Goal: Task Accomplishment & Management: Complete application form

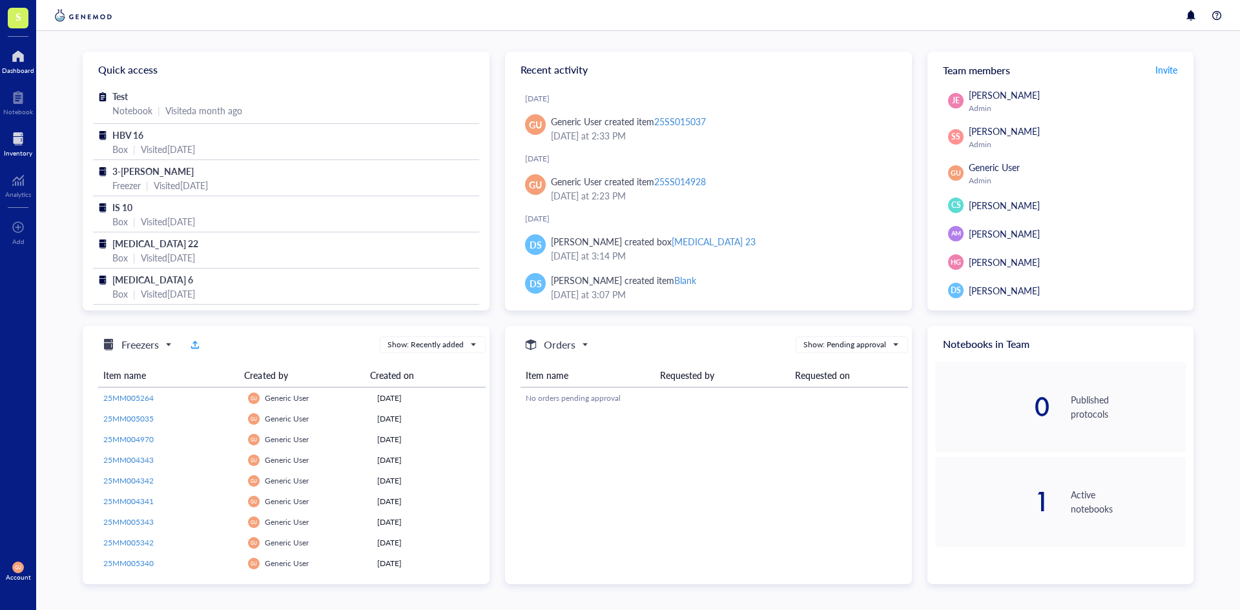
click at [16, 136] on div at bounding box center [18, 139] width 28 height 21
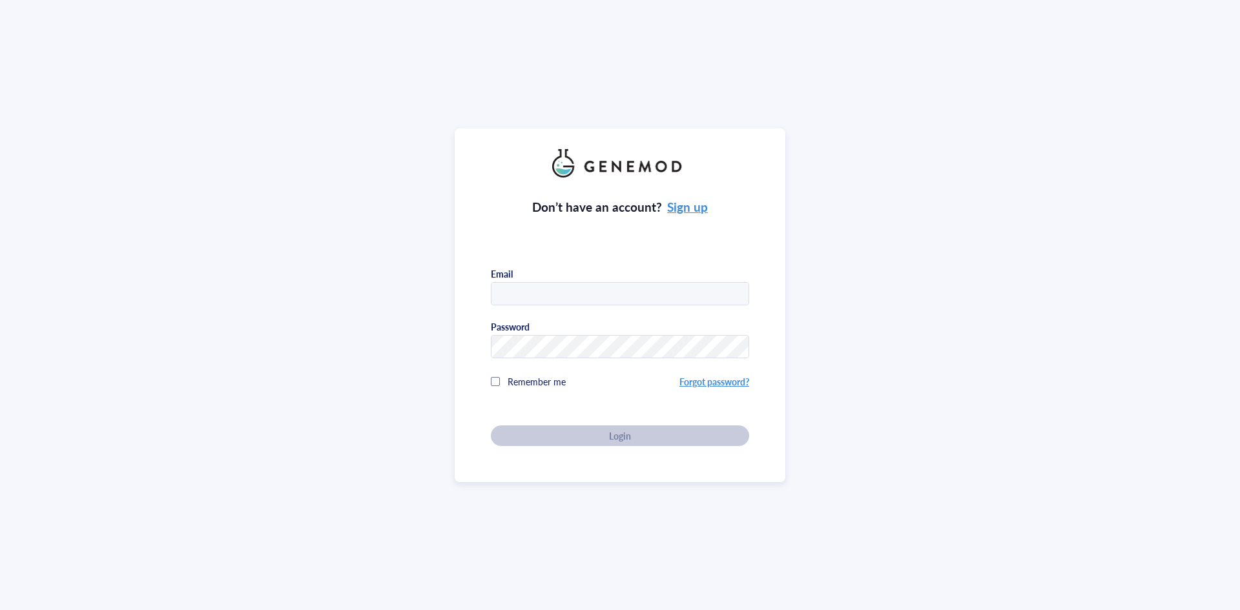
type input "[EMAIL_ADDRESS][DOMAIN_NAME]"
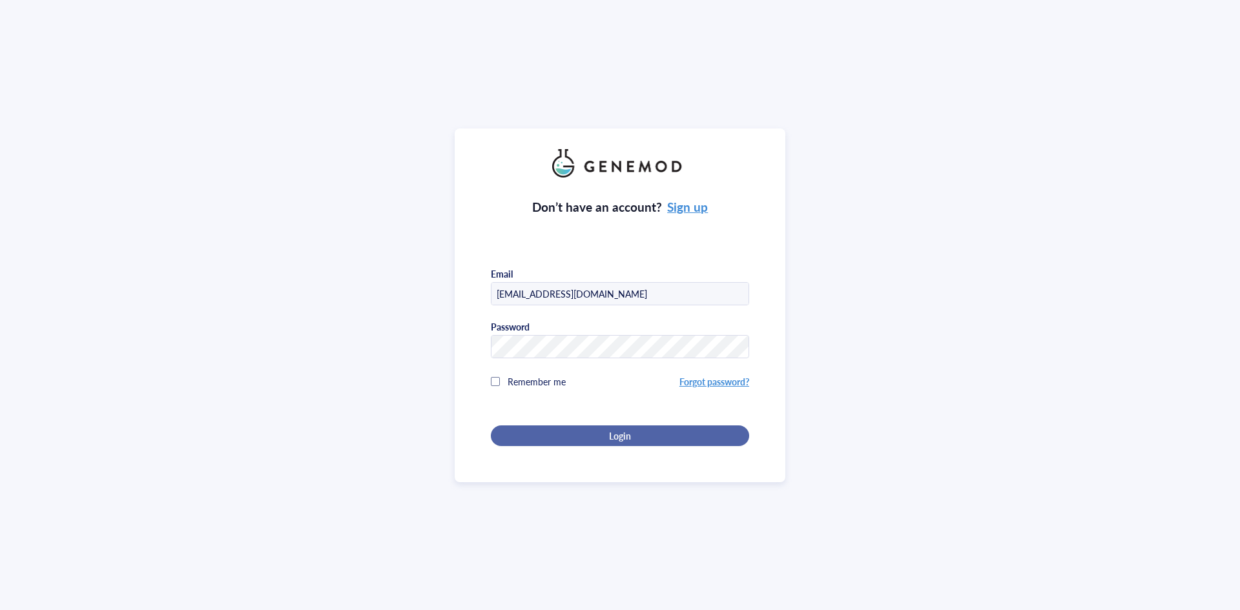
click at [565, 442] on button "Login" at bounding box center [620, 436] width 258 height 21
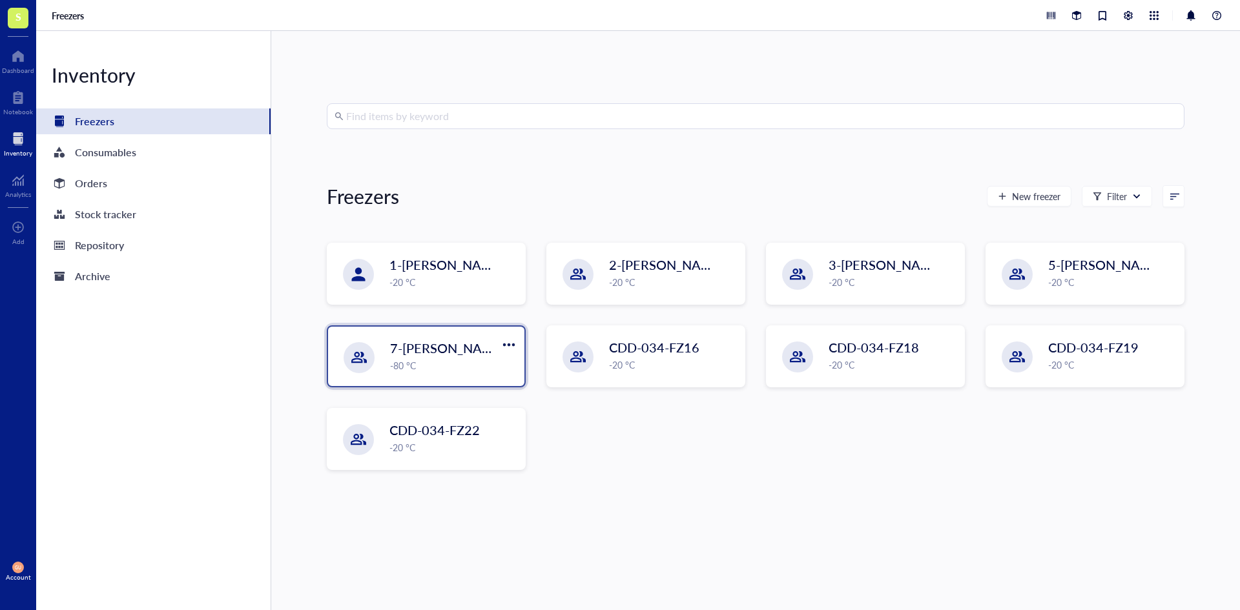
click at [437, 346] on span "7-[PERSON_NAME]" at bounding box center [448, 348] width 116 height 18
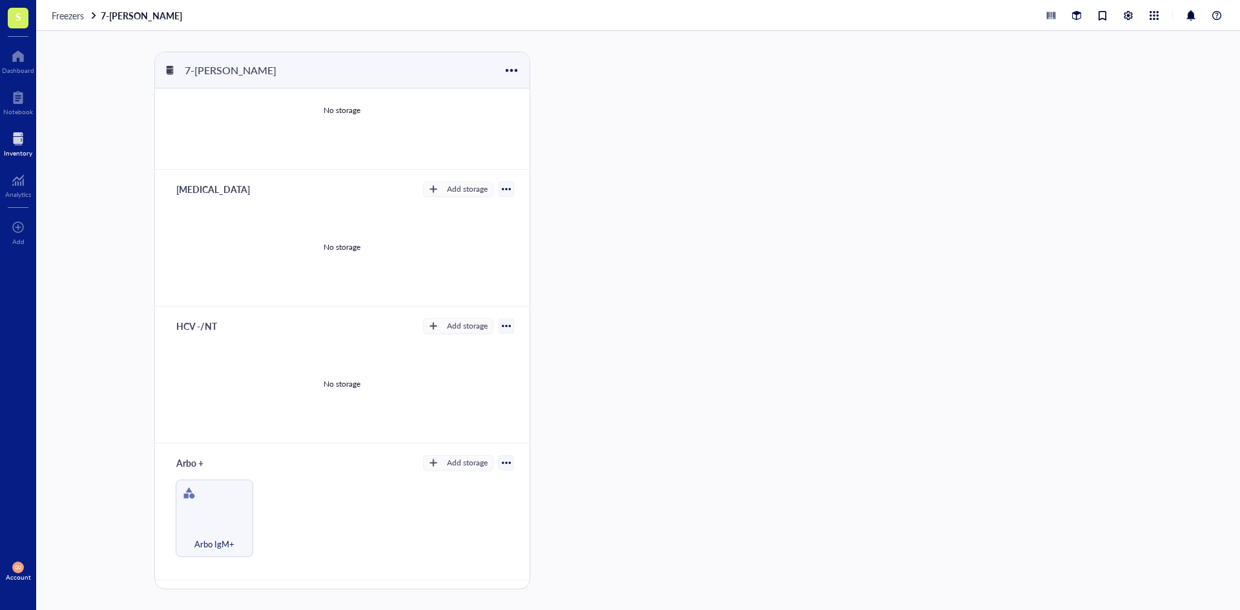
scroll to position [129, 0]
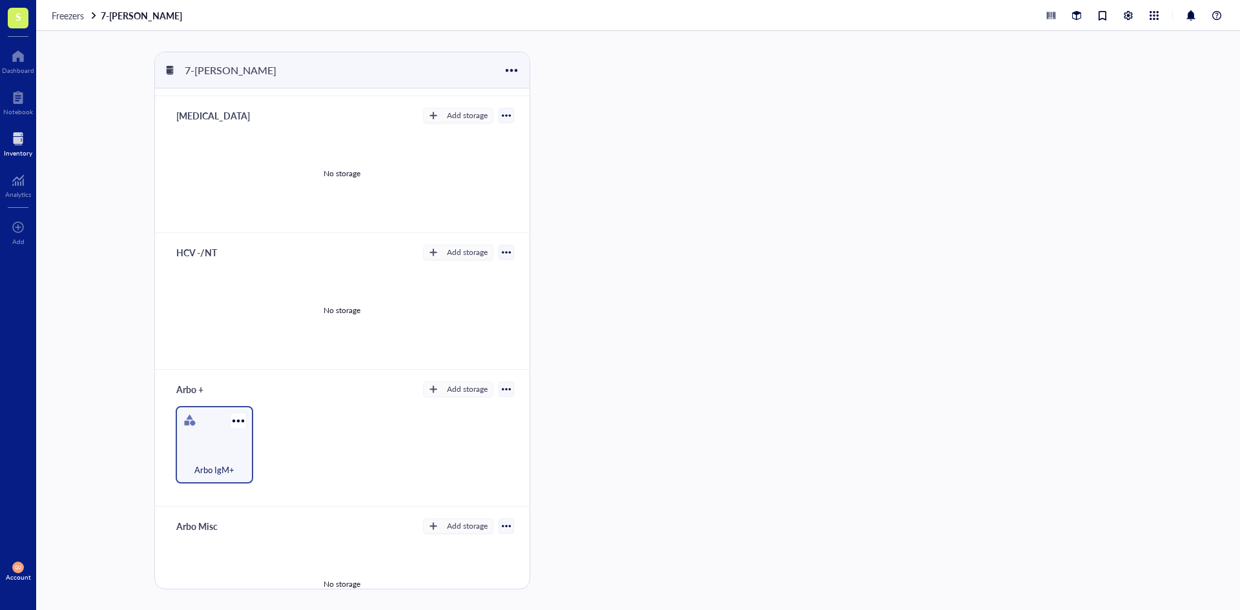
click at [218, 426] on div "Arbo IgM+" at bounding box center [215, 445] width 78 height 78
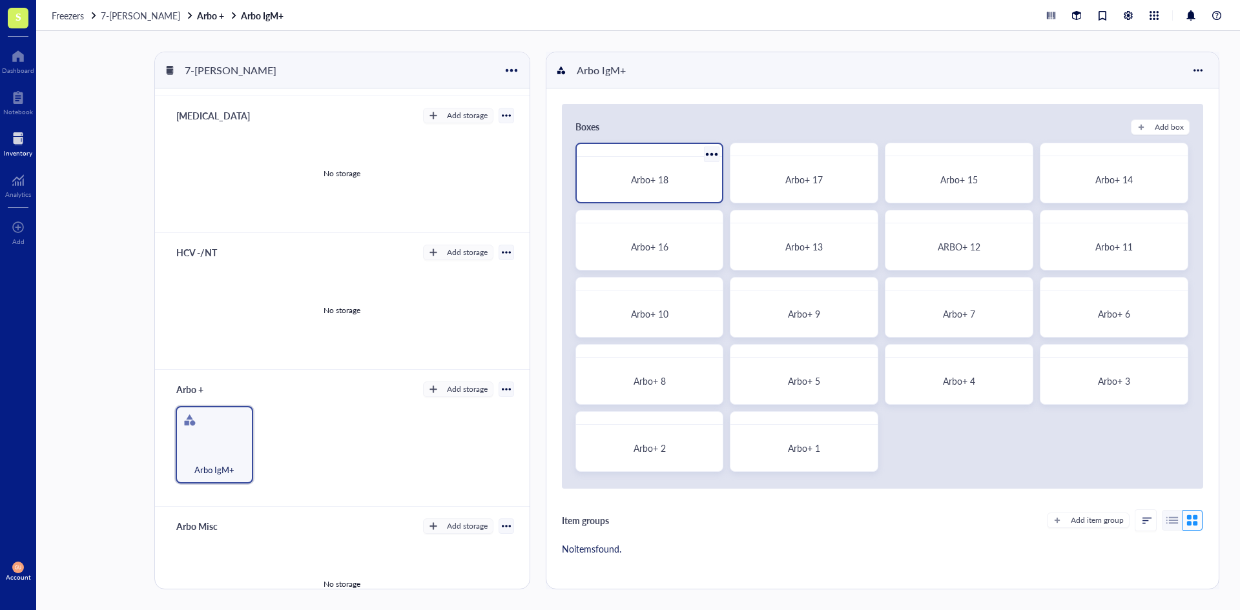
click at [637, 185] on span "Arbo+ 18" at bounding box center [649, 179] width 37 height 13
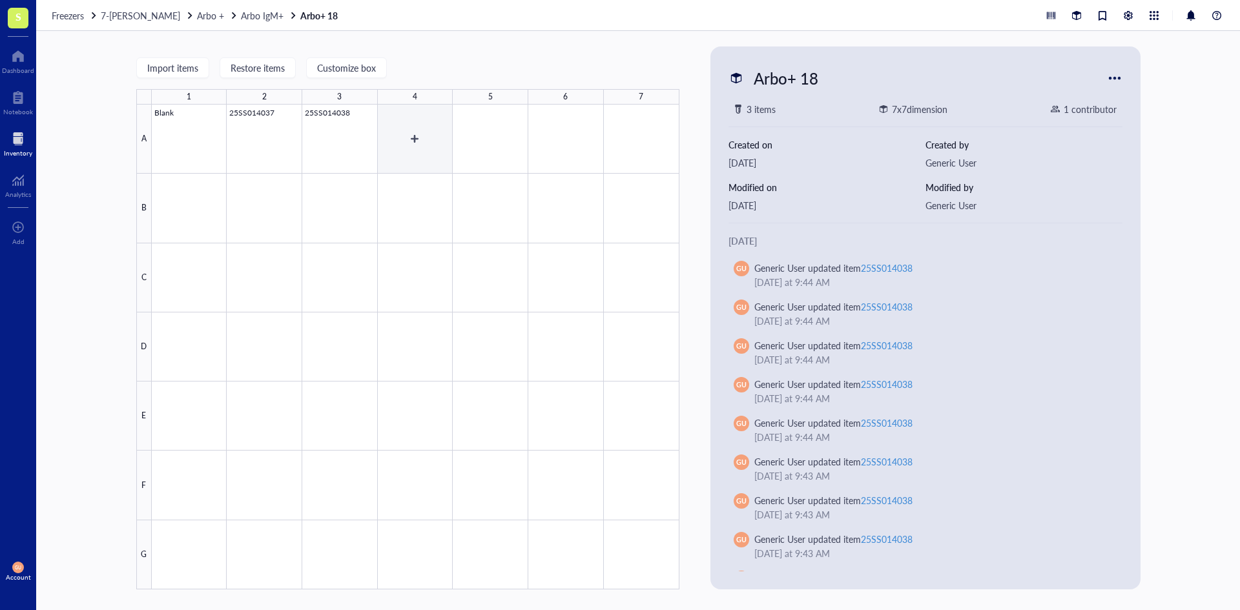
click at [414, 134] on div at bounding box center [416, 347] width 528 height 485
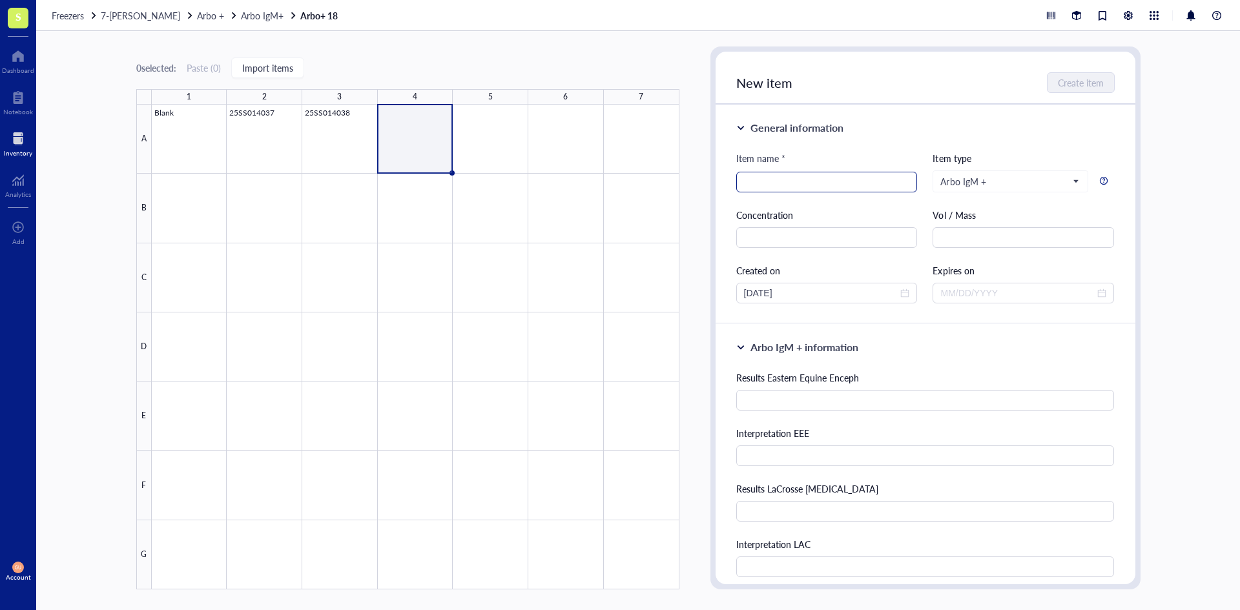
click at [784, 180] on input "search" at bounding box center [827, 181] width 166 height 19
paste input "25SS014238"
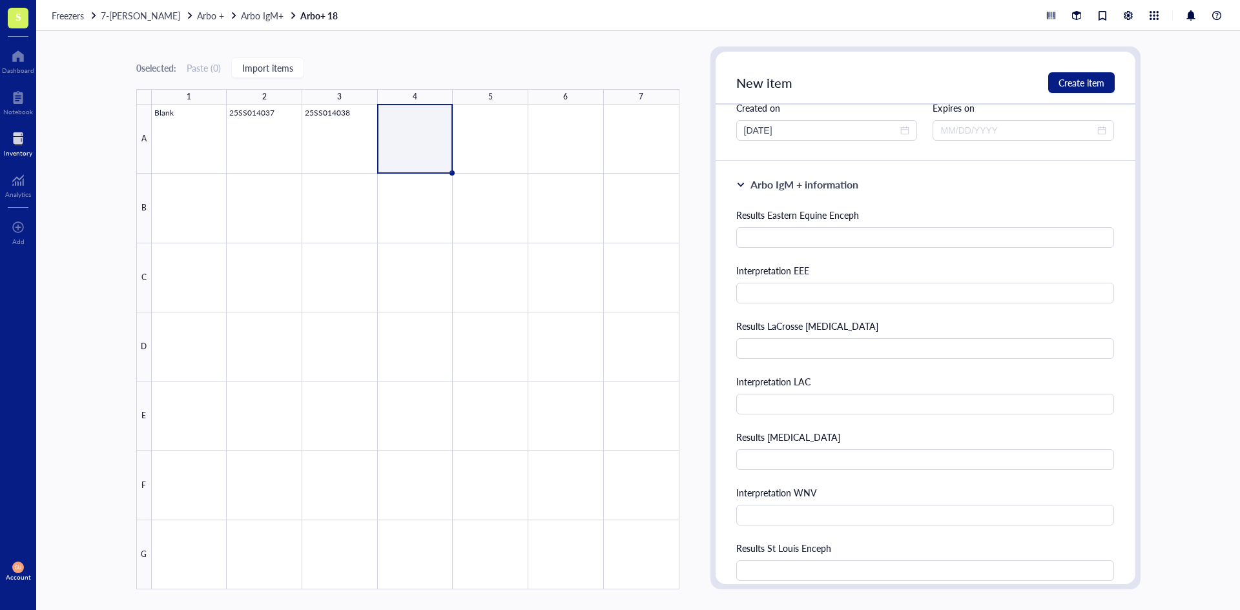
scroll to position [194, 0]
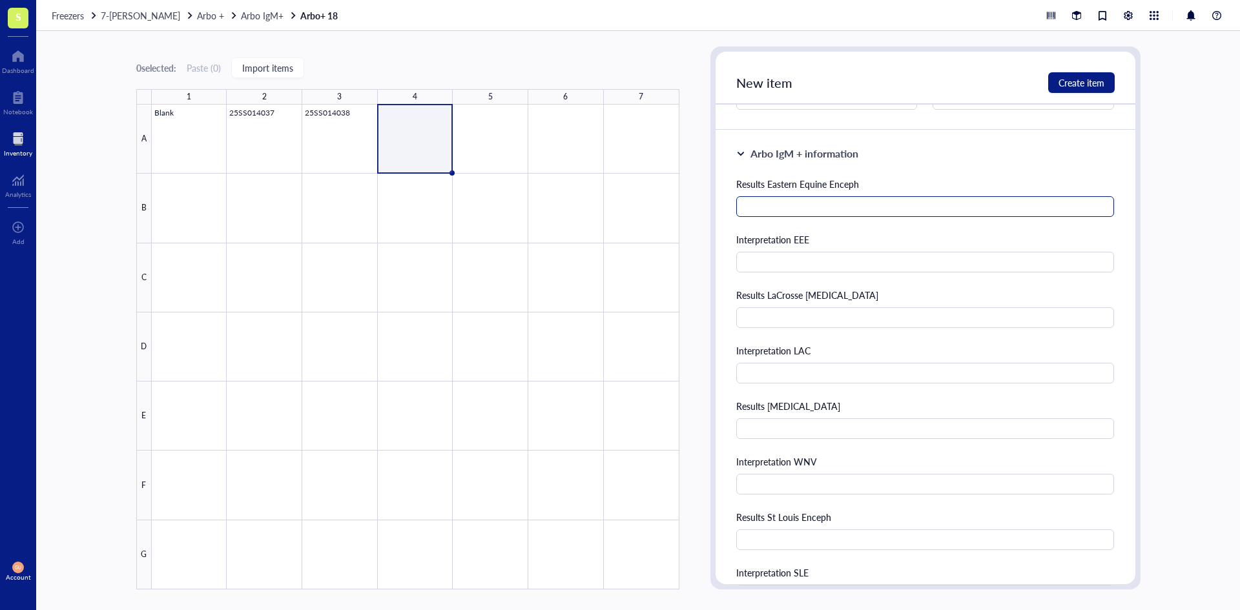
type input "25SS014238"
click at [790, 215] on input "text" at bounding box center [925, 206] width 379 height 21
type input "46"
type input "Negative"
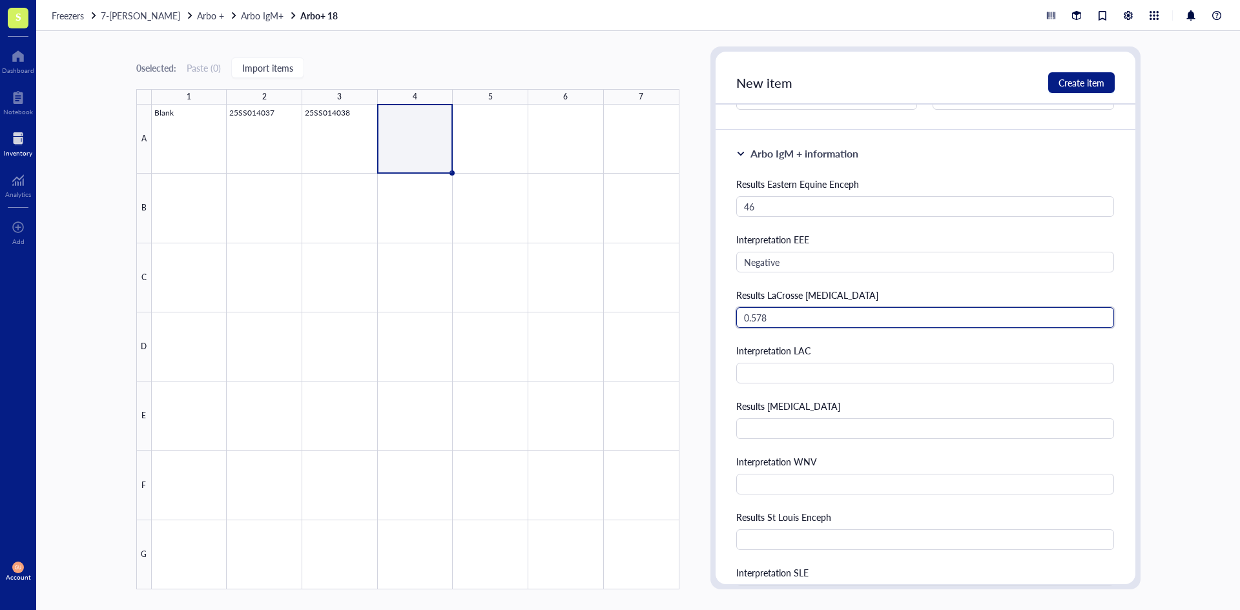
type input "0.578"
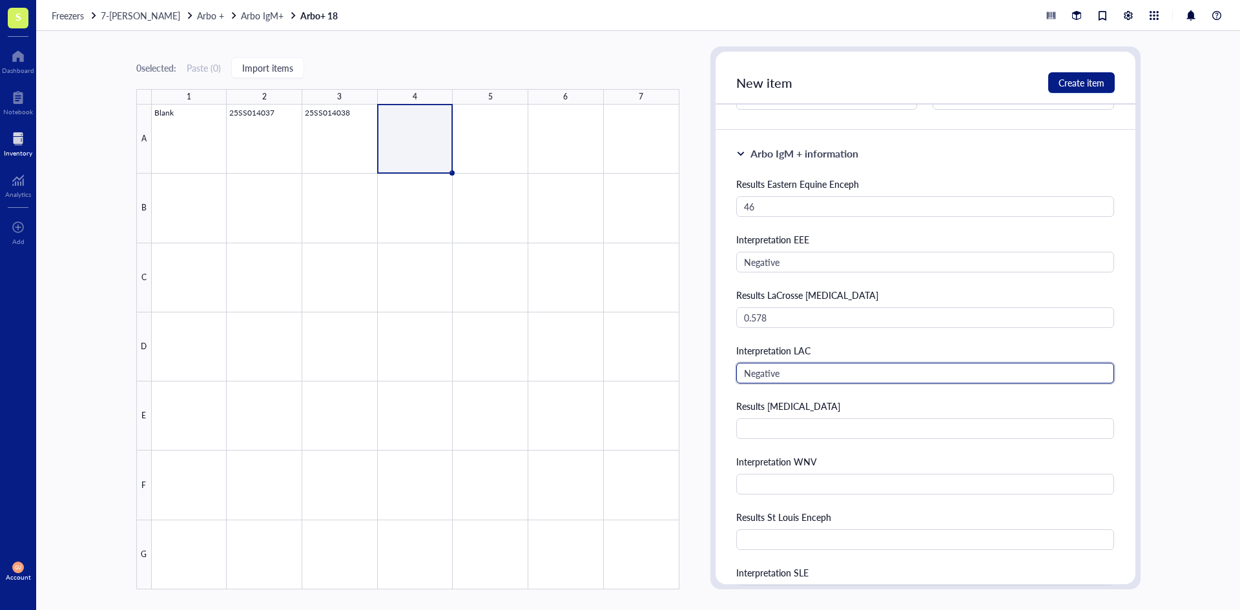
type input "Negative"
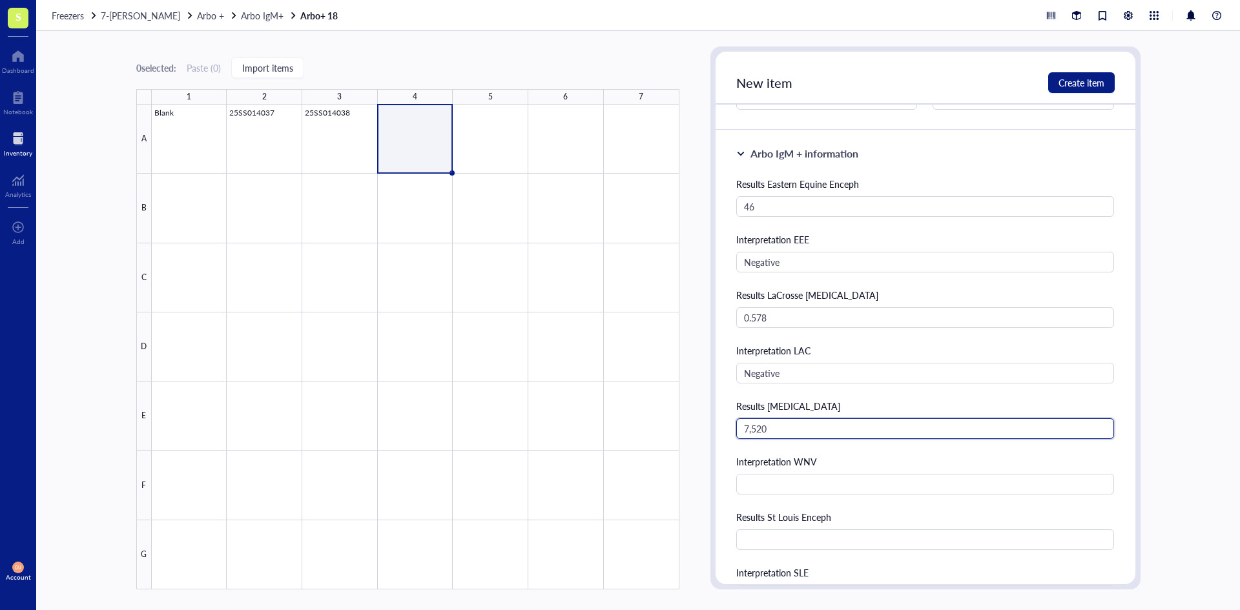
type input "7,520"
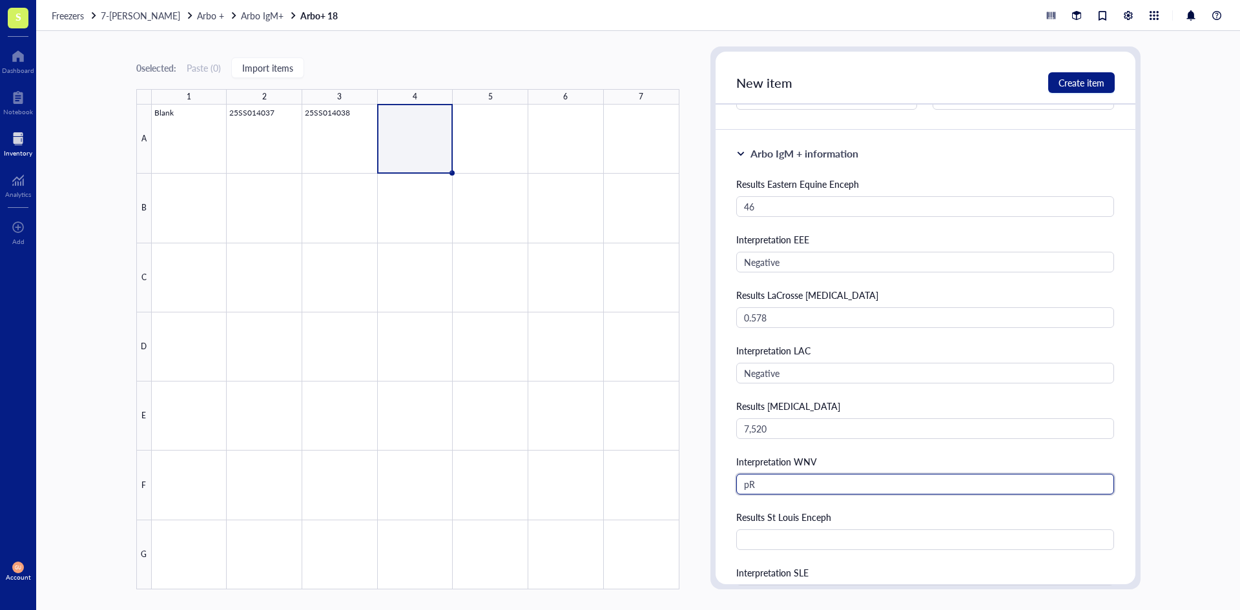
type input "p"
type input "Presumptive Positive"
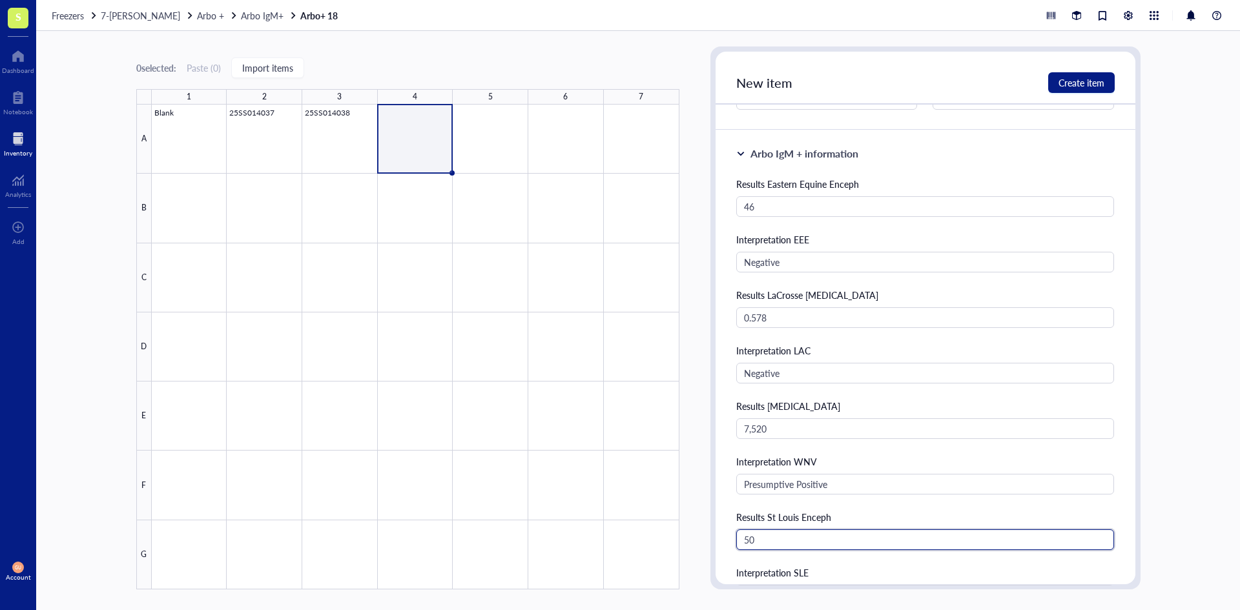
type input "50"
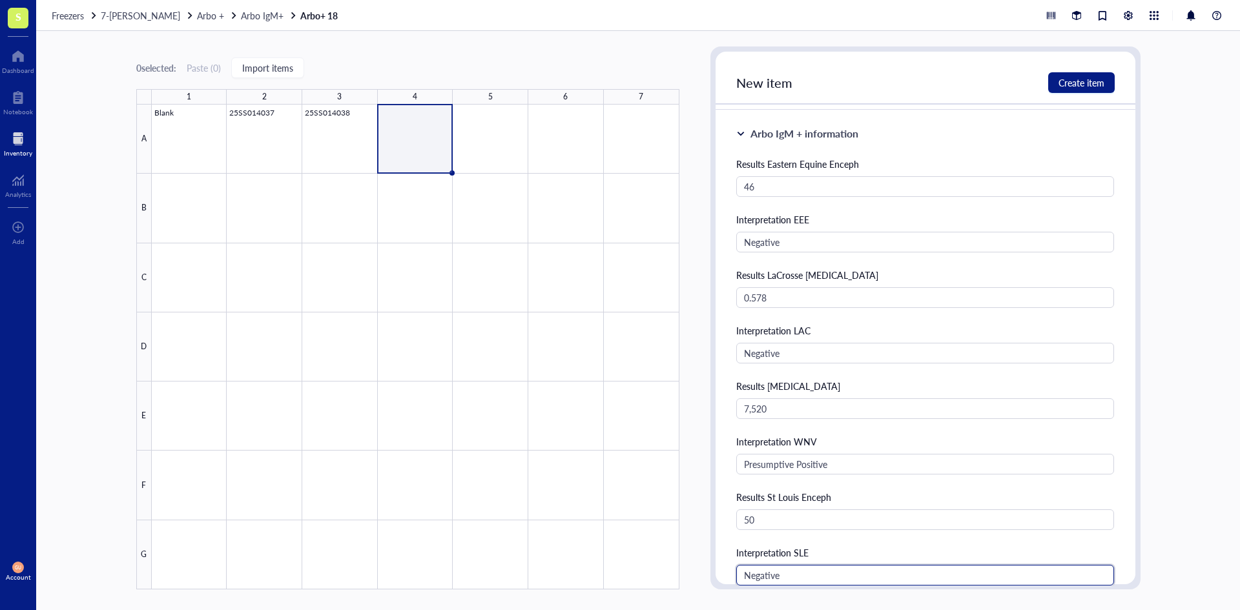
type input "Negative"
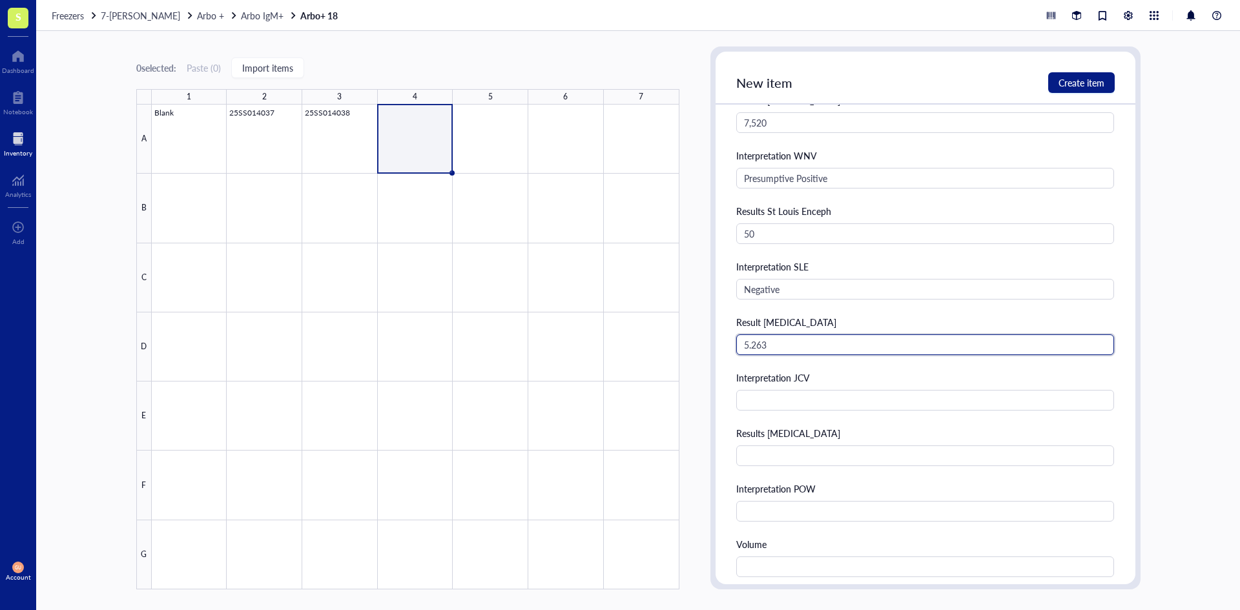
type input "5.263"
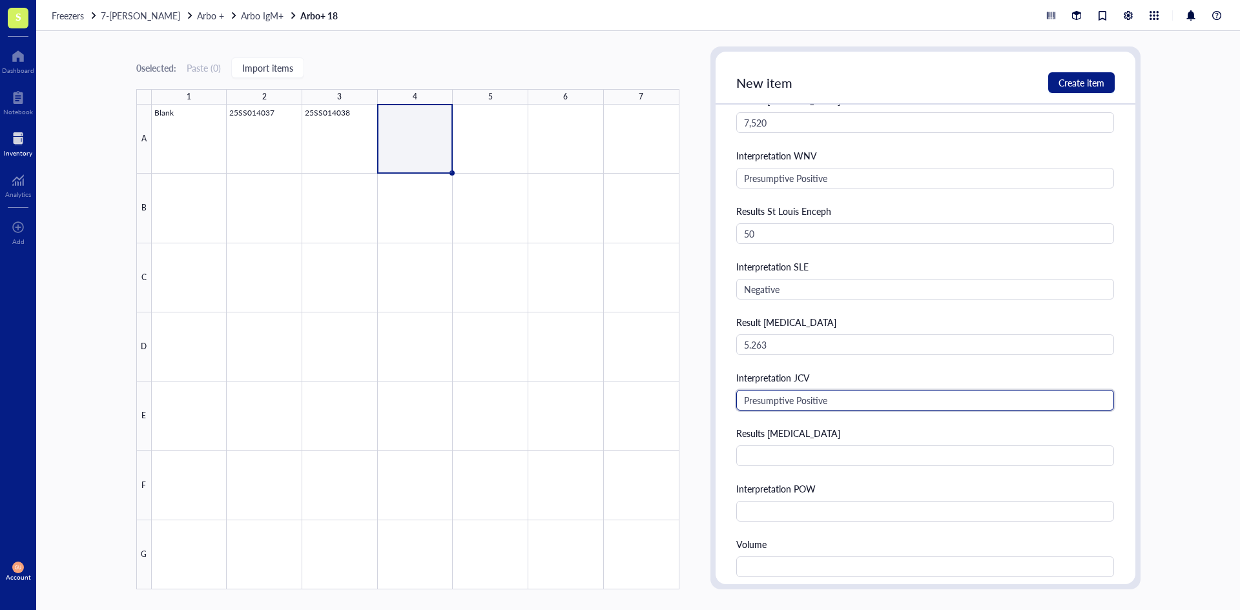
type input "Presumptive Positive"
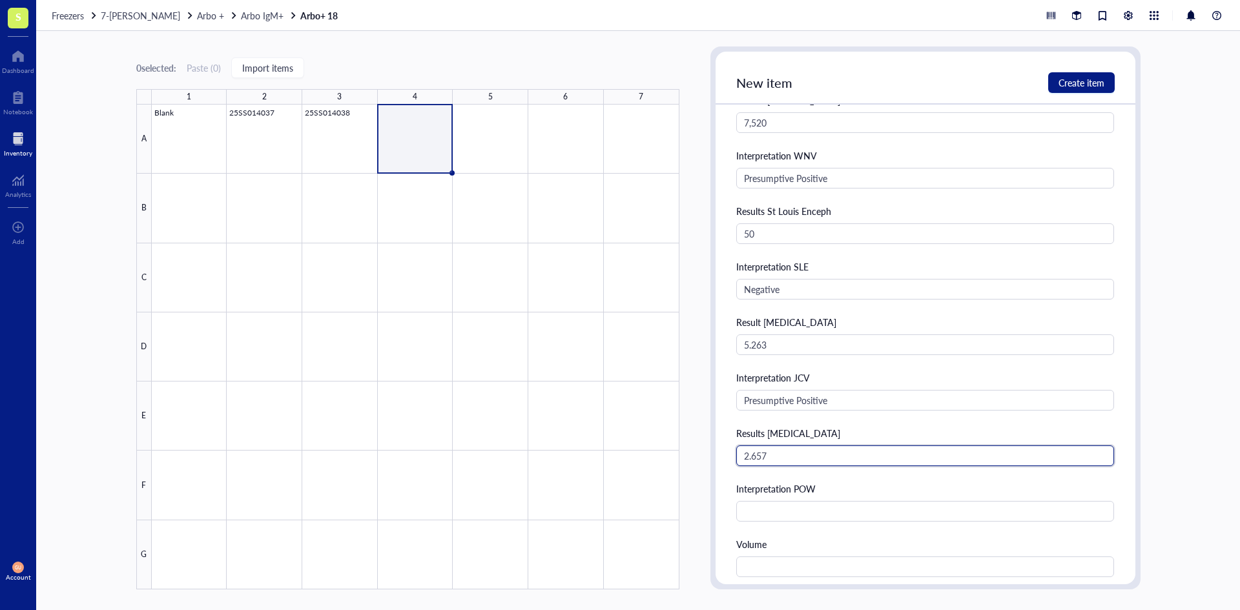
type input "2.657"
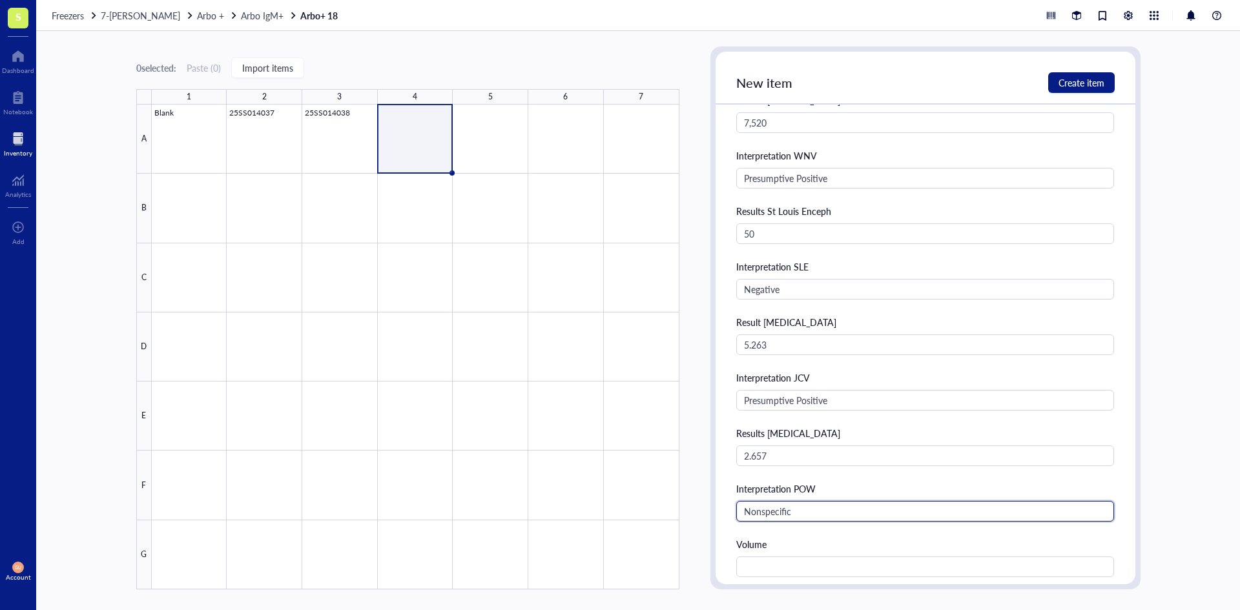
type input "Nonspecific"
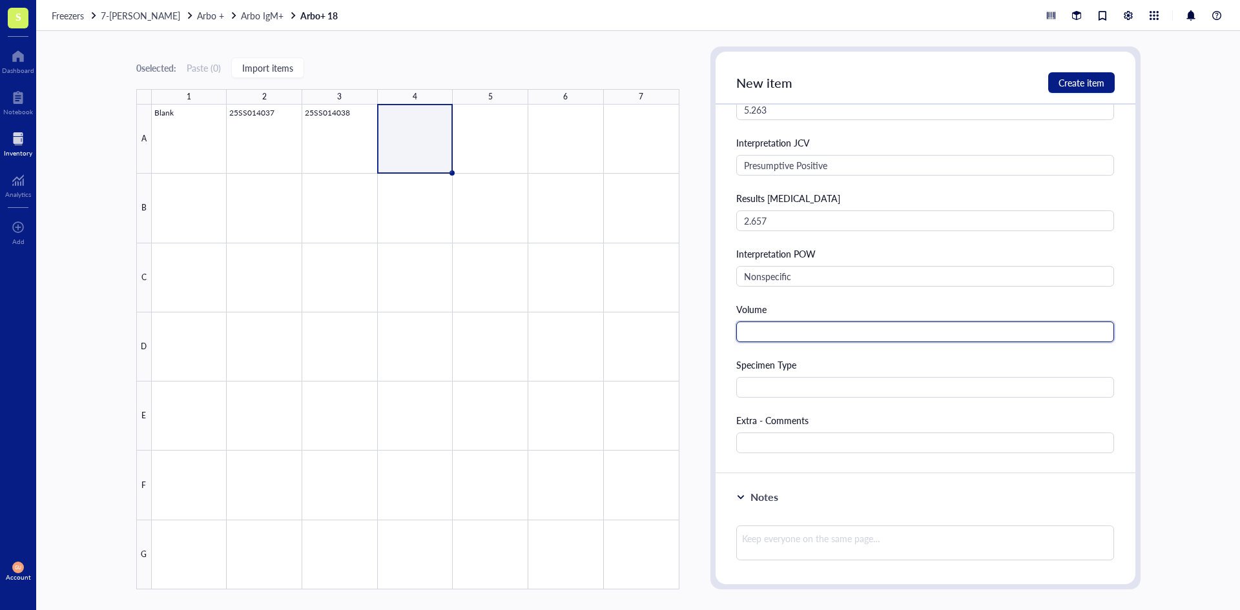
scroll to position [758, 0]
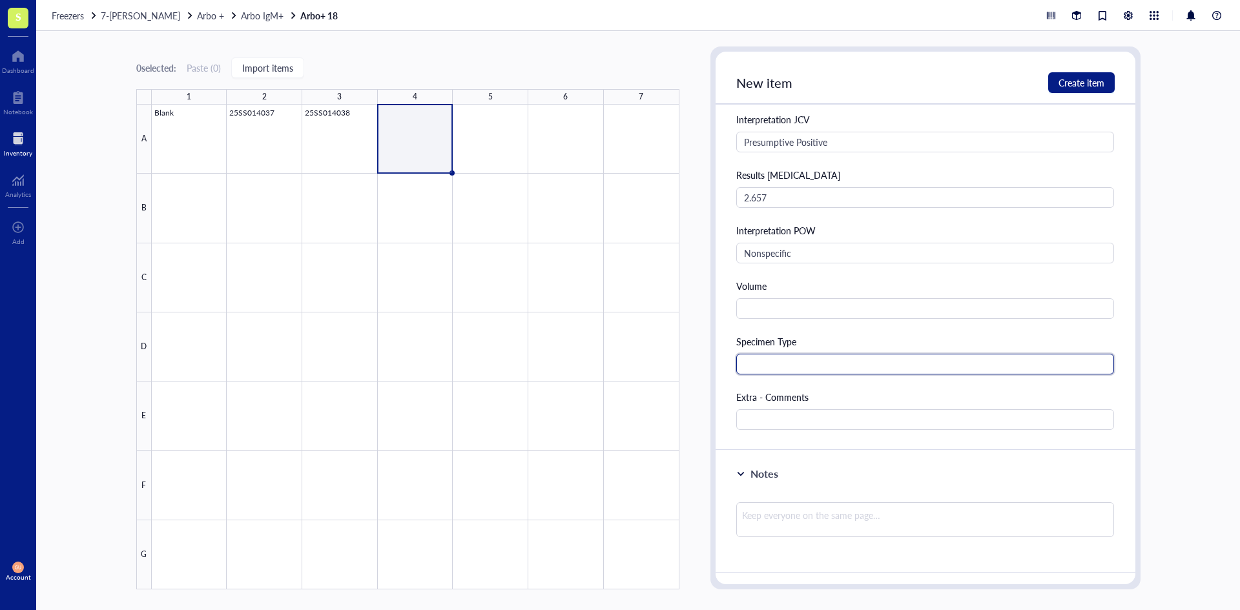
click at [897, 362] on input "text" at bounding box center [925, 364] width 379 height 21
type input "Serum"
click at [1069, 85] on span "Create item" at bounding box center [1082, 83] width 46 height 10
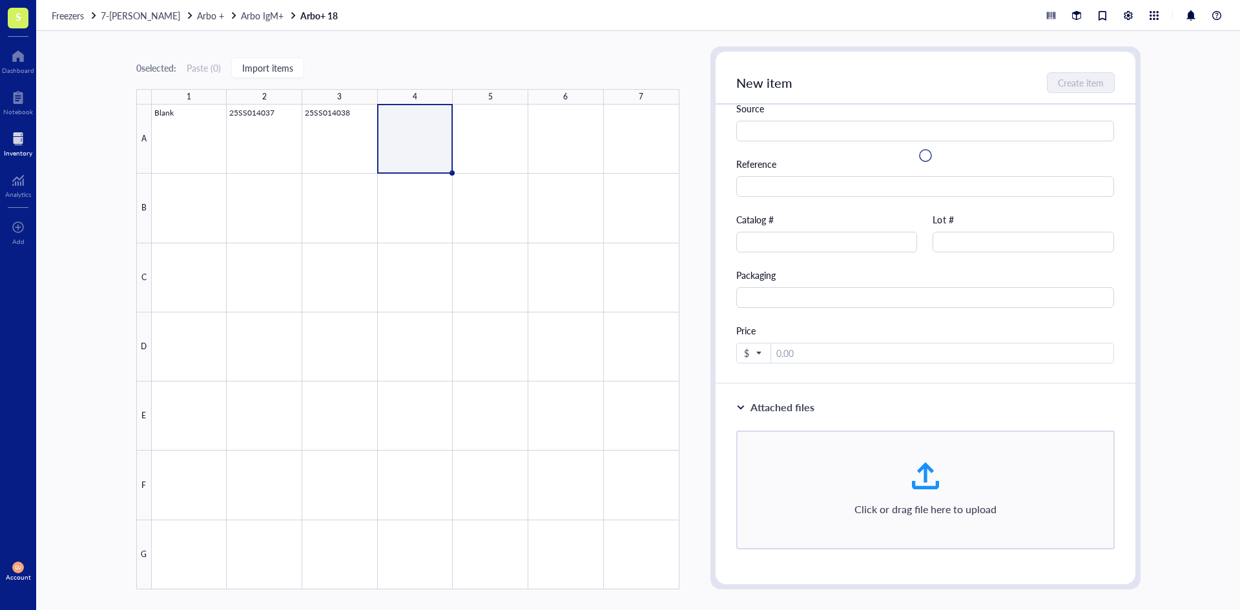
scroll to position [0, 0]
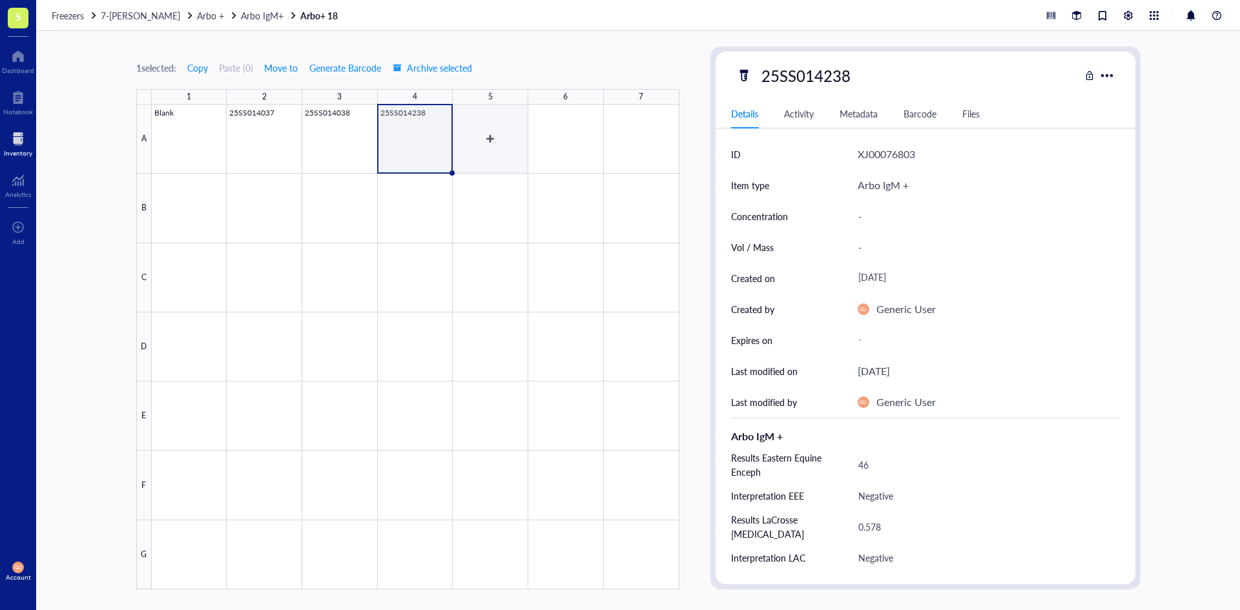
click at [494, 136] on div at bounding box center [416, 347] width 528 height 485
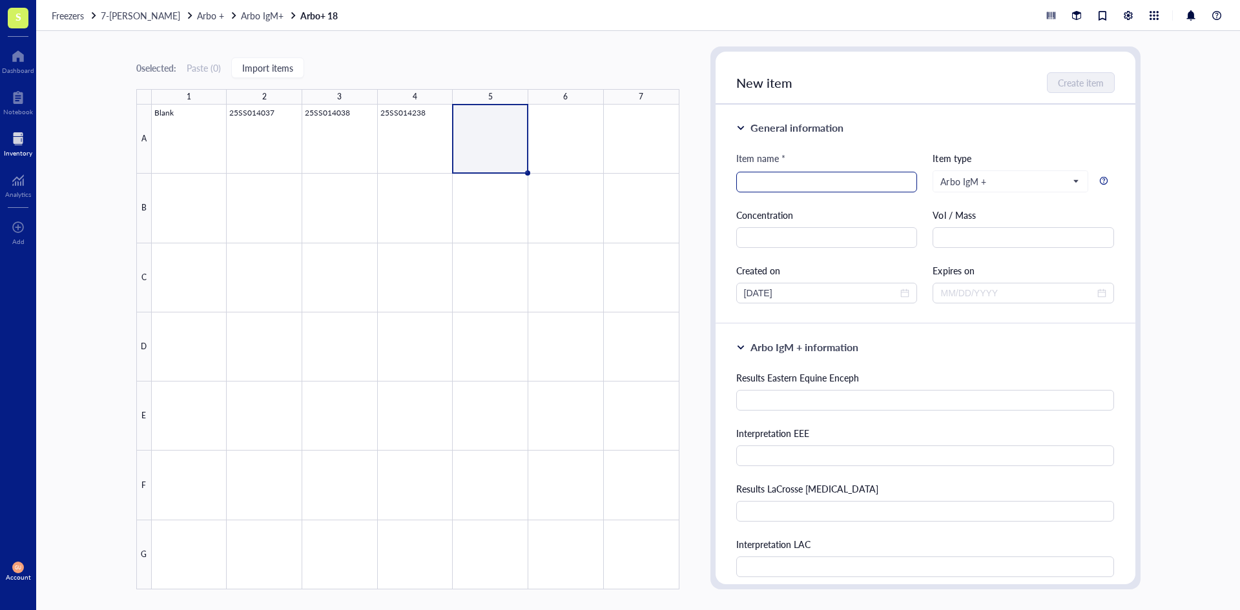
click at [822, 182] on input "search" at bounding box center [827, 181] width 166 height 19
click at [814, 187] on input "search" at bounding box center [827, 181] width 166 height 19
paste input "25SS014416"
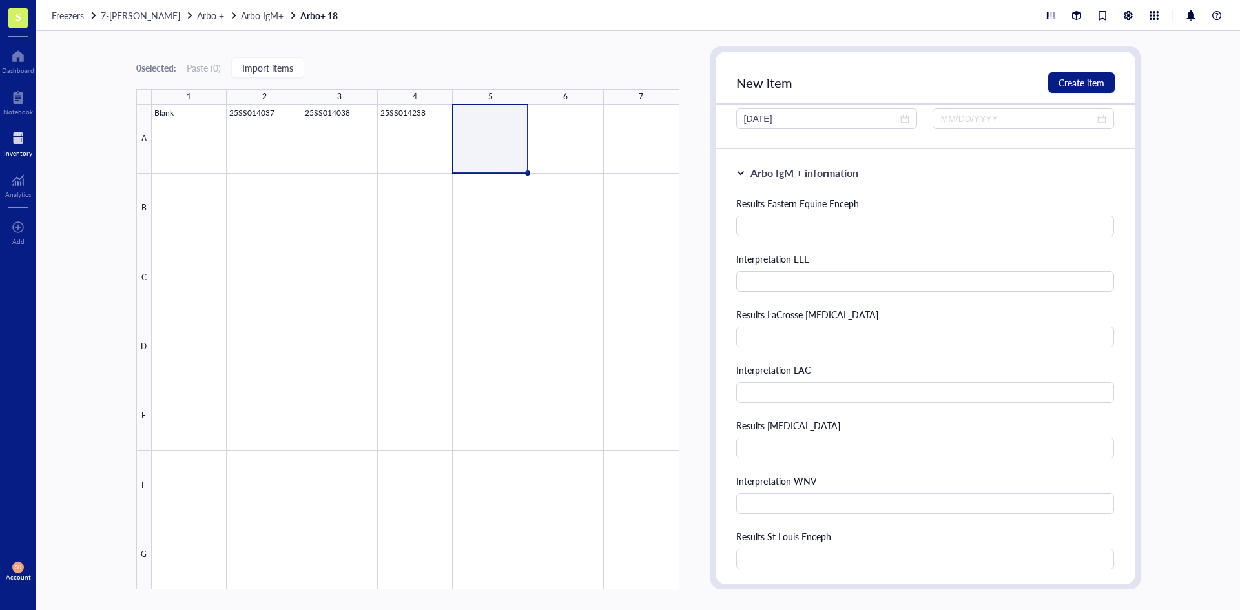
scroll to position [194, 0]
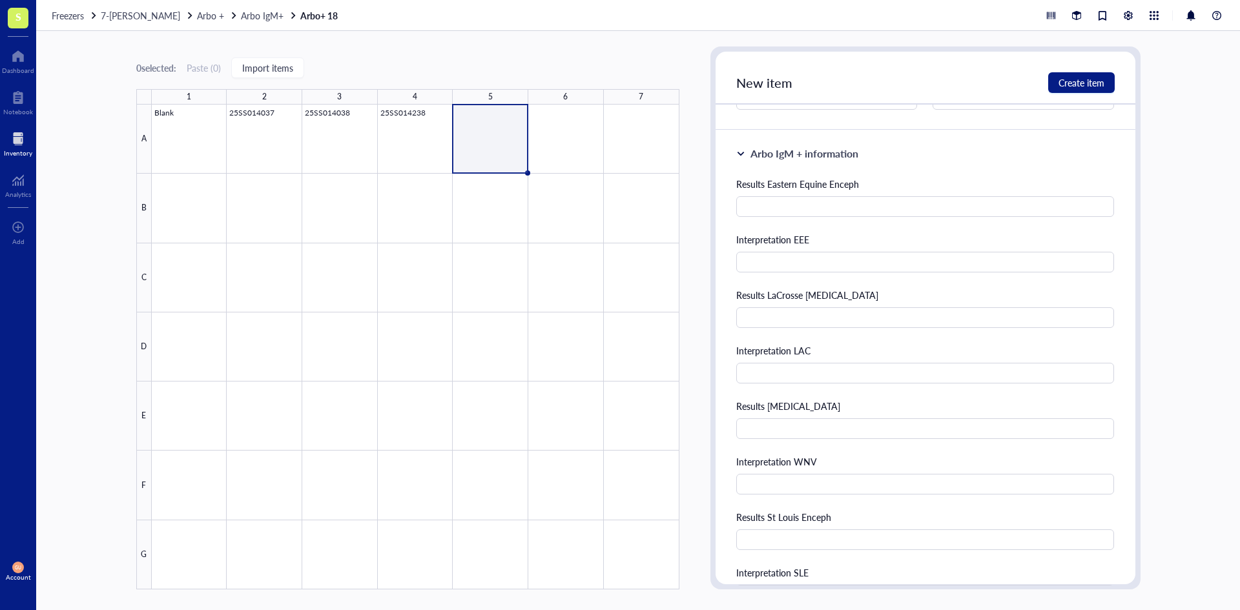
type input "25SS014416"
click at [791, 217] on div "Results Eastern Equine Enceph Interpretation EEE Results LaCrosse [MEDICAL_DATA…" at bounding box center [925, 586] width 379 height 818
click at [792, 209] on input "text" at bounding box center [925, 206] width 379 height 21
type input "48"
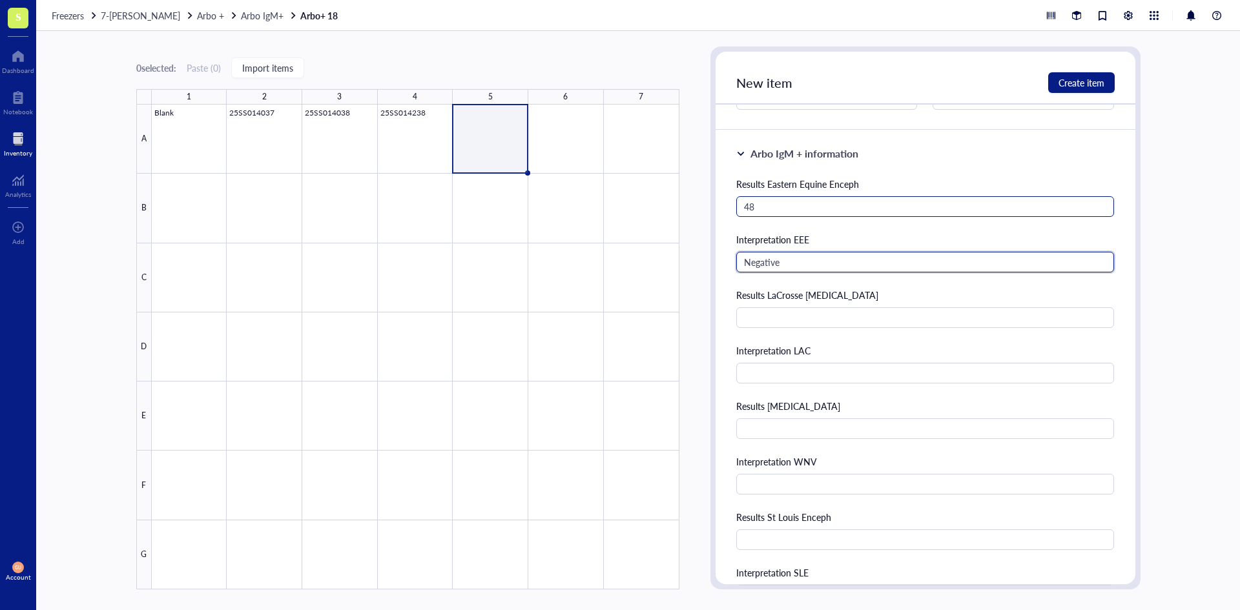
type input "Negative"
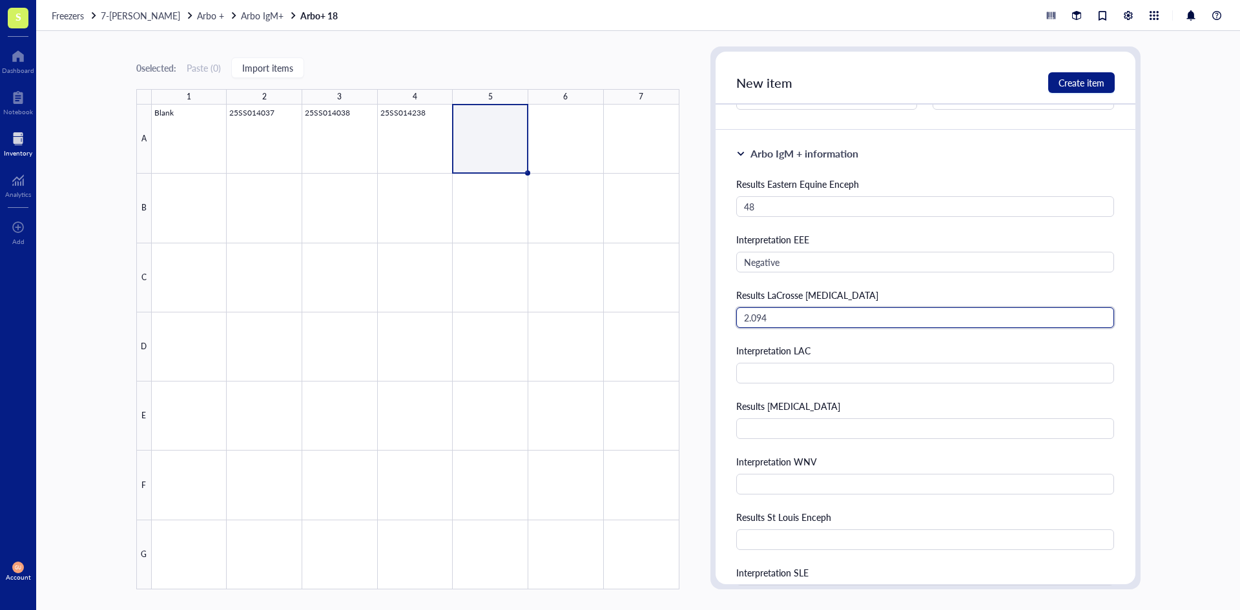
type input "2.094"
type input "Nonspecific"
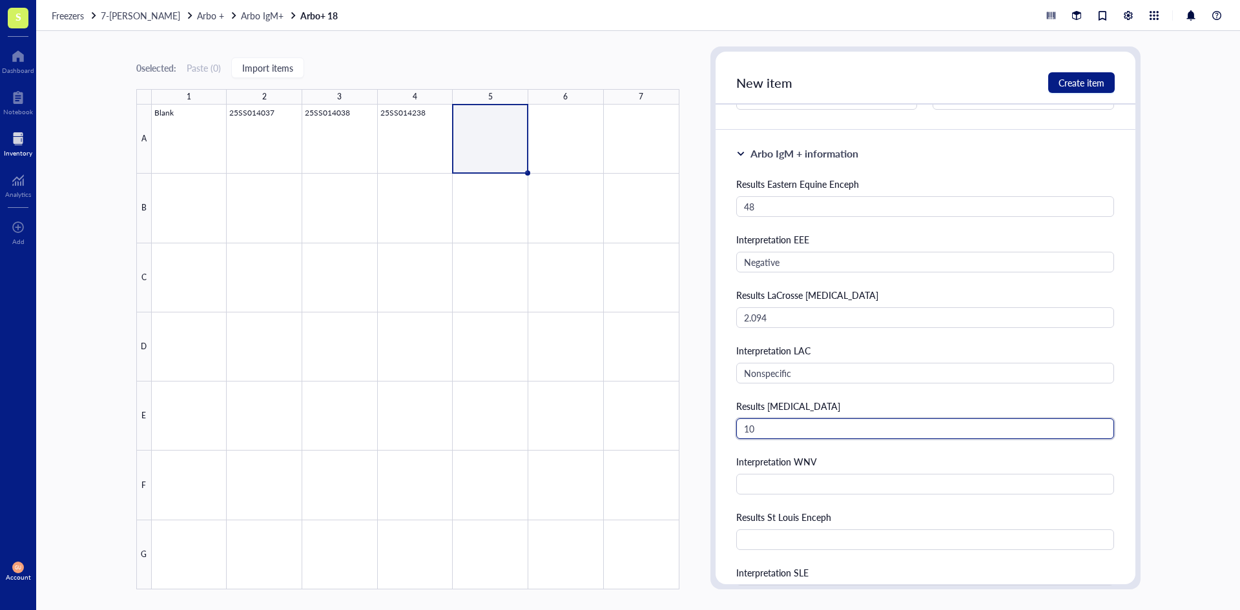
type input "10"
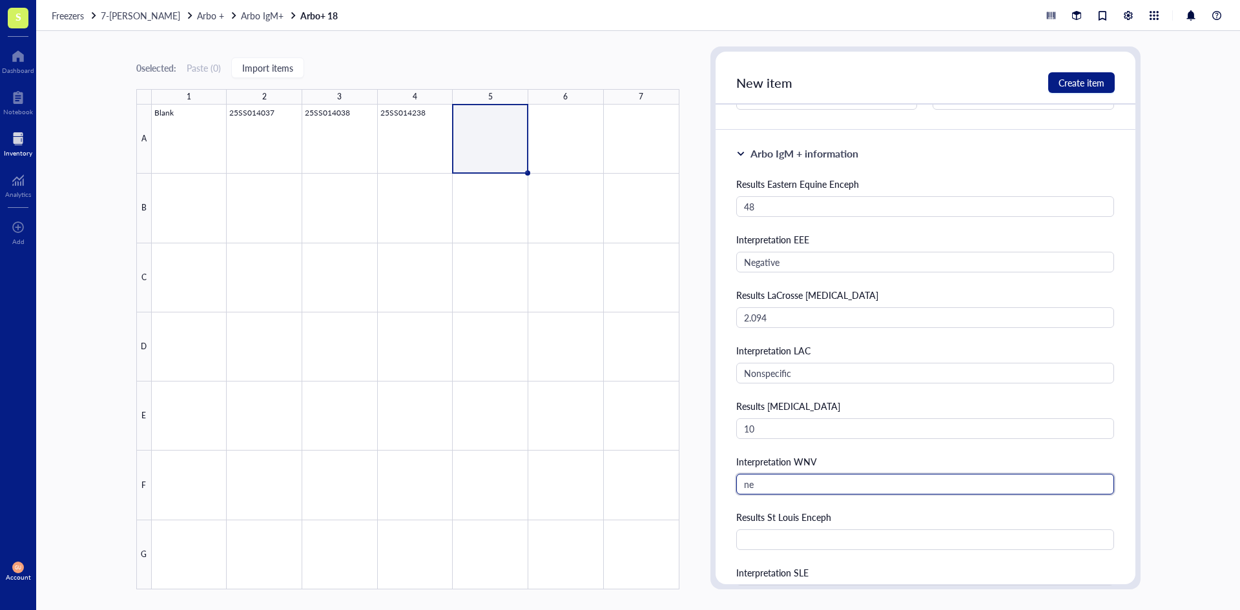
type input "n"
type input "Negative"
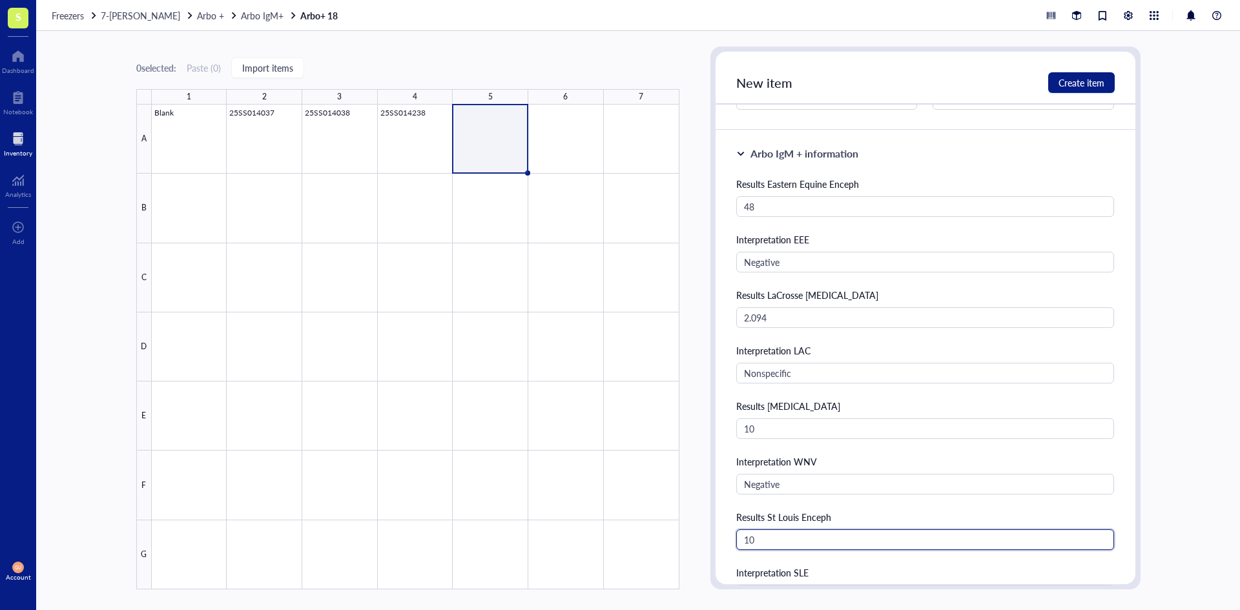
type input "10"
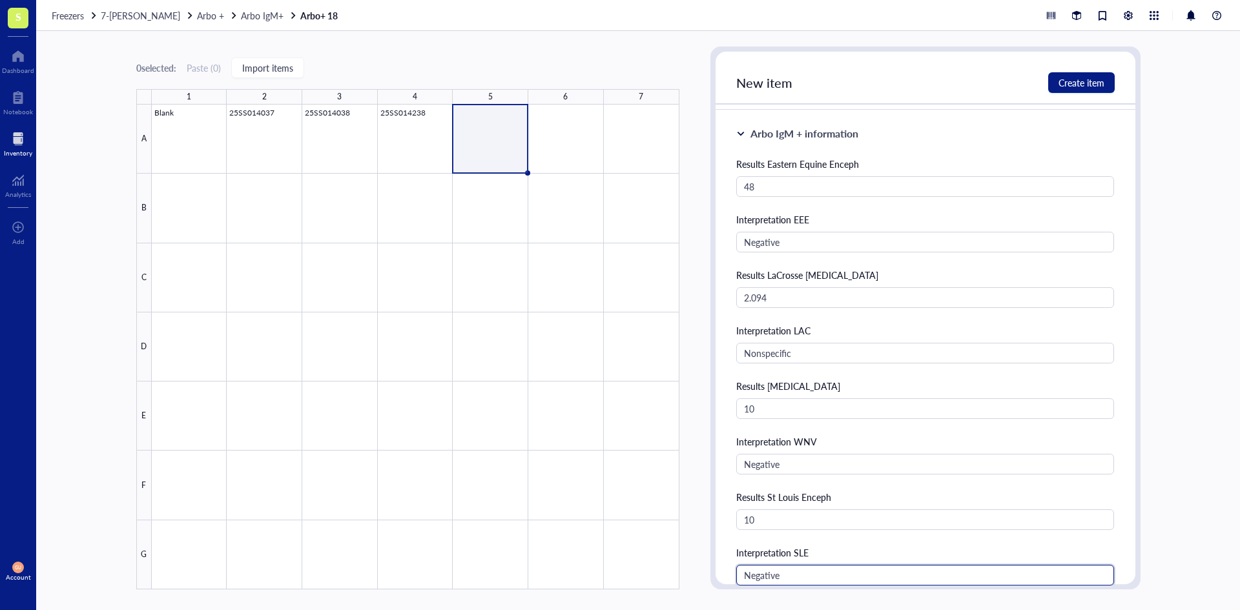
type input "Negative"
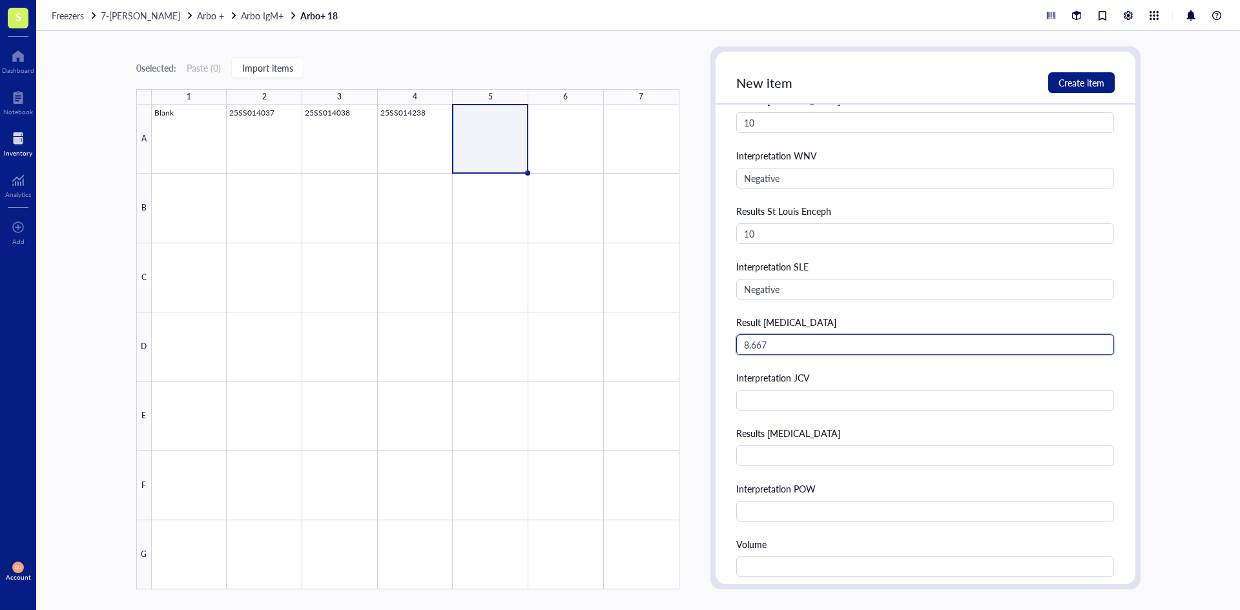
type input "8.667"
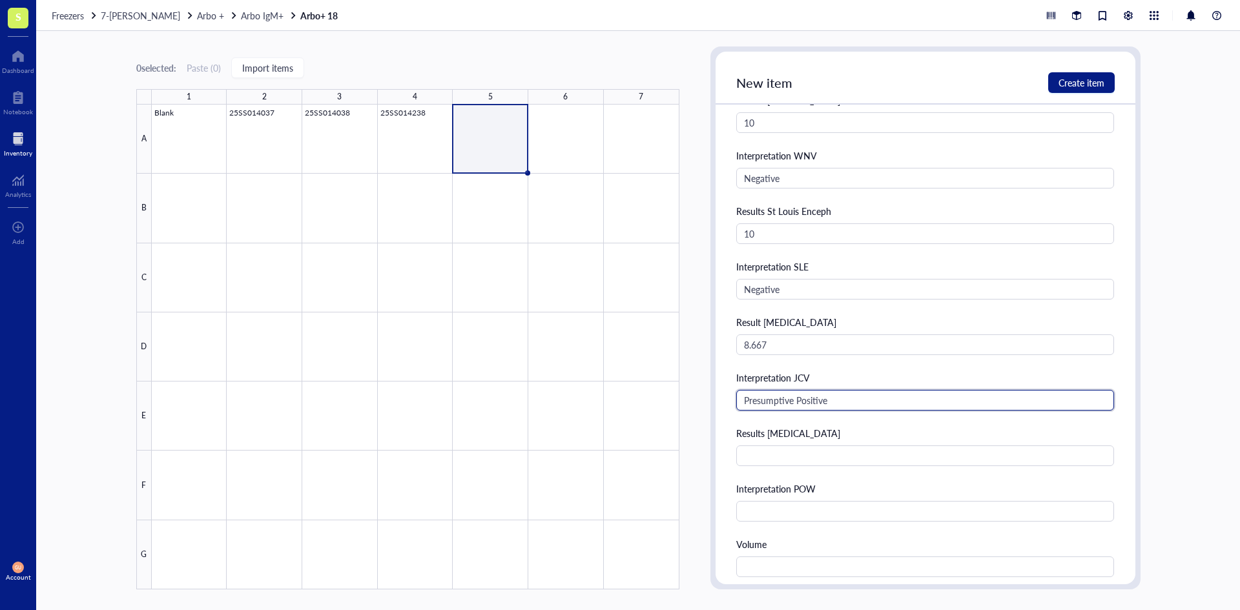
type input "Presumptive Positive"
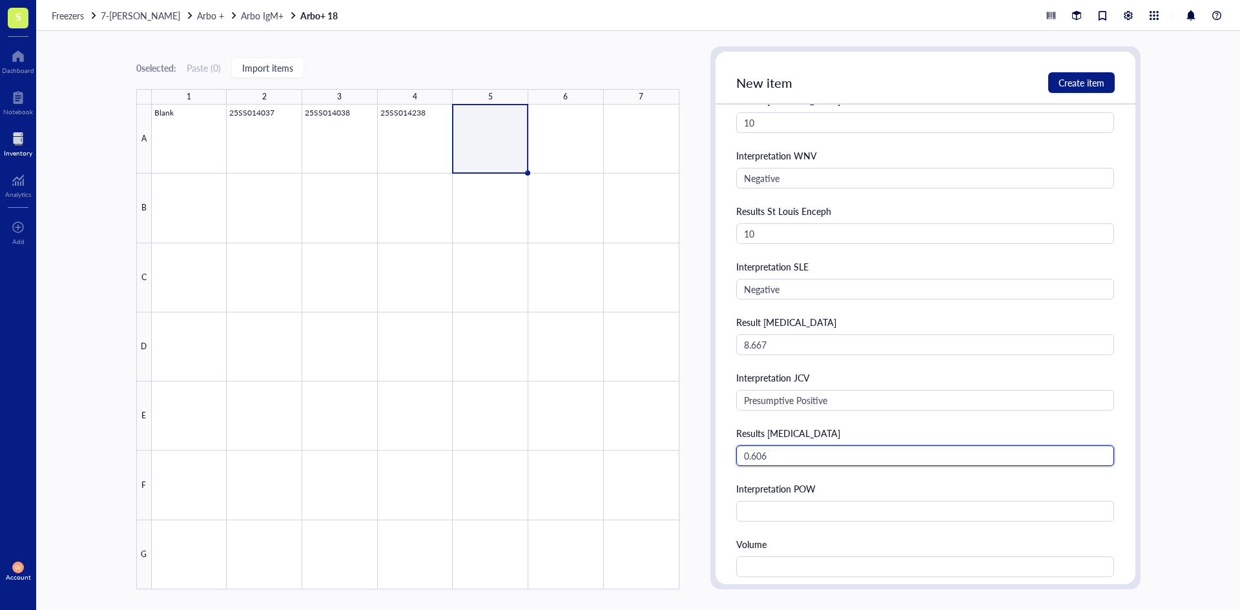
type input "0.606"
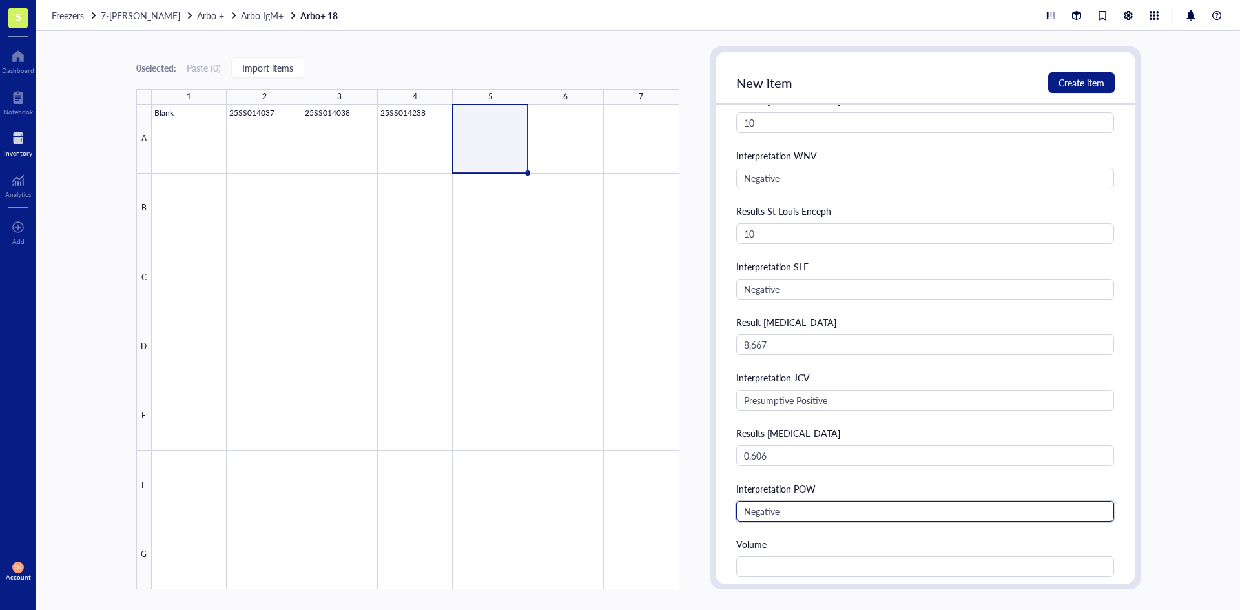
type input "Negative"
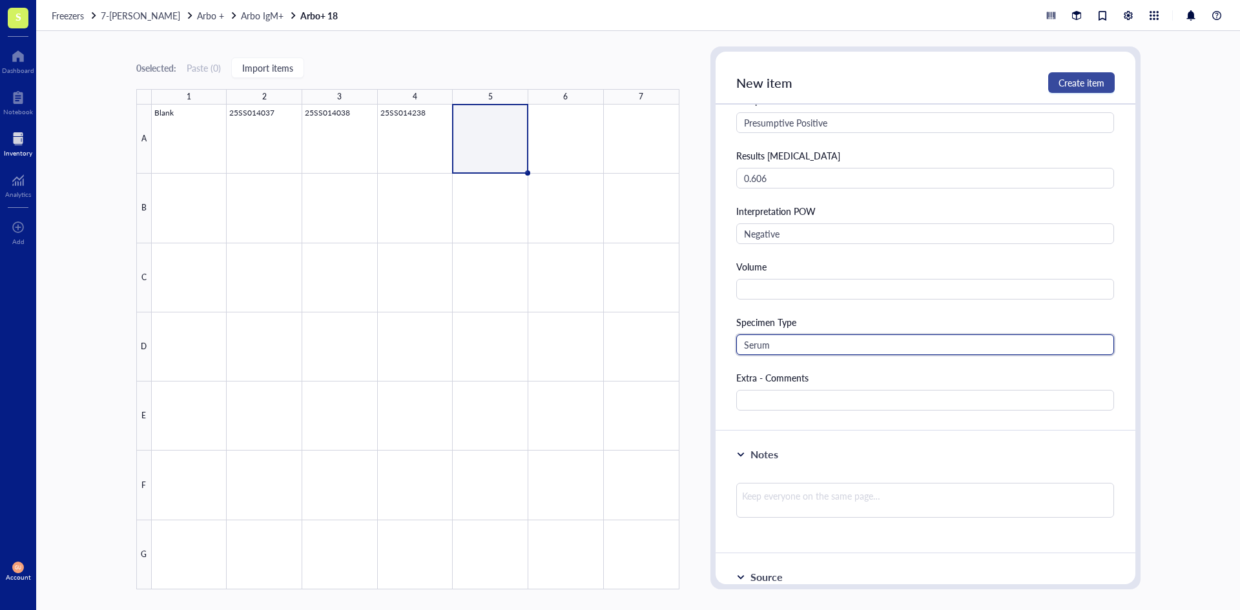
type input "Serum"
click at [1056, 78] on button "Create item" at bounding box center [1081, 82] width 67 height 21
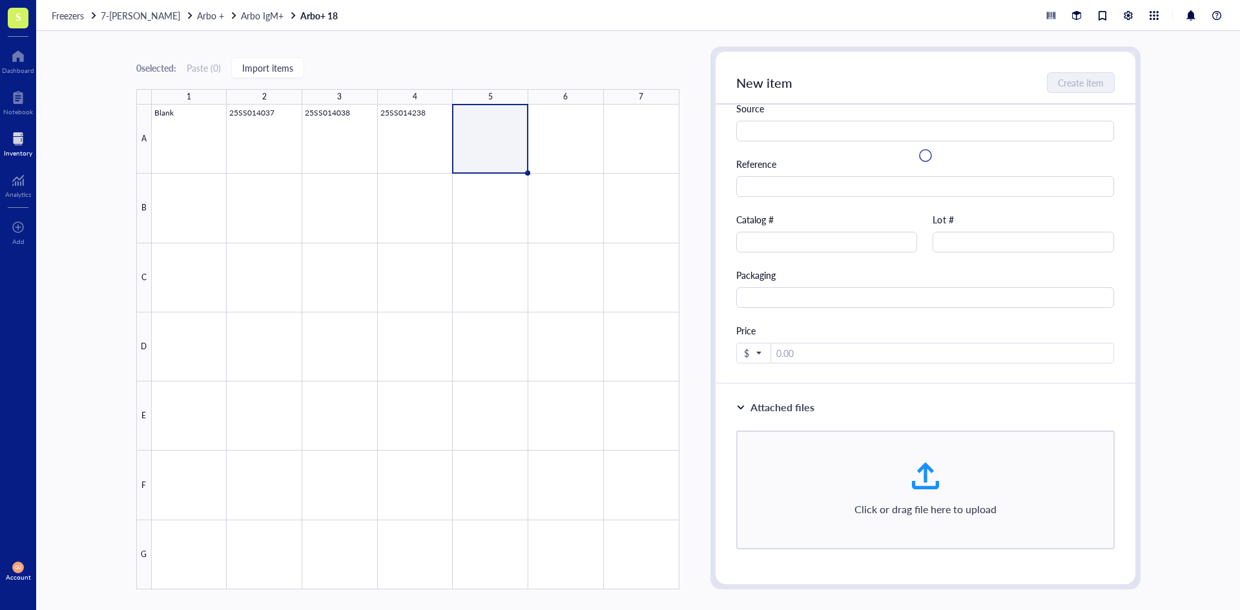
scroll to position [0, 0]
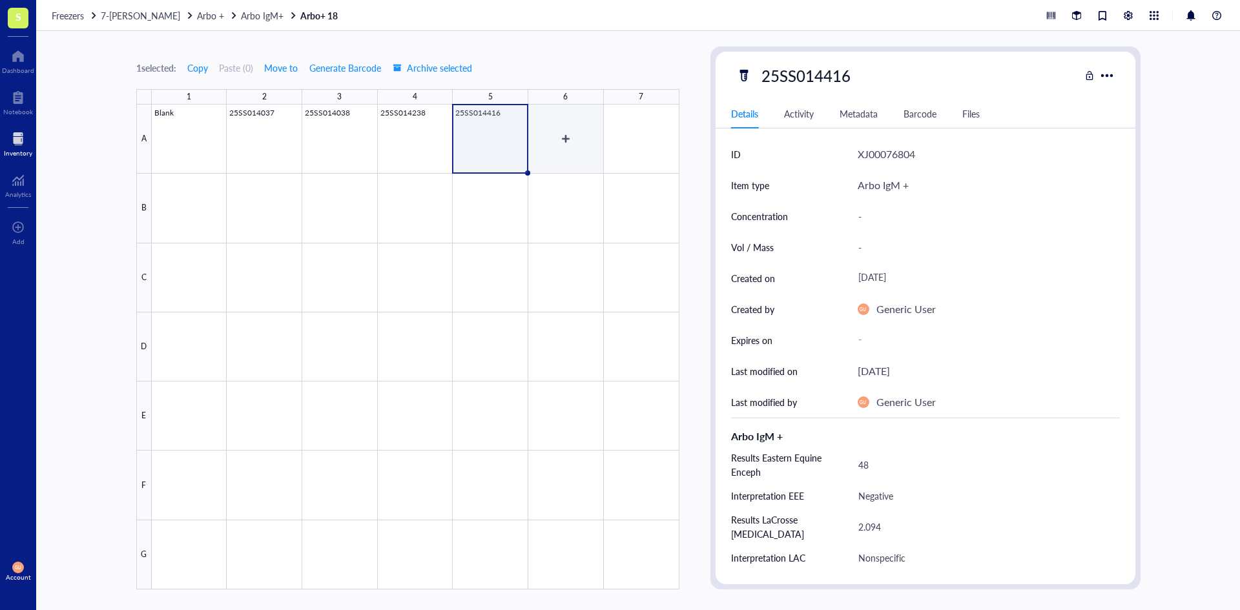
click at [564, 134] on div at bounding box center [416, 347] width 528 height 485
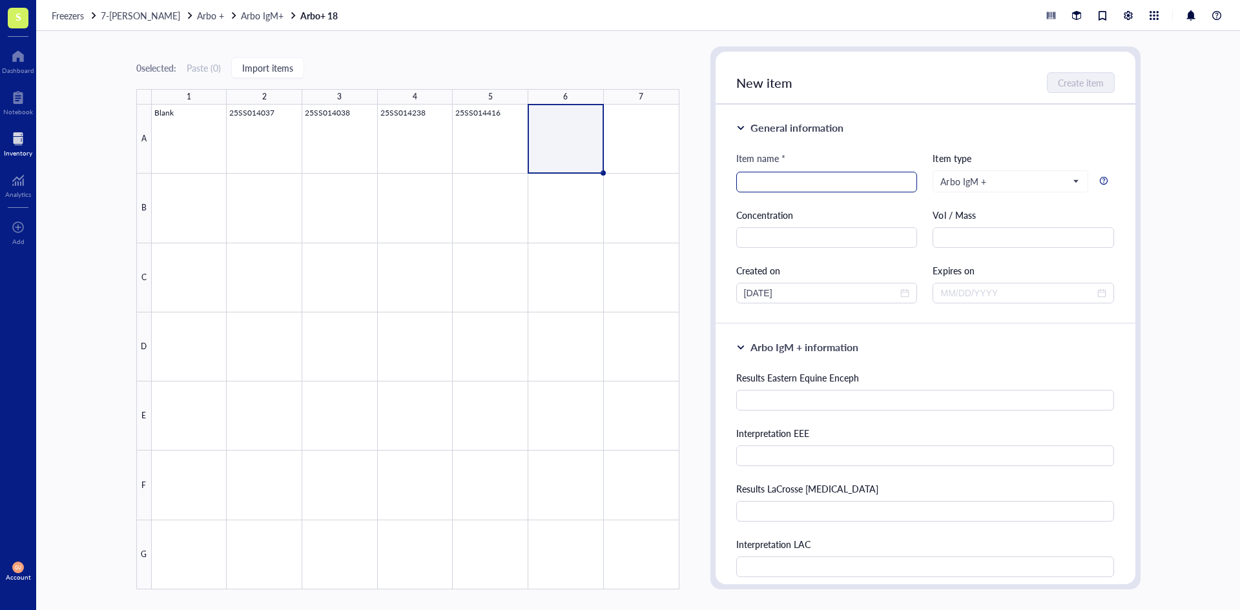
click at [801, 181] on input "search" at bounding box center [827, 181] width 166 height 19
paste input "25SS014344"
type input "25SS014344"
click at [819, 202] on div "Item name * 25SS014344 25SS014344 Item type Arbo IgM + Concentration Vol / Mass…" at bounding box center [925, 227] width 379 height 152
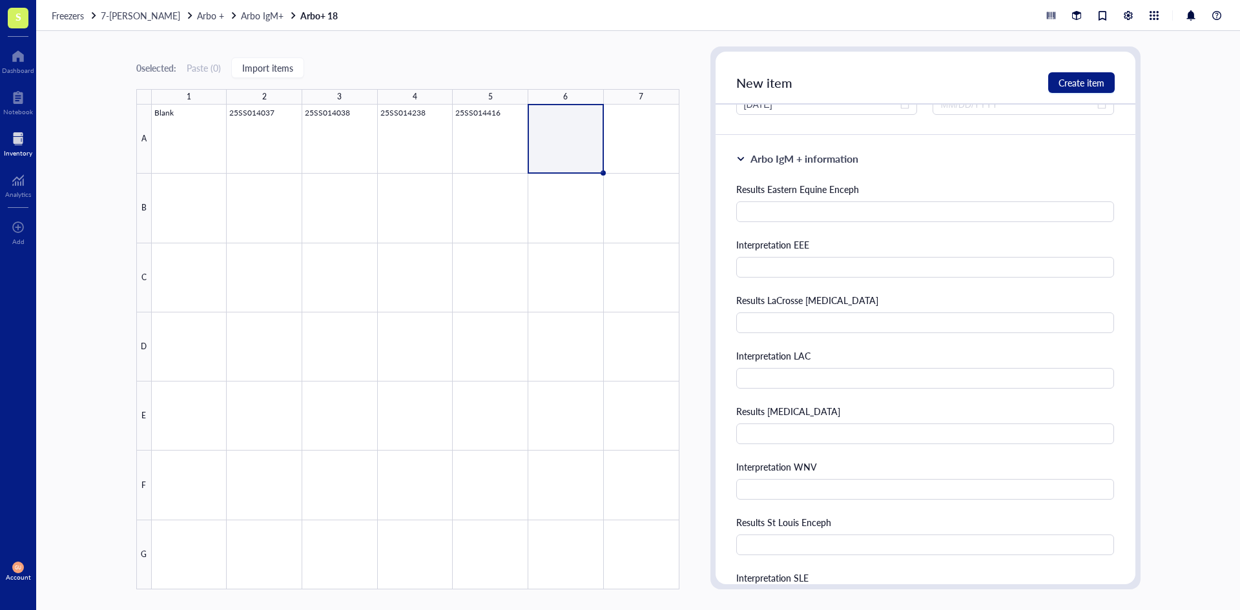
scroll to position [194, 0]
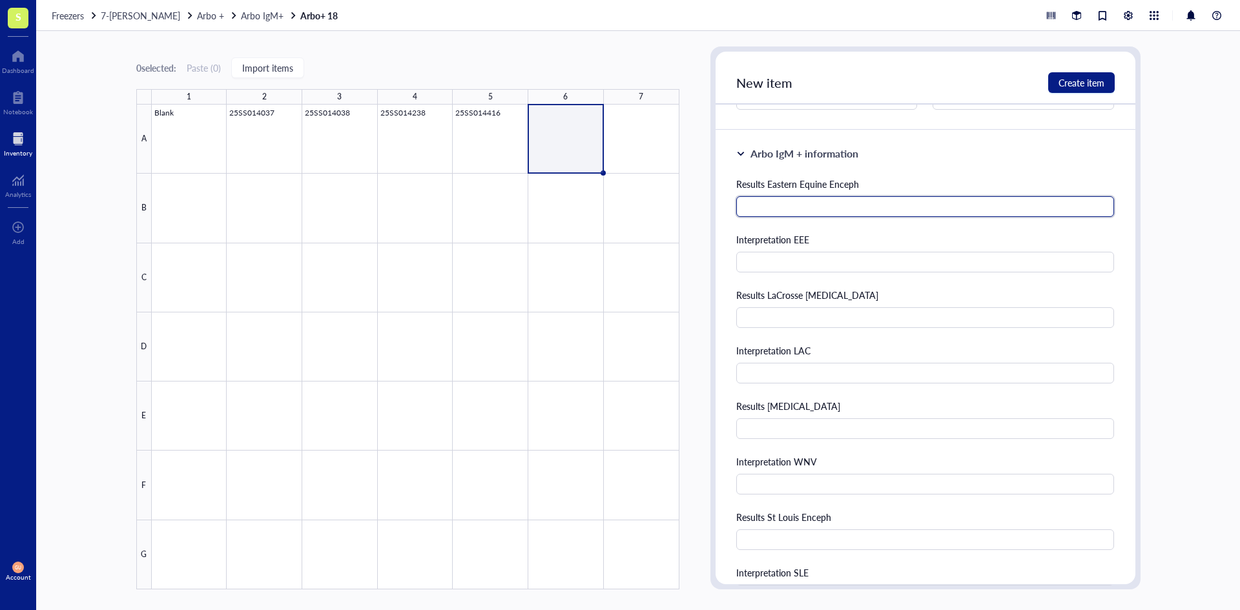
click at [802, 213] on input "text" at bounding box center [925, 206] width 379 height 21
type input "63"
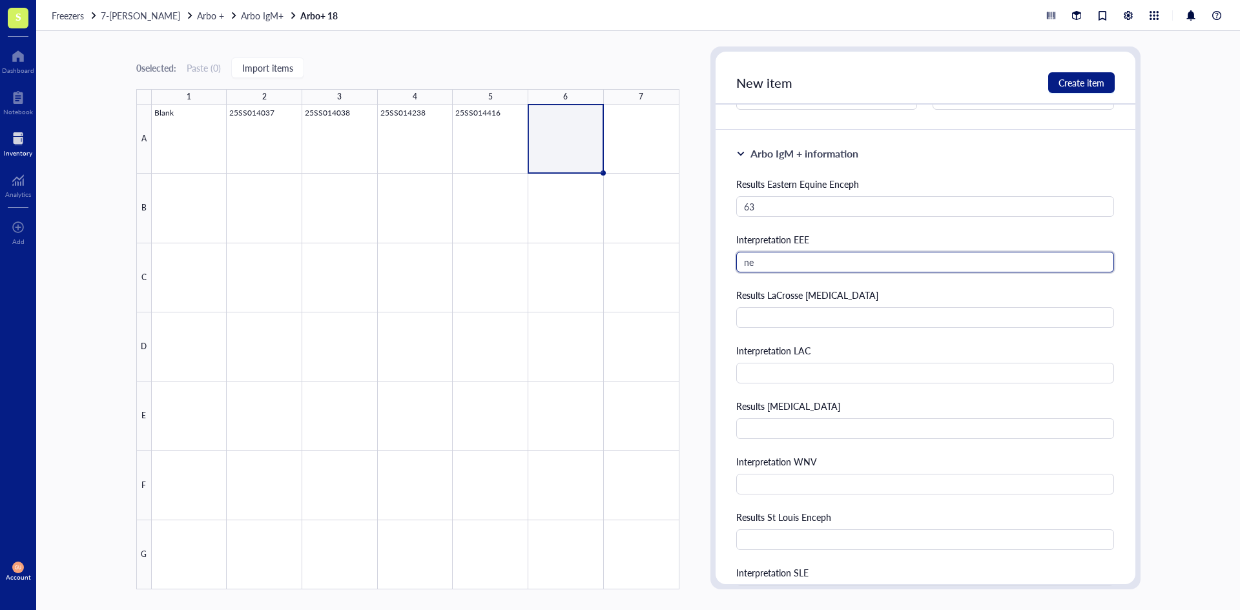
type input "n"
type input "Negative"
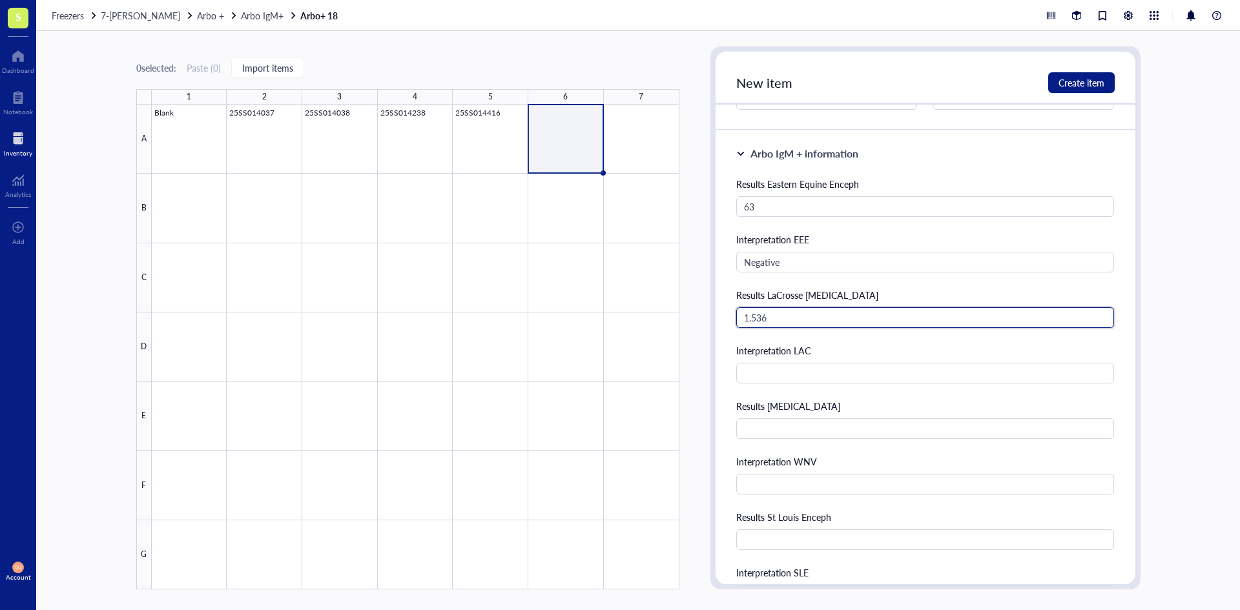
type input "1.536"
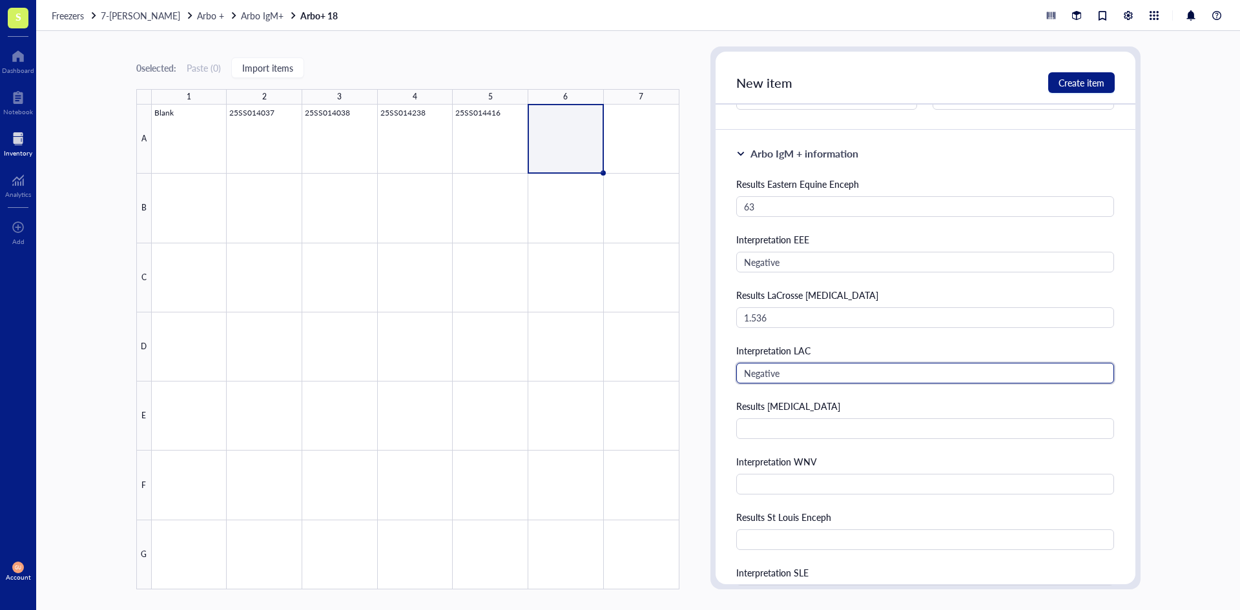
type input "Negative"
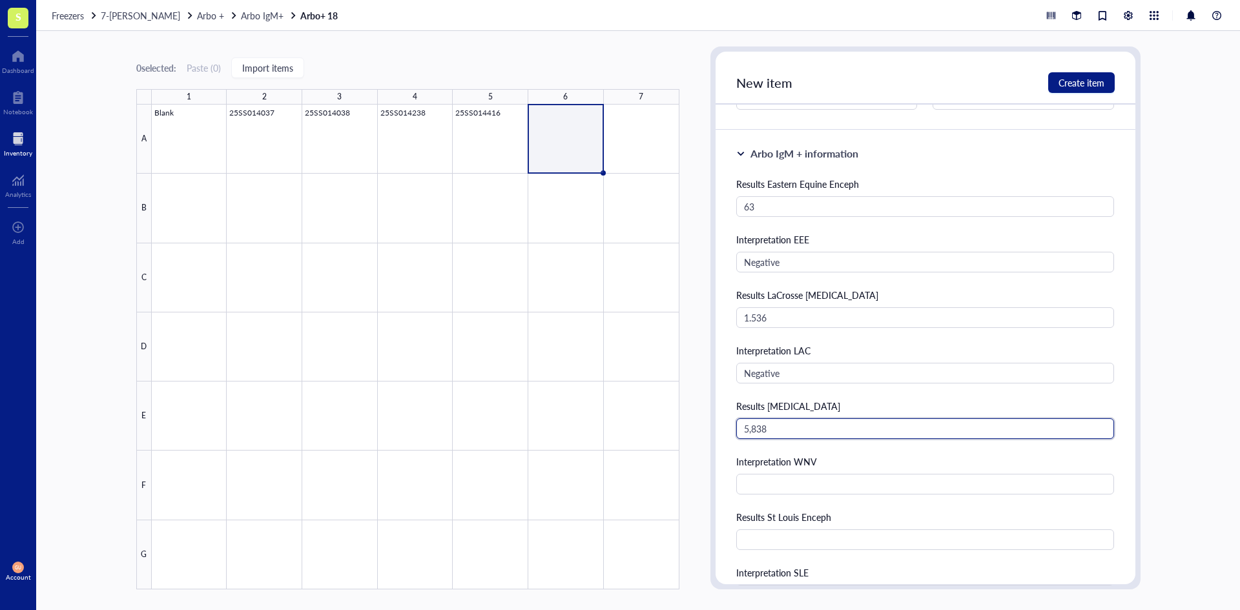
type input "5,838"
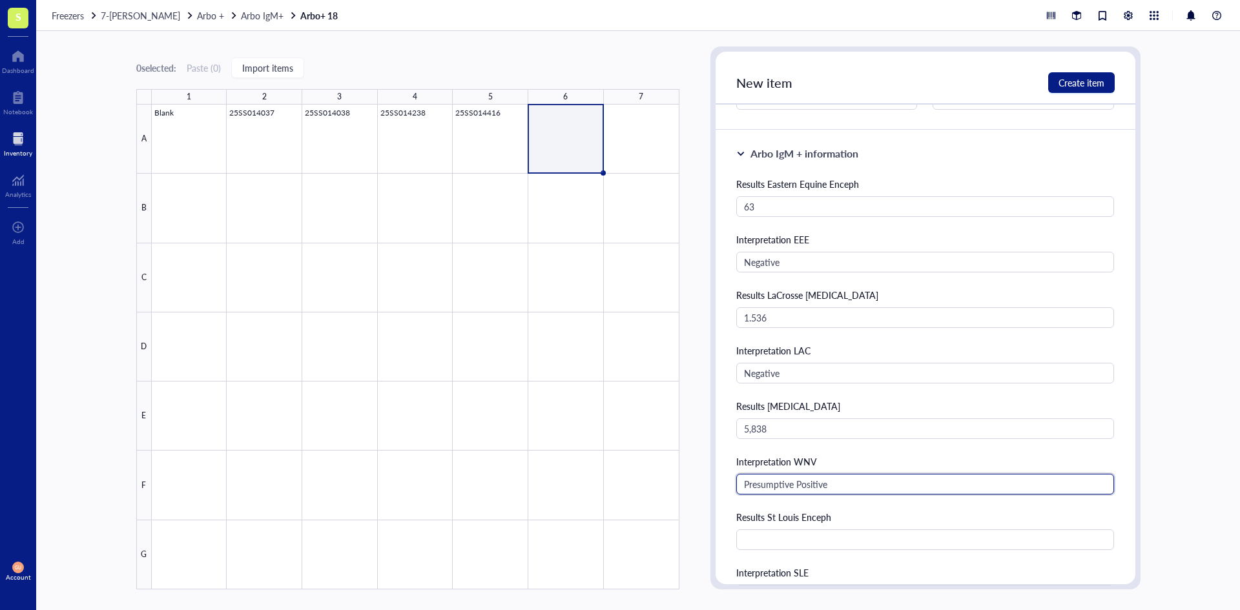
type input "Presumptive Positive"
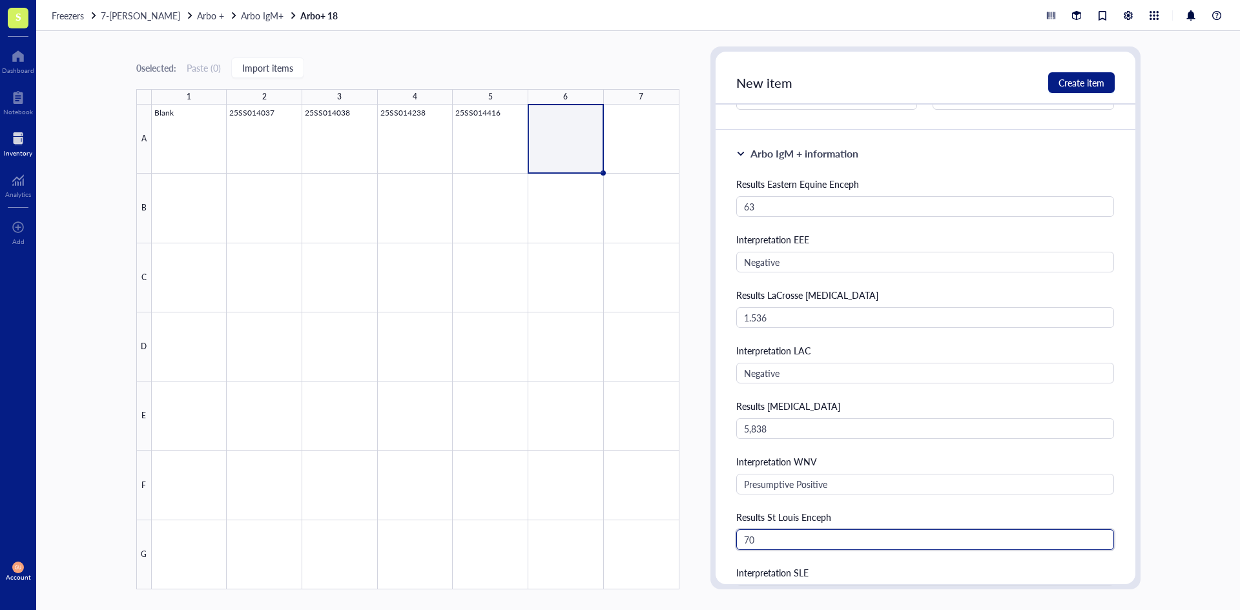
type input "70"
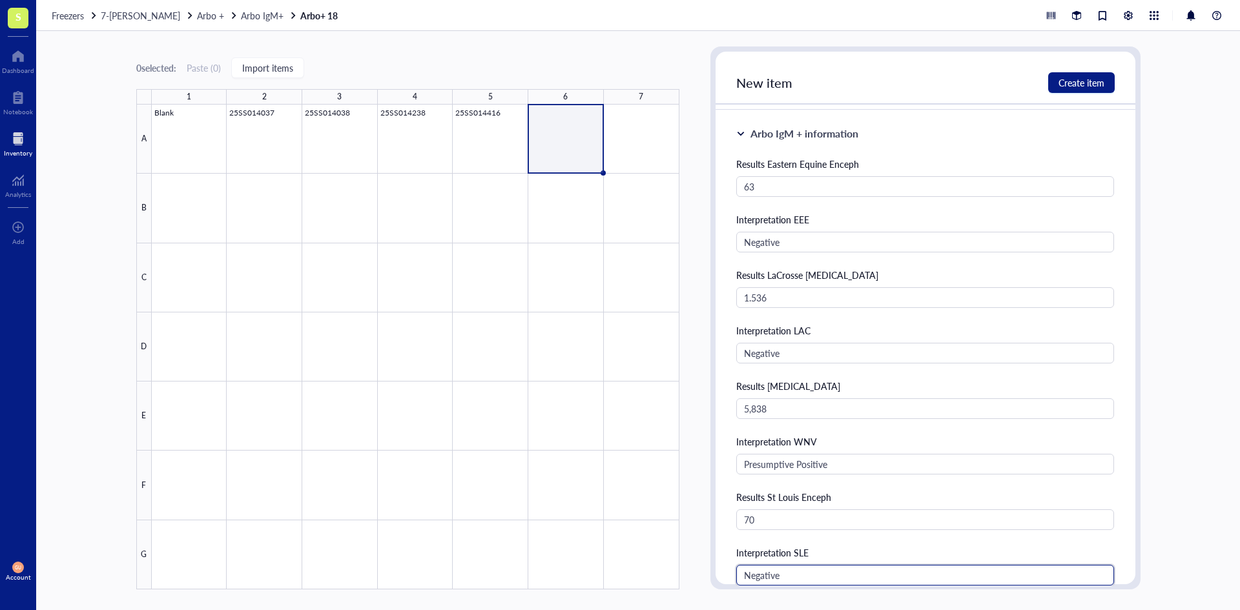
type input "Negative"
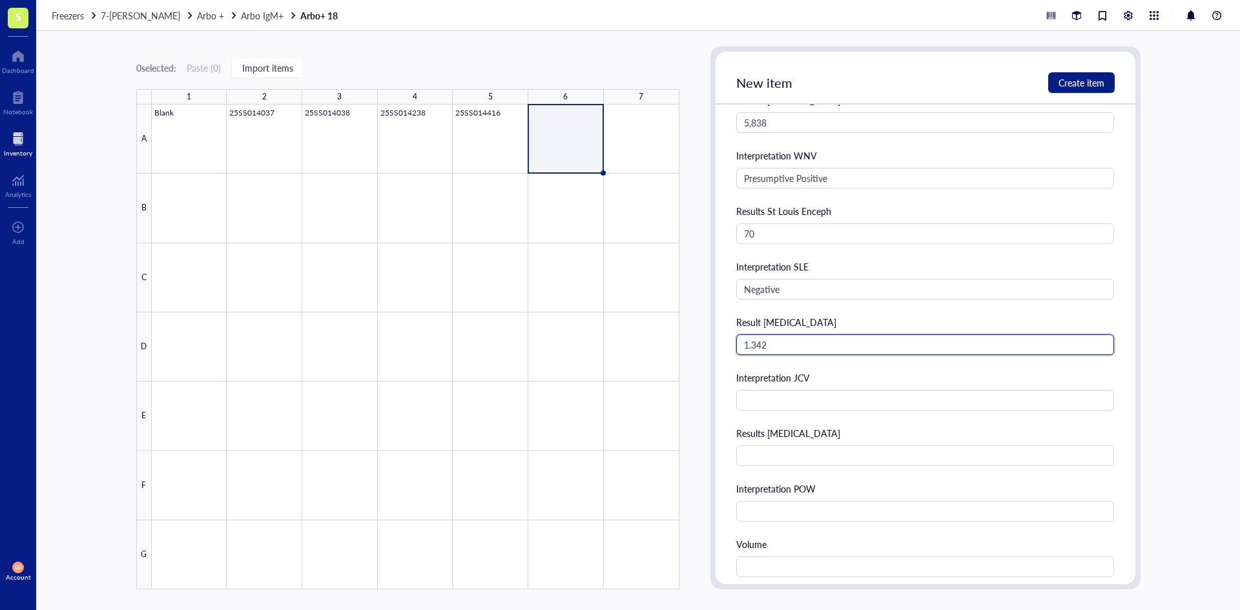
type input "1.342"
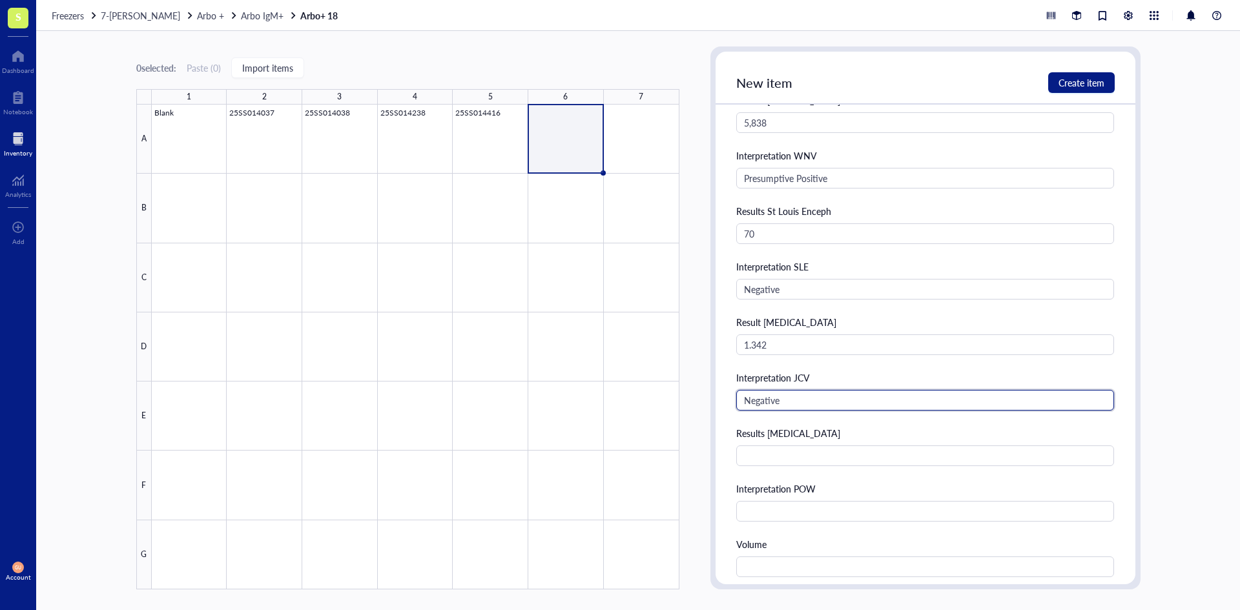
type input "Negative"
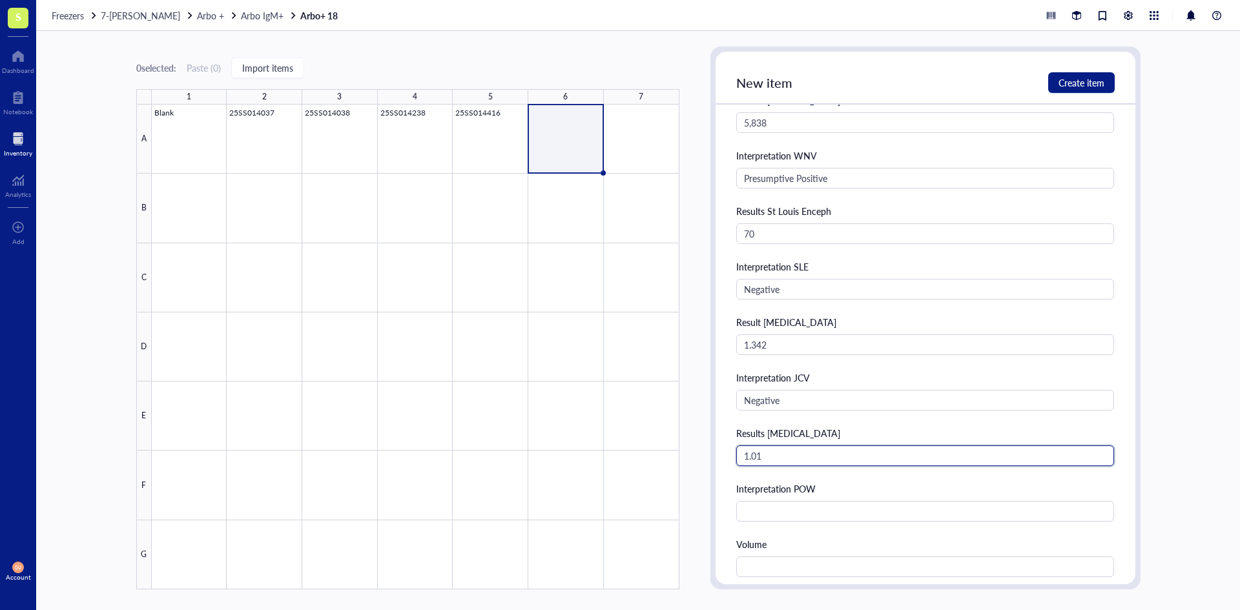
type input "1.01"
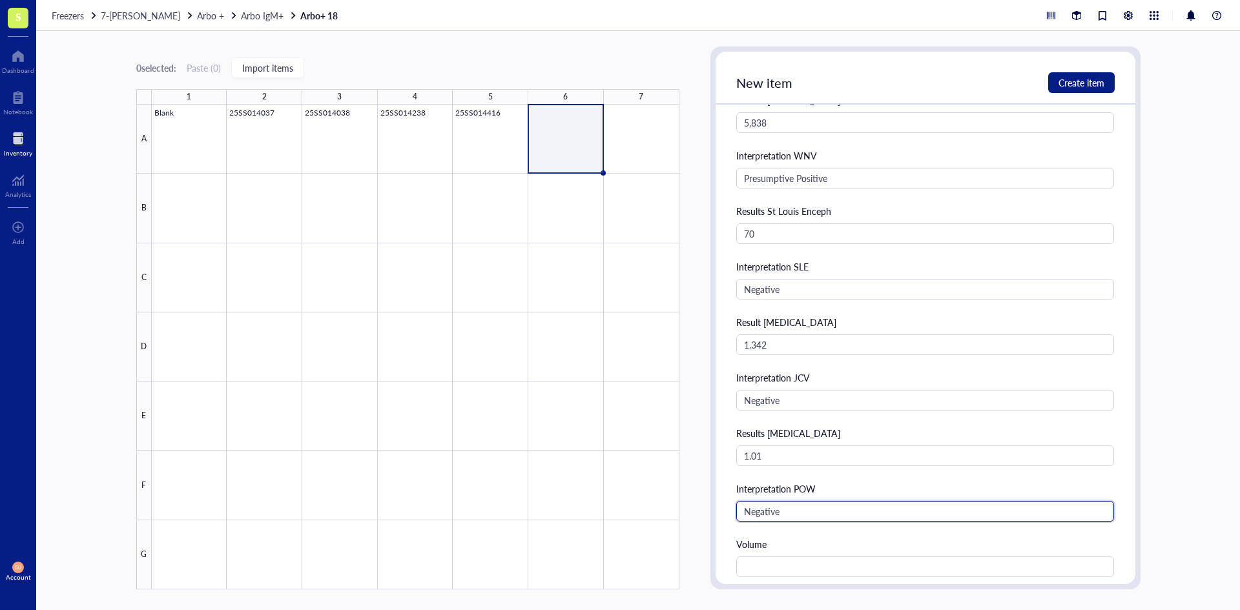
type input "Negative"
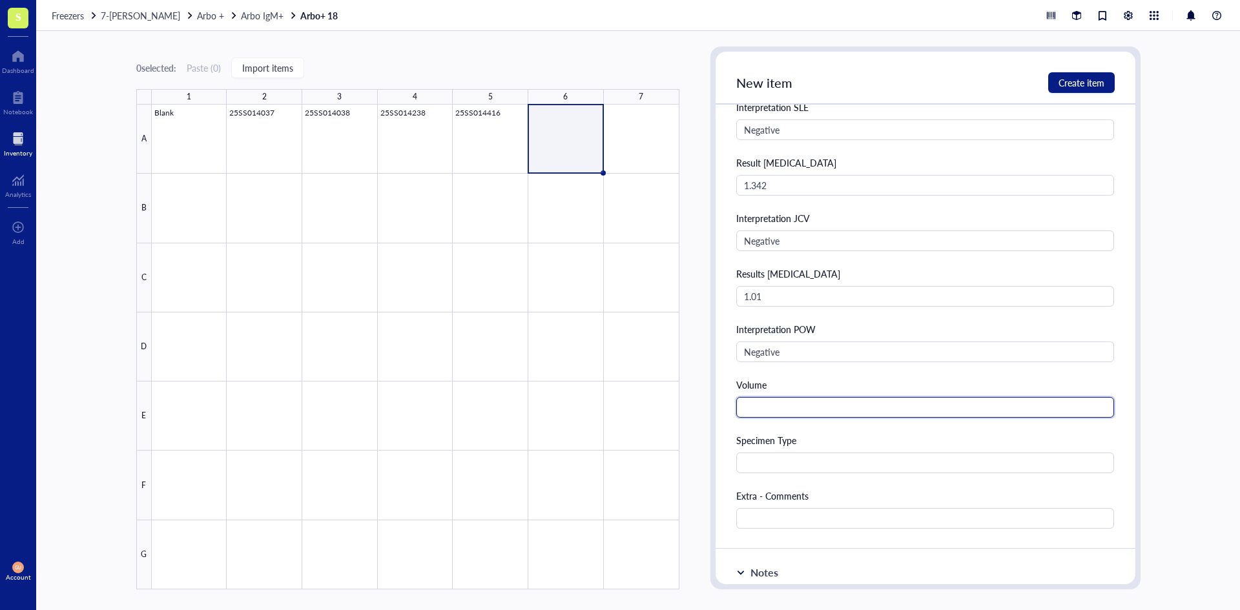
scroll to position [694, 0]
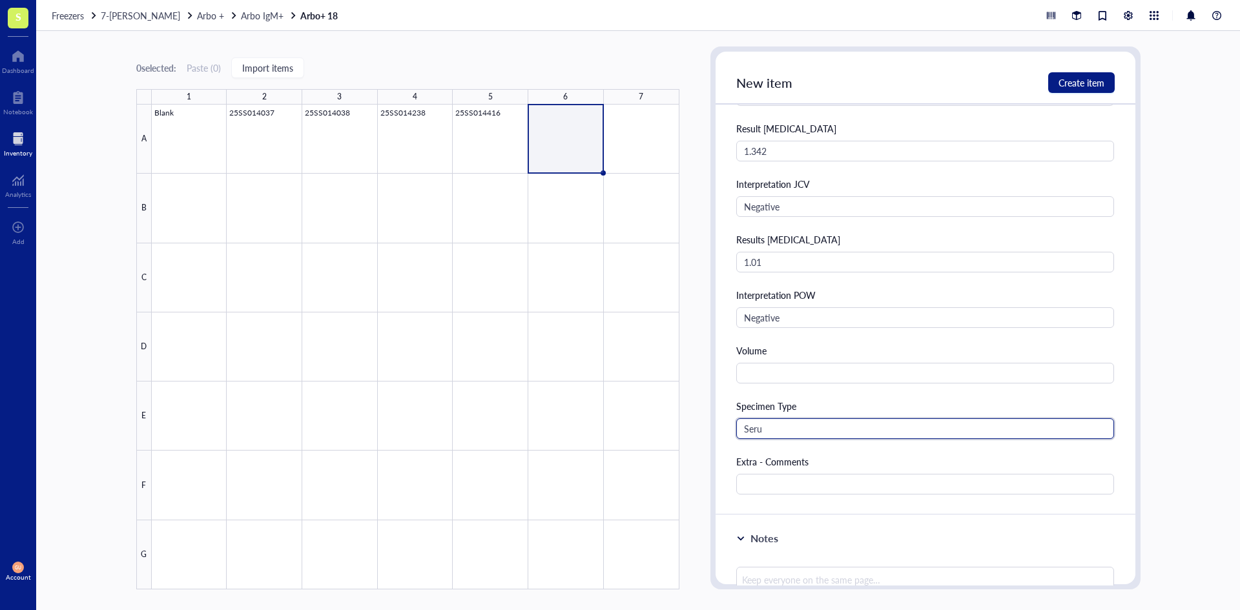
type input "Serum"
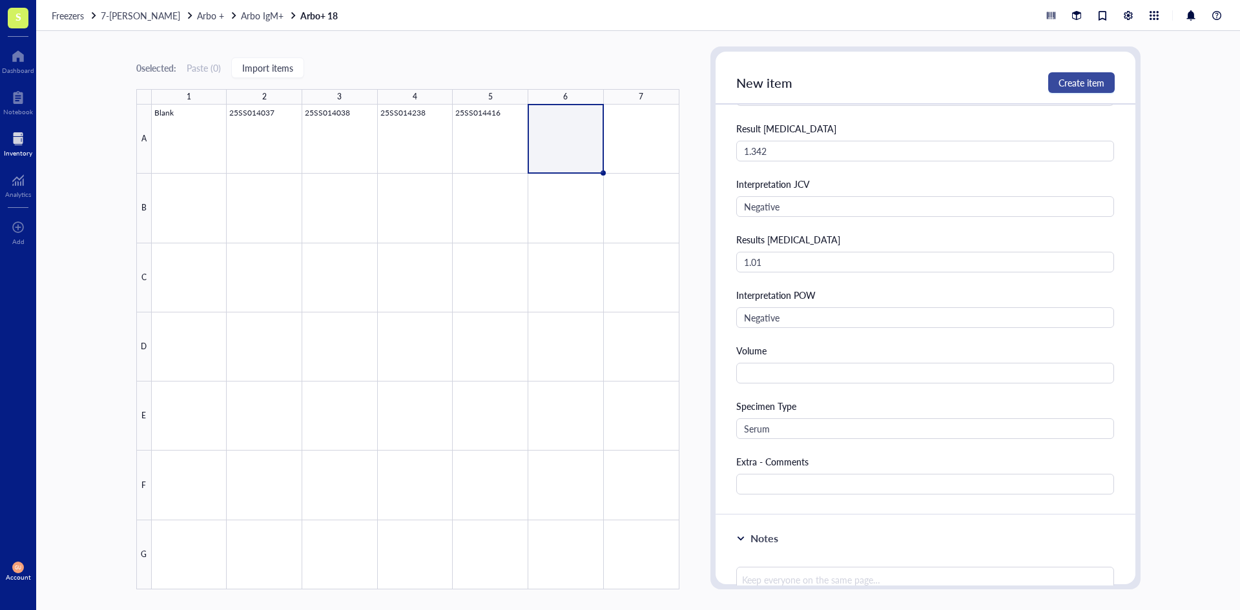
click at [1061, 85] on span "Create item" at bounding box center [1082, 83] width 46 height 10
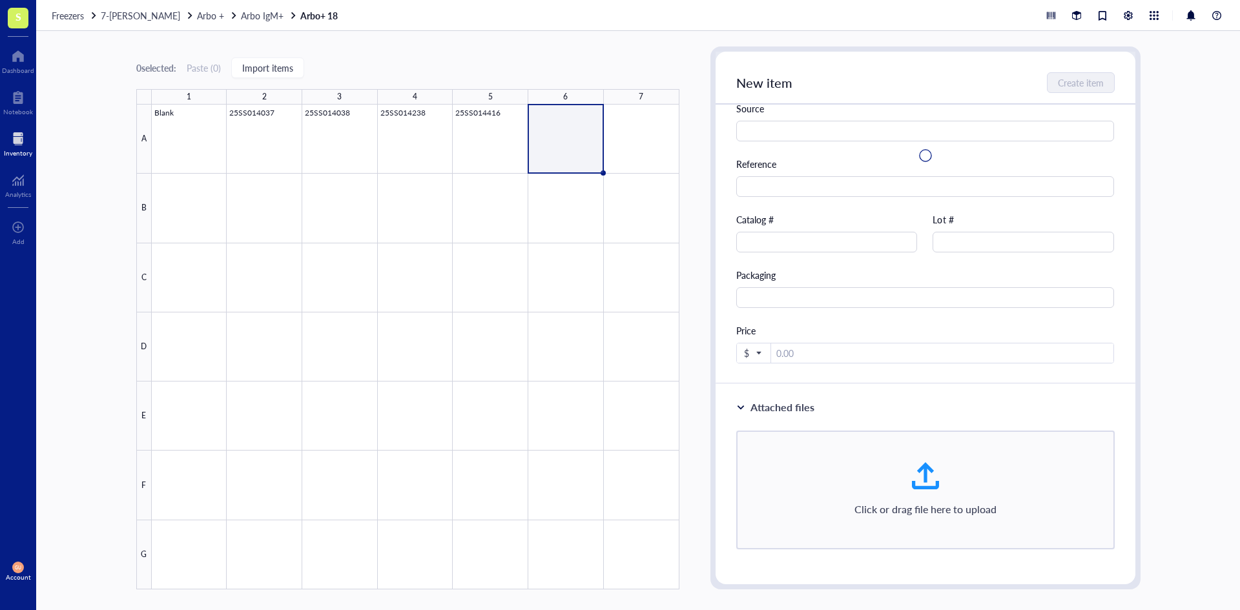
scroll to position [0, 0]
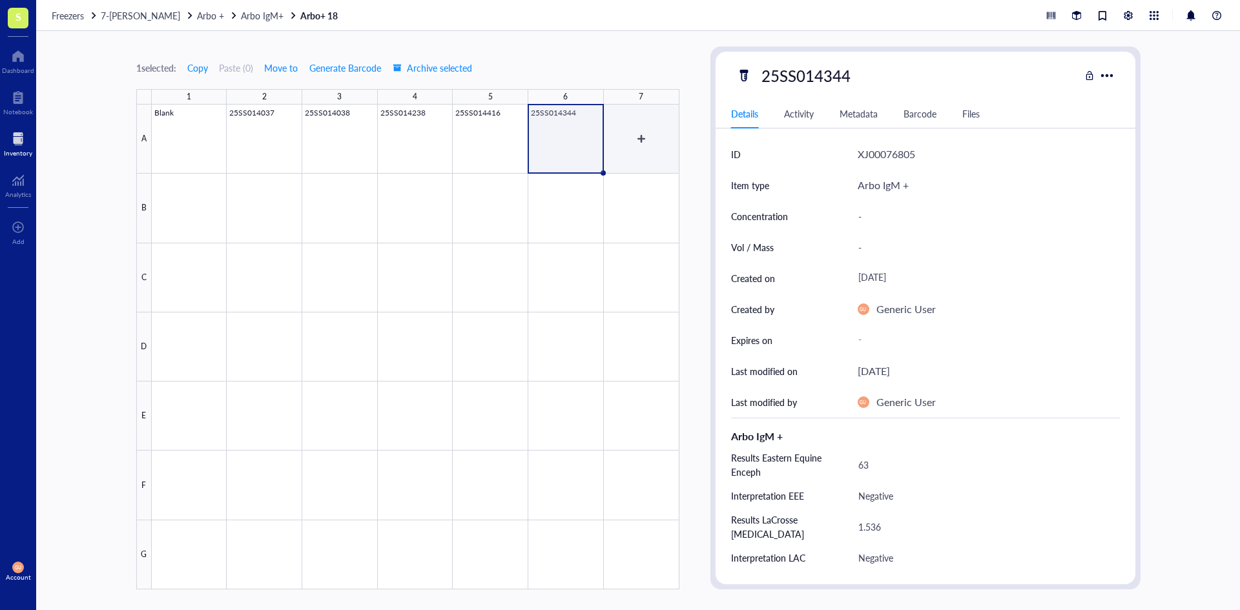
click at [637, 138] on div at bounding box center [416, 347] width 528 height 485
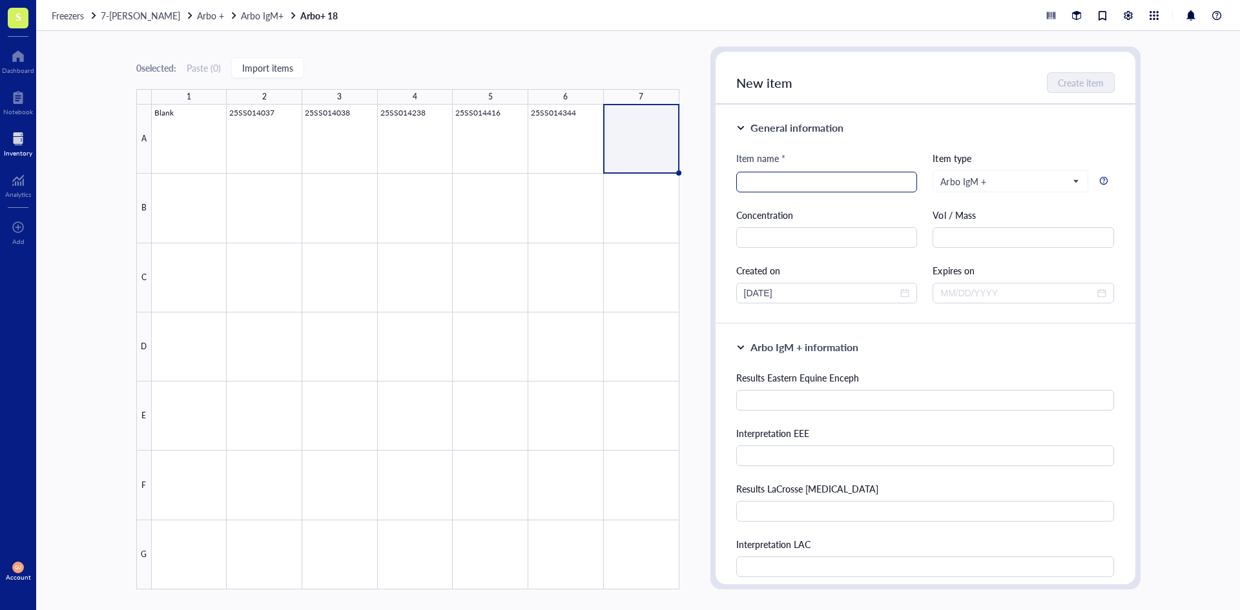
click at [782, 187] on input "search" at bounding box center [827, 181] width 166 height 19
paste input "25SS014417"
type input "25SS014417"
click at [862, 384] on div "Results Eastern Equine Enceph" at bounding box center [925, 378] width 379 height 14
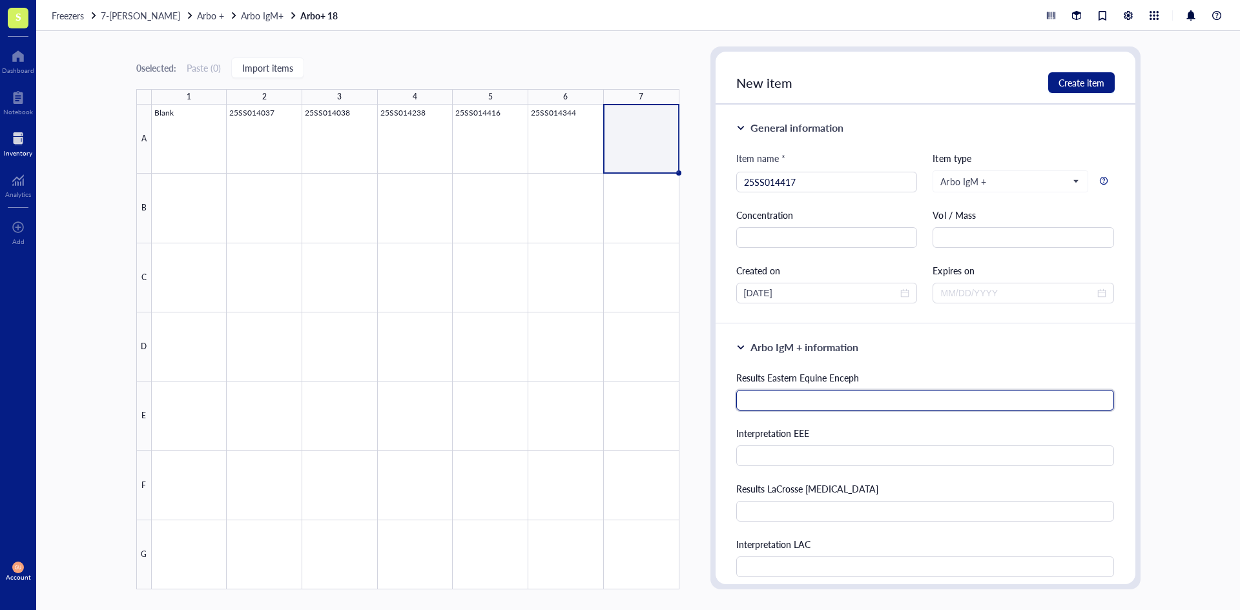
click at [865, 396] on input "text" at bounding box center [925, 400] width 379 height 21
type input "110"
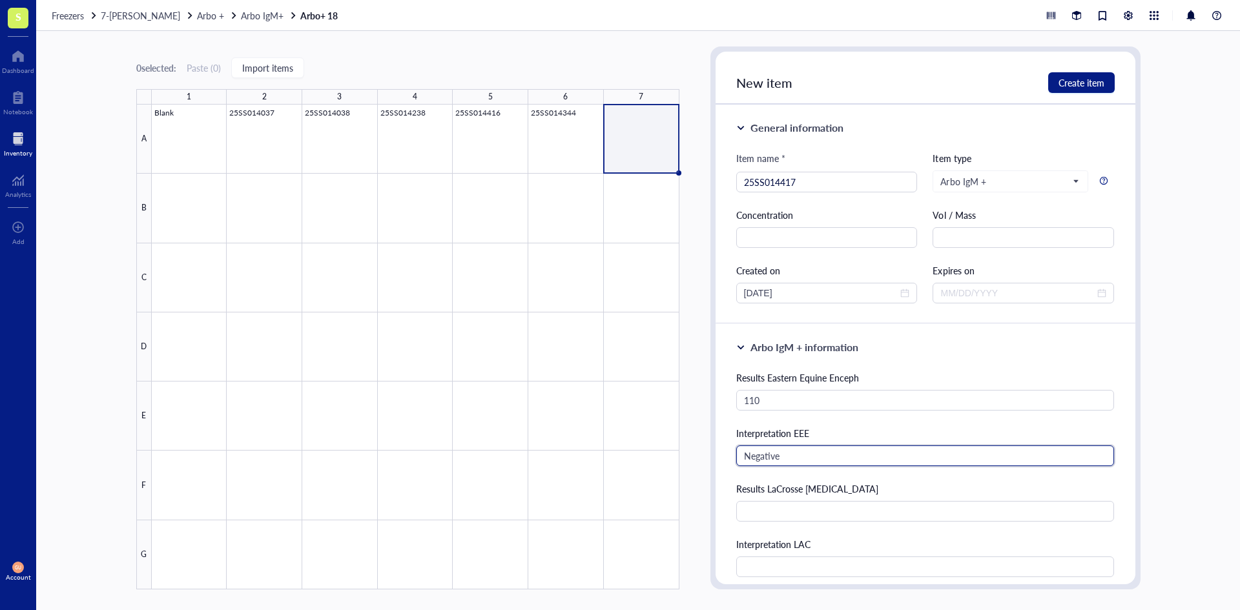
type input "Negative"
type input "4"
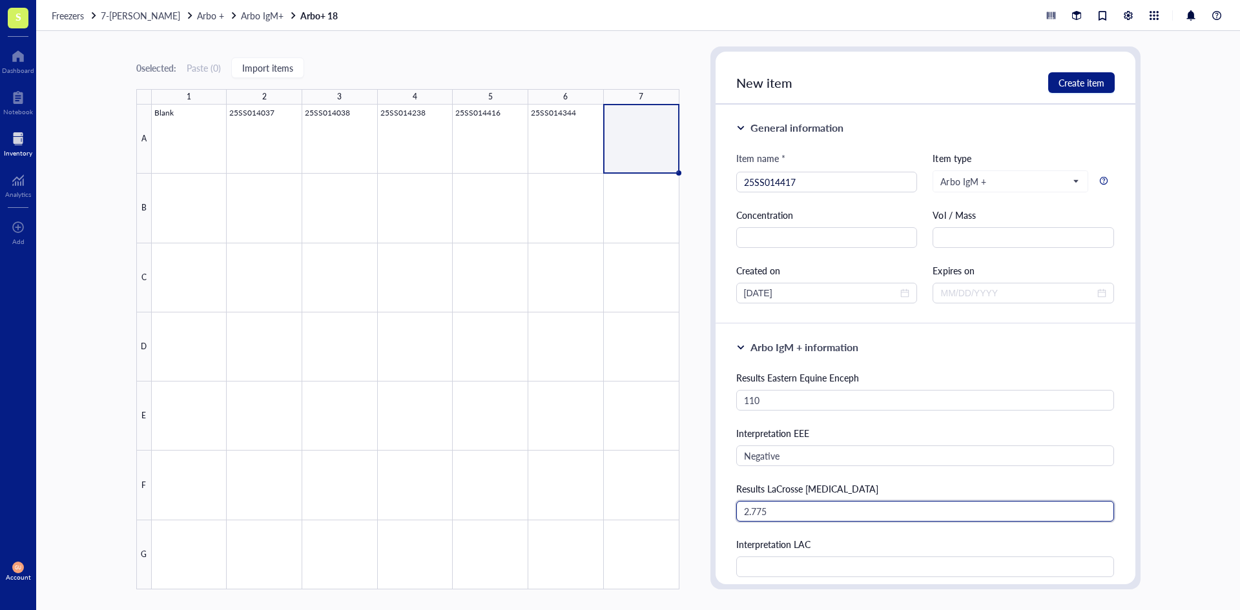
type input "2.775"
type input "Equivocal"
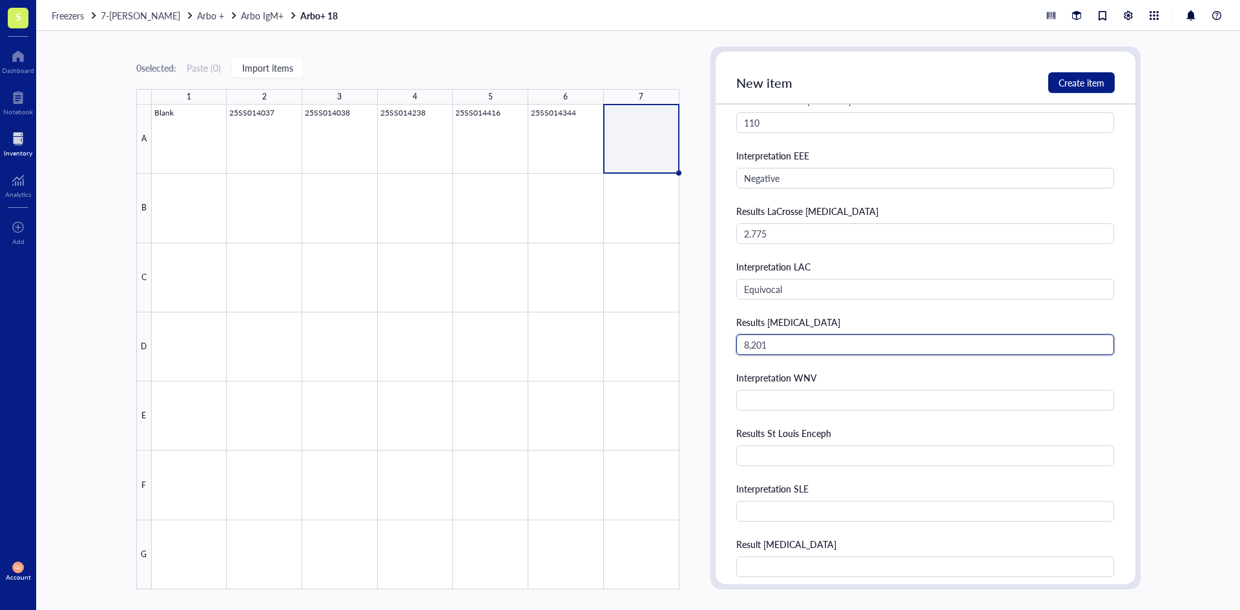
type input "8,201"
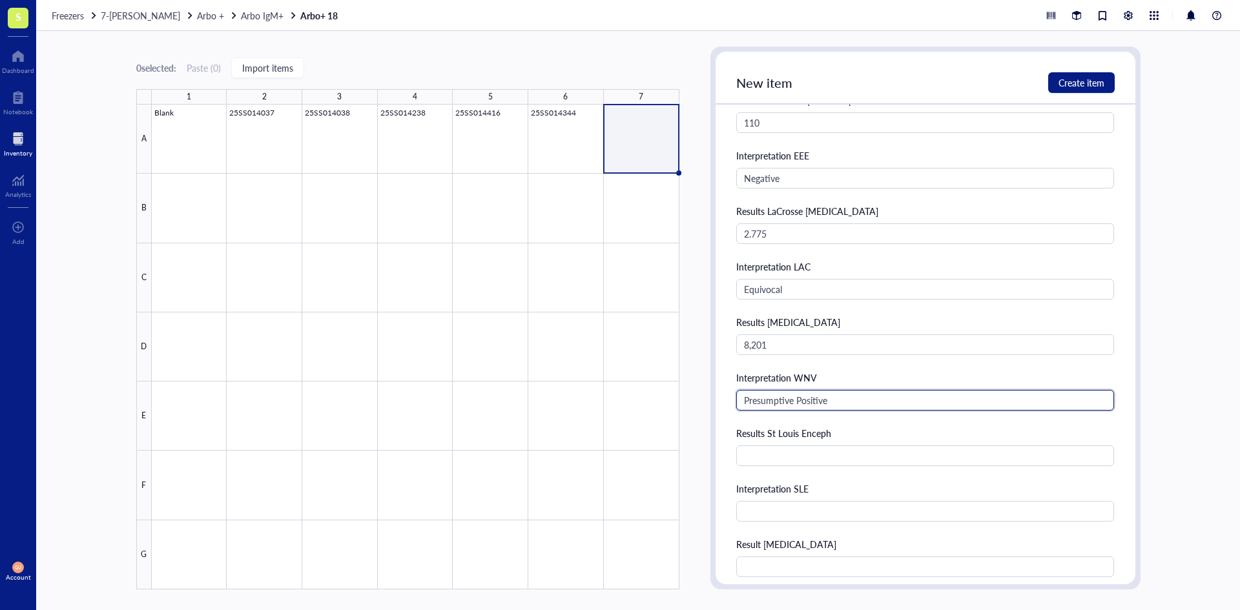
type input "Presumptive Positive"
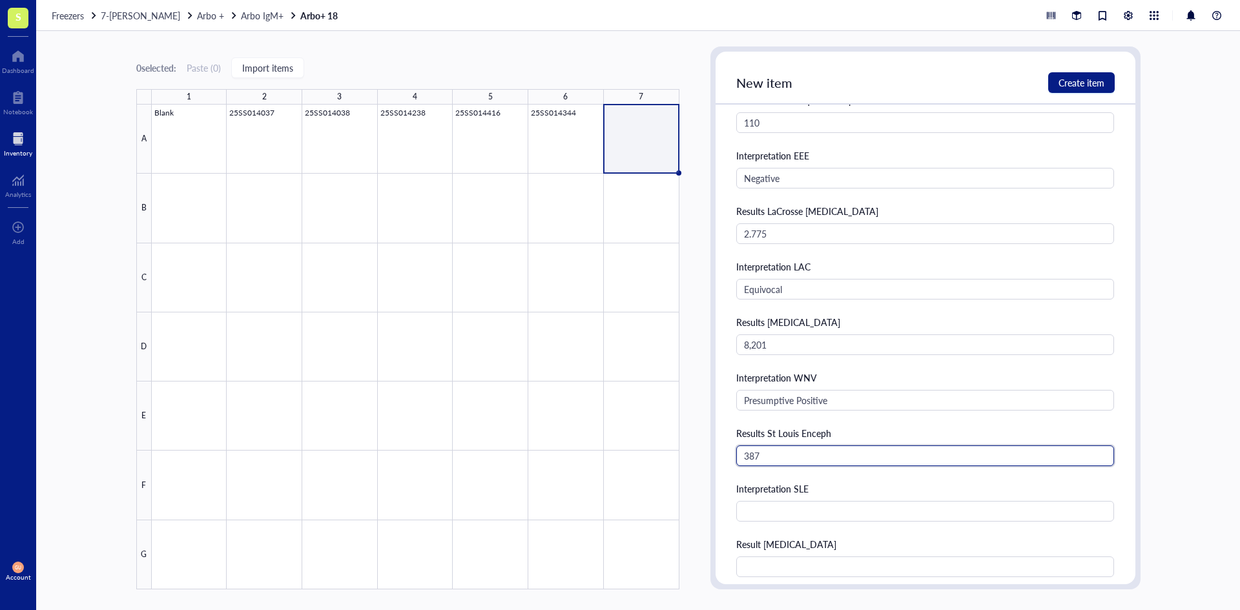
type input "387"
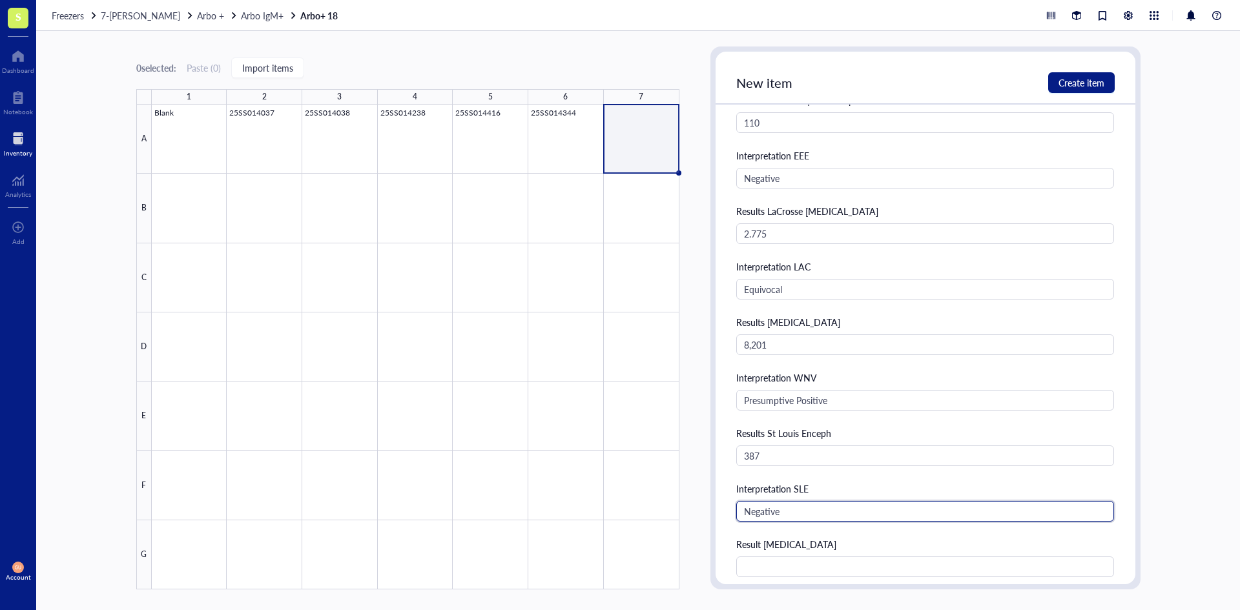
type input "Negative"
type input "1.37"
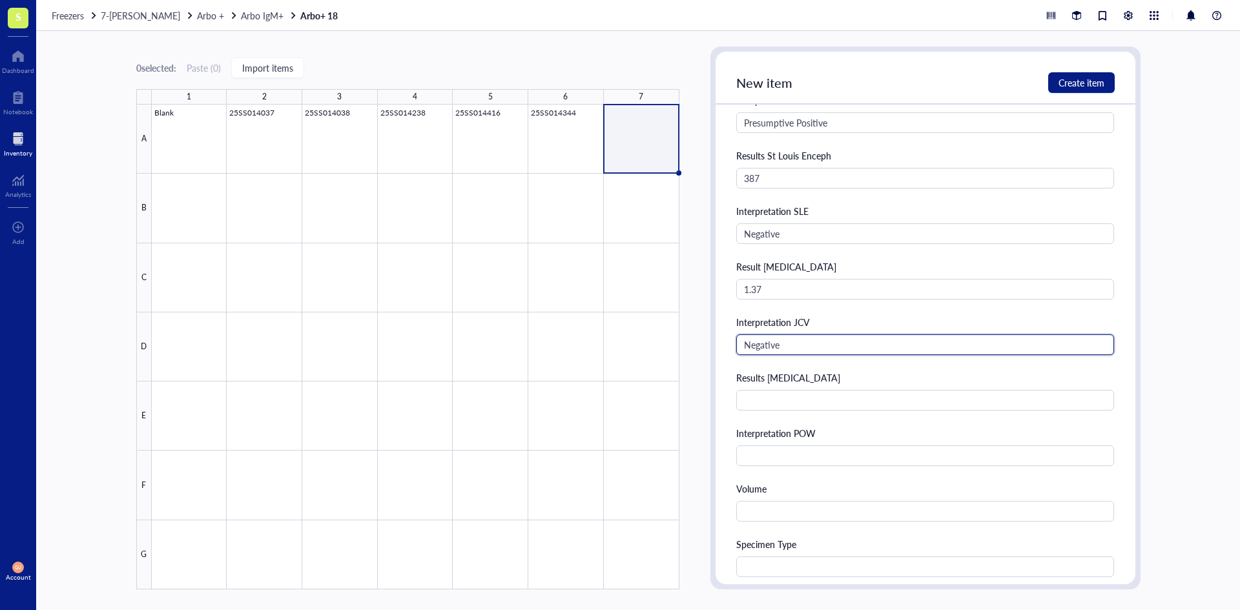
type input "Negative"
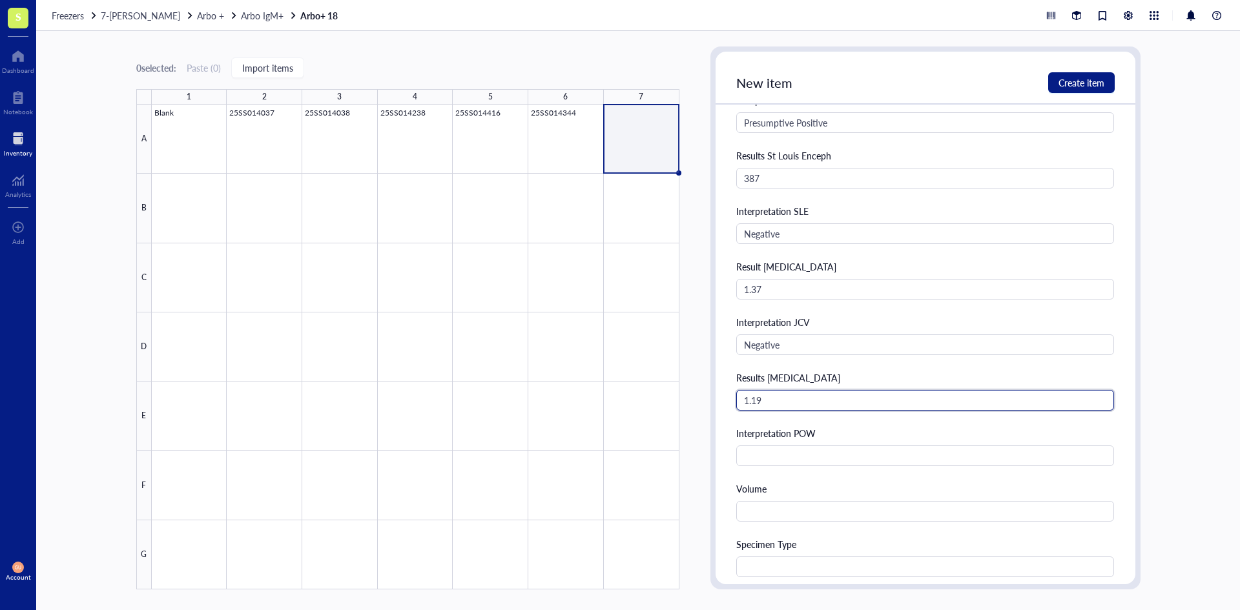
type input "1.19"
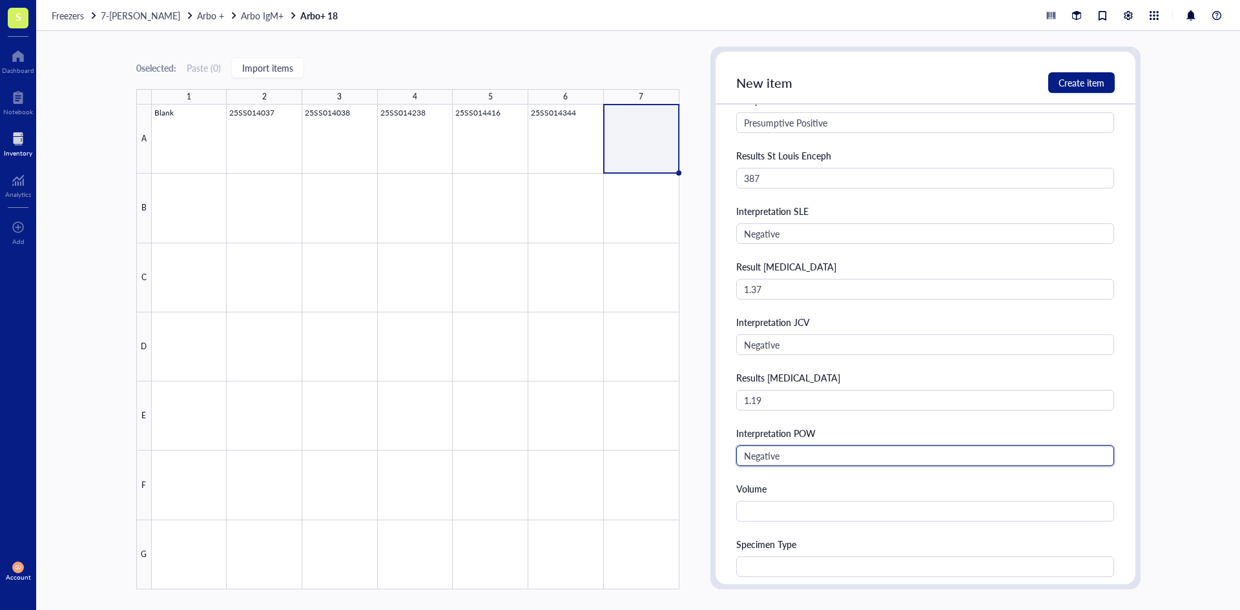
type input "Negative"
type input "Serum"
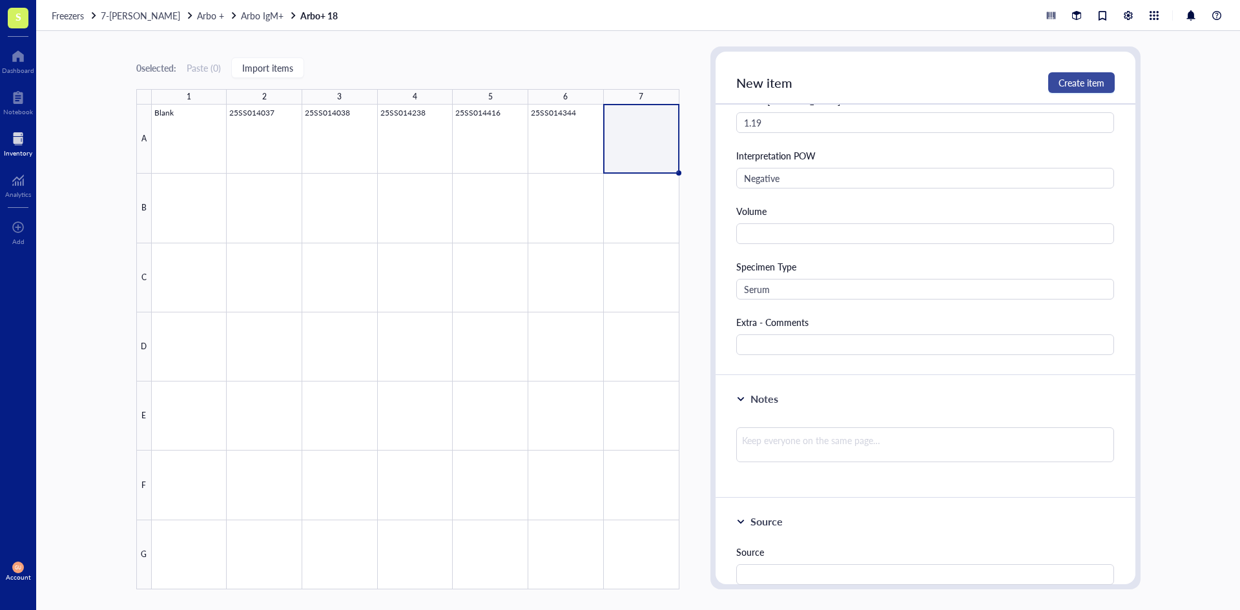
click at [1060, 83] on span "Create item" at bounding box center [1082, 83] width 46 height 10
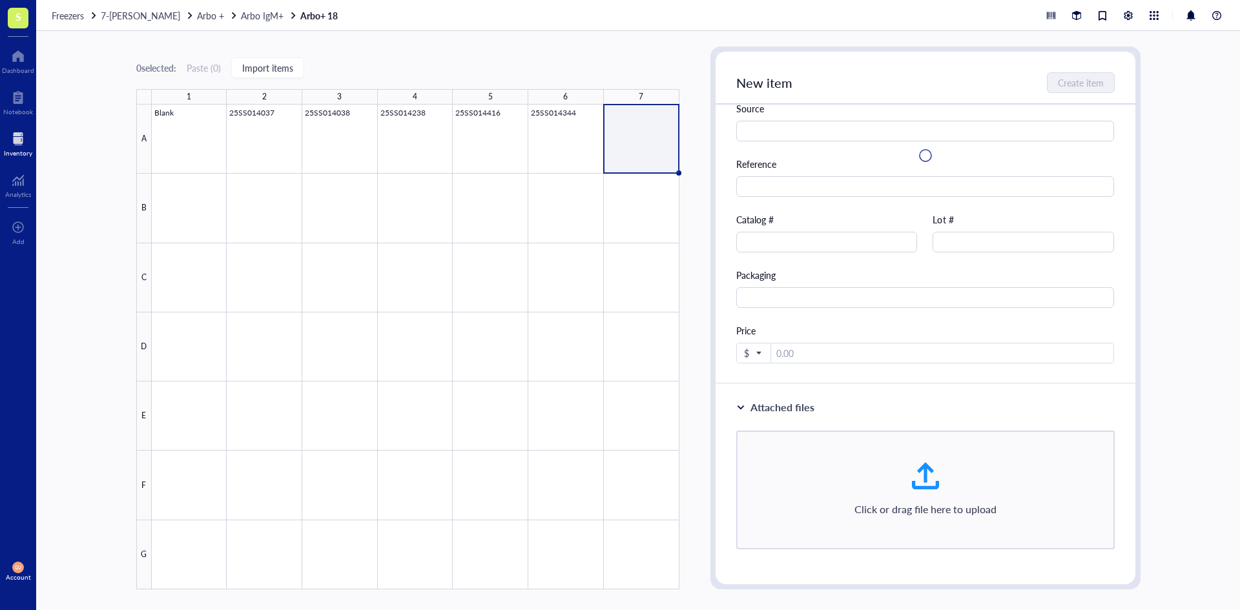
scroll to position [0, 0]
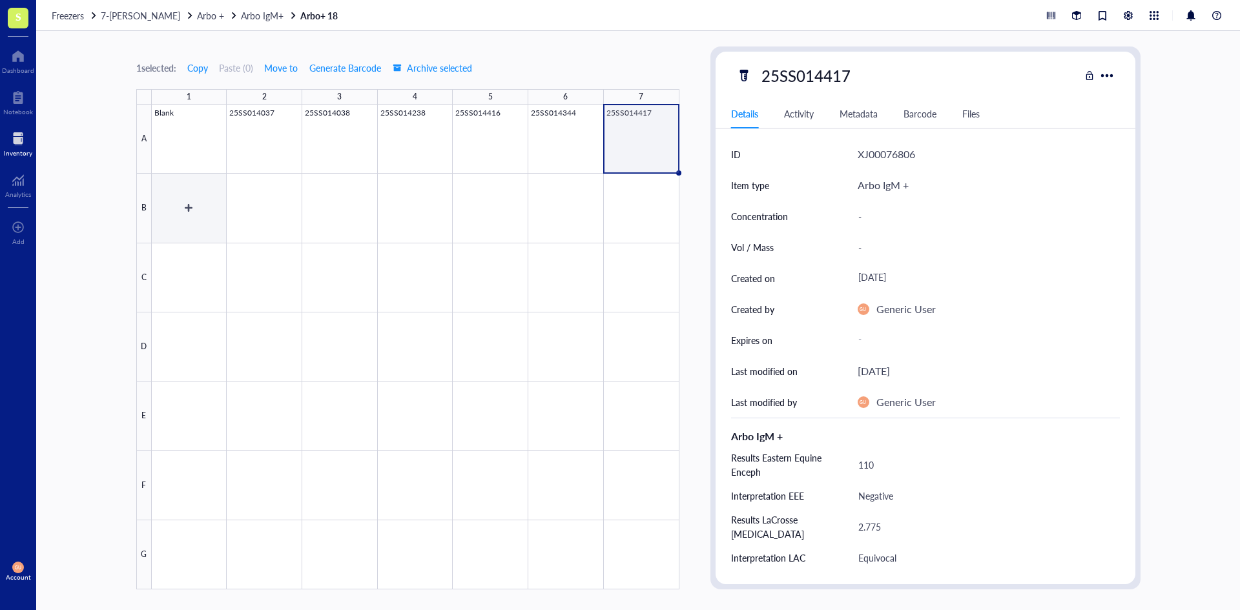
click at [191, 204] on div at bounding box center [416, 347] width 528 height 485
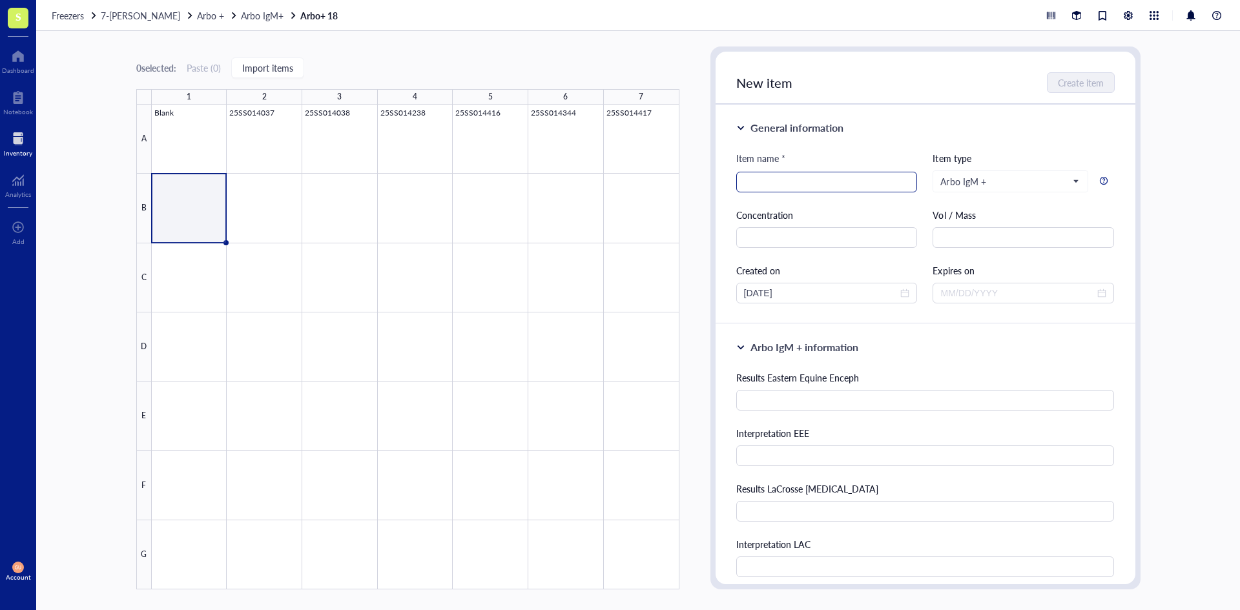
click at [752, 181] on input "search" at bounding box center [827, 181] width 166 height 19
paste input "25SS014420"
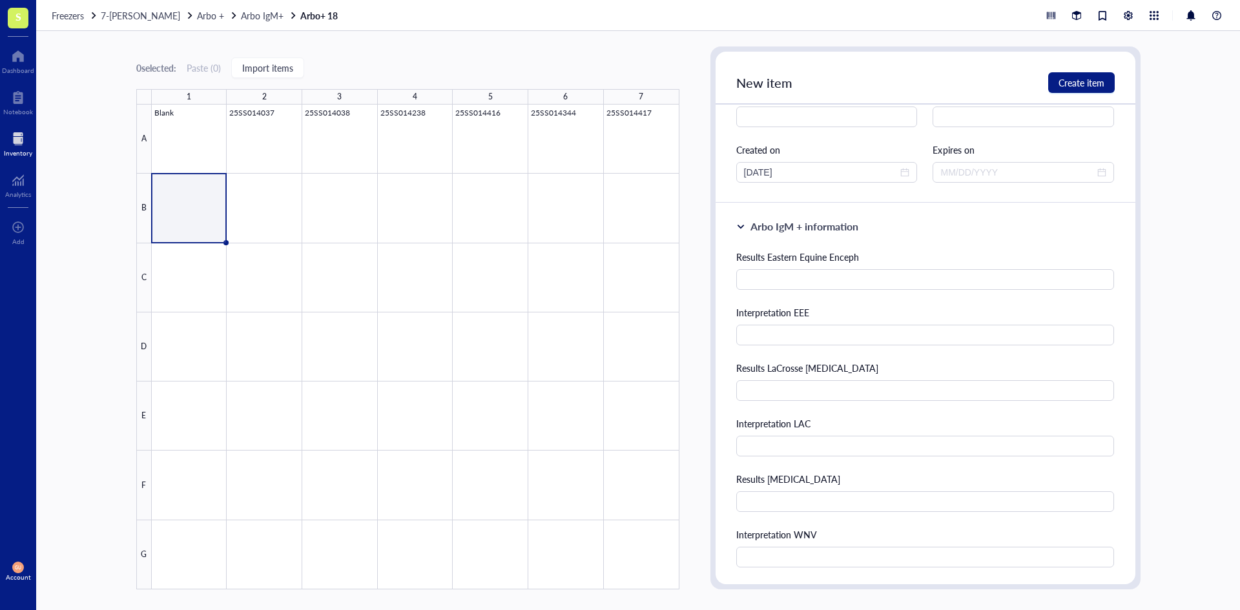
scroll to position [194, 0]
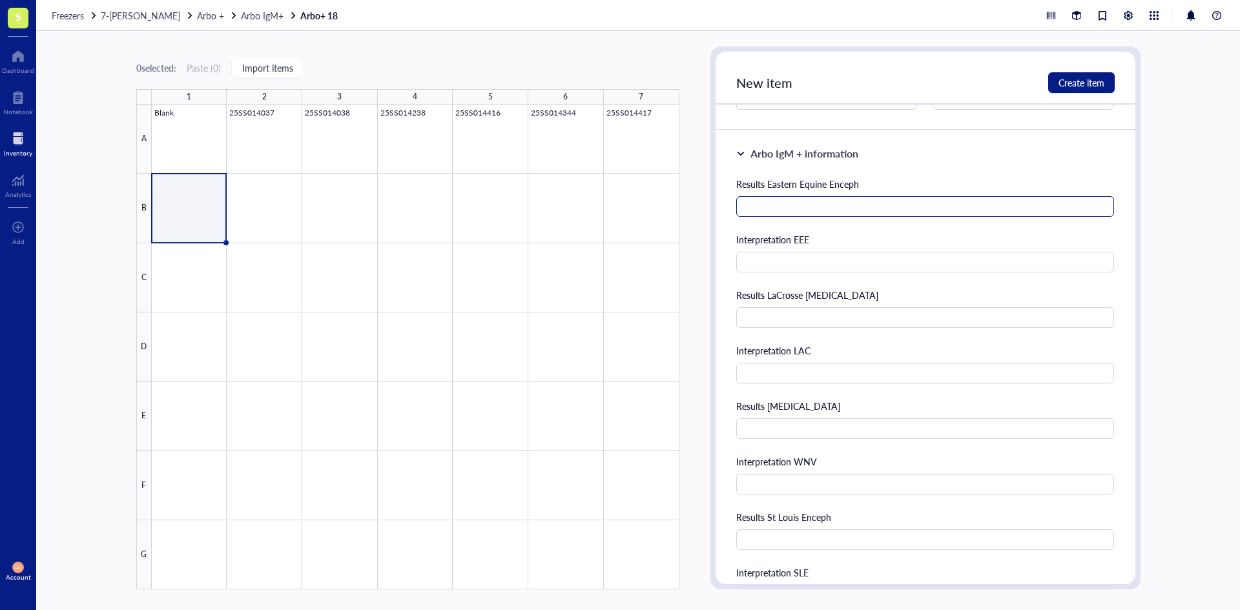
type input "25SS014420"
click at [840, 202] on input "text" at bounding box center [925, 206] width 379 height 21
type input "61"
type input "Negative"
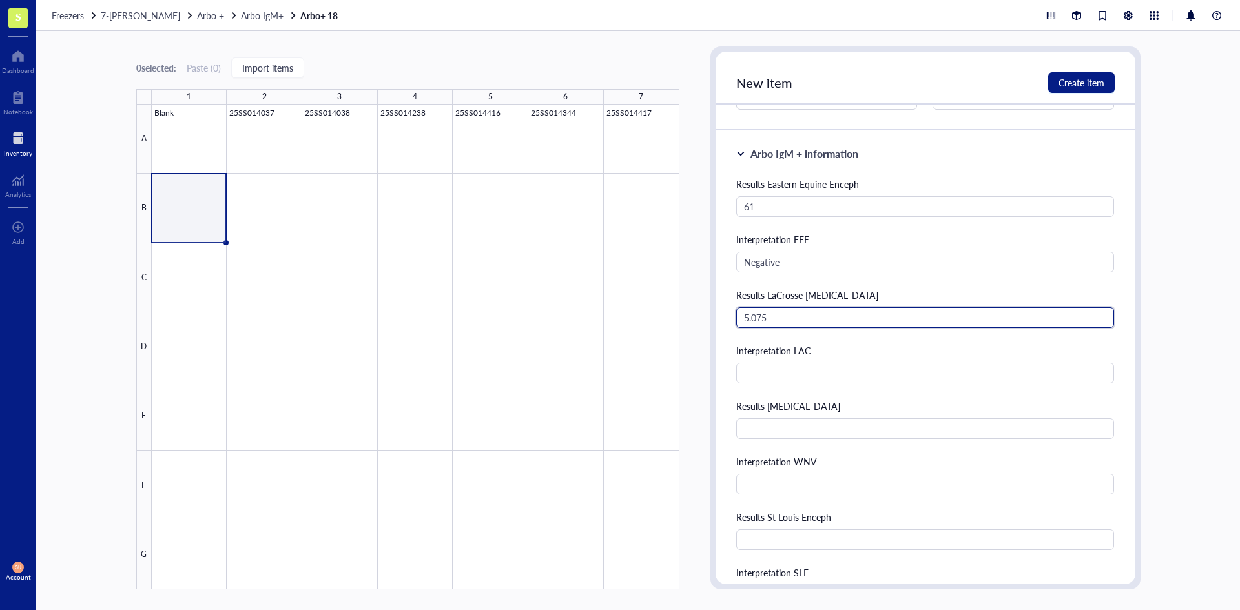
type input "5.075"
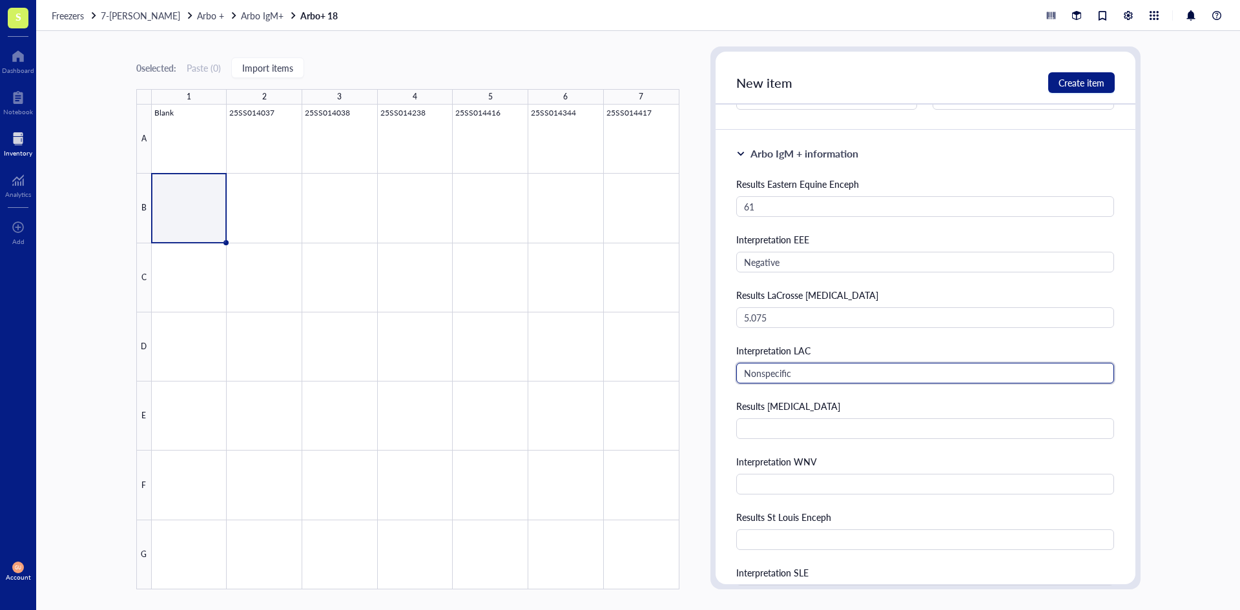
type input "Nonspecific"
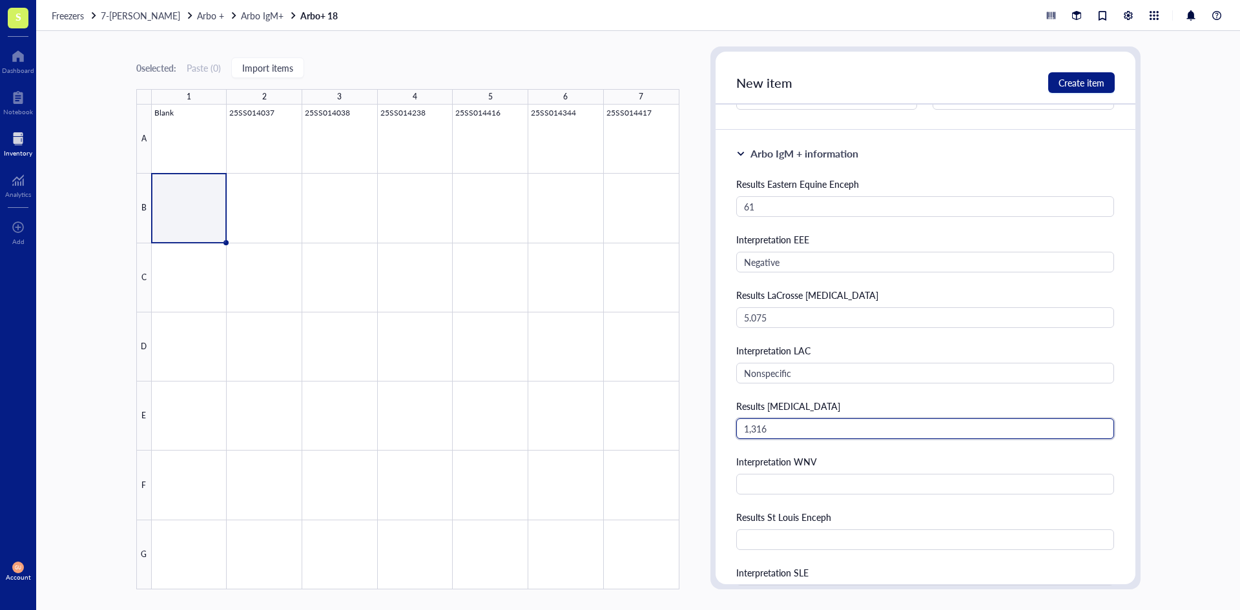
type input "1,316"
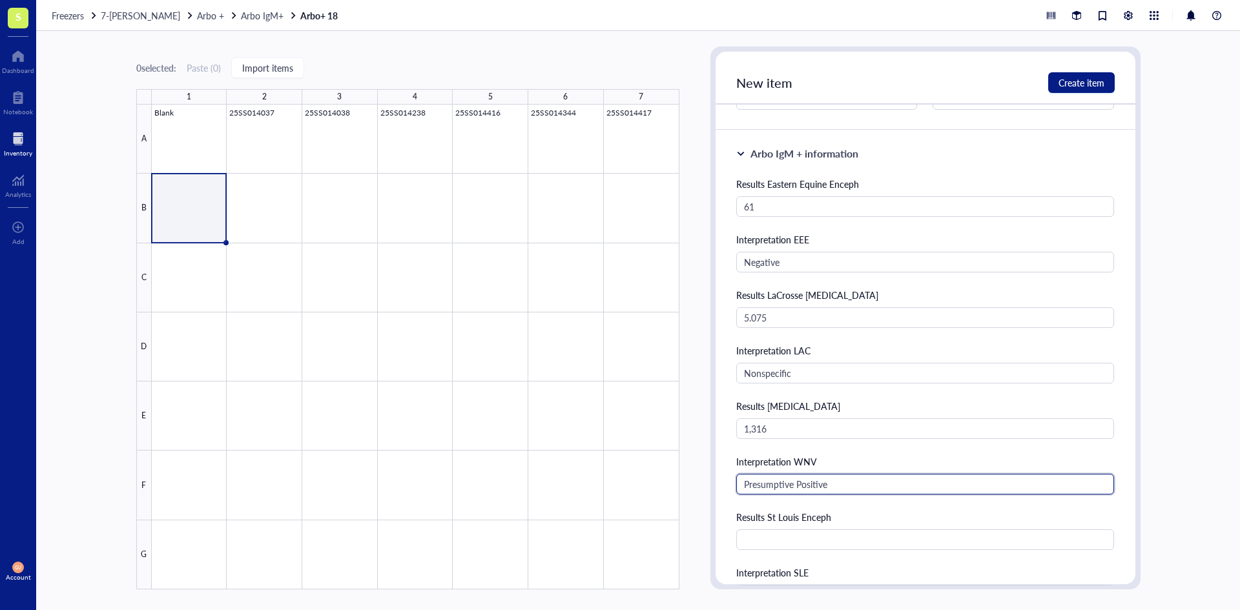
type input "Presumptive Positive"
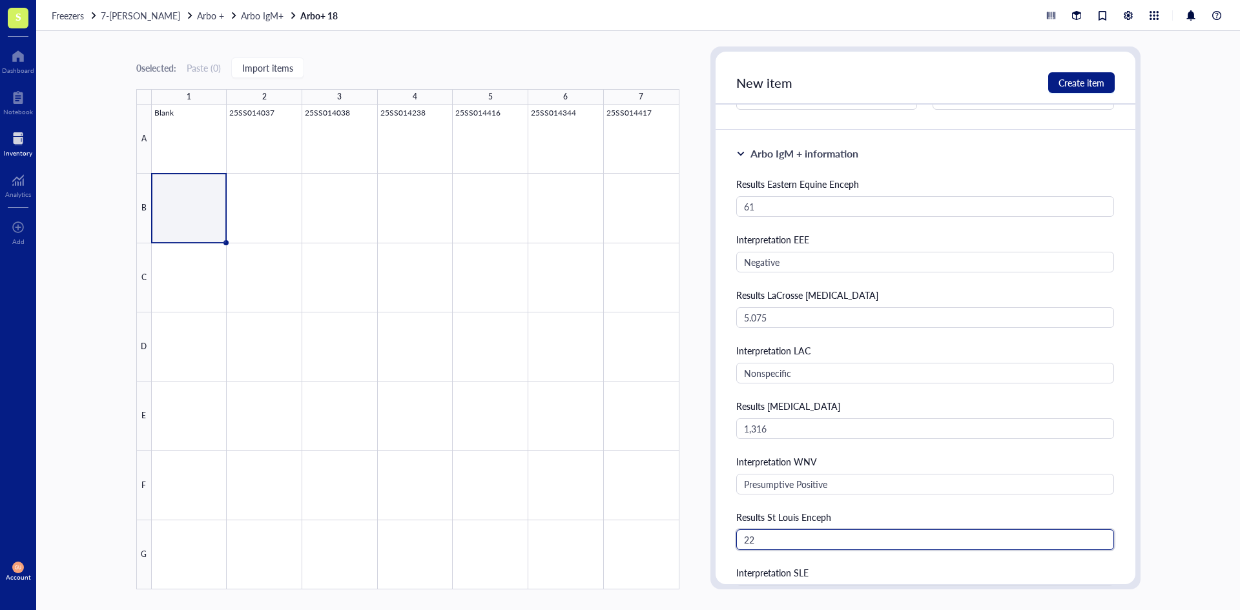
type input "22"
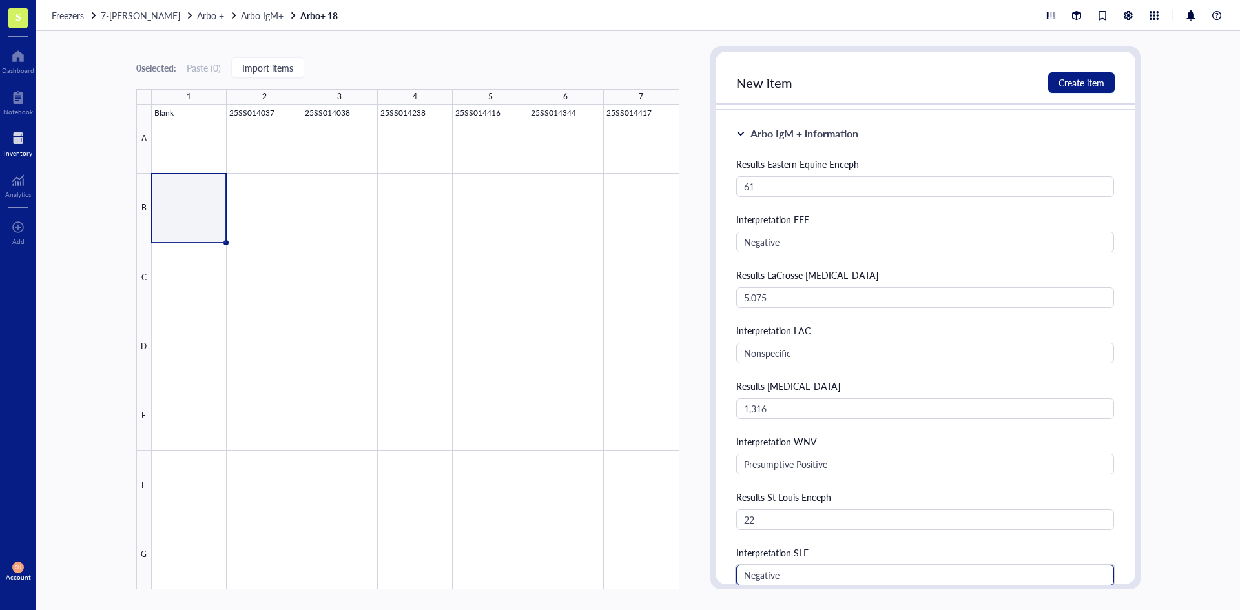
type input "Negative"
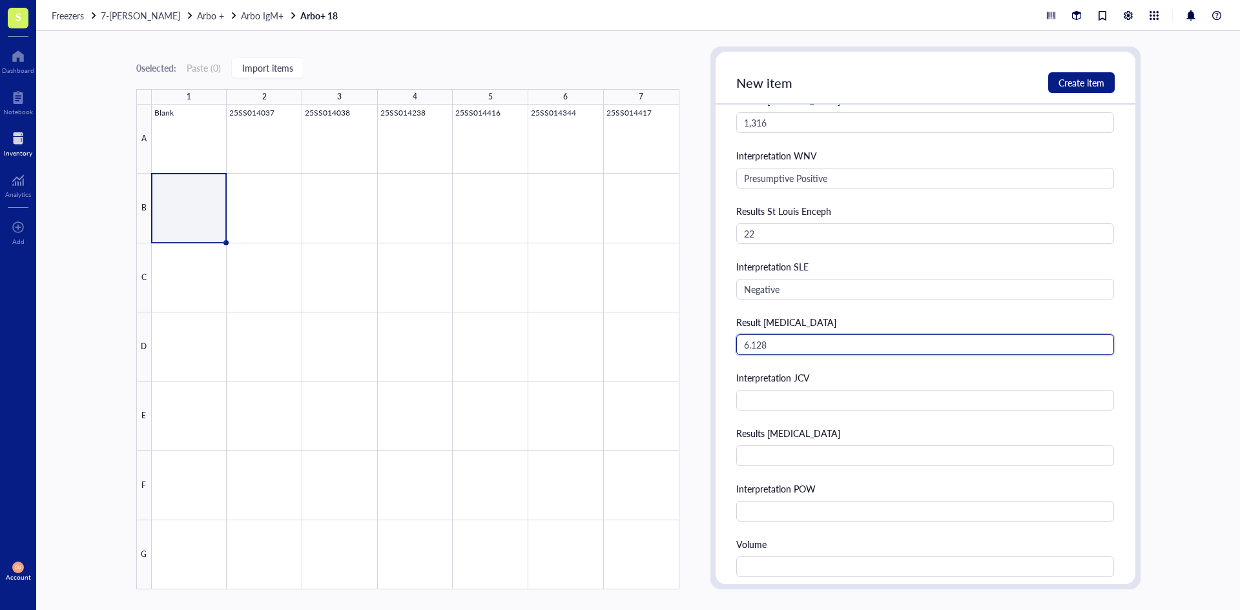
type input "6.128"
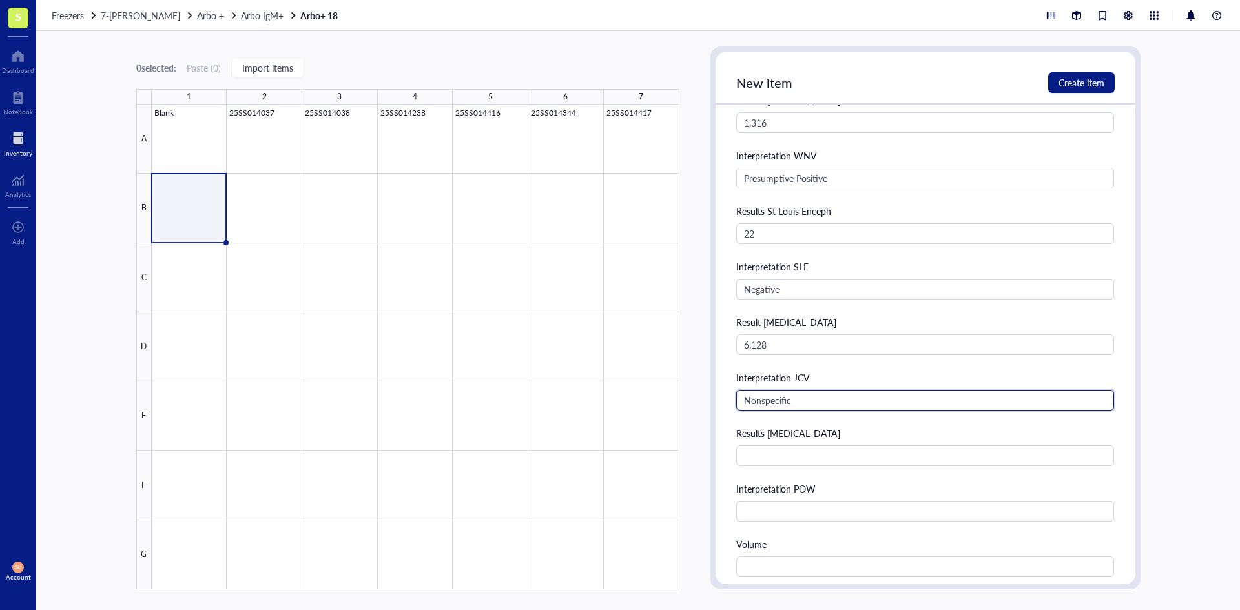
type input "Nonspecific"
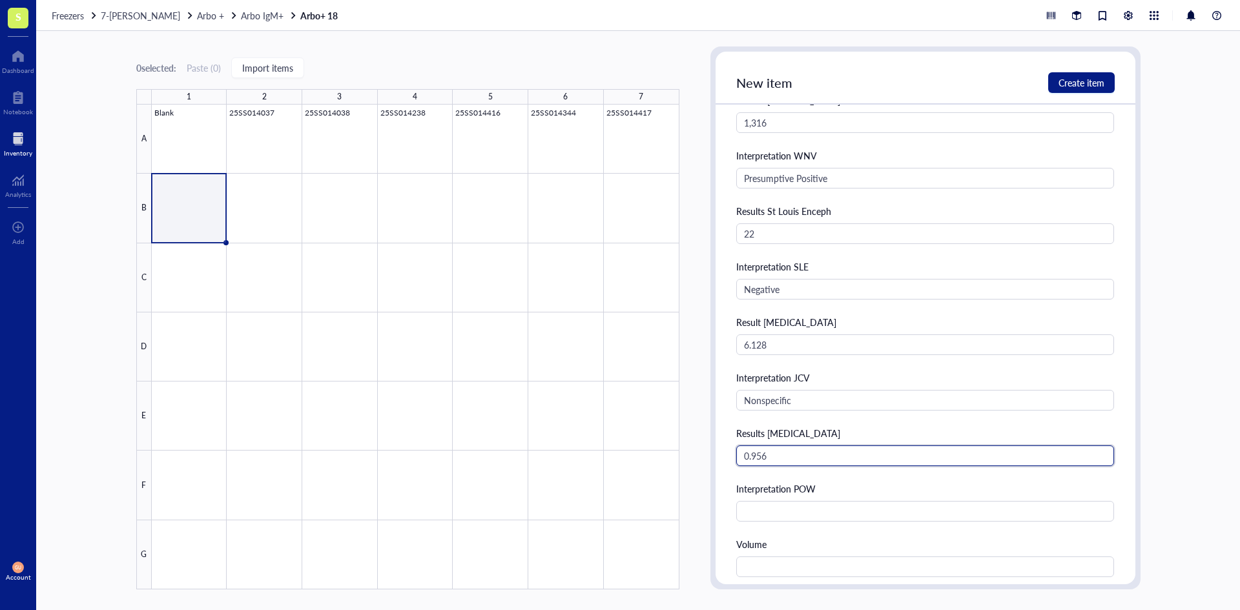
type input "0.956"
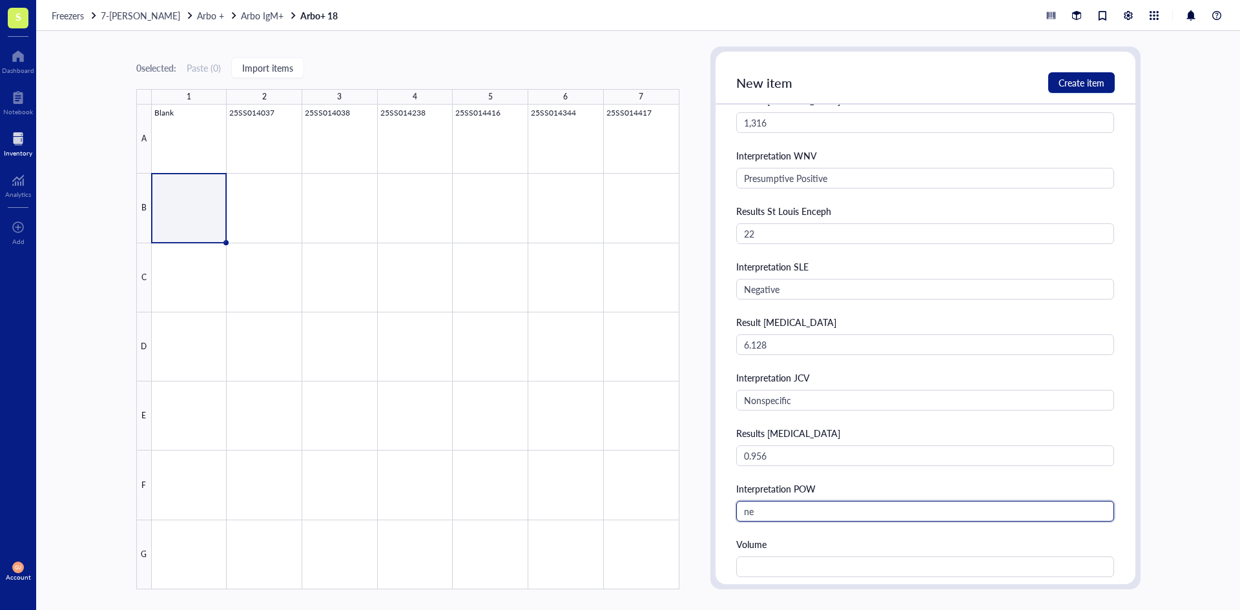
type input "n"
type input "N"
type input "Negative"
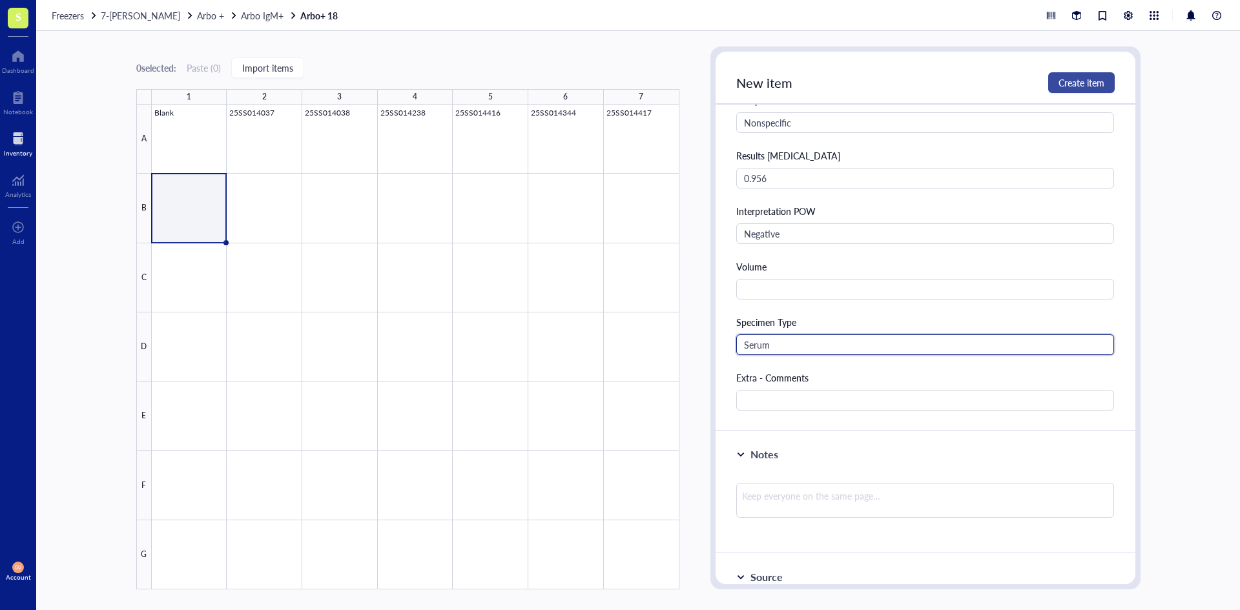
type input "Serum"
click at [1076, 83] on span "Create item" at bounding box center [1082, 83] width 46 height 10
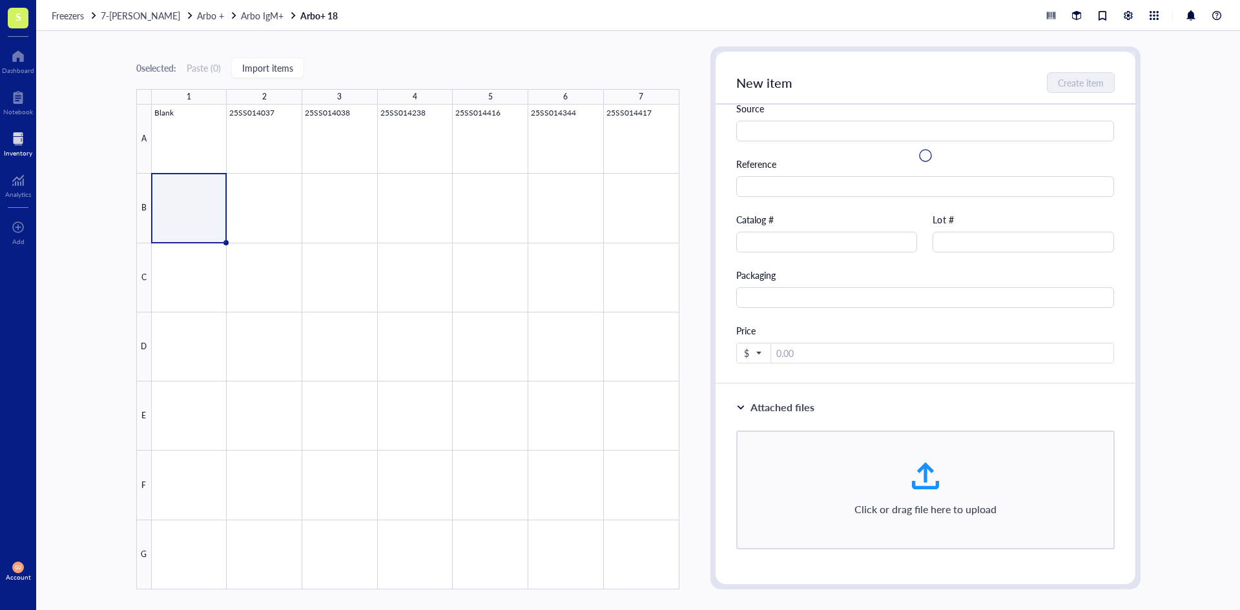
scroll to position [0, 0]
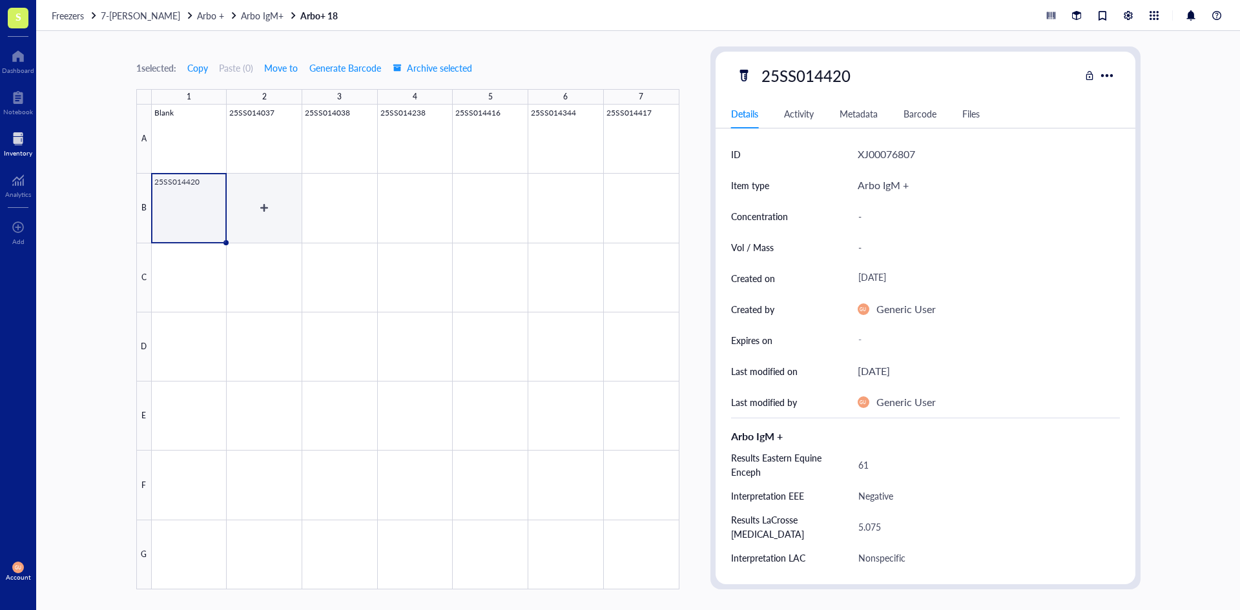
click at [264, 193] on div at bounding box center [416, 347] width 528 height 485
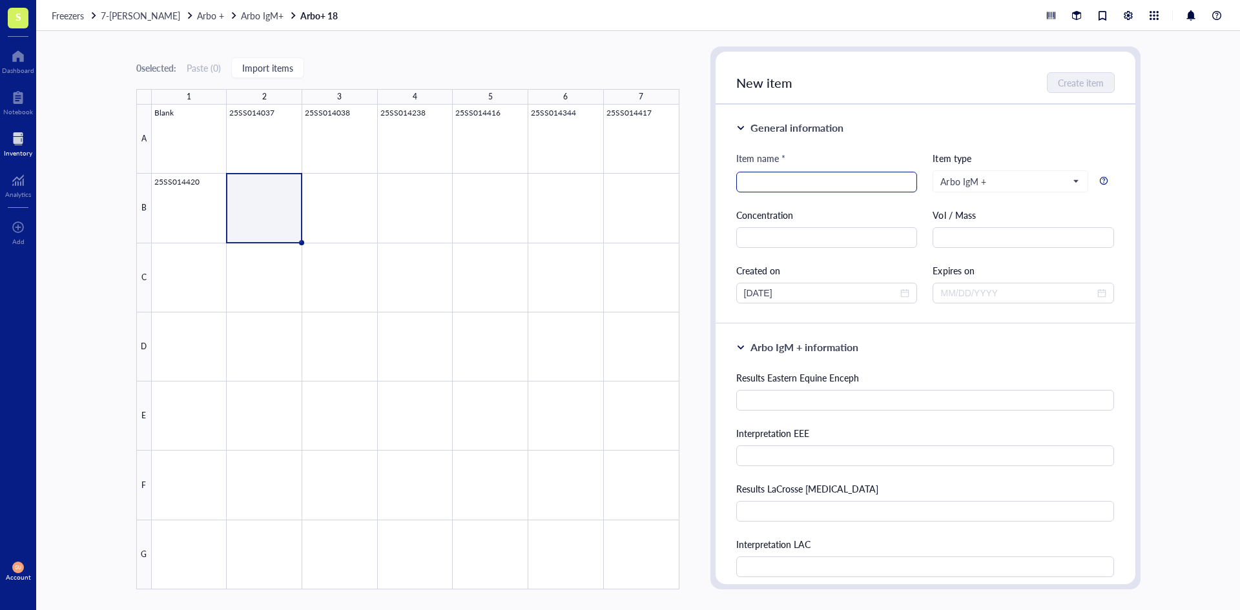
click at [783, 181] on input "search" at bounding box center [827, 181] width 166 height 19
paste input "25SS014543"
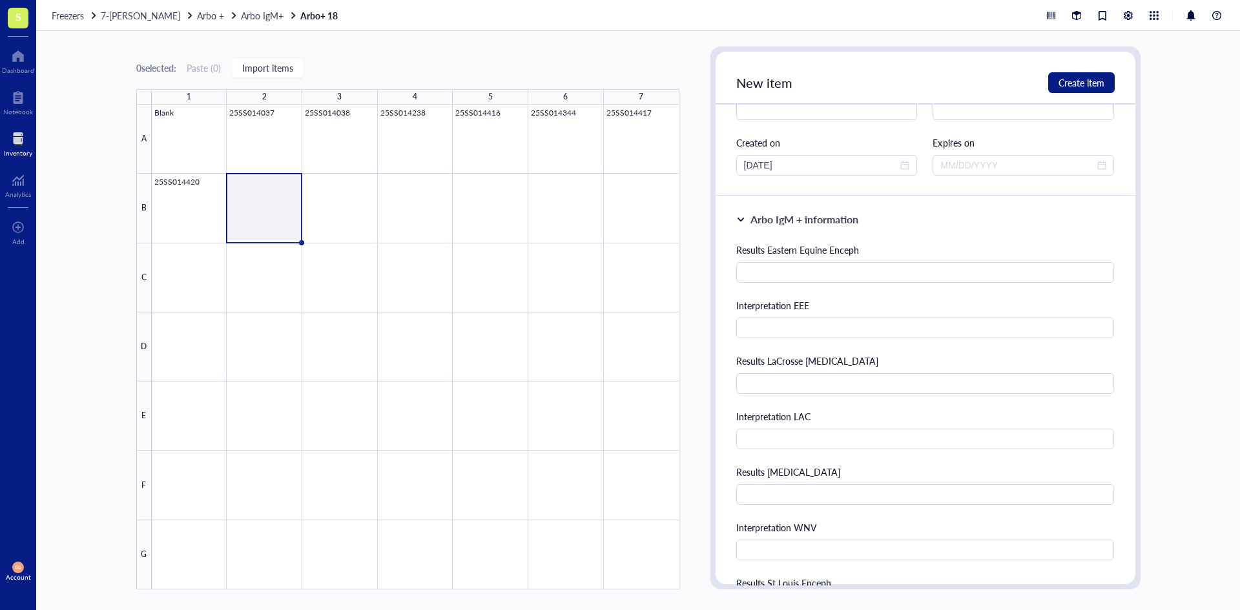
scroll to position [129, 0]
type input "25SS014543"
click at [836, 268] on input "text" at bounding box center [925, 271] width 379 height 21
click at [785, 273] on input "text" at bounding box center [925, 271] width 379 height 21
type input "175"
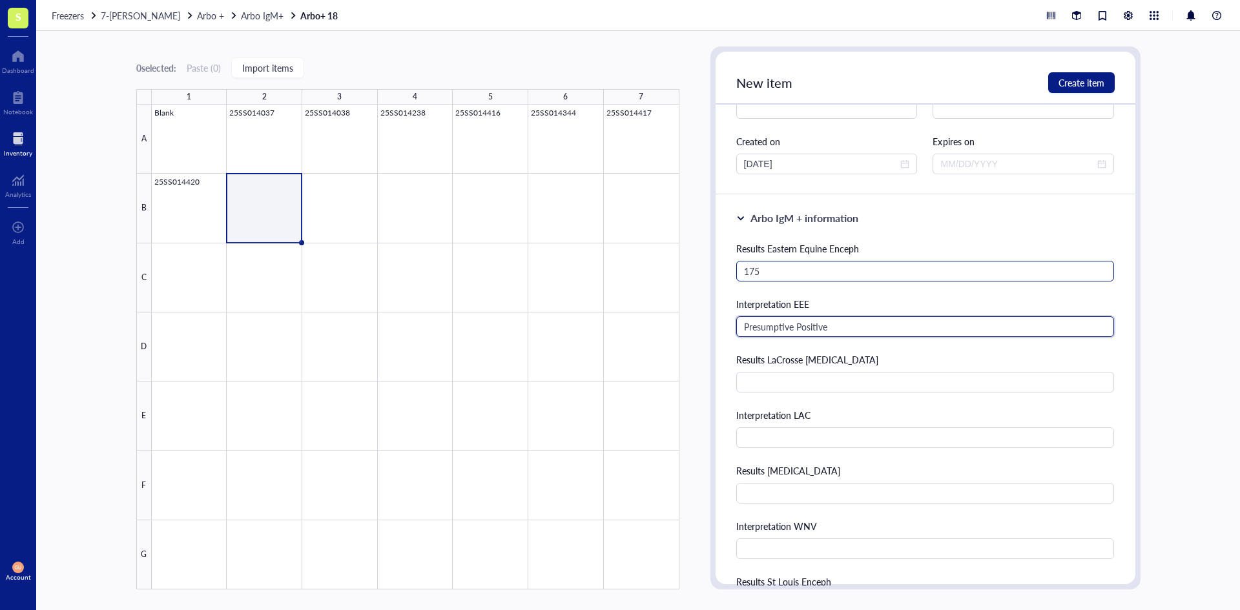
type input "Presumptive Positive"
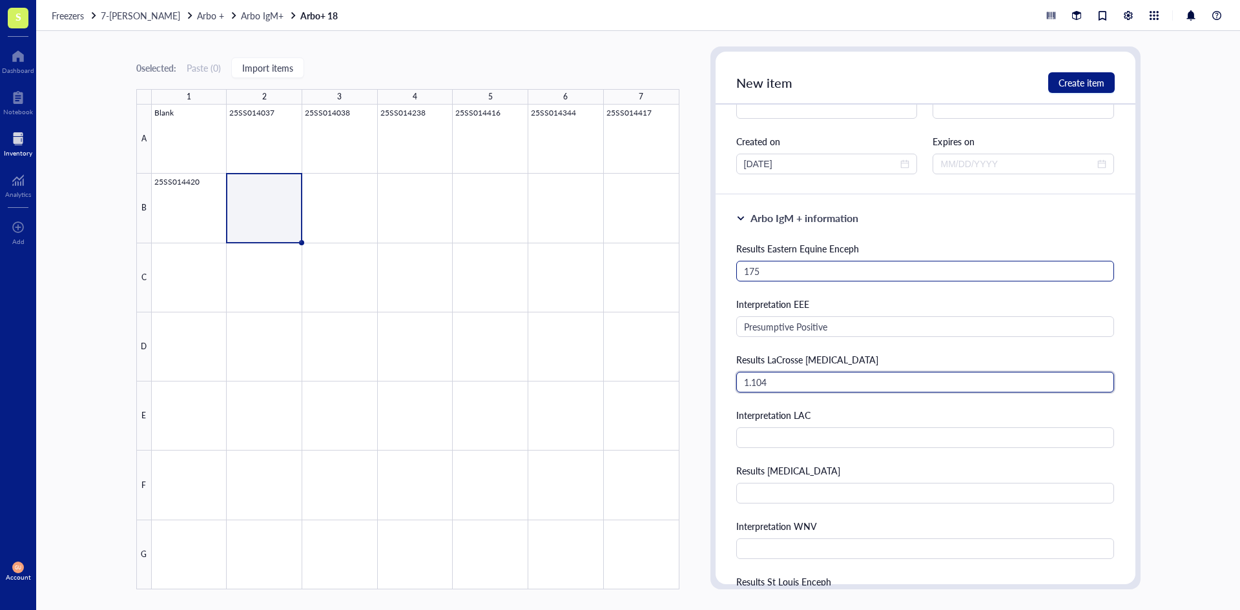
type input "1.104"
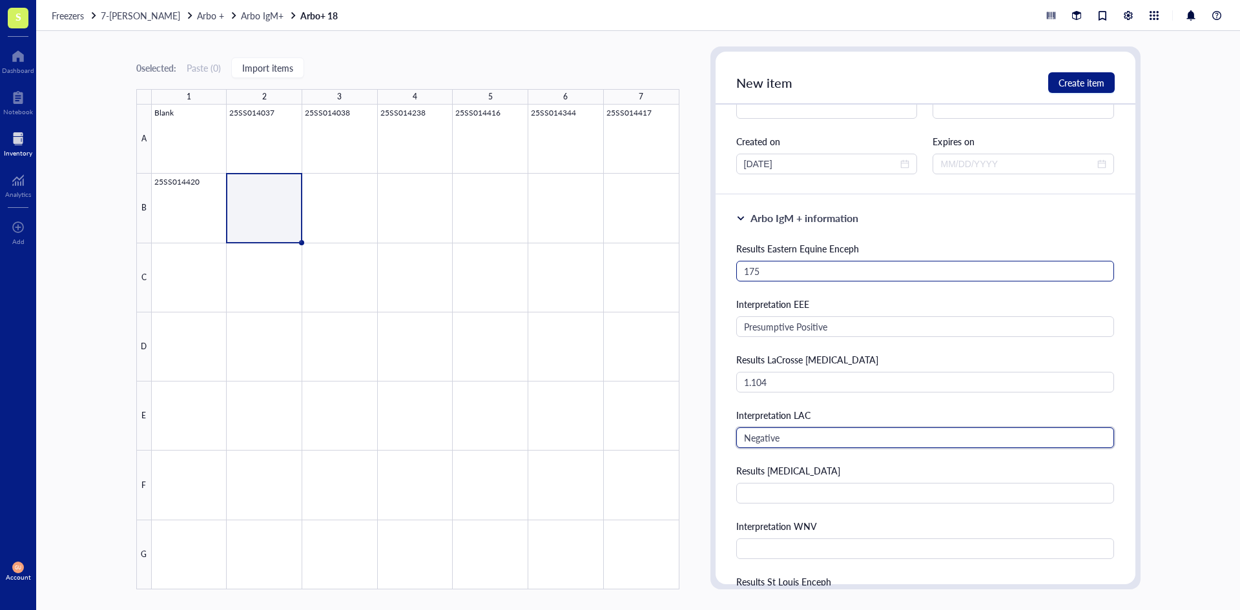
type input "Negative"
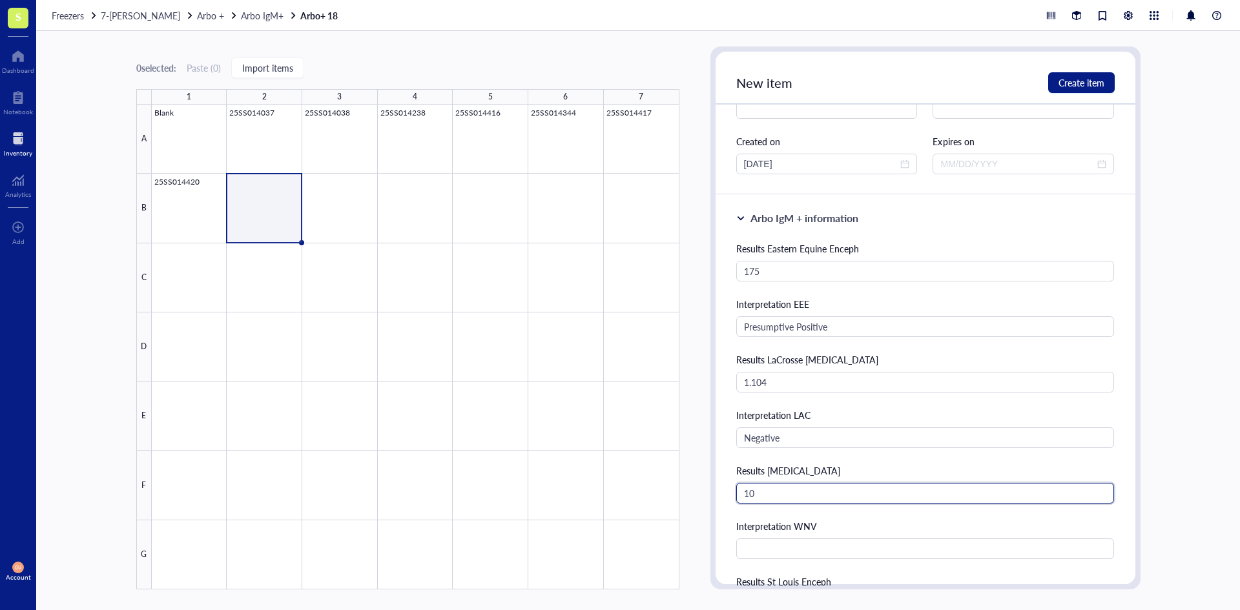
type input "10"
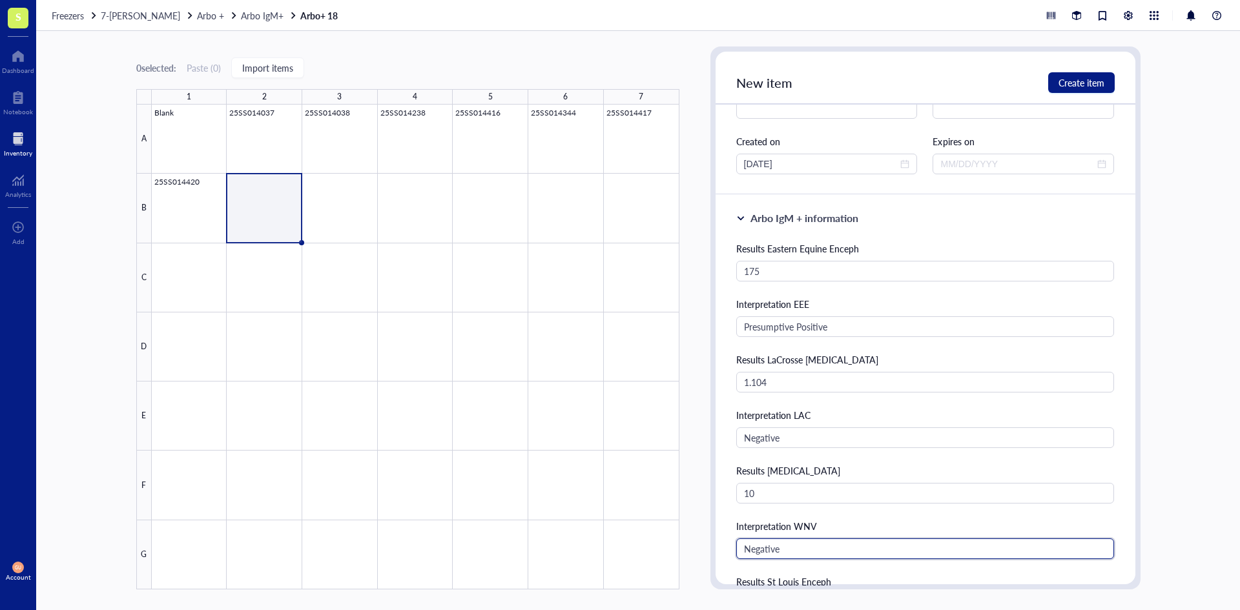
type input "Negative"
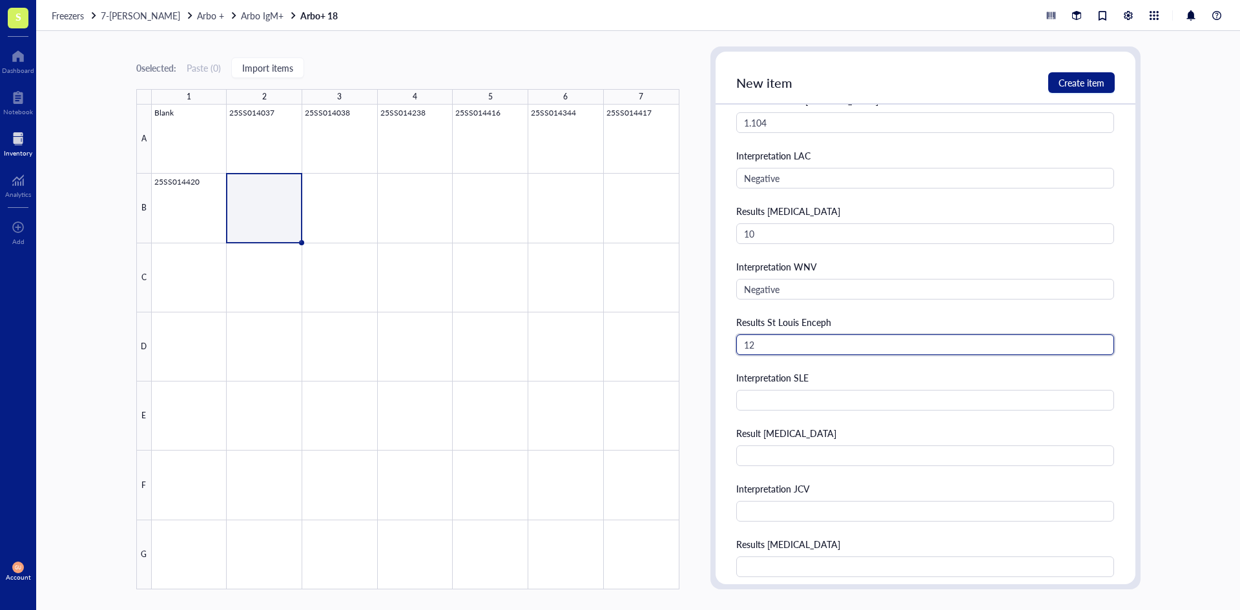
type input "12"
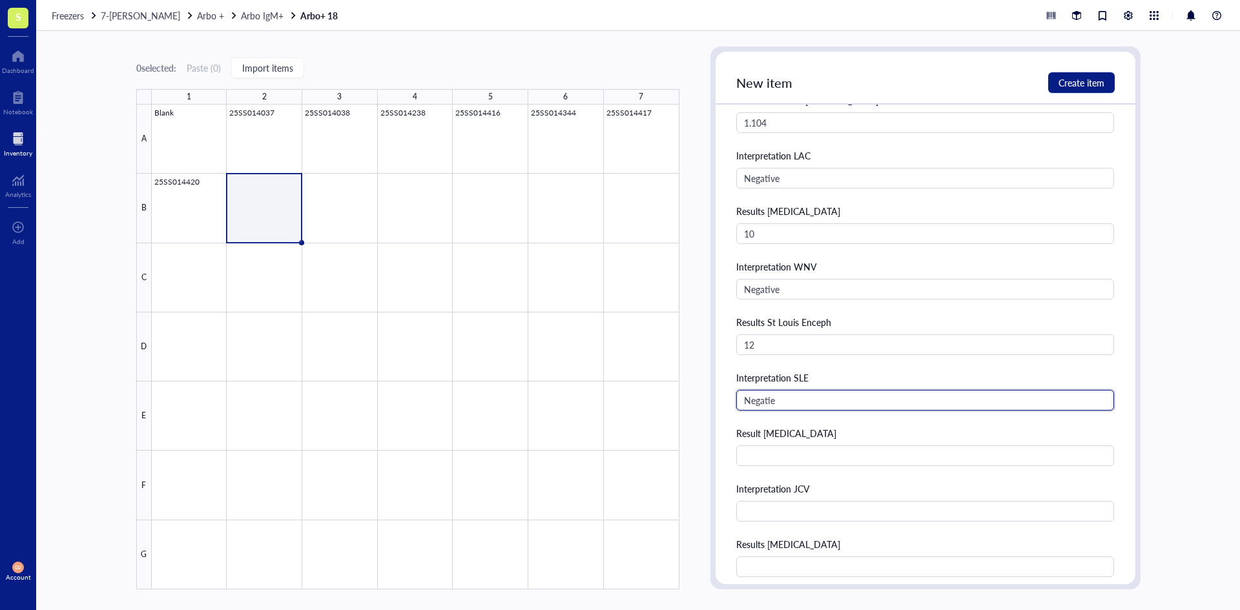
click at [819, 401] on input "Negatie" at bounding box center [925, 400] width 379 height 21
type input "Negative"
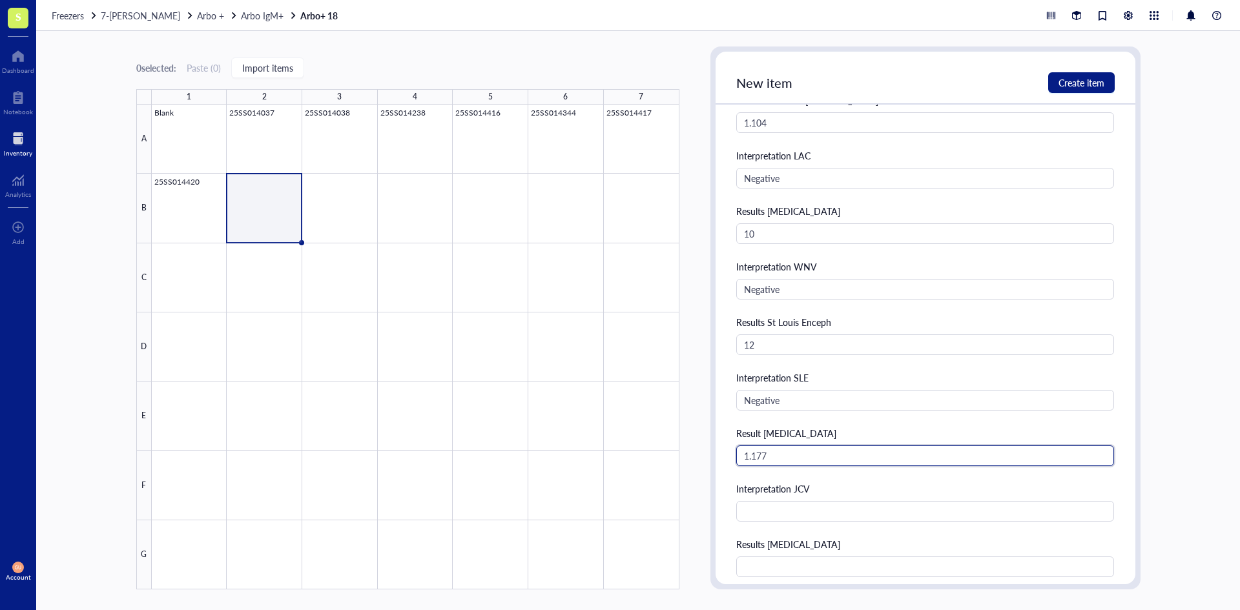
type input "1.177"
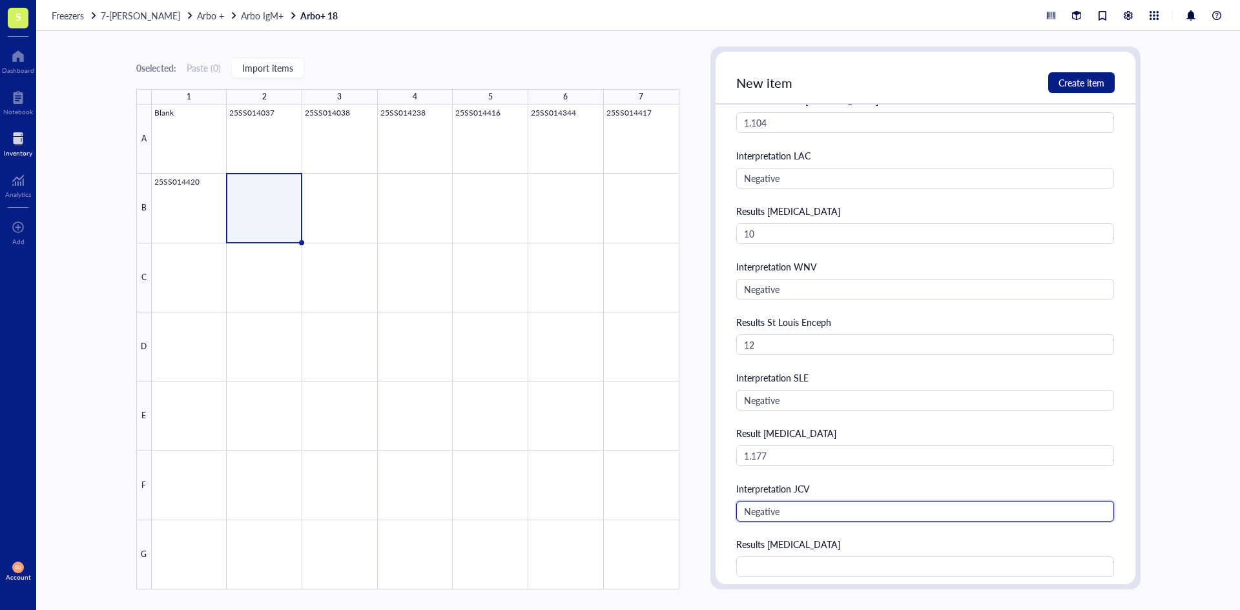
type input "Negative"
type input "0.607"
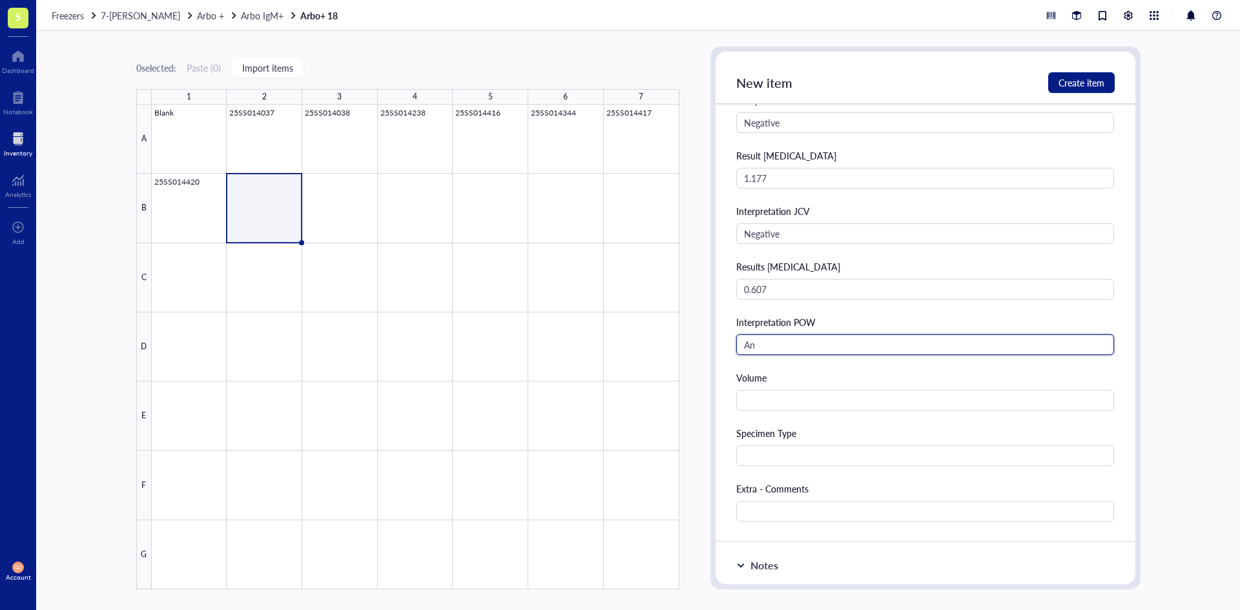
type input "A"
type input "N"
type input "Negative"
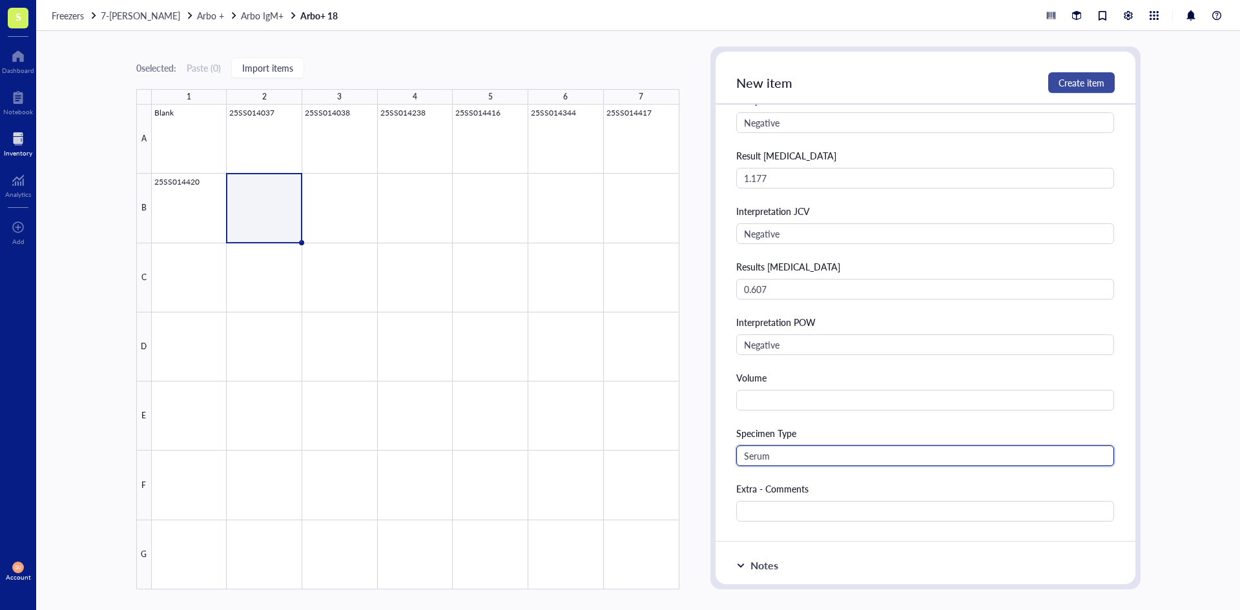
type input "Serum"
click at [1074, 83] on span "Create item" at bounding box center [1082, 83] width 46 height 10
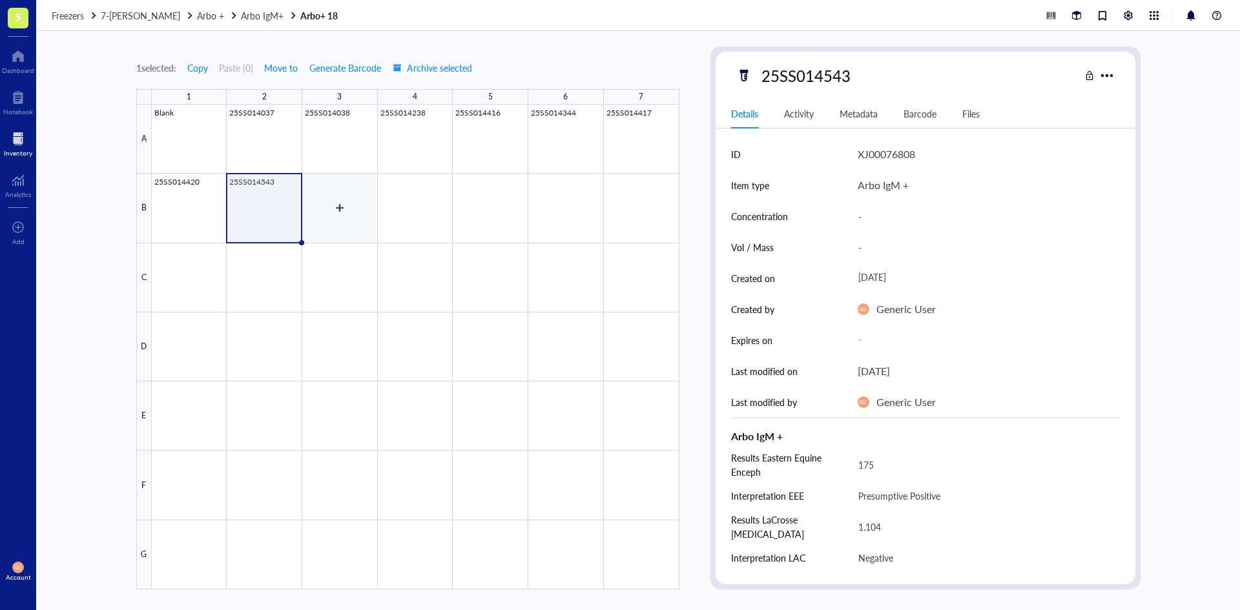
click at [335, 200] on div at bounding box center [416, 347] width 528 height 485
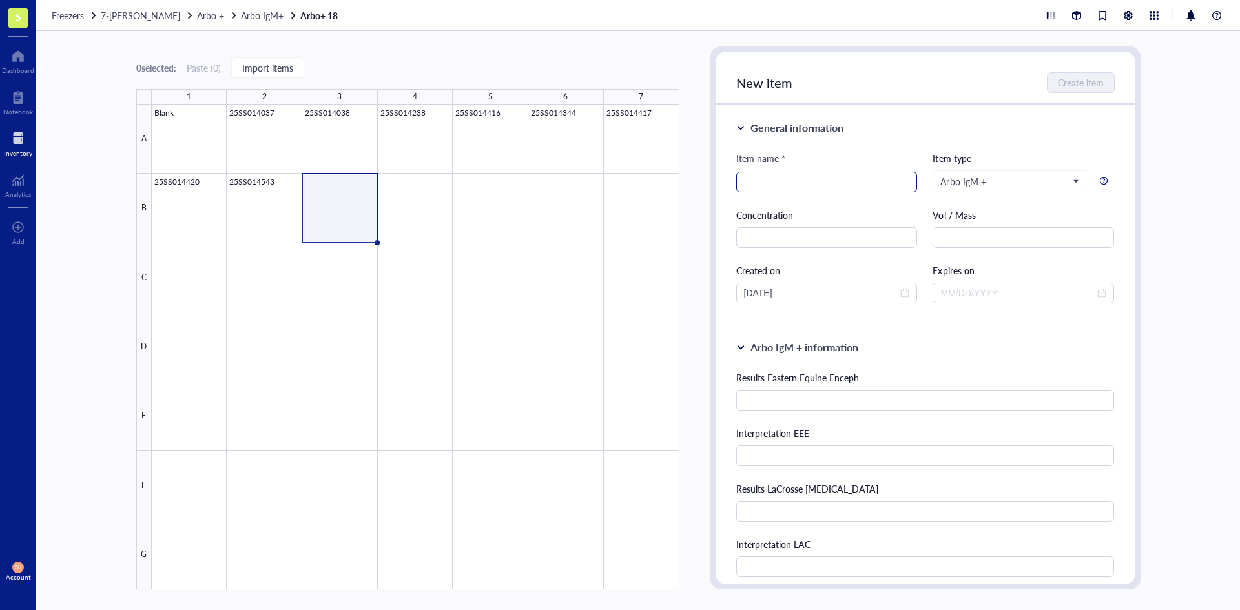
click at [773, 177] on input "search" at bounding box center [827, 181] width 166 height 19
paste input "25SS014598"
type input "25SS014598"
click at [812, 198] on div "Item name * 25SS014598 25SS014598 Item type Arbo IgM + Concentration Vol / Mass…" at bounding box center [925, 227] width 379 height 152
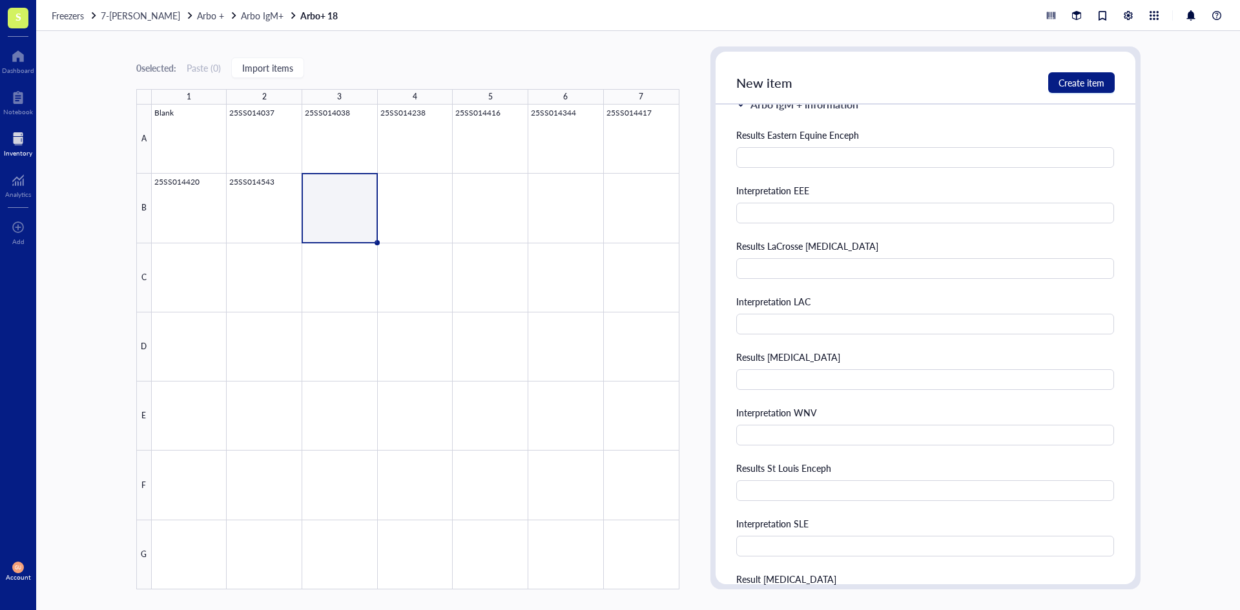
scroll to position [258, 0]
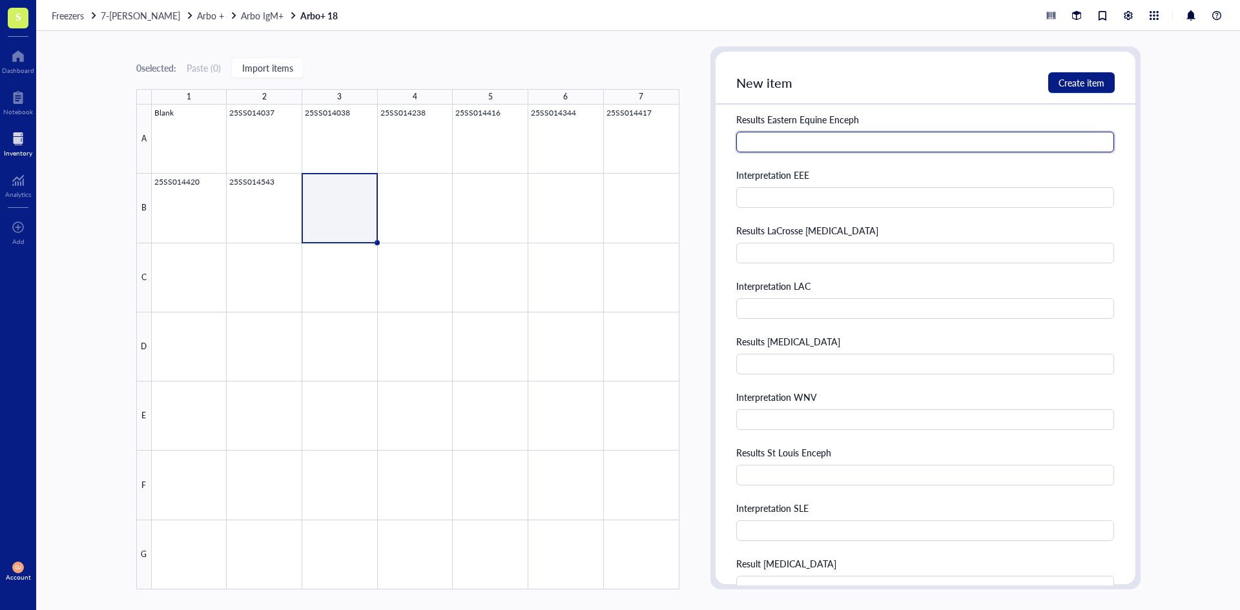
click at [935, 142] on input "text" at bounding box center [925, 142] width 379 height 21
type input "35"
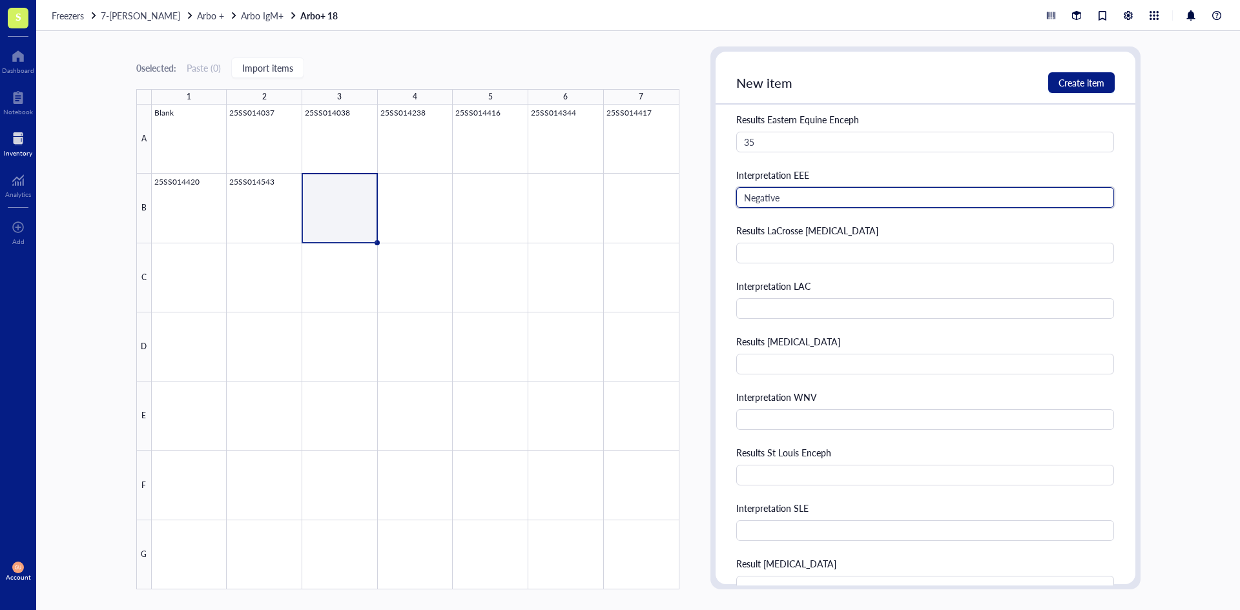
type input "Negative"
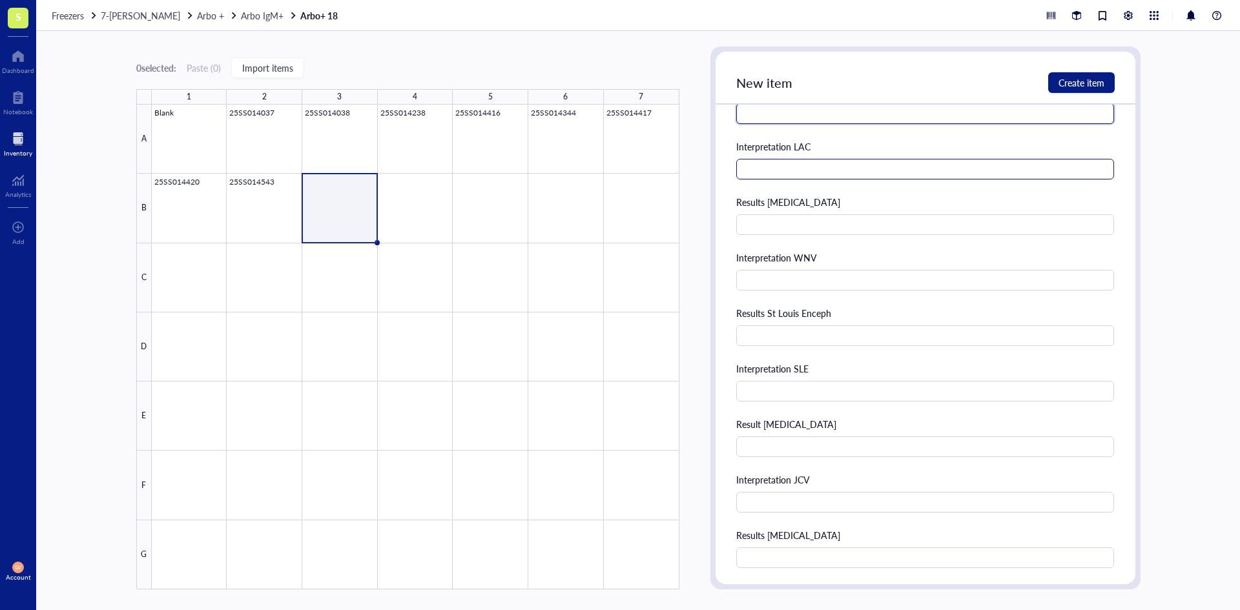
scroll to position [323, 0]
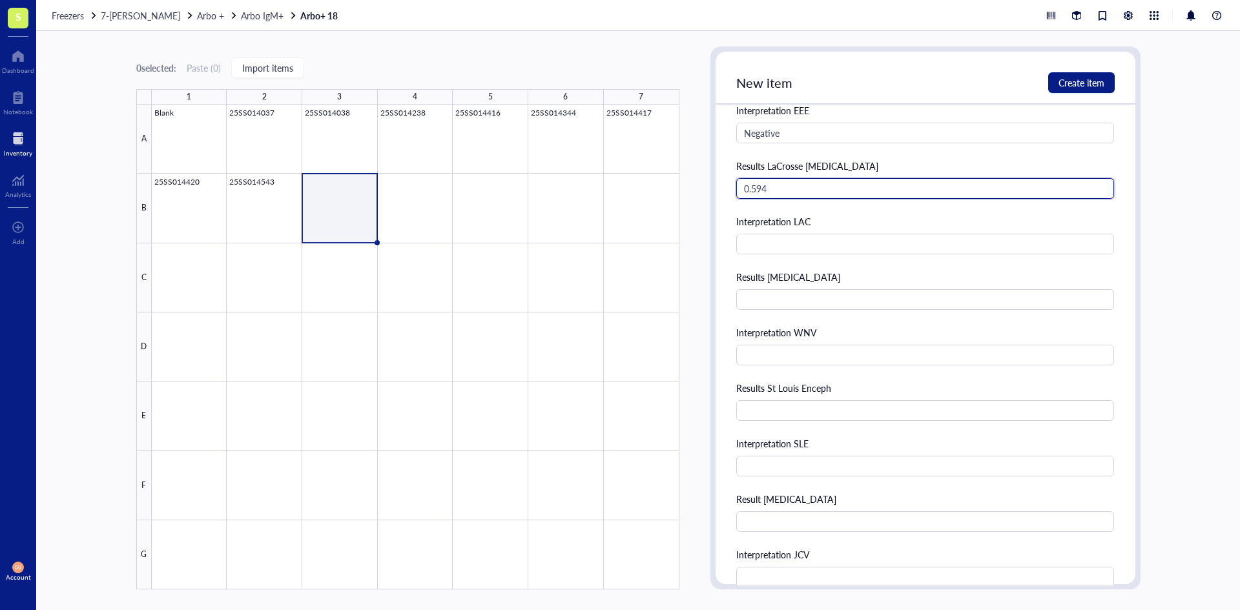
type input "0.594"
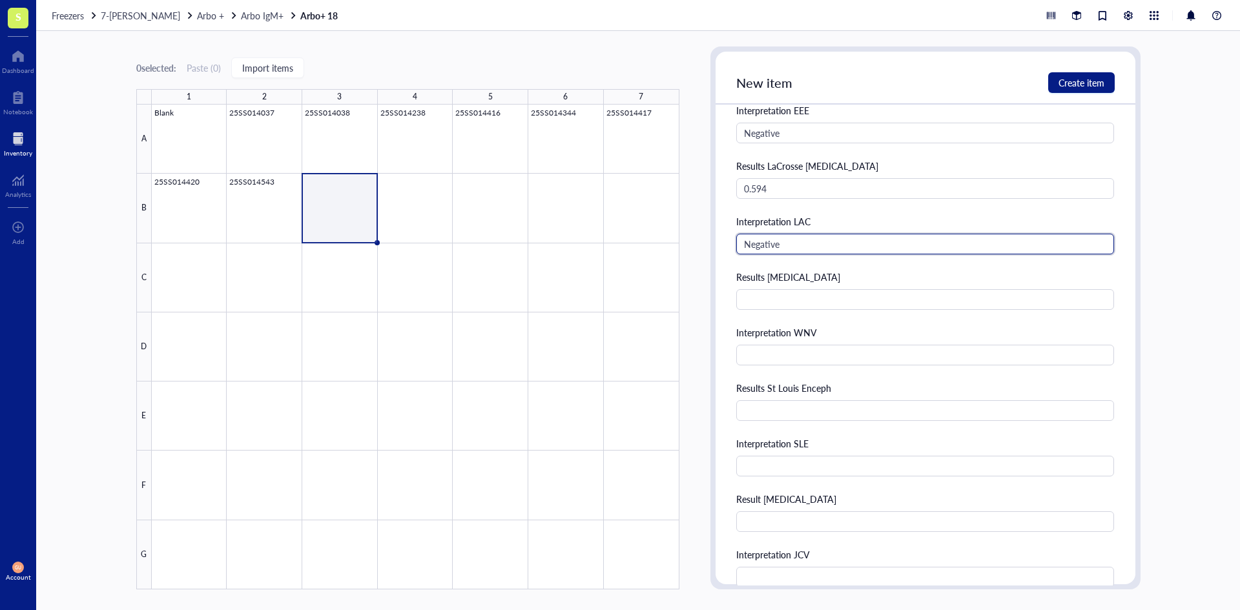
type input "Negative"
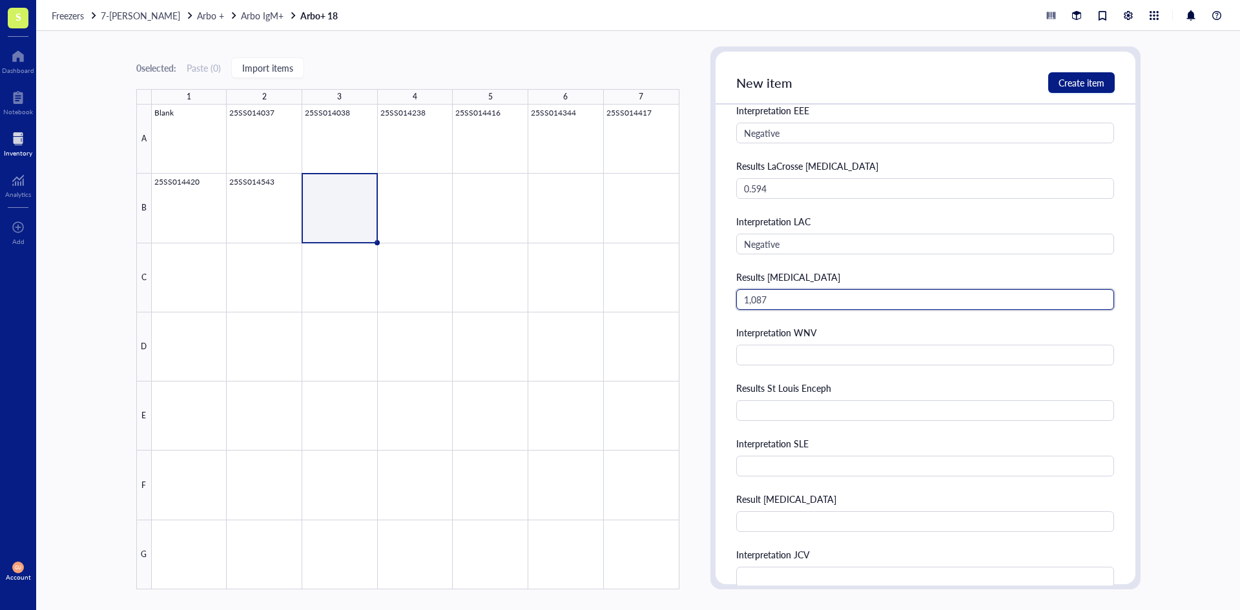
type input "1,087"
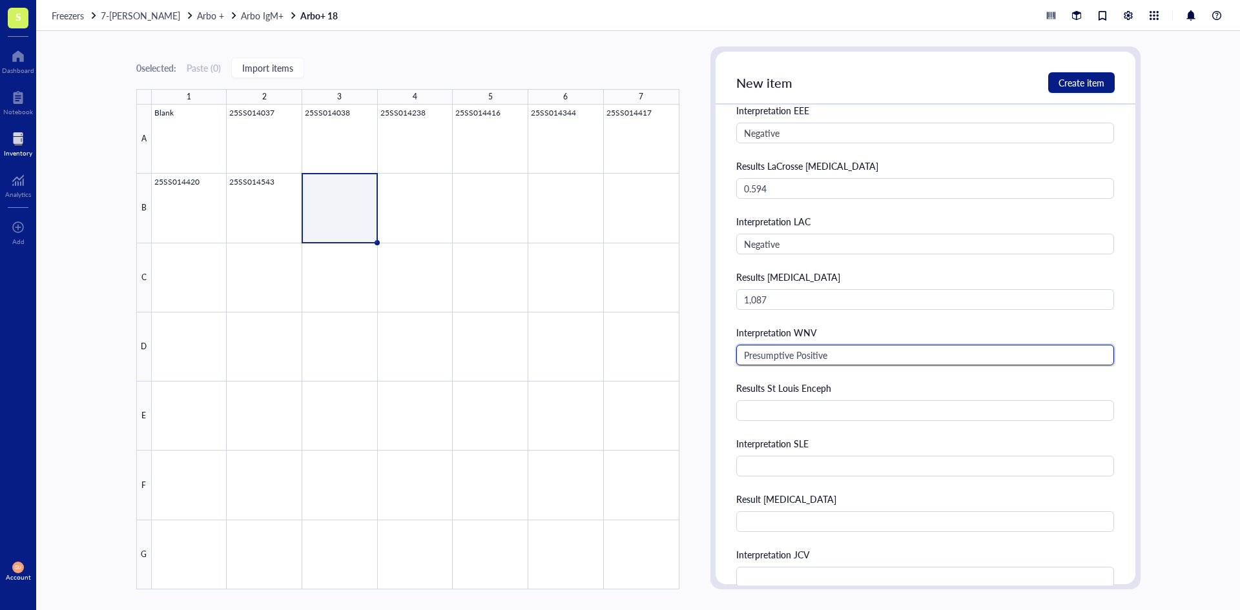
type input "Presumptive Positive"
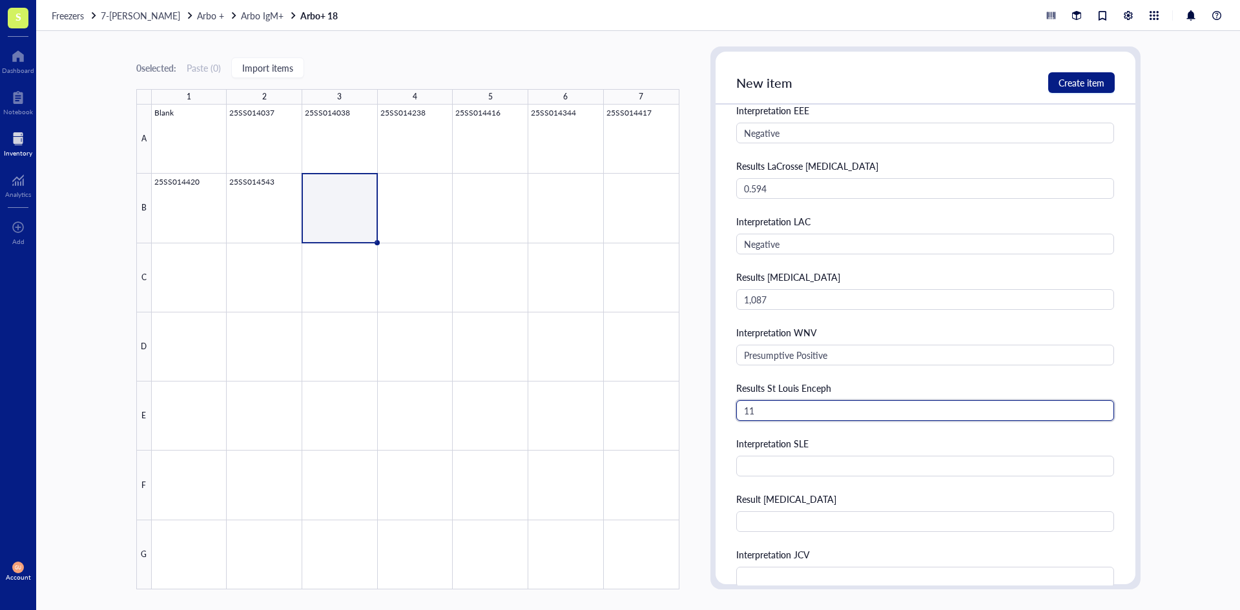
type input "11"
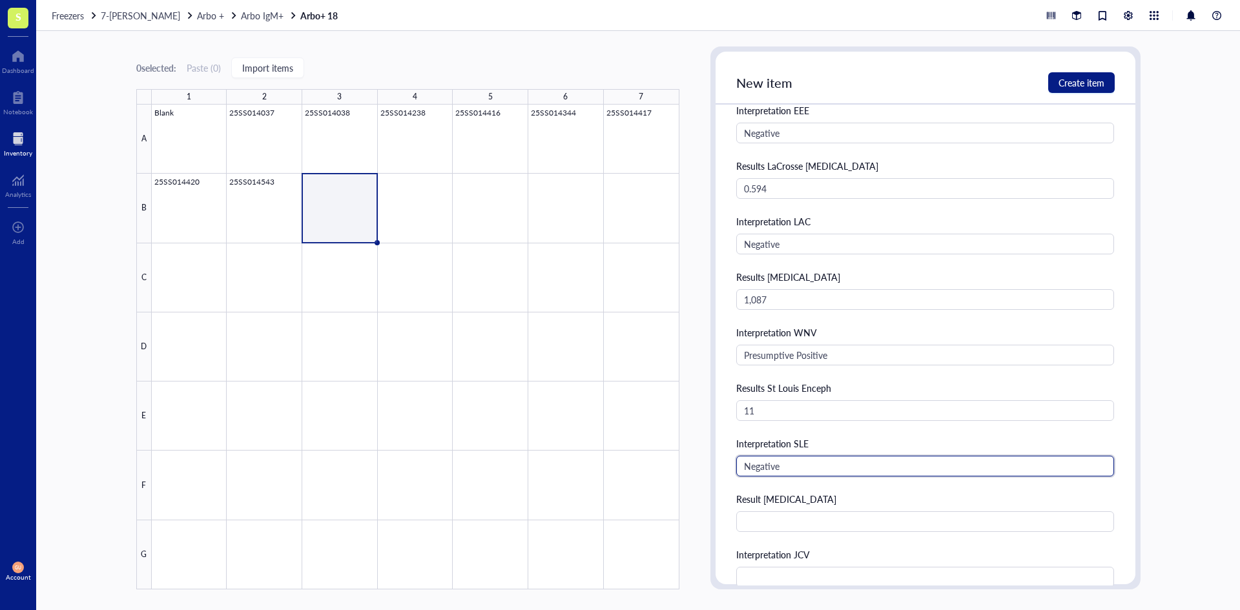
type input "Negative"
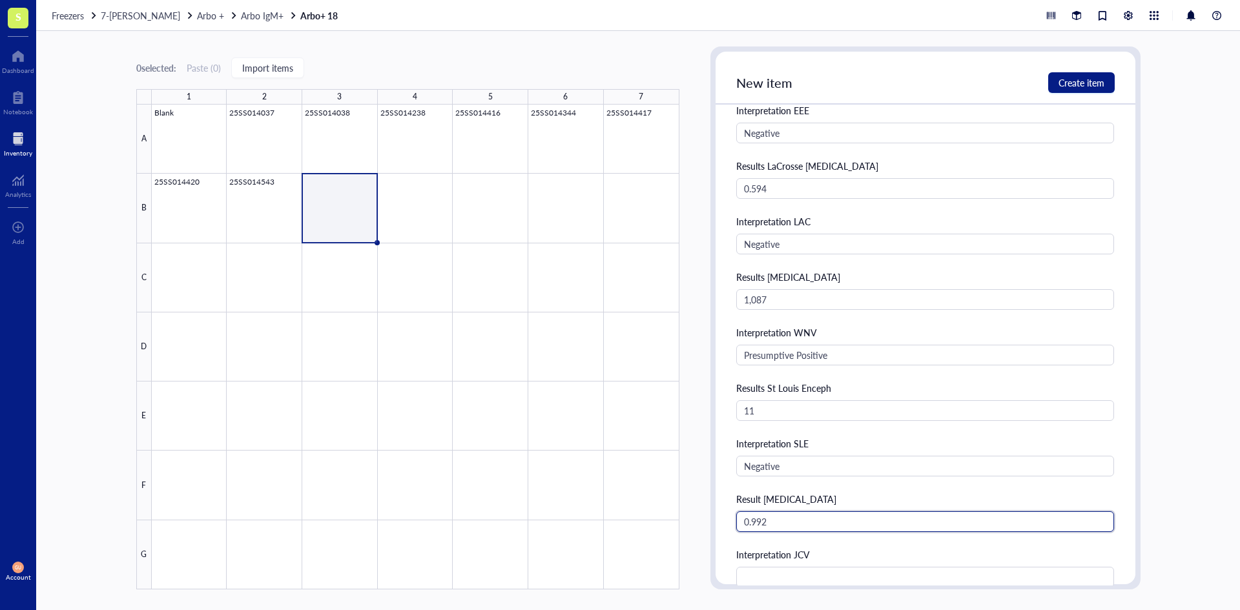
type input "0.992"
type input "n"
type input "M"
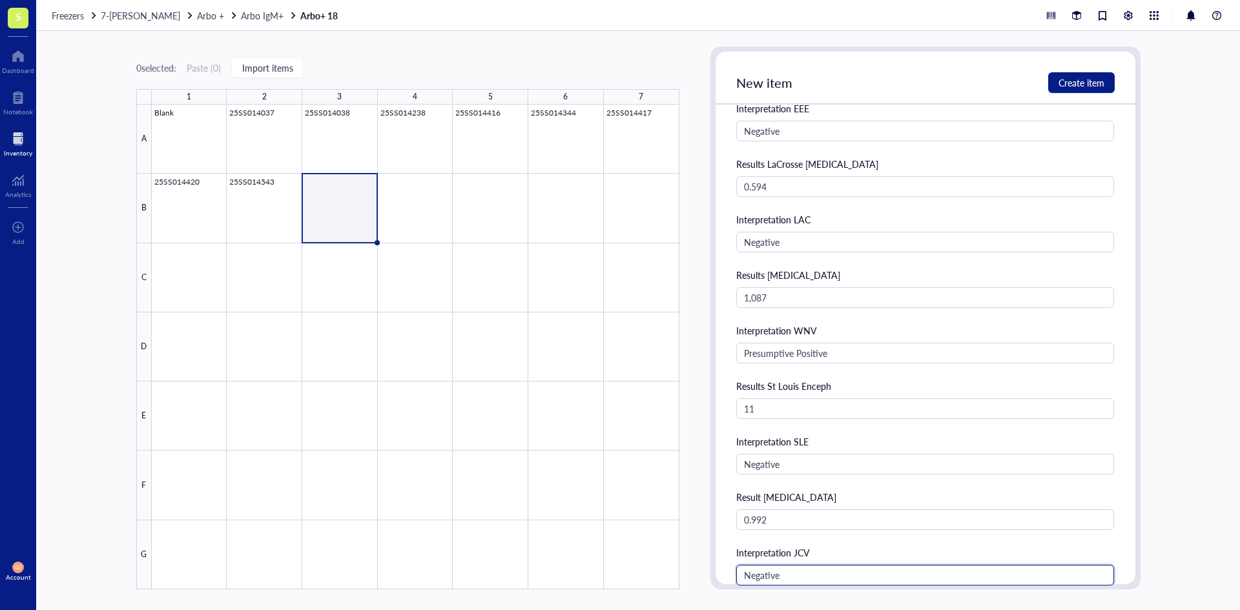
type input "Negative"
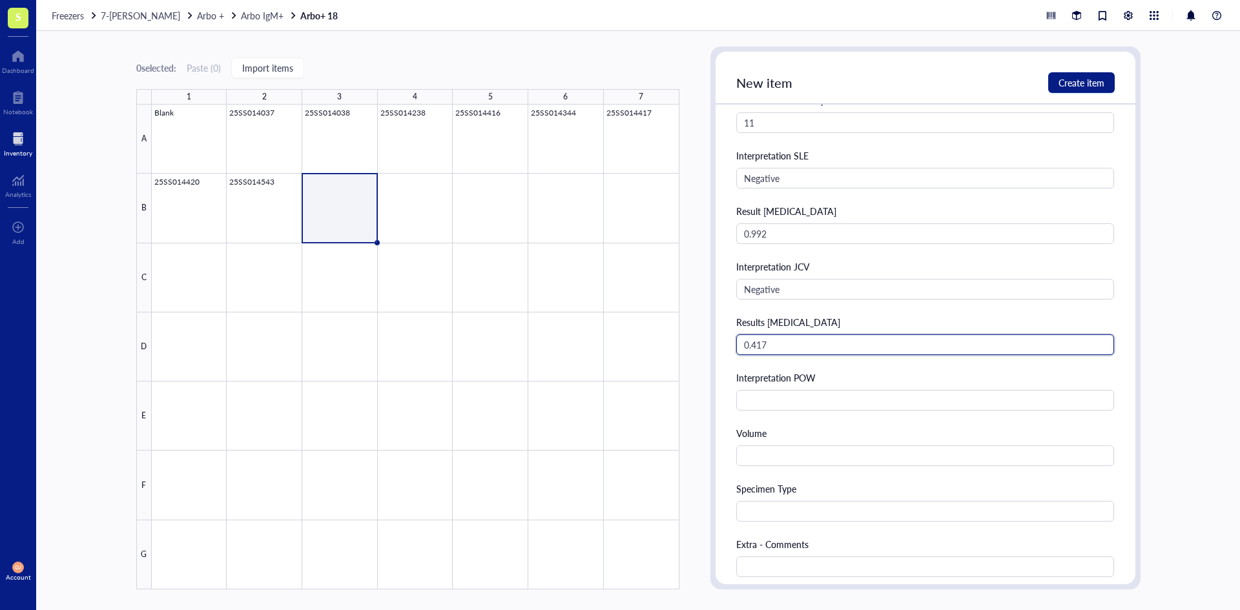
type input "0.417"
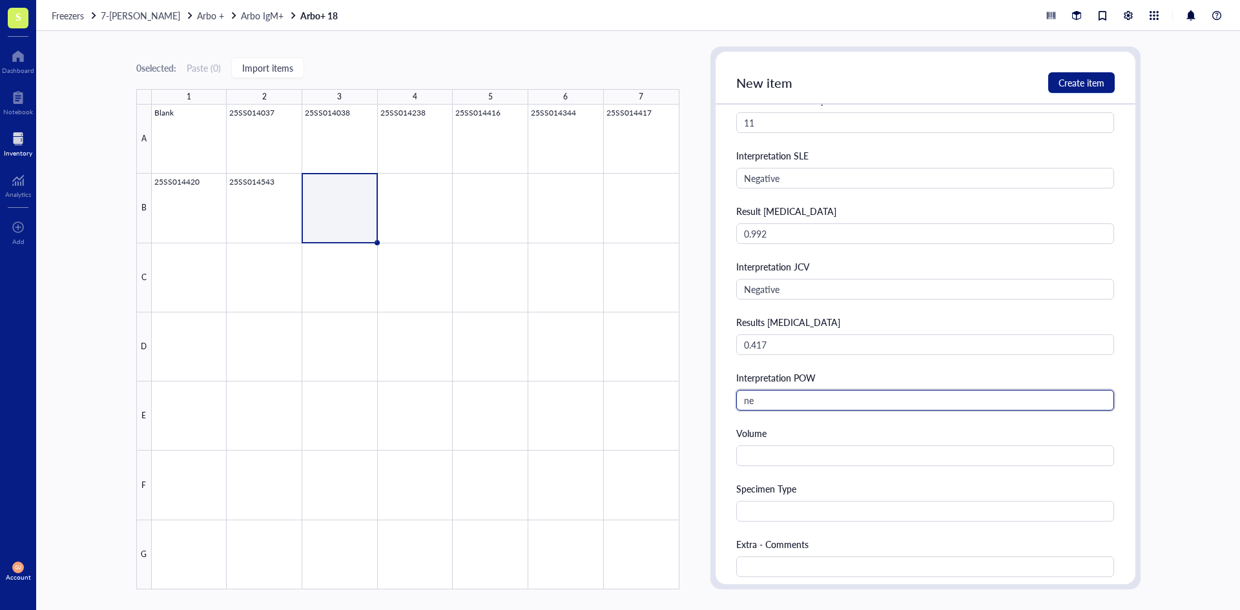
type input "n"
type input "Negative"
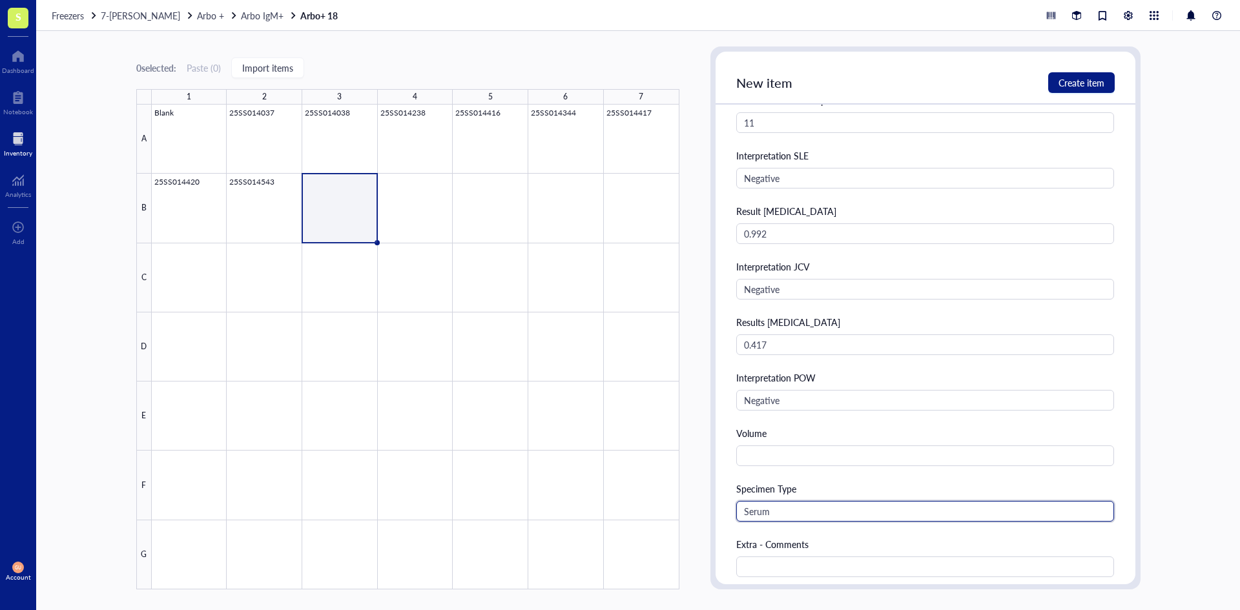
type input "Serum"
click at [1097, 83] on span "Create item" at bounding box center [1082, 83] width 46 height 10
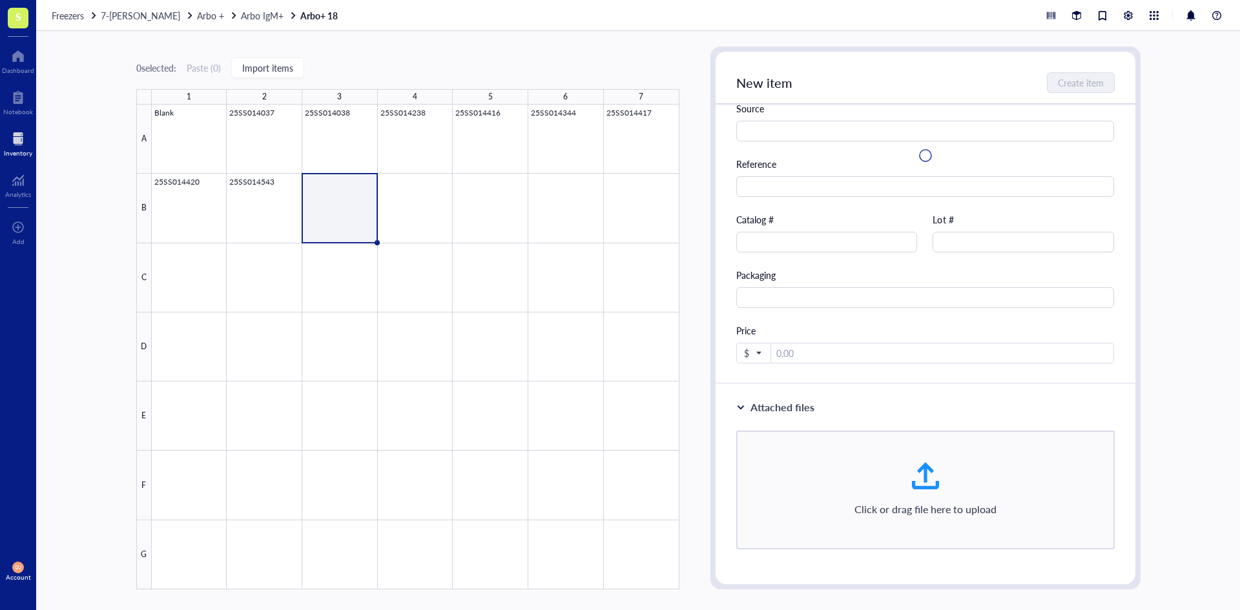
scroll to position [392, 0]
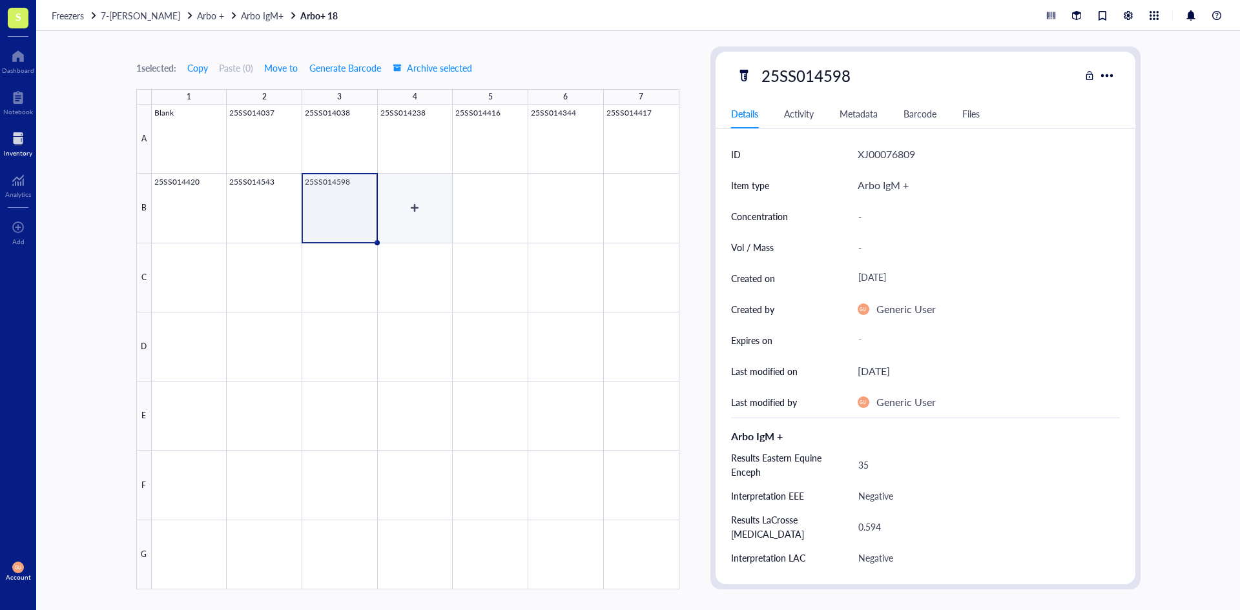
click at [406, 209] on div at bounding box center [416, 347] width 528 height 485
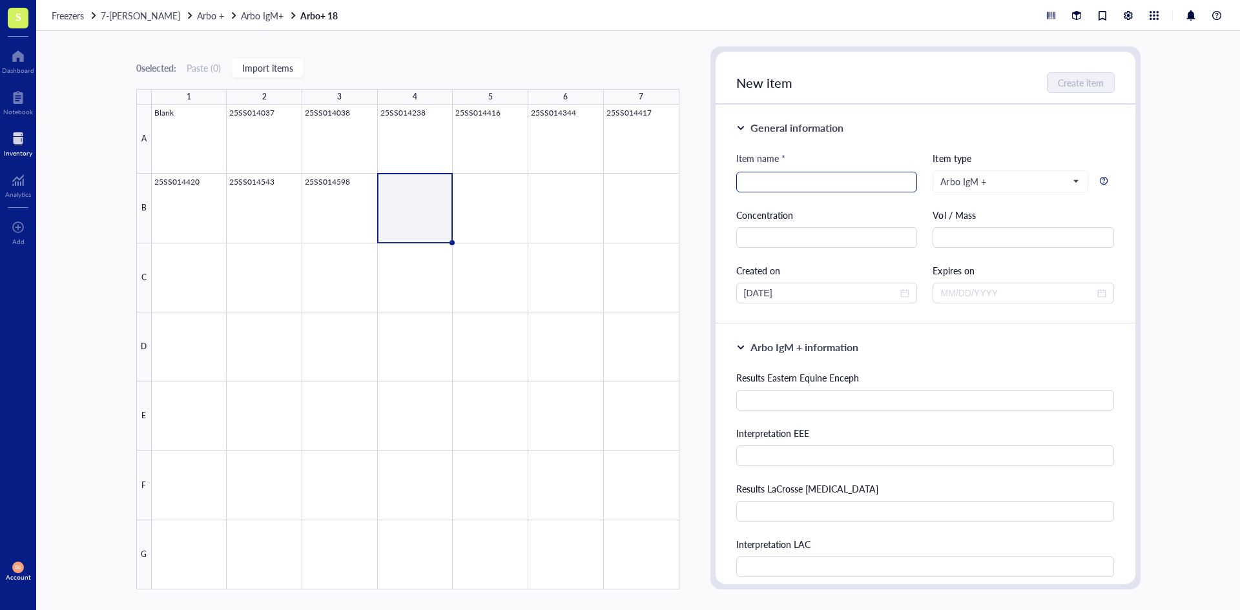
click at [765, 185] on input "search" at bounding box center [827, 181] width 166 height 19
paste input "25SS014599"
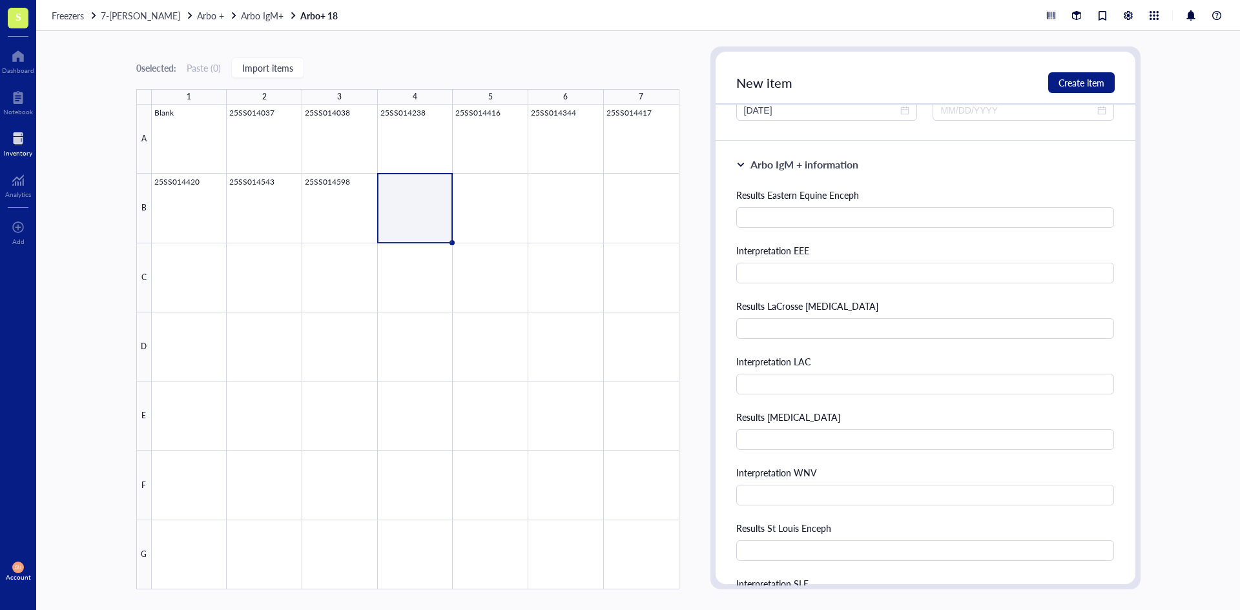
scroll to position [194, 0]
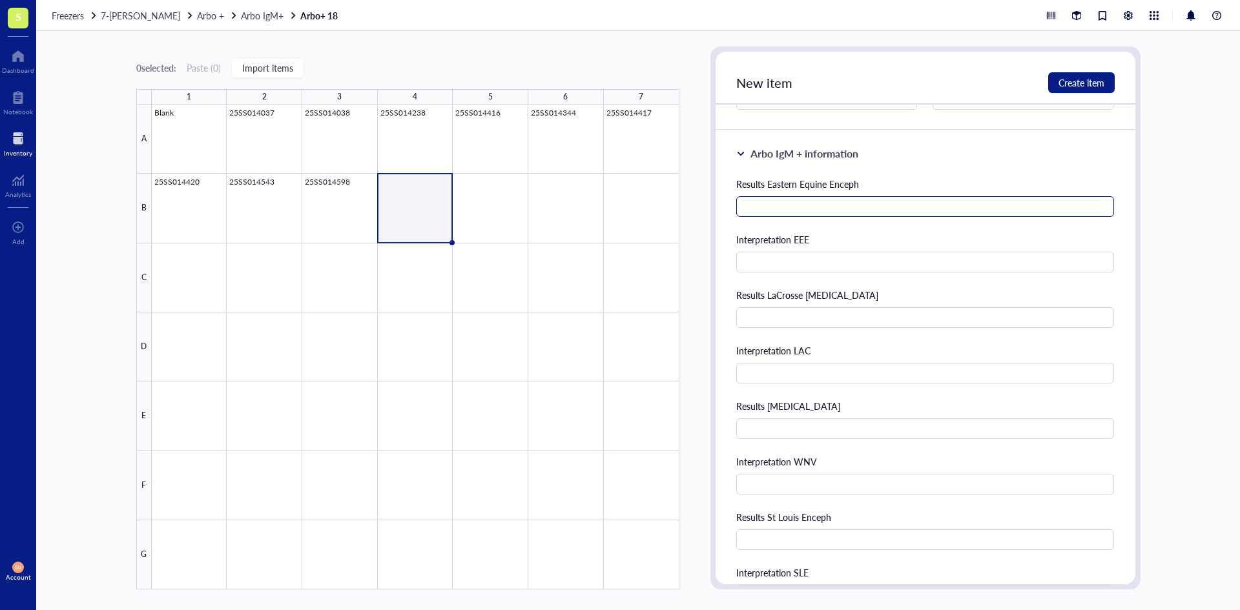
type input "25SS014599"
click at [755, 205] on input "text" at bounding box center [925, 206] width 379 height 21
type input "32"
type input "Negative"
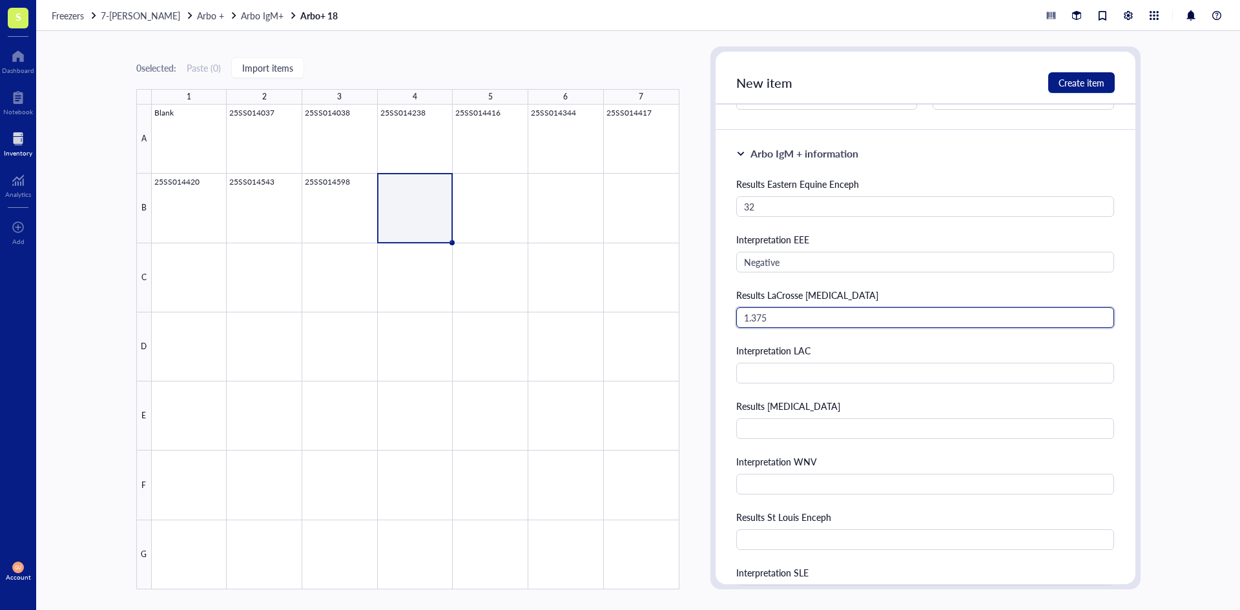
type input "1.375"
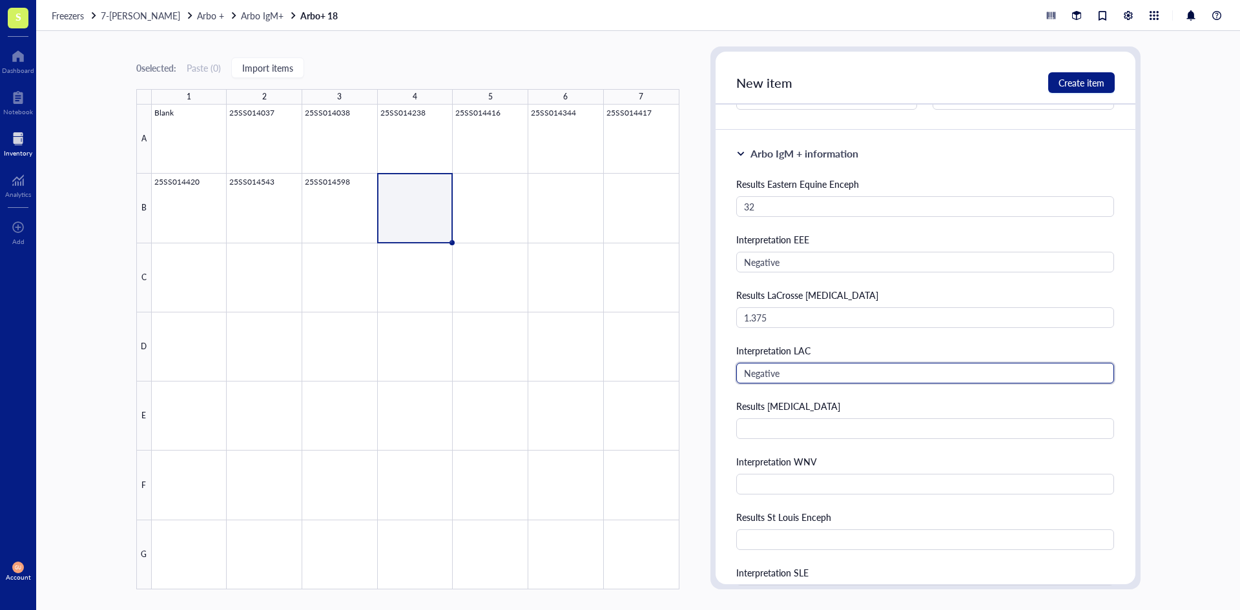
type input "Negative"
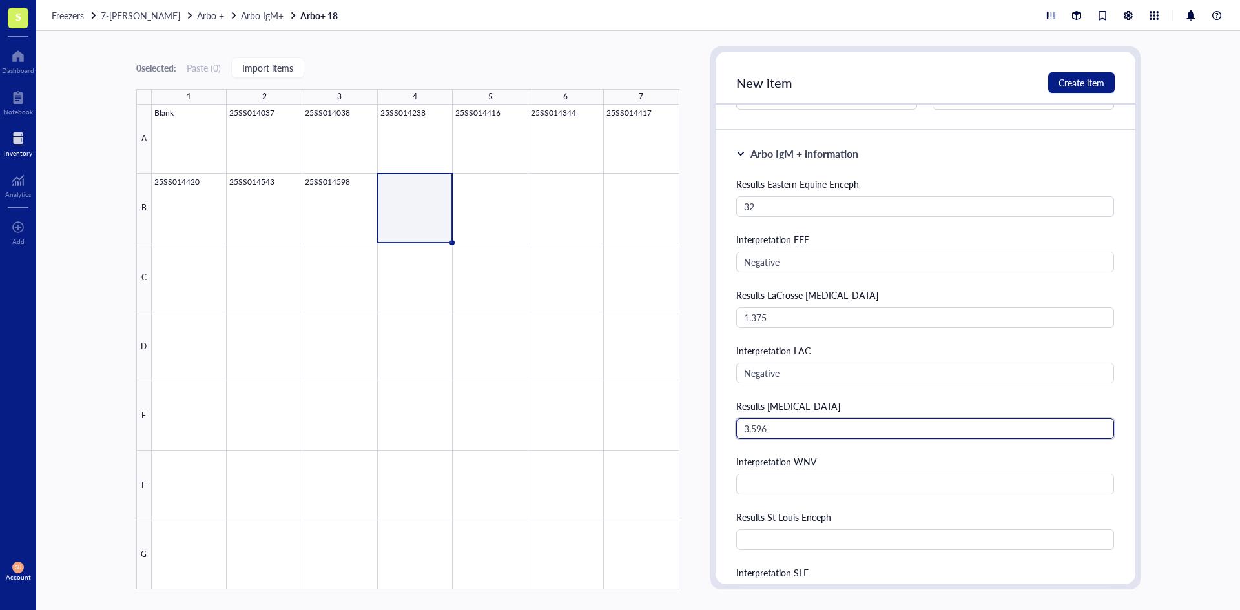
type input "3,596"
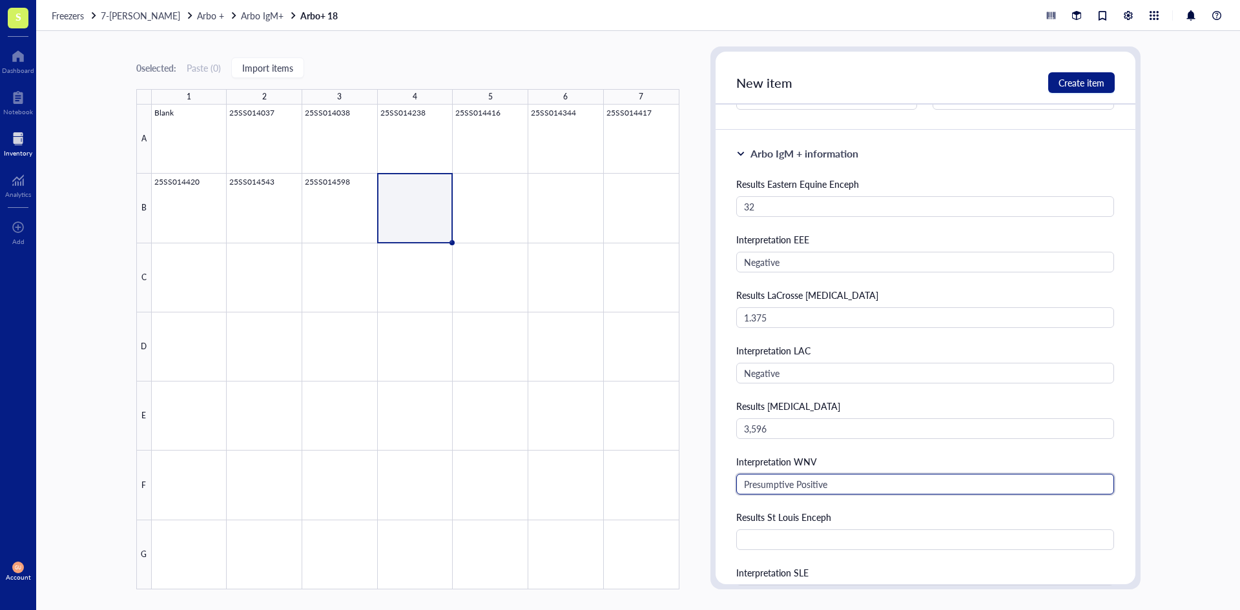
type input "Presumptive Positive"
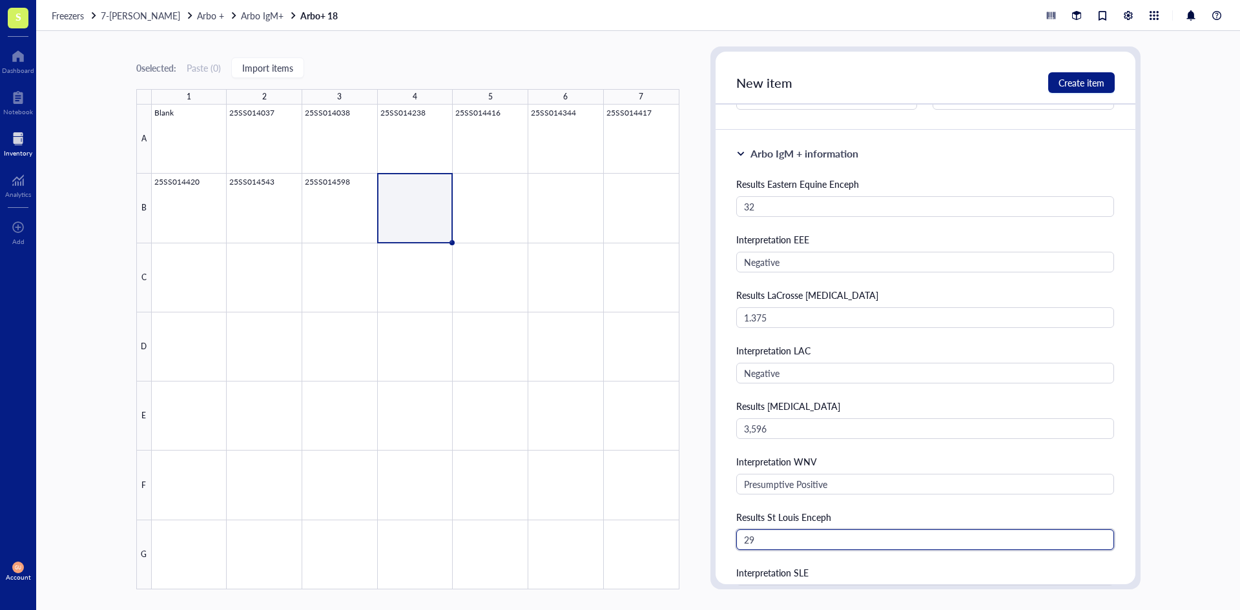
type input "29"
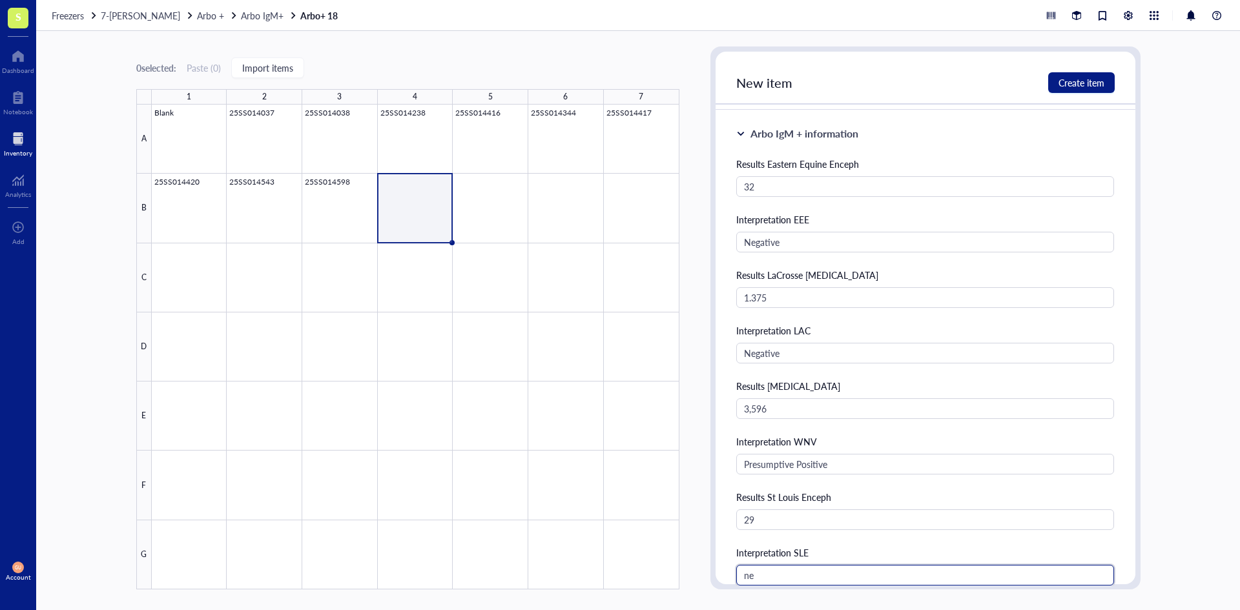
type input "n"
type input "Negative"
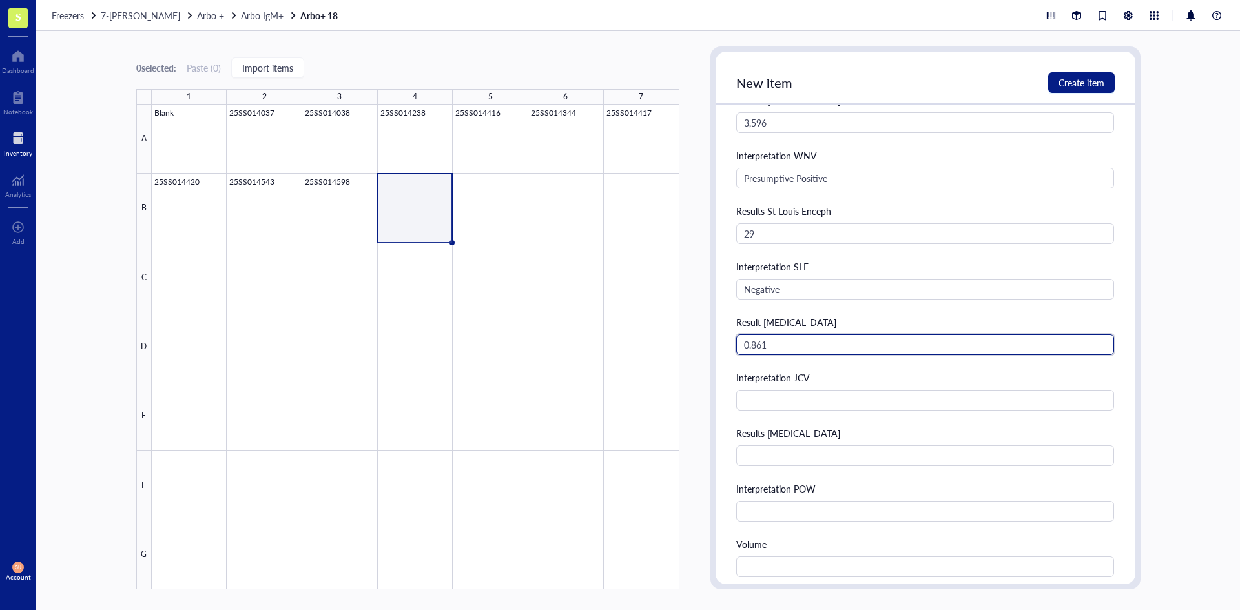
type input "0.861"
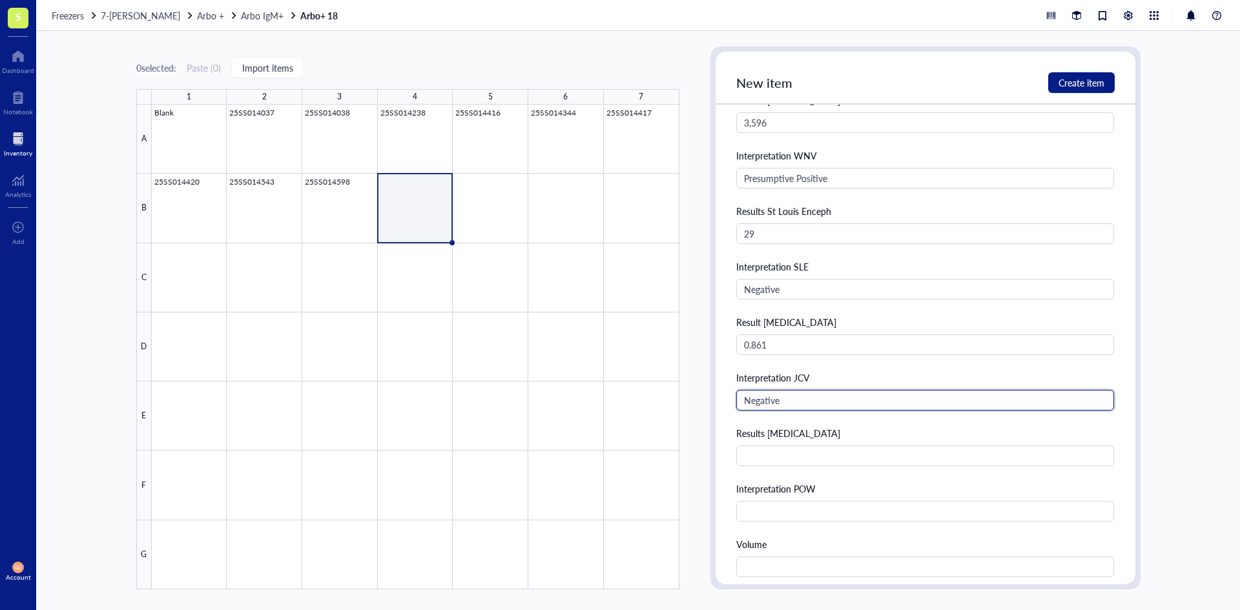
type input "Negative"
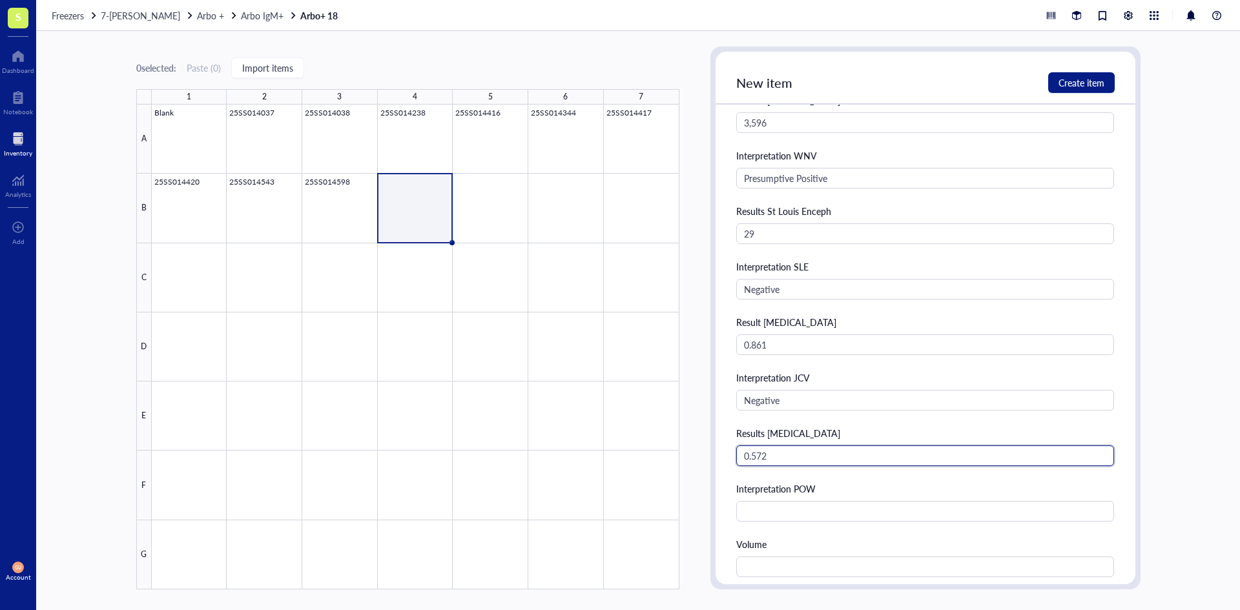
type input "0.572"
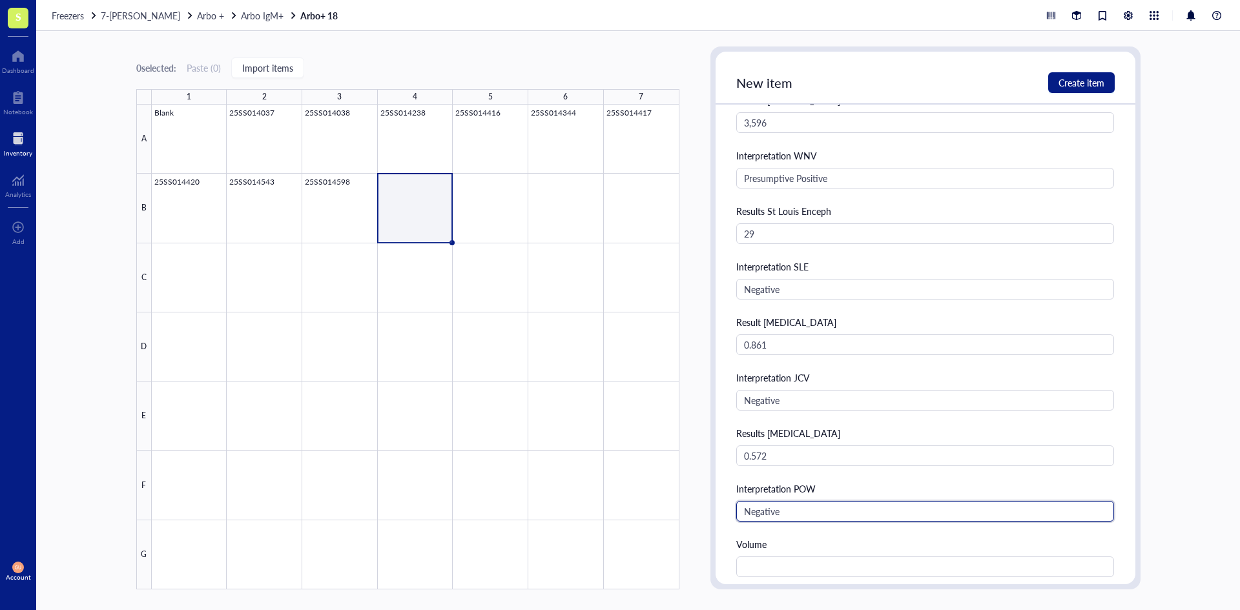
type input "Negative"
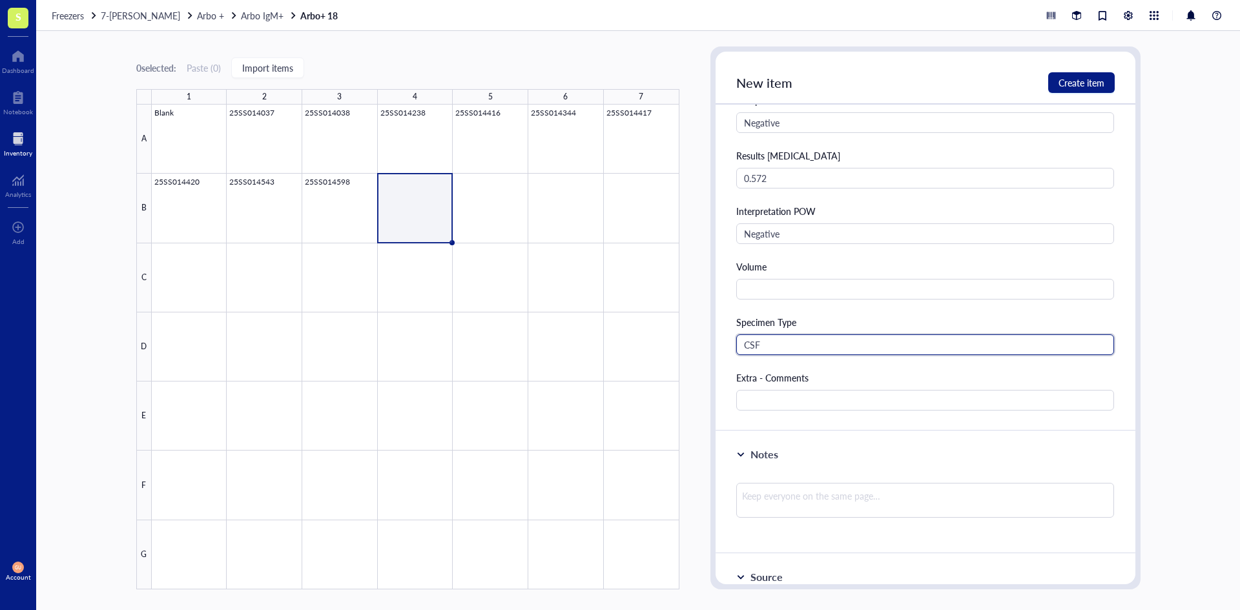
type input "CSF"
click at [1065, 72] on div "New item Create item" at bounding box center [926, 78] width 420 height 53
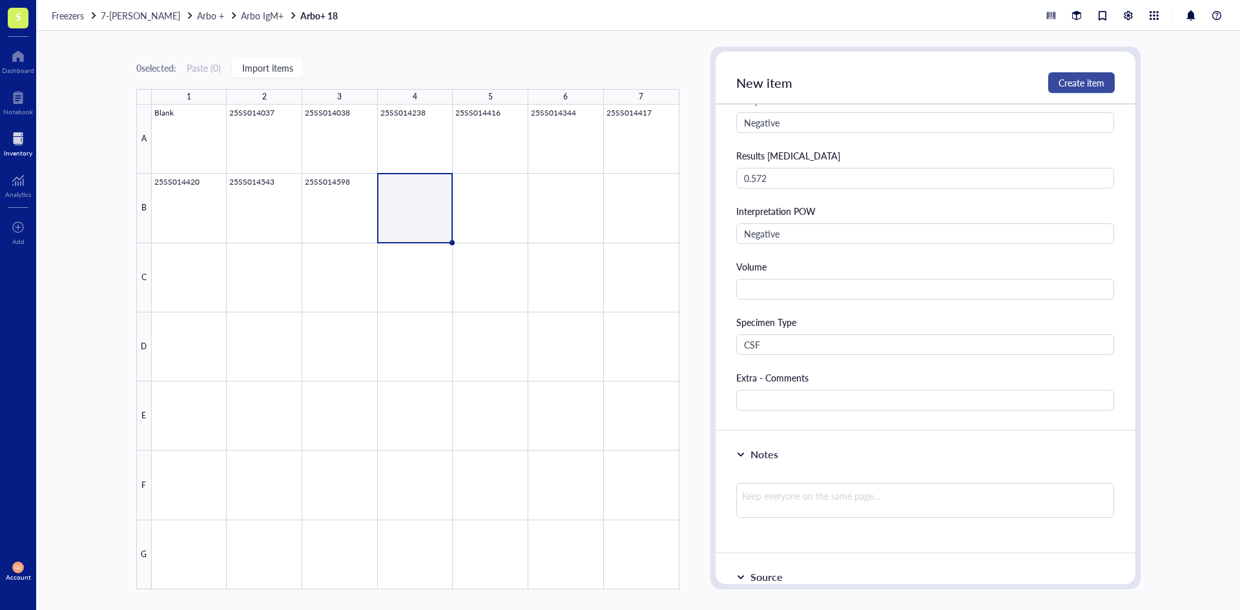
click at [1074, 84] on span "Create item" at bounding box center [1082, 83] width 46 height 10
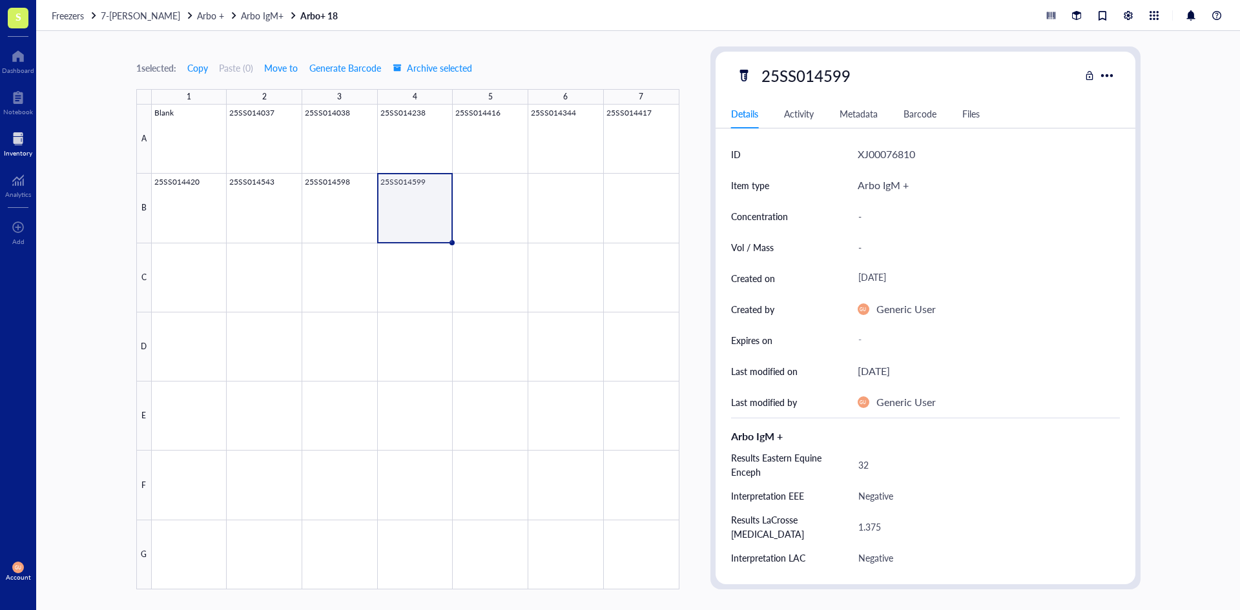
click at [483, 187] on div at bounding box center [416, 347] width 528 height 485
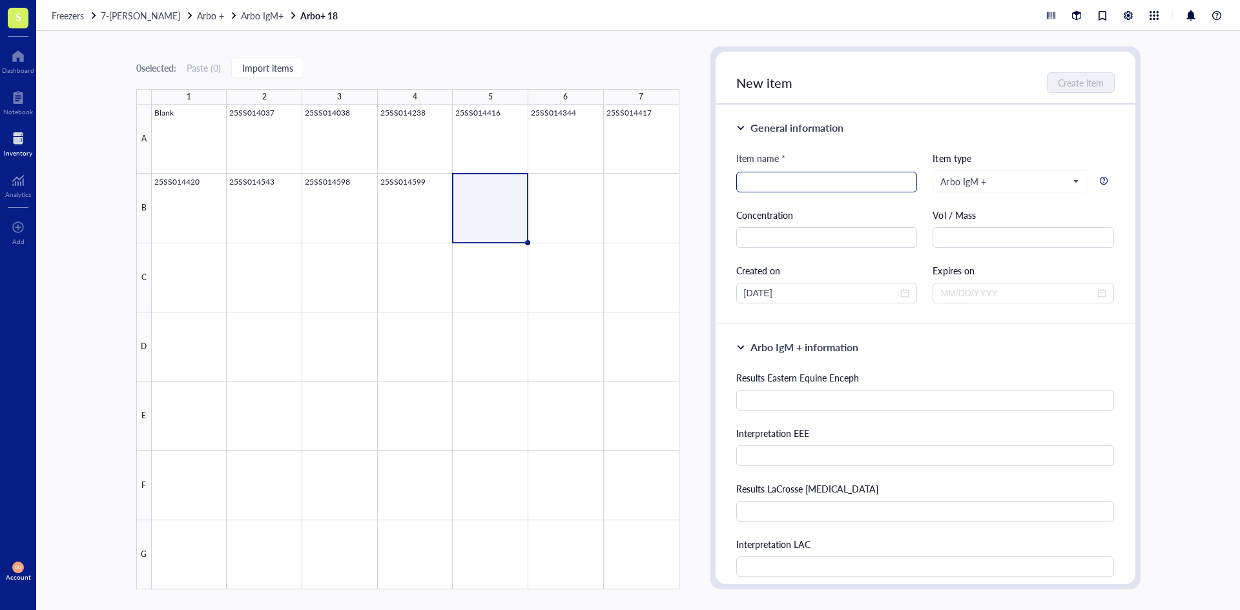
click at [819, 191] on input "search" at bounding box center [827, 181] width 166 height 19
paste input "25SS014600"
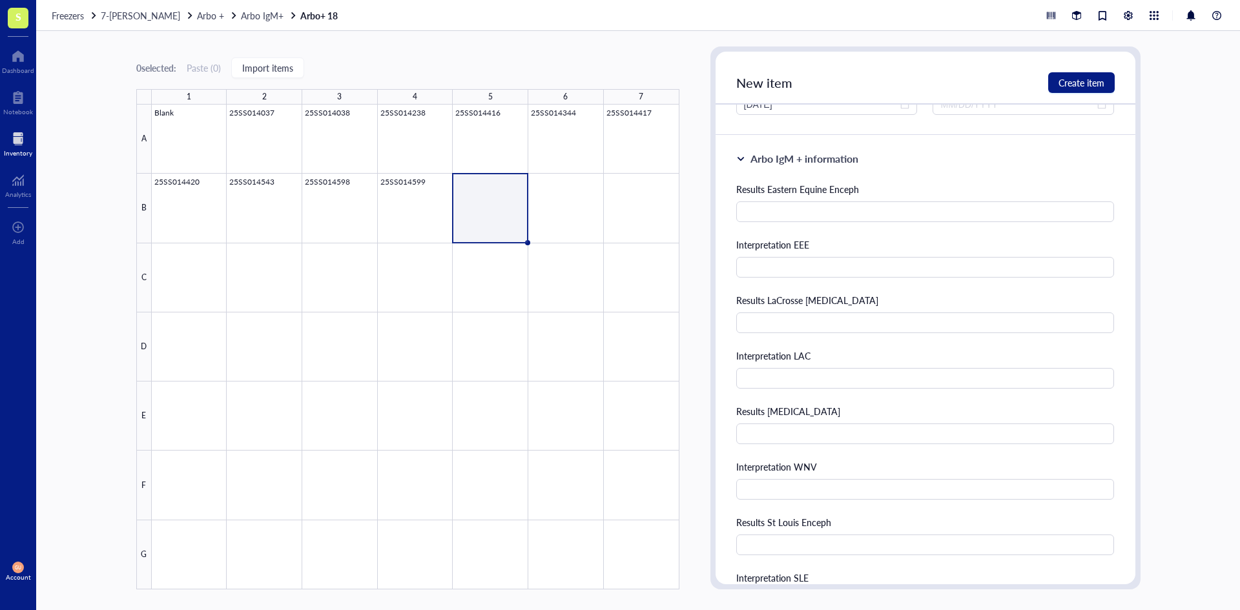
scroll to position [194, 0]
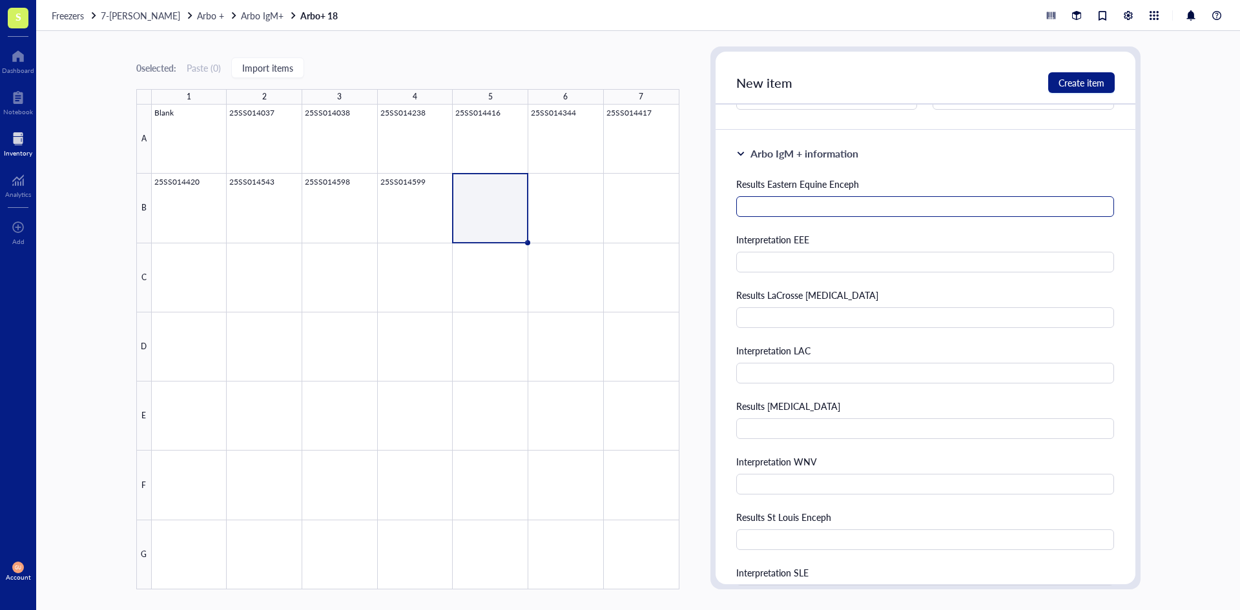
type input "25SS014600"
click at [922, 202] on input "text" at bounding box center [925, 206] width 379 height 21
type input "27"
type input "Negative"
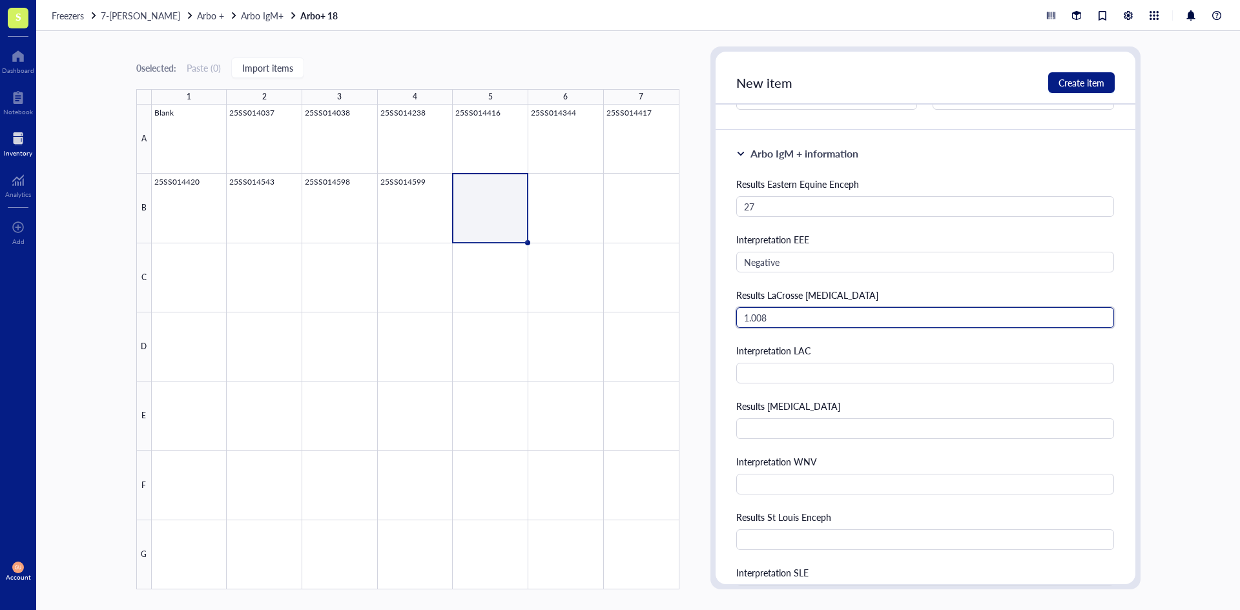
type input "1.008"
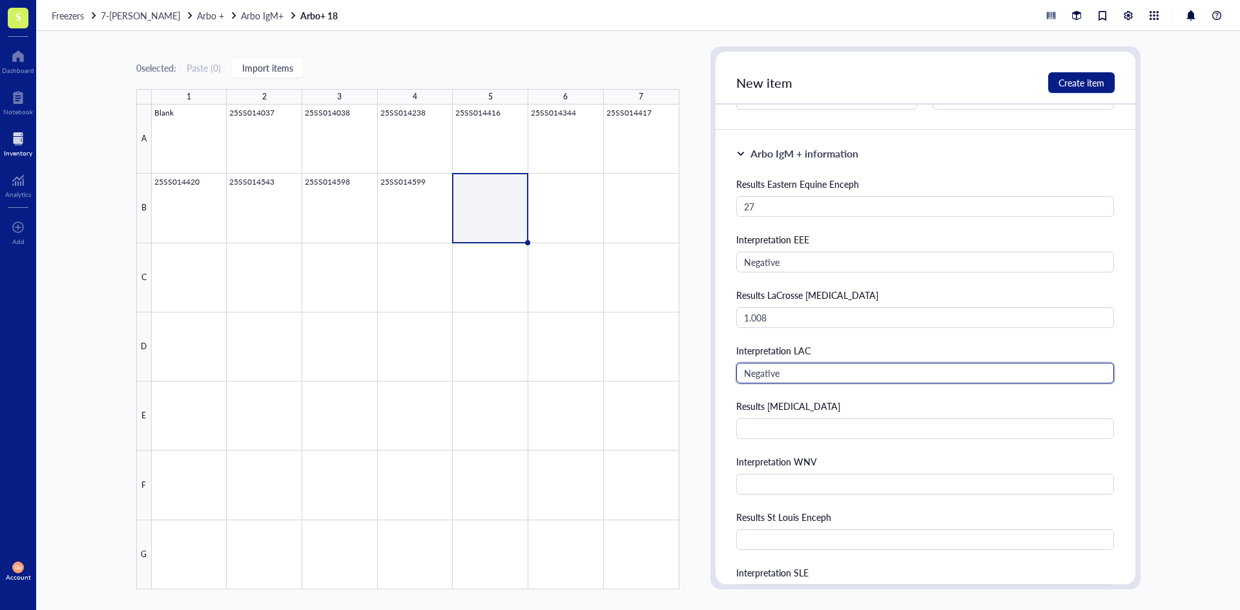
type input "Negative"
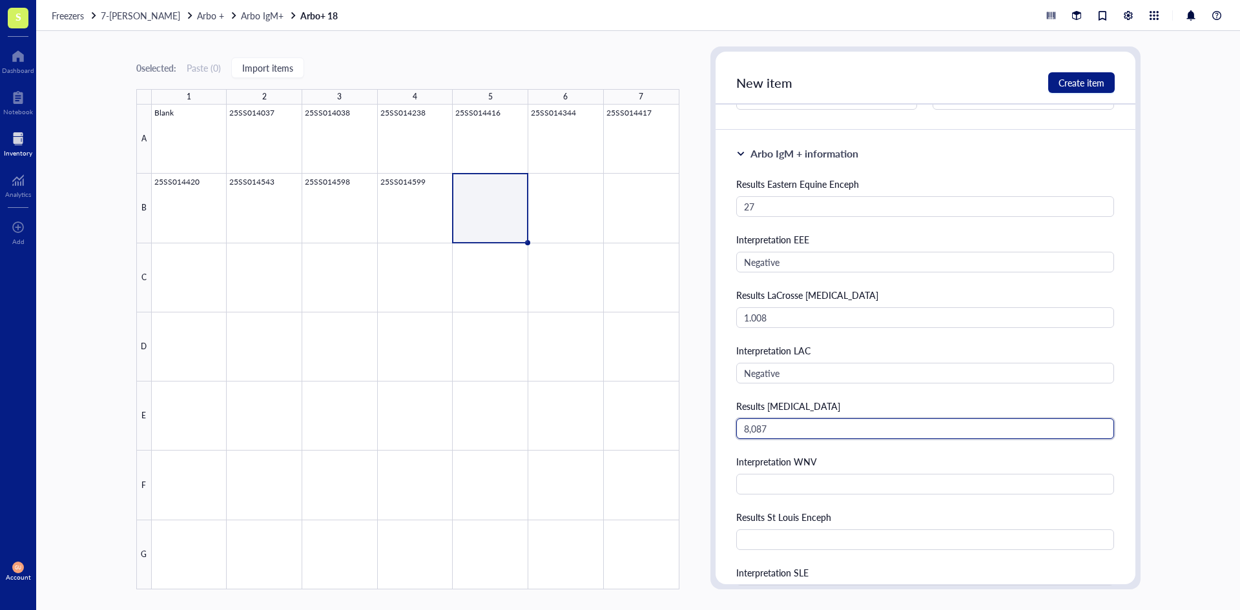
type input "8,087"
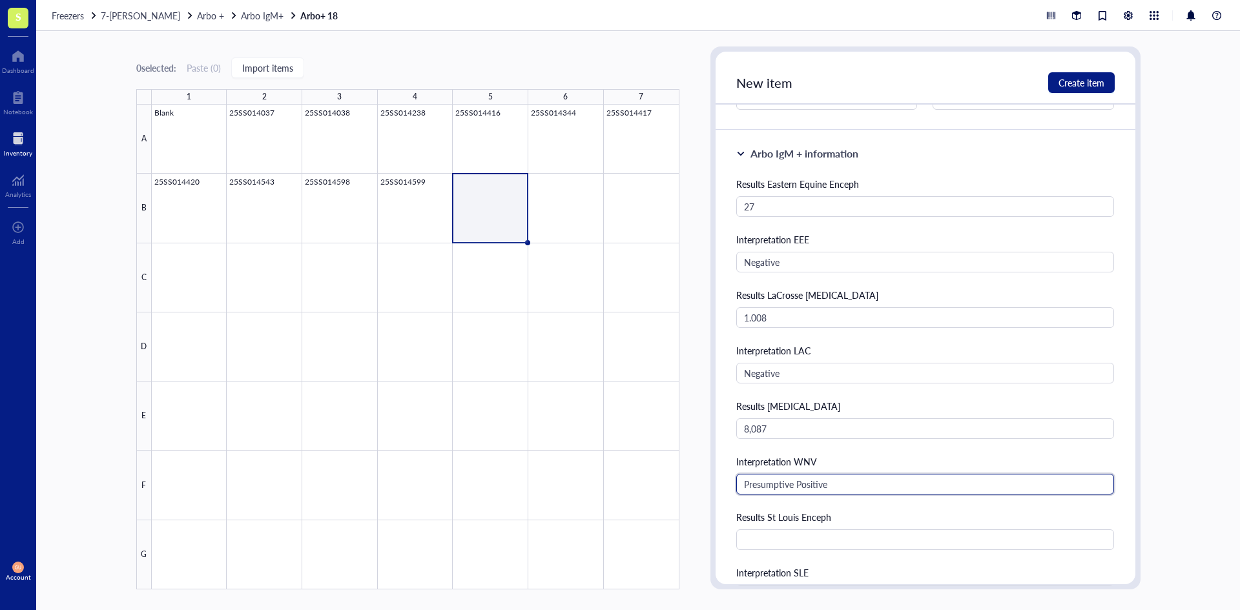
type input "Presumptive Positive"
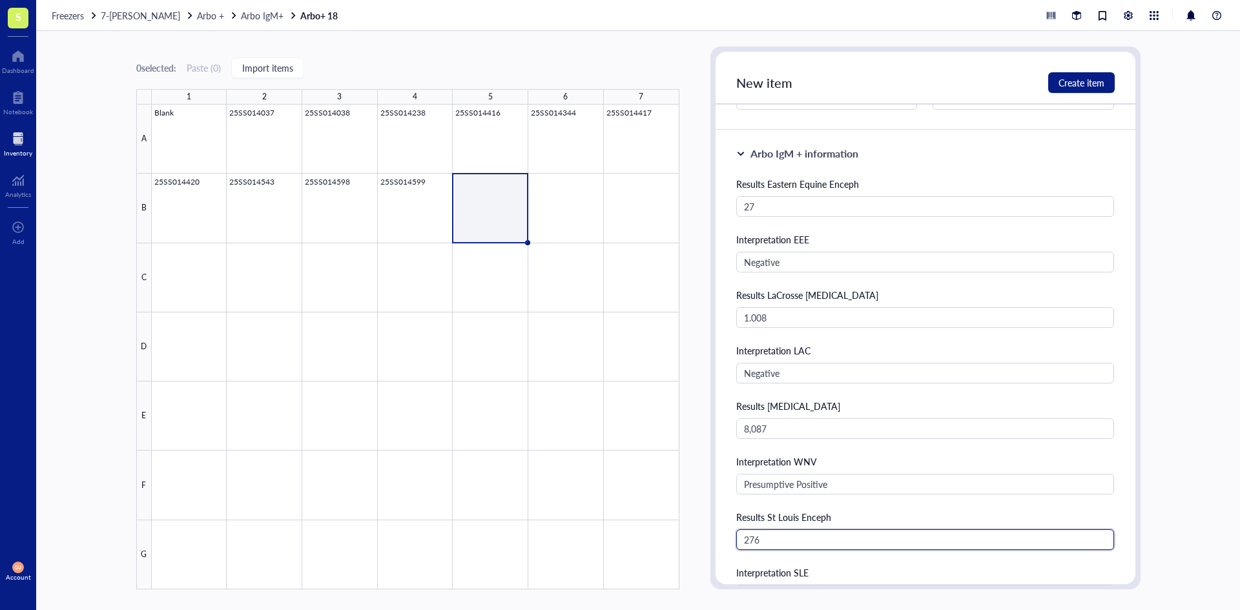
type input "276"
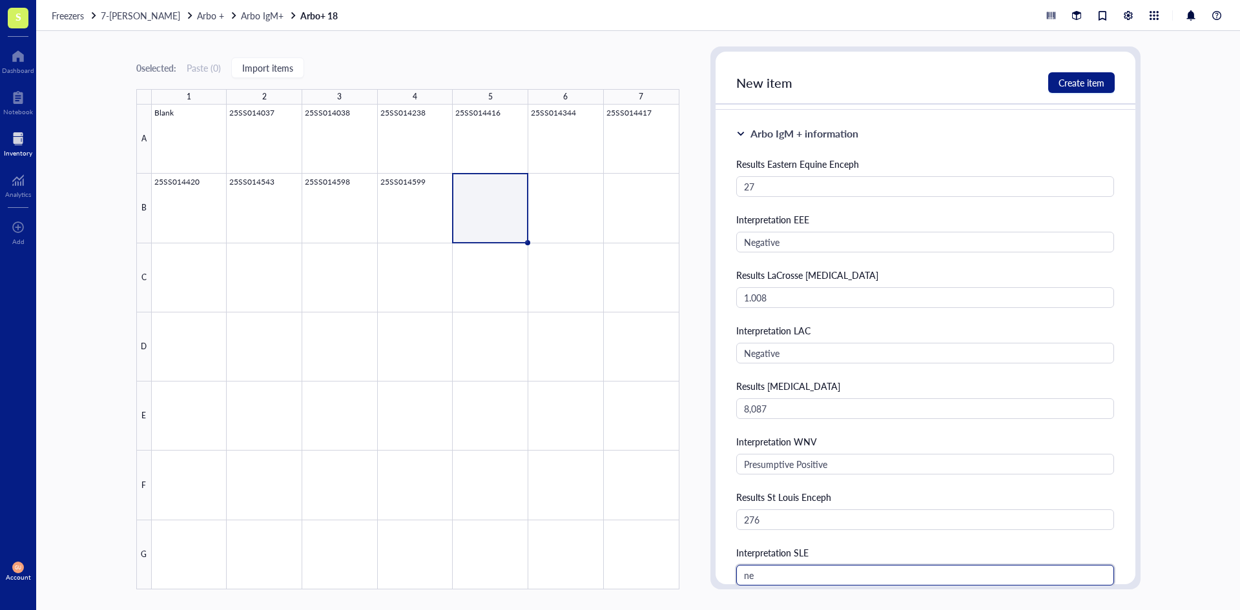
type input "n"
type input "Negative"
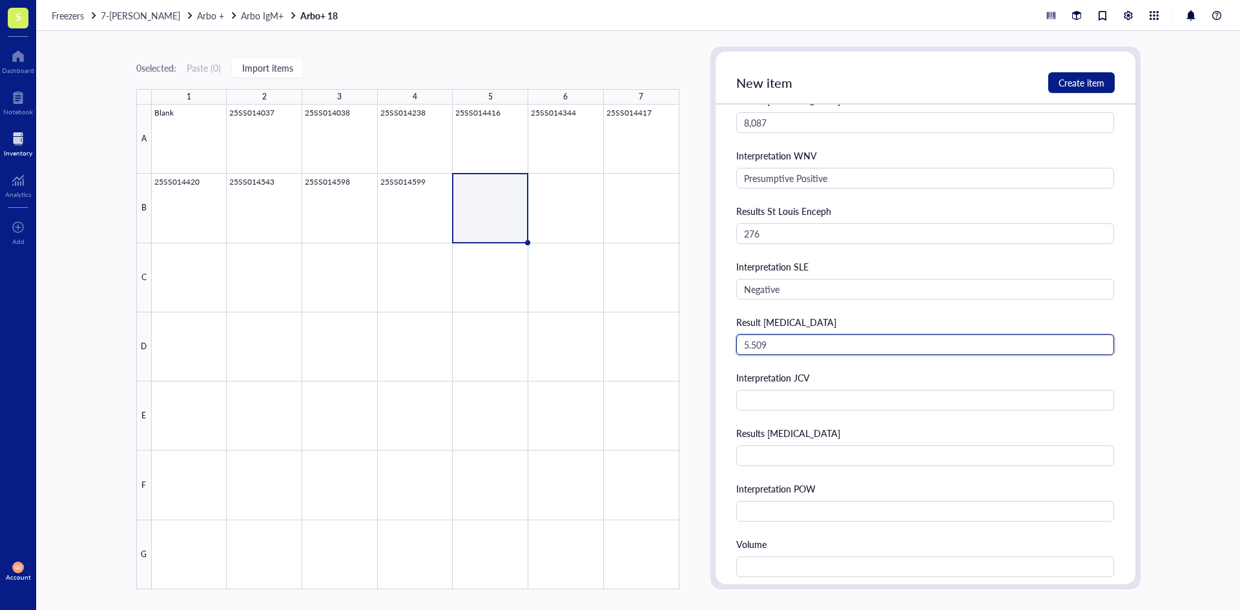
type input "5.509"
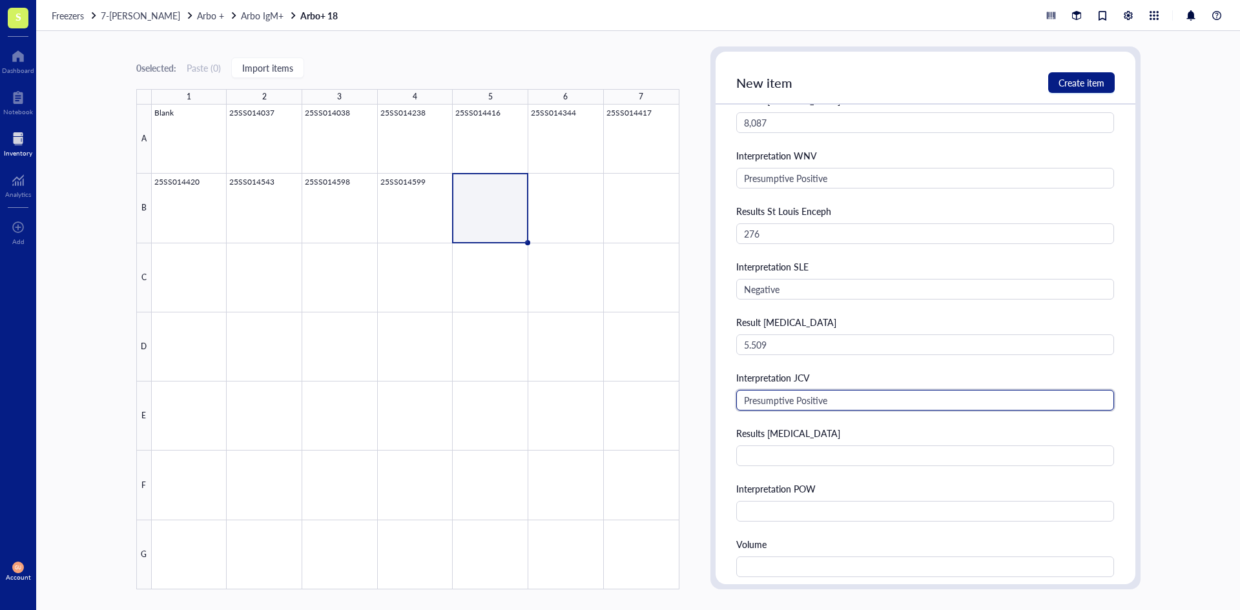
type input "Presumptive Positive"
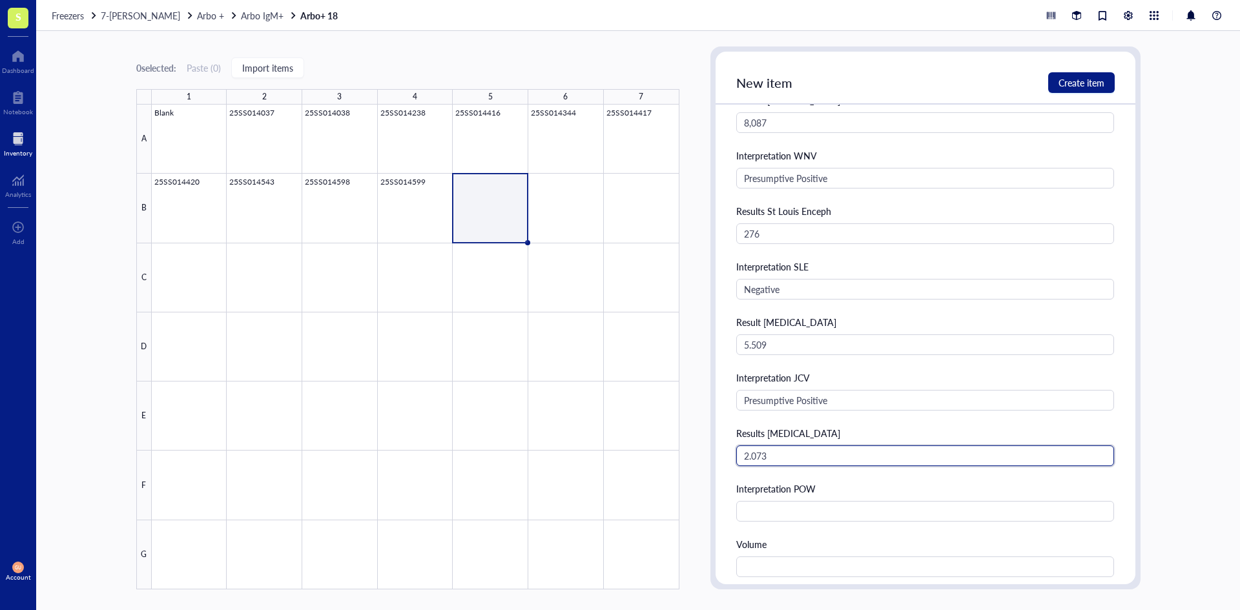
type input "2.073"
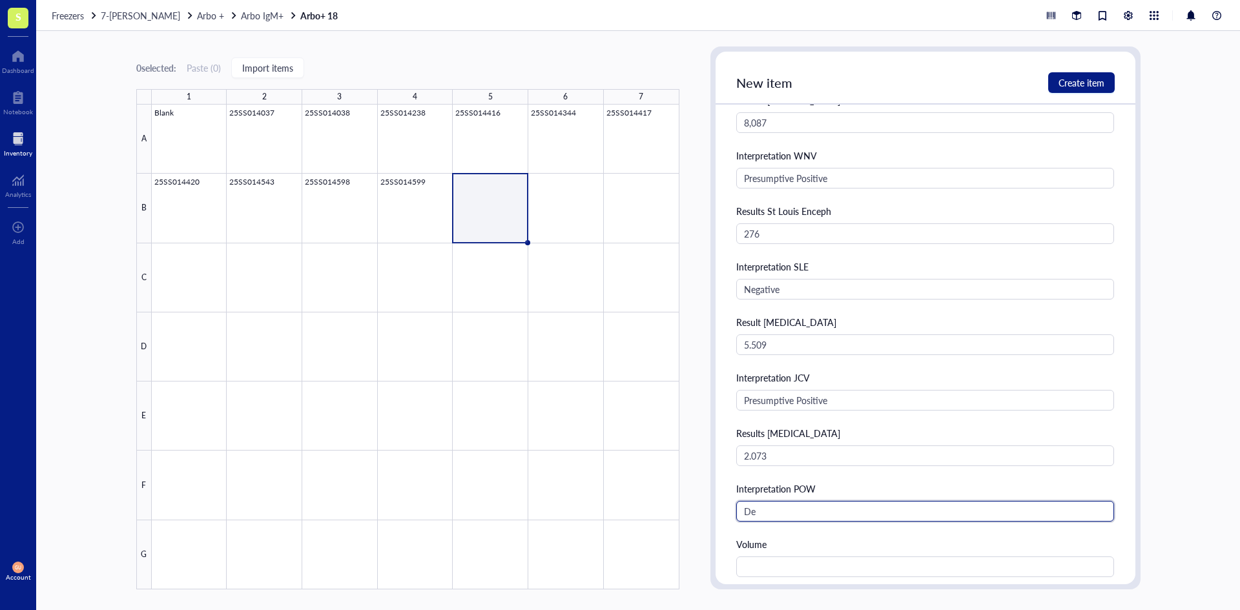
type input "D"
type input "Equivocal"
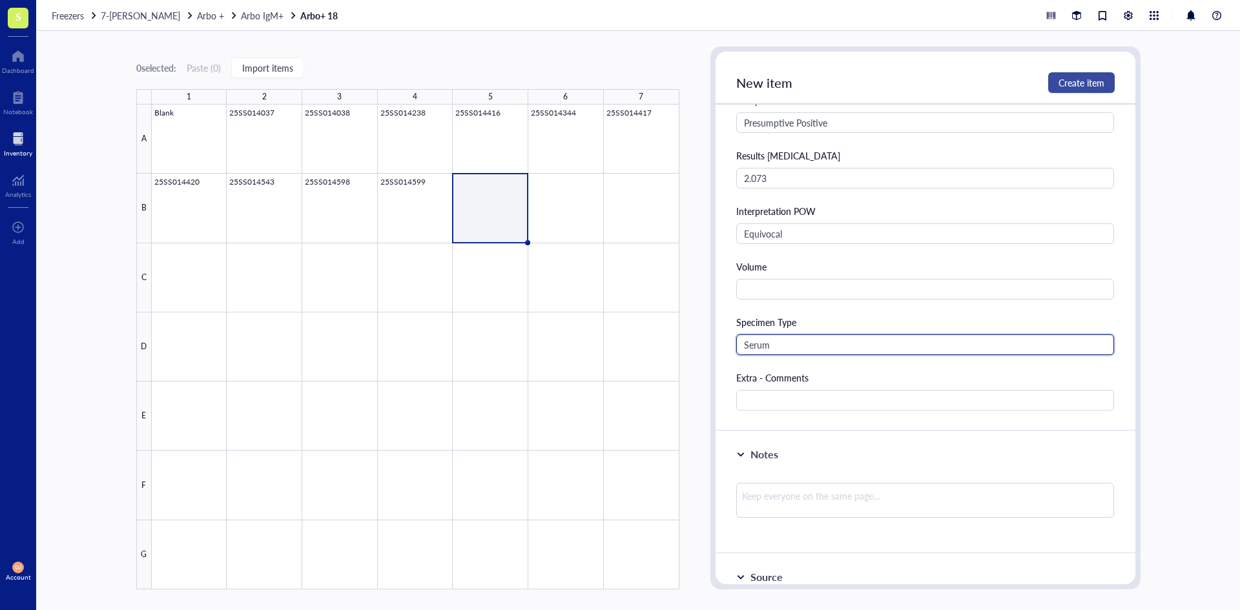
type input "Serum"
click at [1062, 79] on span "Create item" at bounding box center [1082, 83] width 46 height 10
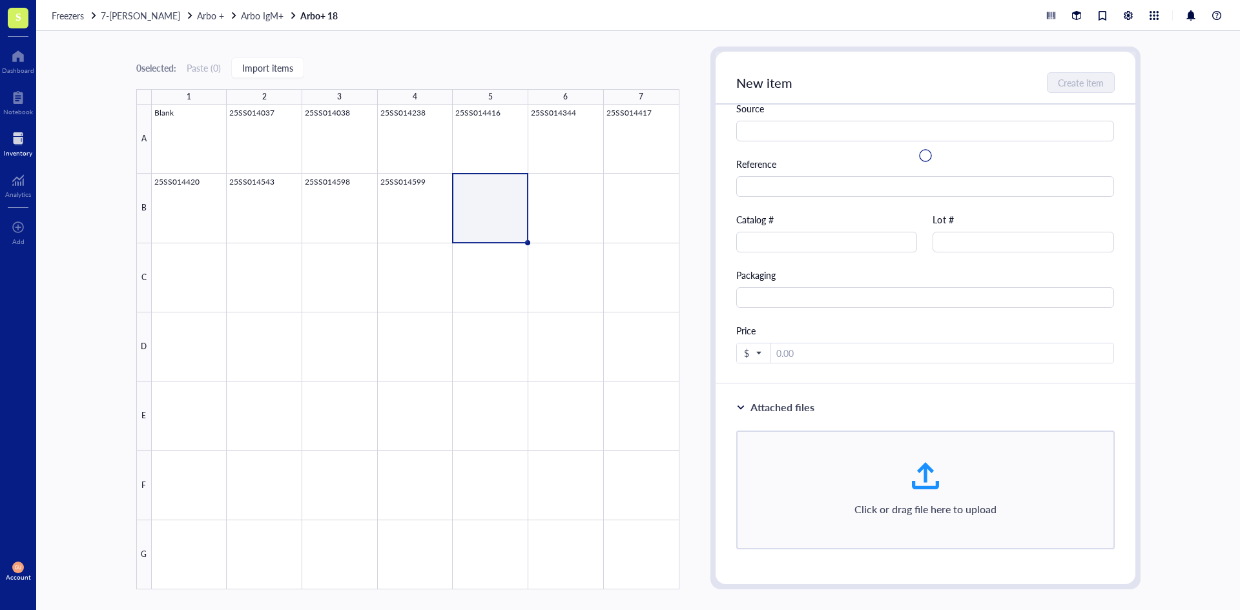
scroll to position [0, 0]
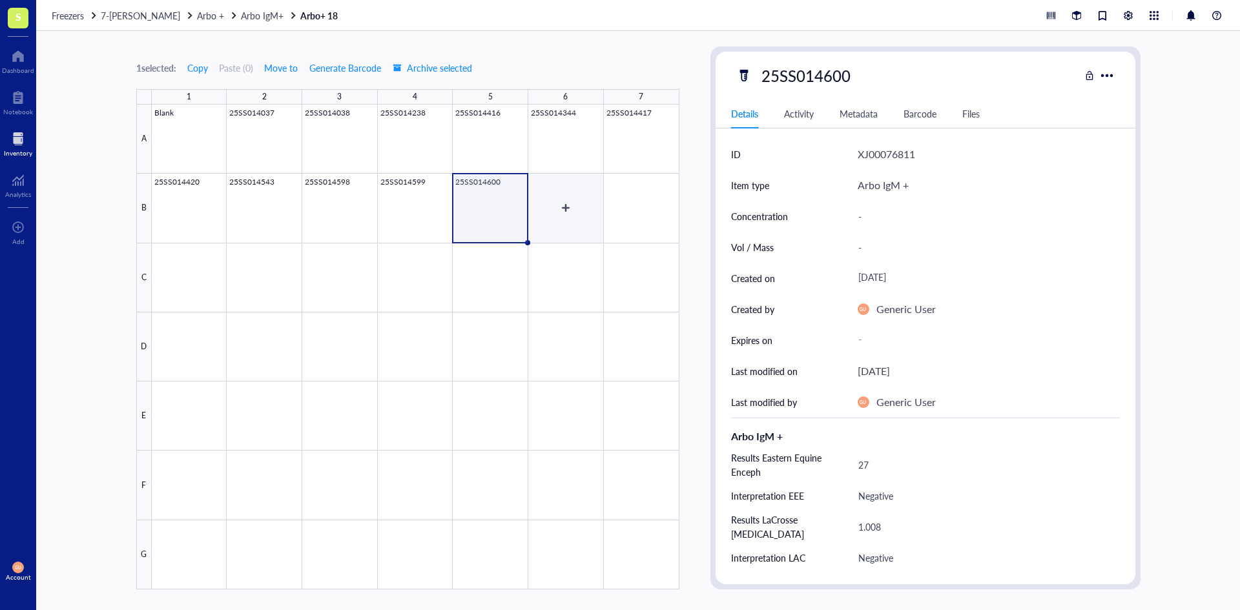
click at [570, 208] on div at bounding box center [416, 347] width 528 height 485
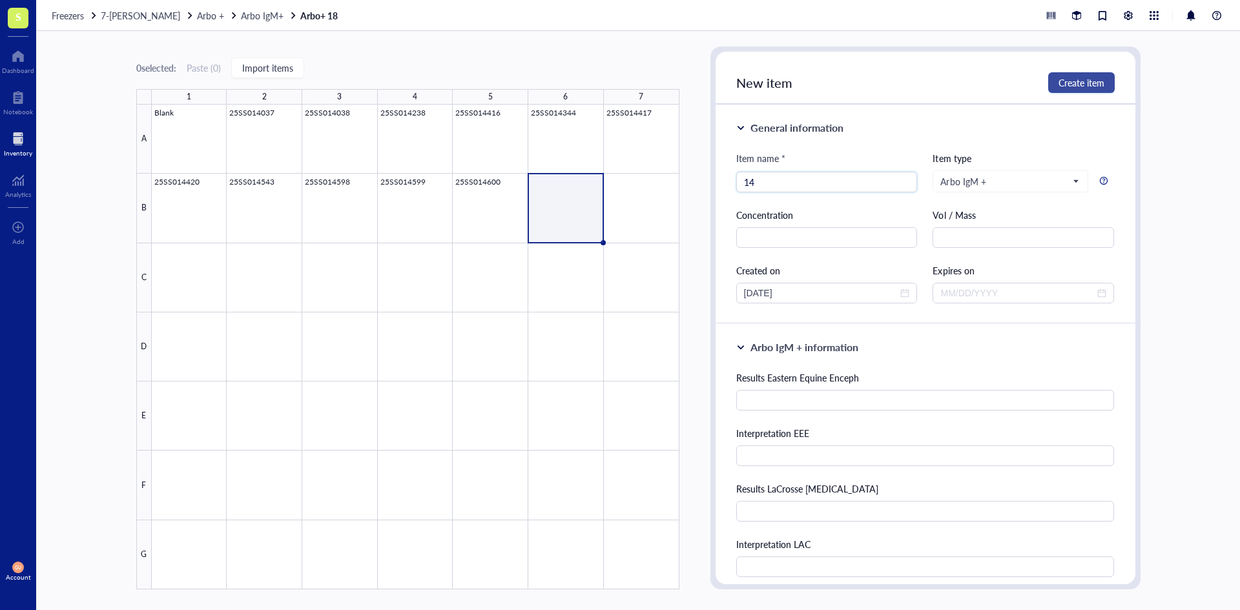
type input "1"
click at [846, 178] on input "search" at bounding box center [827, 181] width 166 height 19
paste input "25SS014829"
type input "25SS014829"
click at [843, 202] on div "Item name * 25SS014829 25SS014829 Item type Arbo IgM + Concentration Vol / Mass…" at bounding box center [925, 227] width 379 height 152
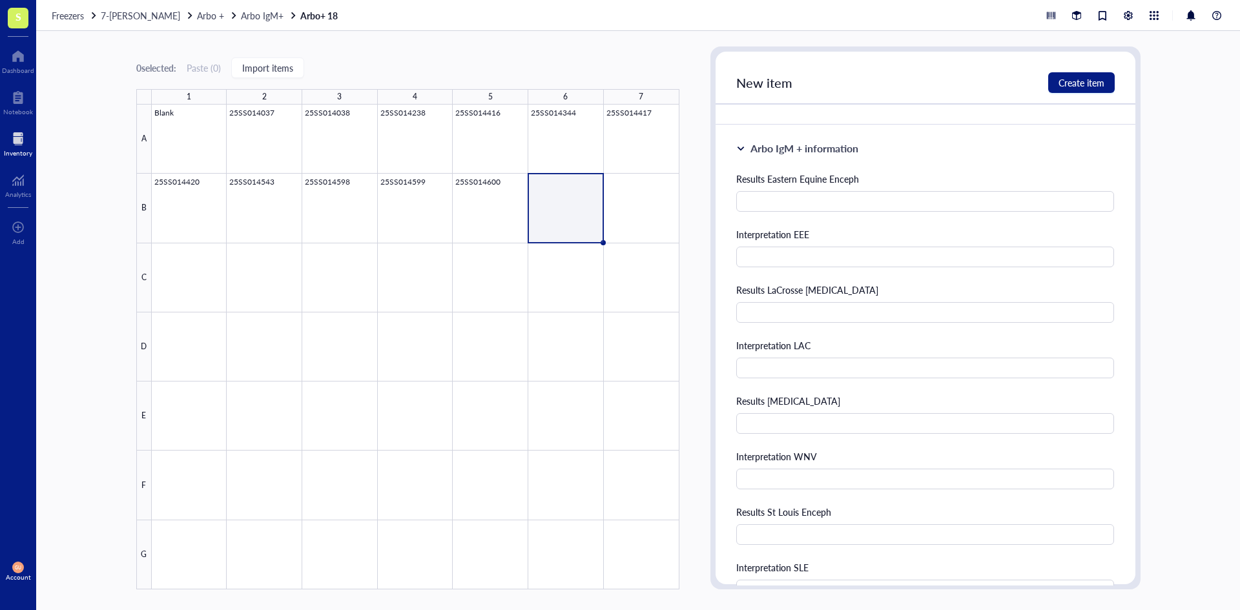
scroll to position [194, 0]
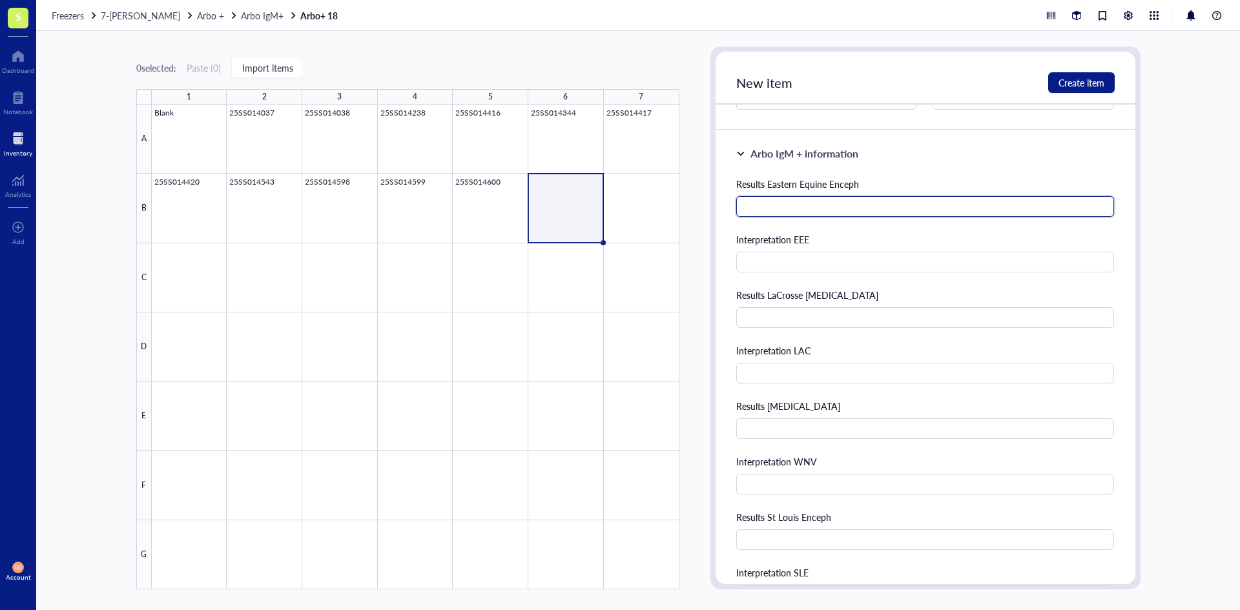
click at [853, 205] on input "text" at bounding box center [925, 206] width 379 height 21
type input "52"
type input "Negative"
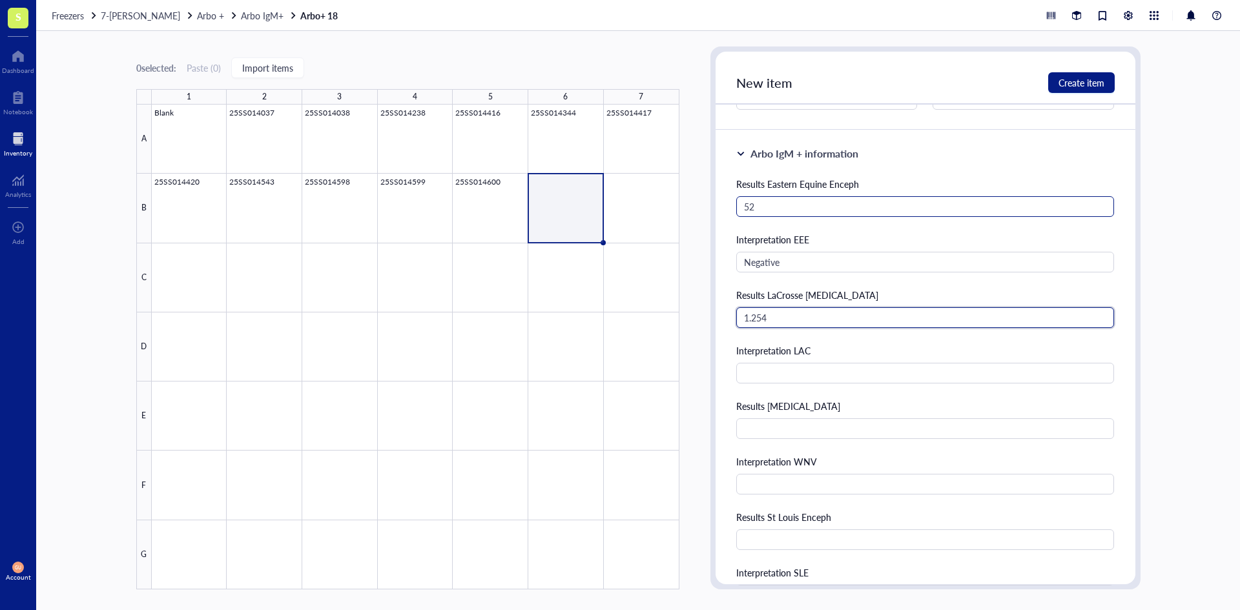
type input "1.254"
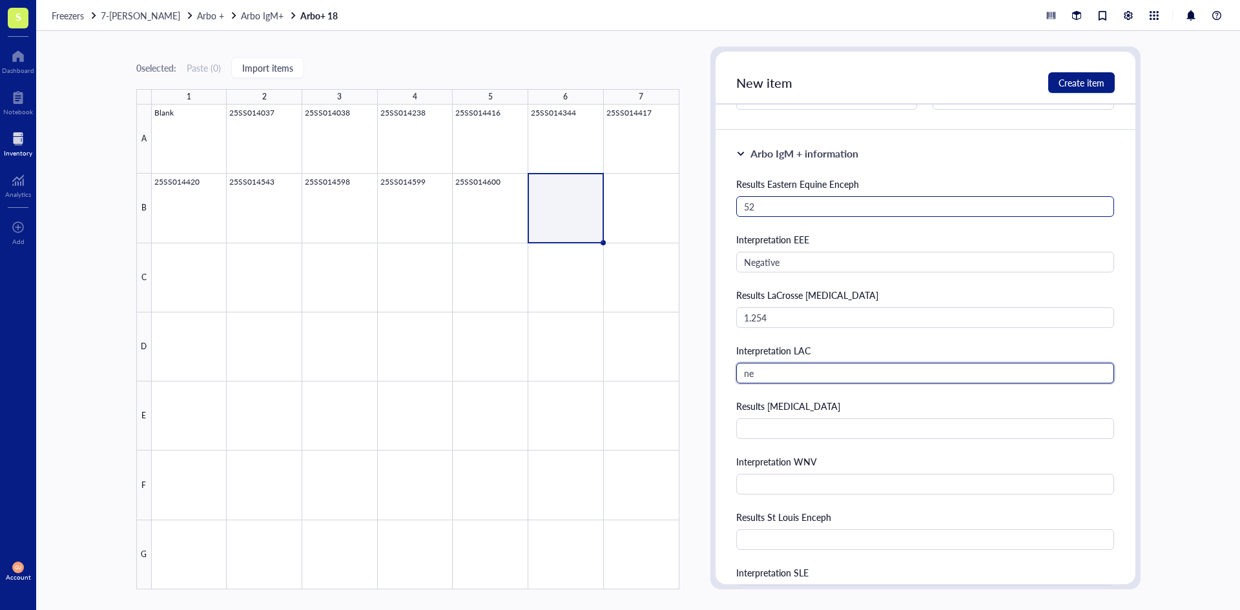
type input "n"
type input "Negative"
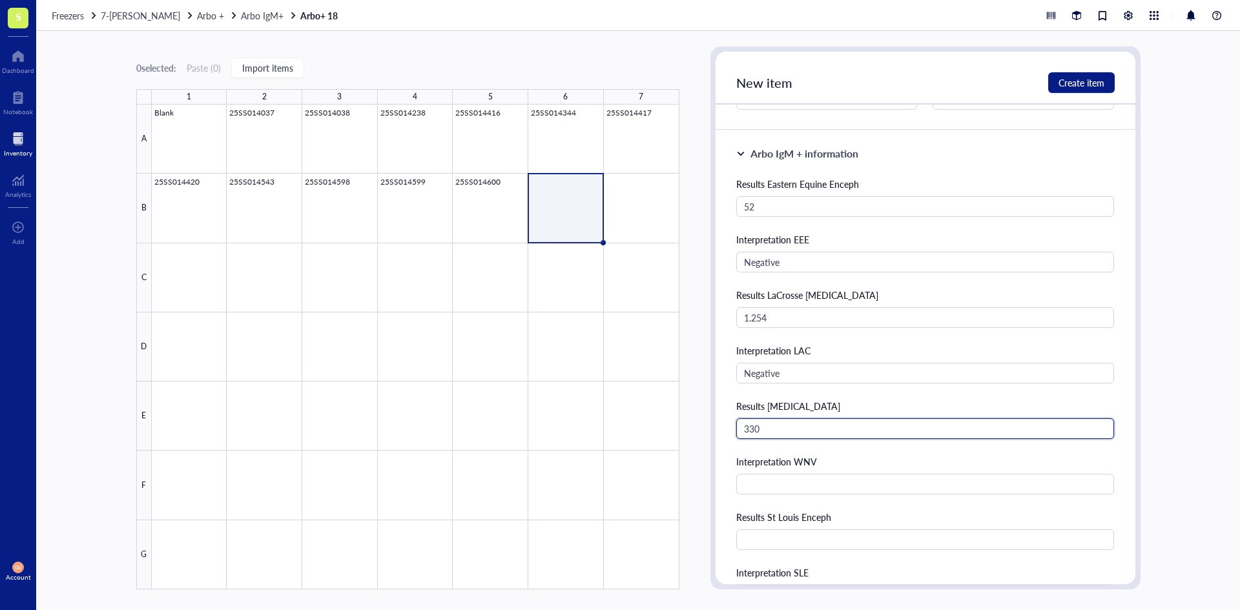
type input "330"
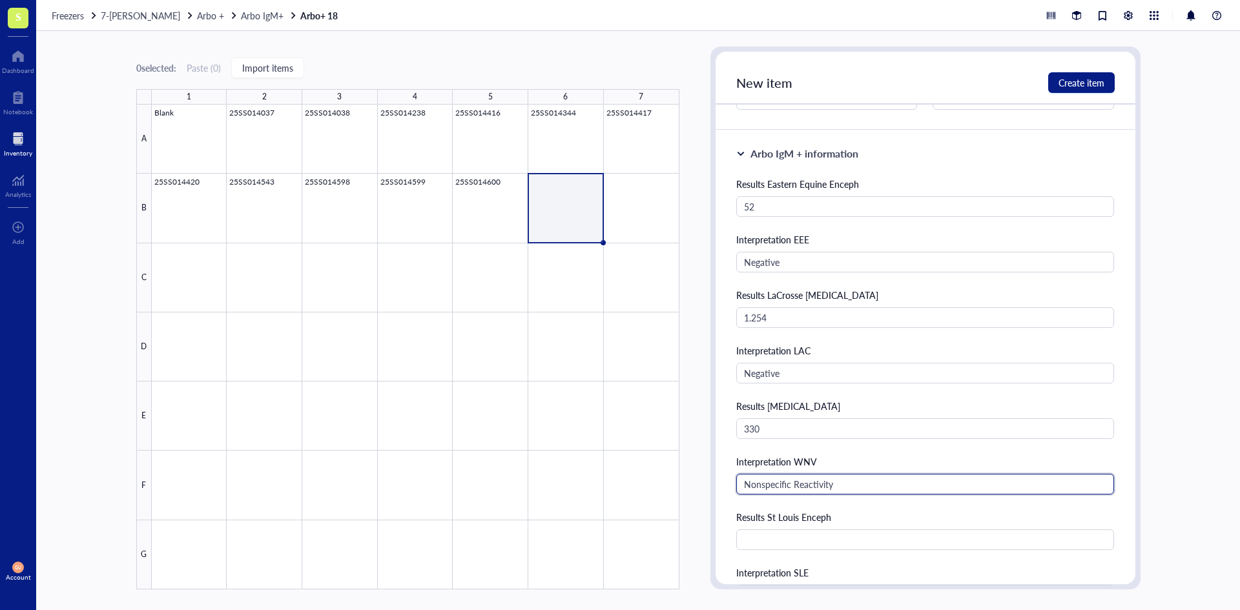
type input "Nonspecific Reactivity"
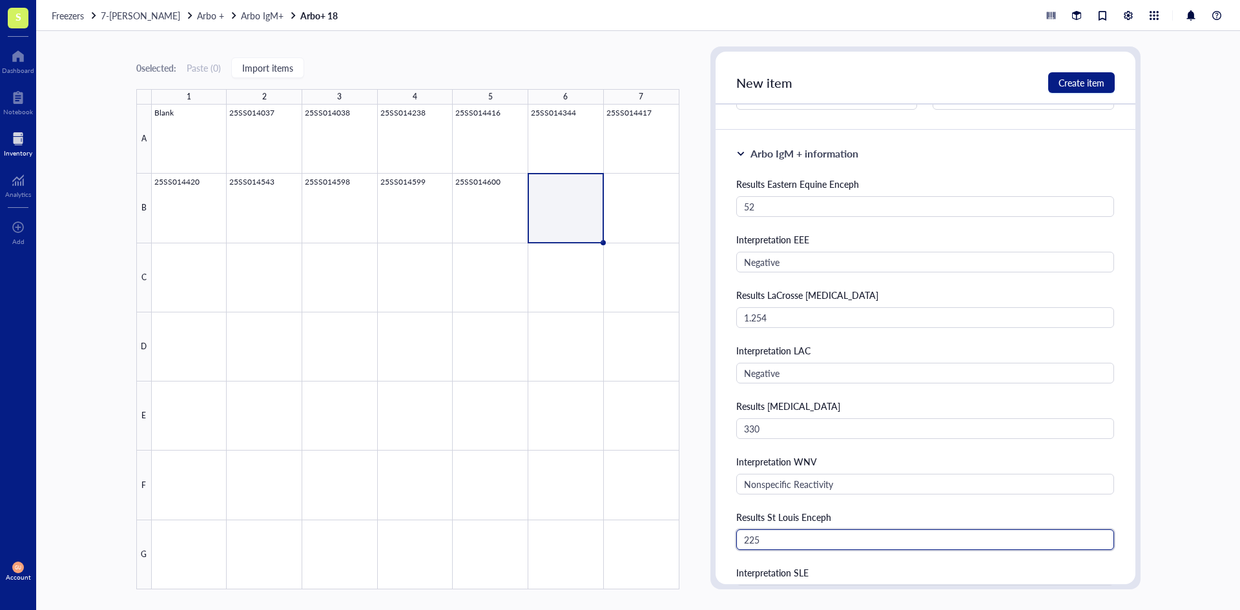
type input "225"
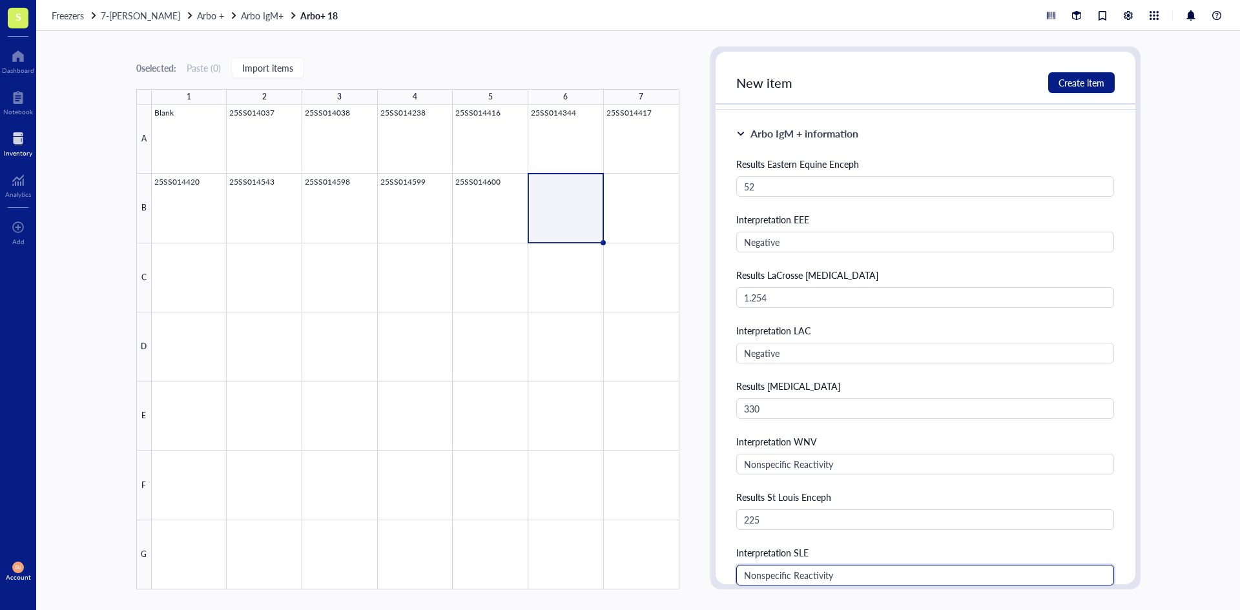
type input "Nonspecific Reactivity"
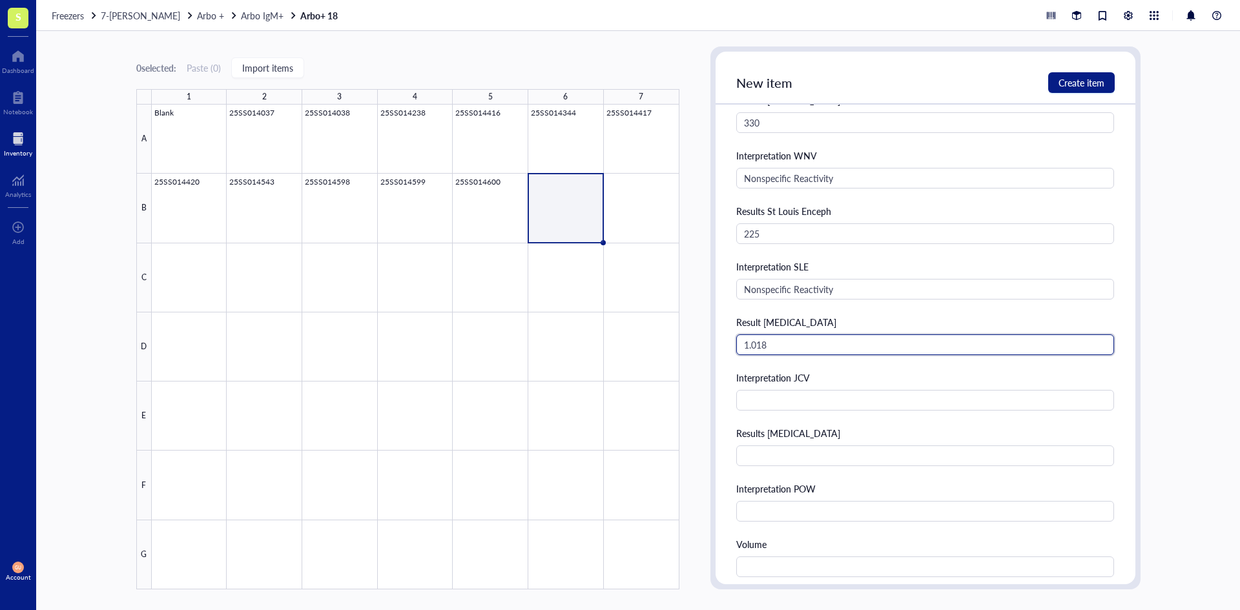
type input "1.018"
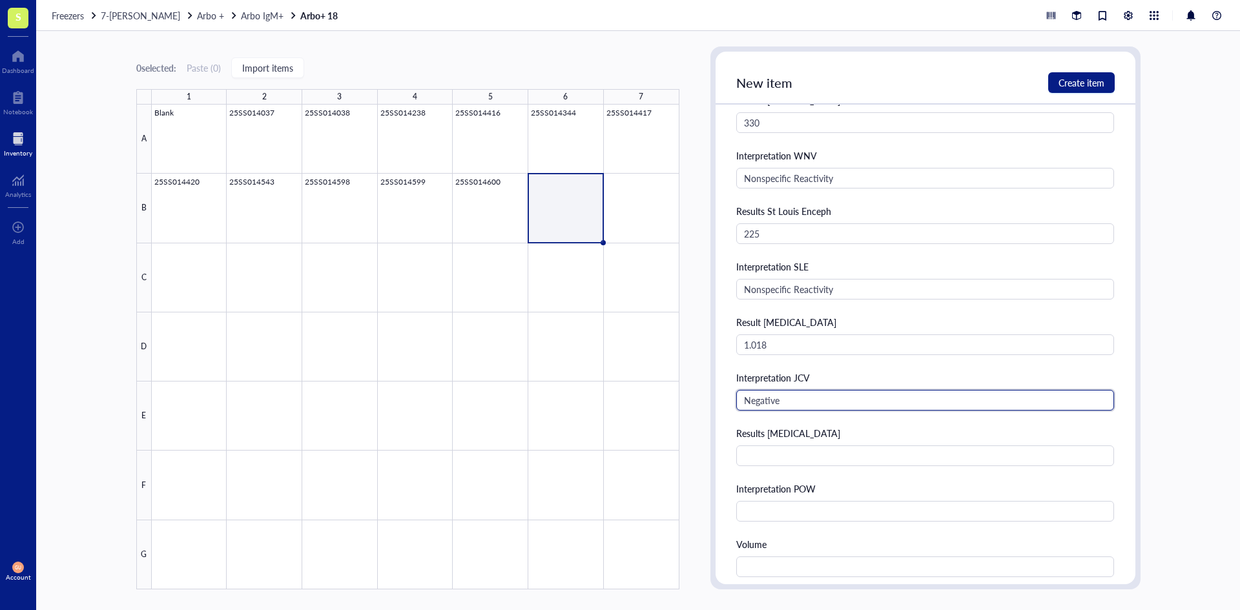
type input "Negative"
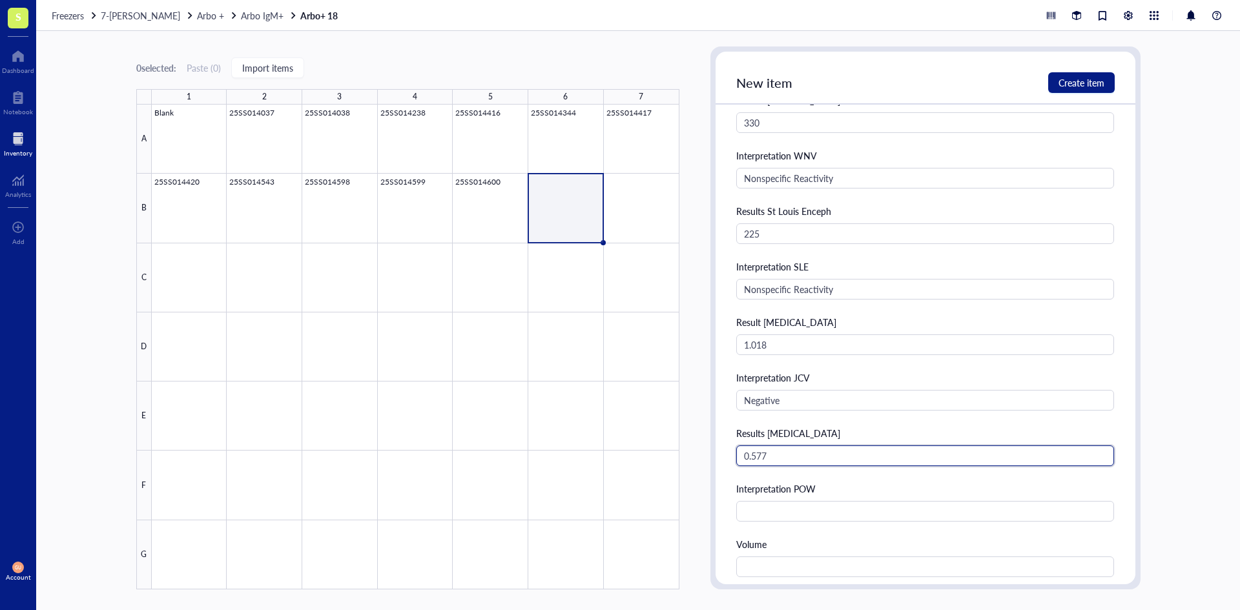
type input "0.577"
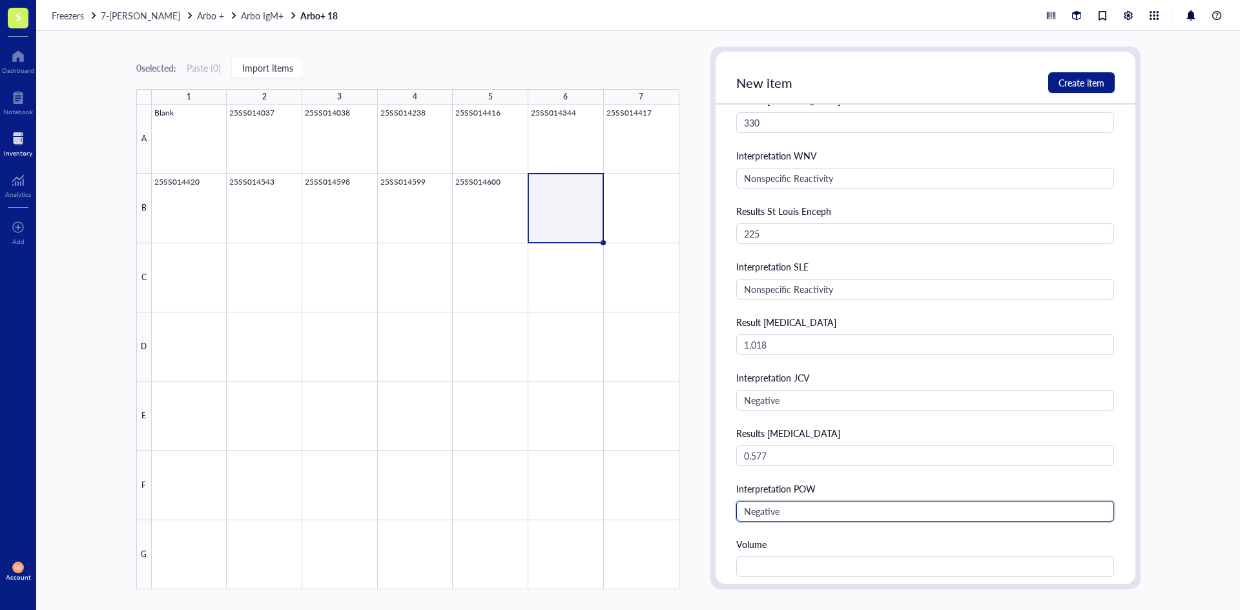
type input "Negative"
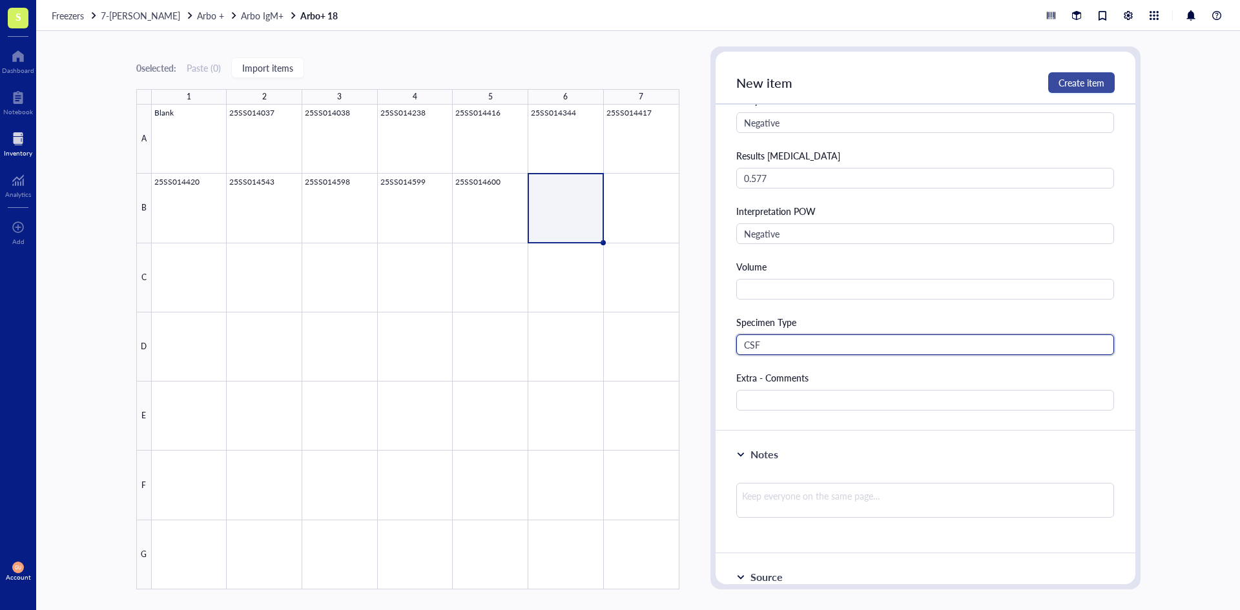
type input "CSF"
click at [1096, 88] on span "Create item" at bounding box center [1082, 83] width 46 height 10
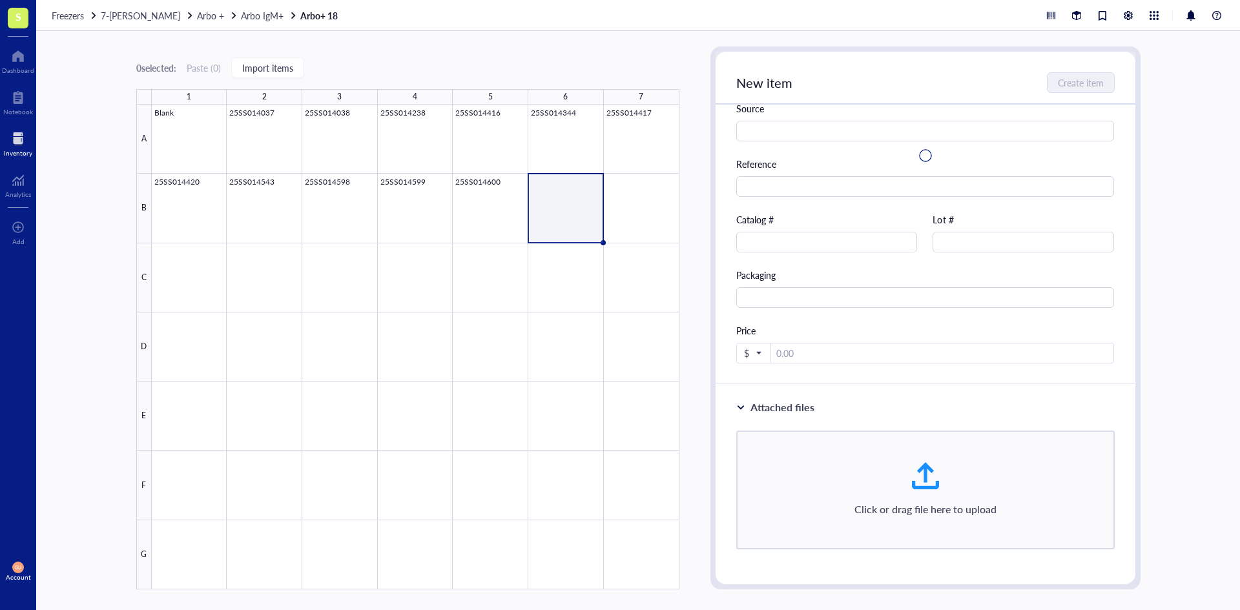
scroll to position [0, 0]
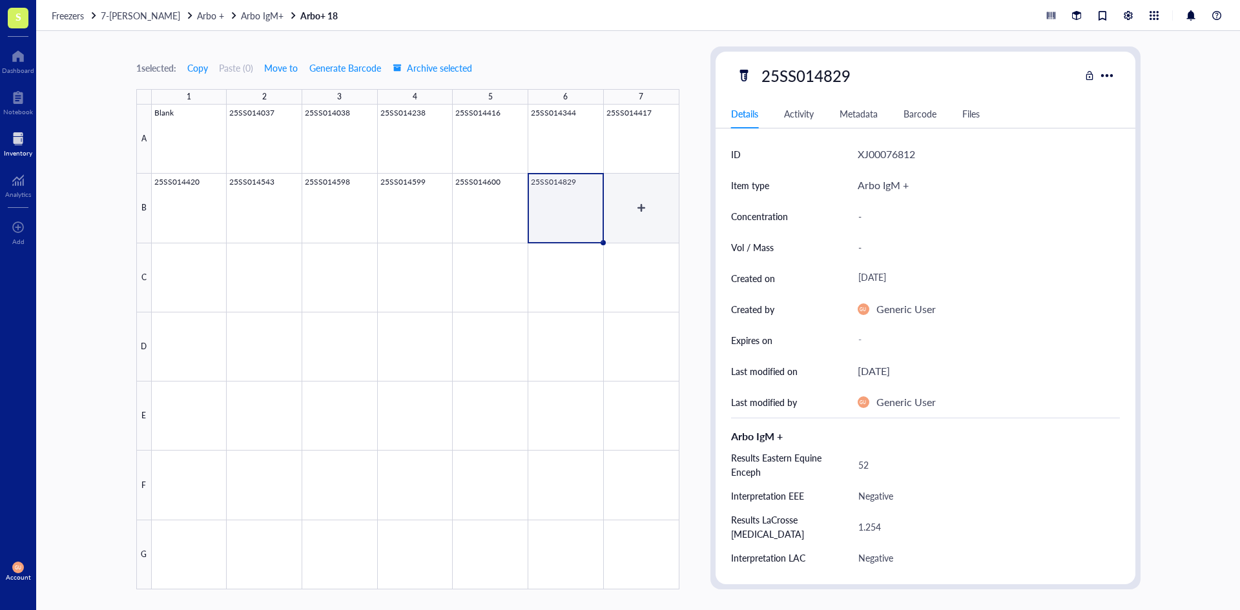
click at [635, 207] on div at bounding box center [416, 347] width 528 height 485
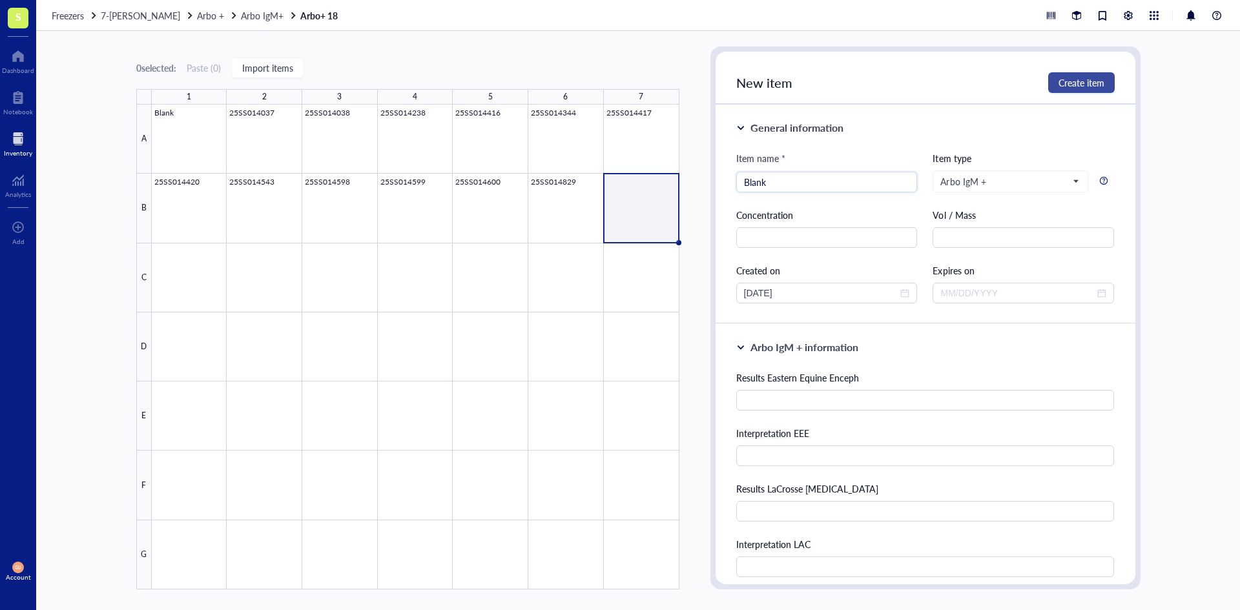
type input "Blank"
click at [1076, 79] on span "Create item" at bounding box center [1082, 83] width 46 height 10
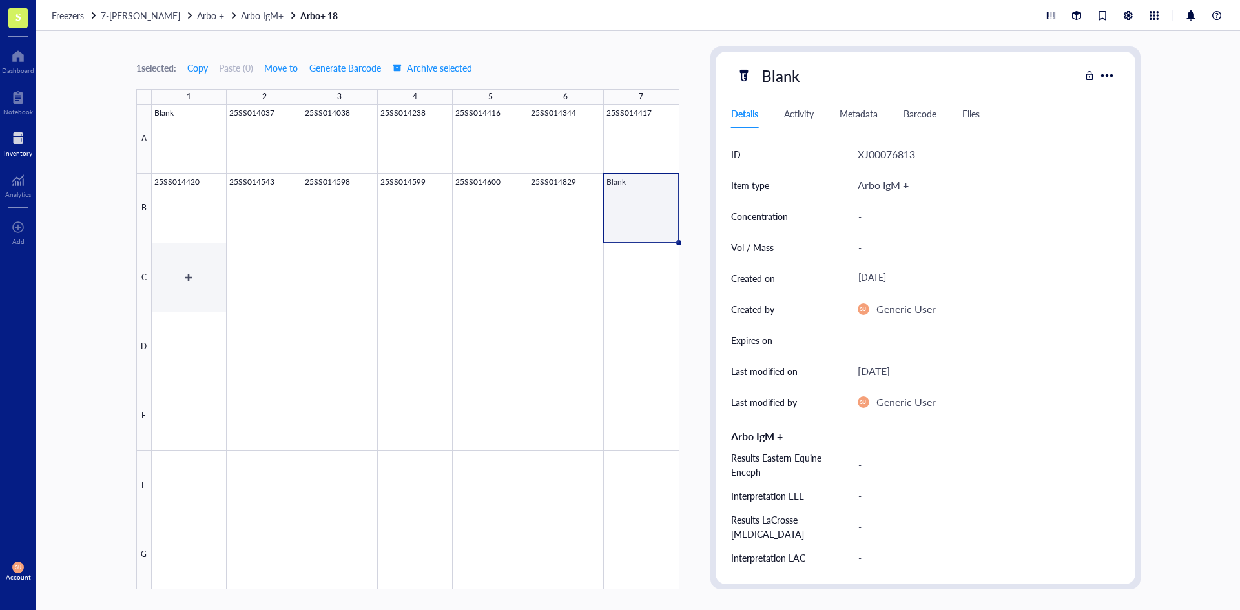
click at [189, 276] on div at bounding box center [416, 347] width 528 height 485
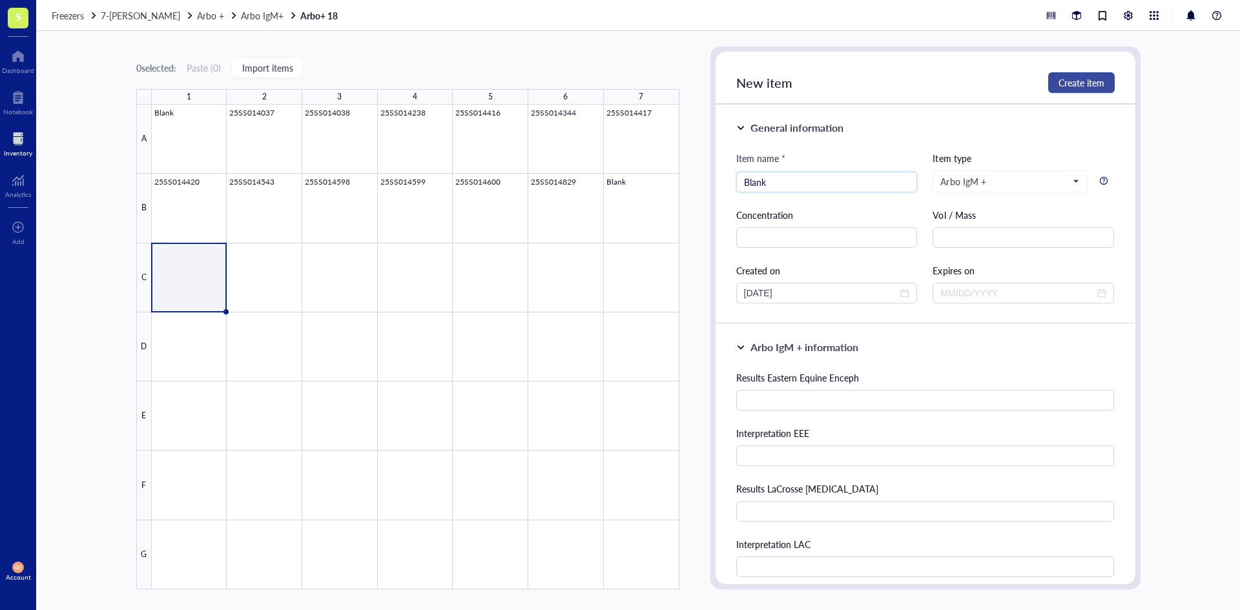
type input "Blank"
click at [1087, 85] on span "Create item" at bounding box center [1082, 83] width 46 height 10
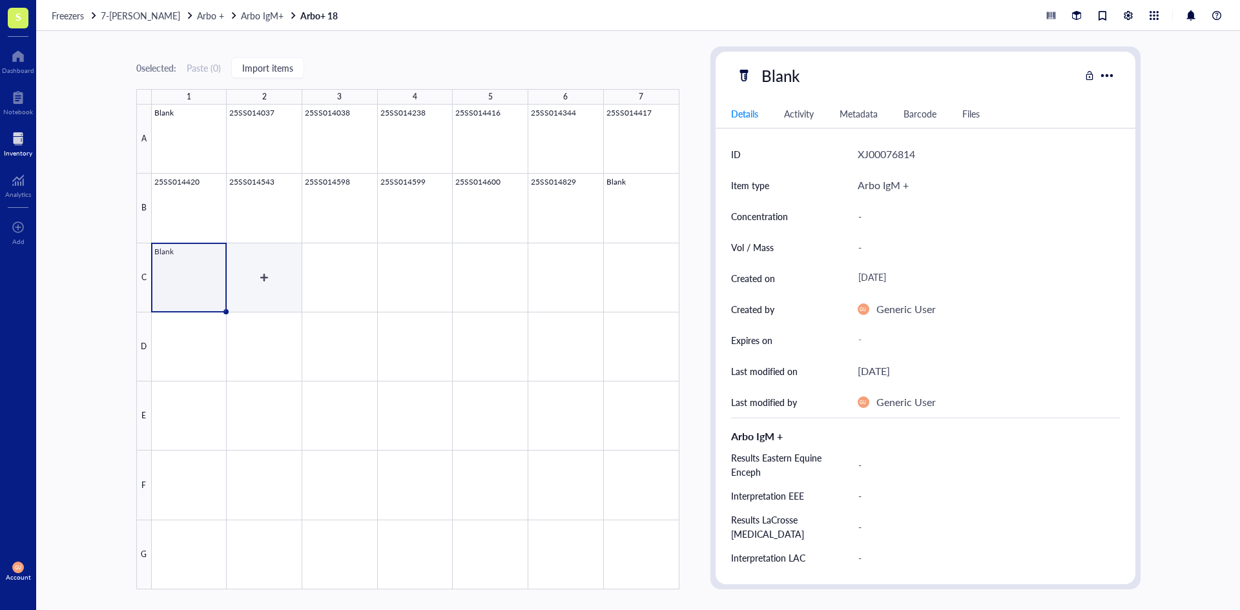
click at [264, 277] on div at bounding box center [416, 347] width 528 height 485
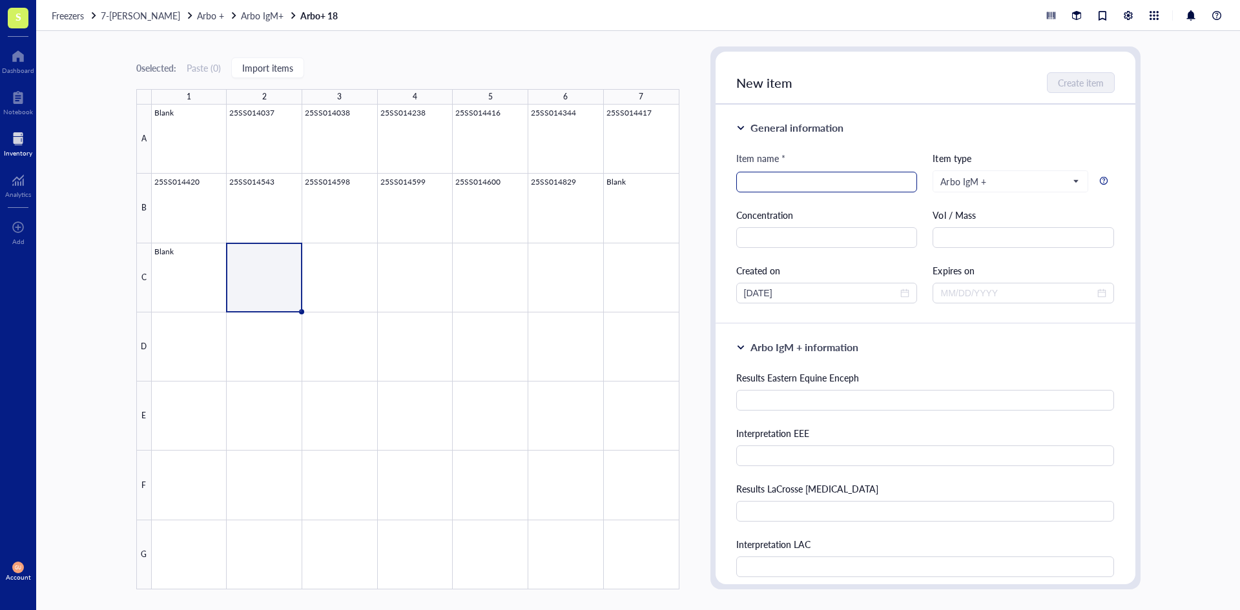
click at [740, 178] on div at bounding box center [827, 182] width 182 height 21
paste input "25SS014601"
type input "25SS014601"
click at [832, 199] on div "Item name * 25SS014601 25SS014601 Item type Arbo IgM + Concentration Vol / Mass…" at bounding box center [925, 227] width 379 height 152
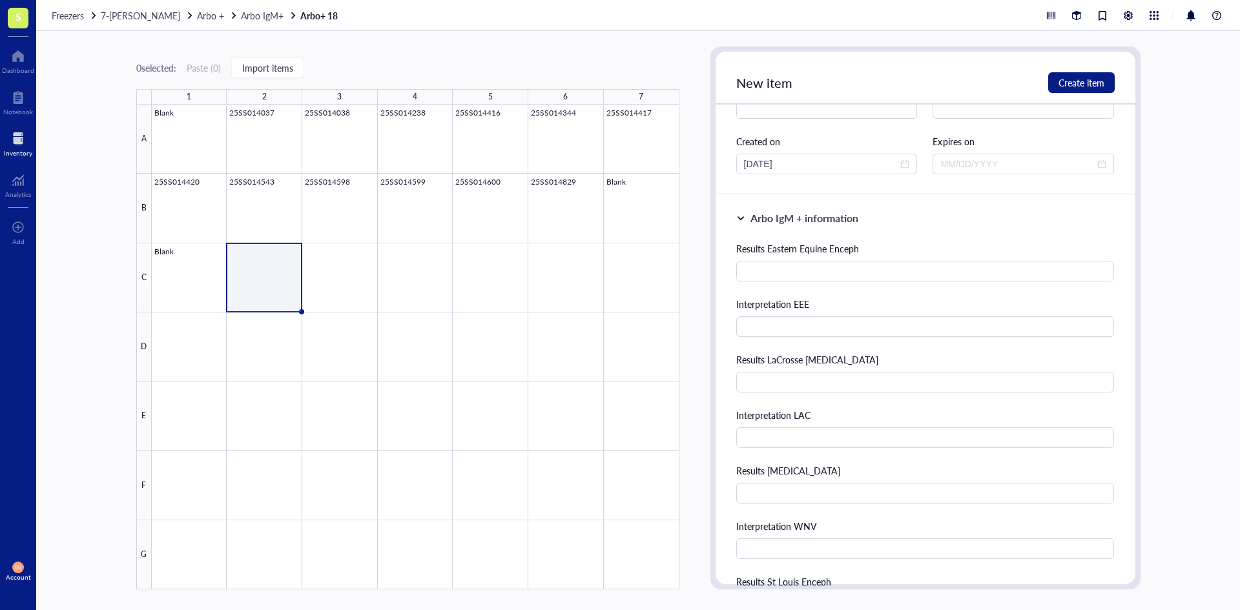
scroll to position [194, 0]
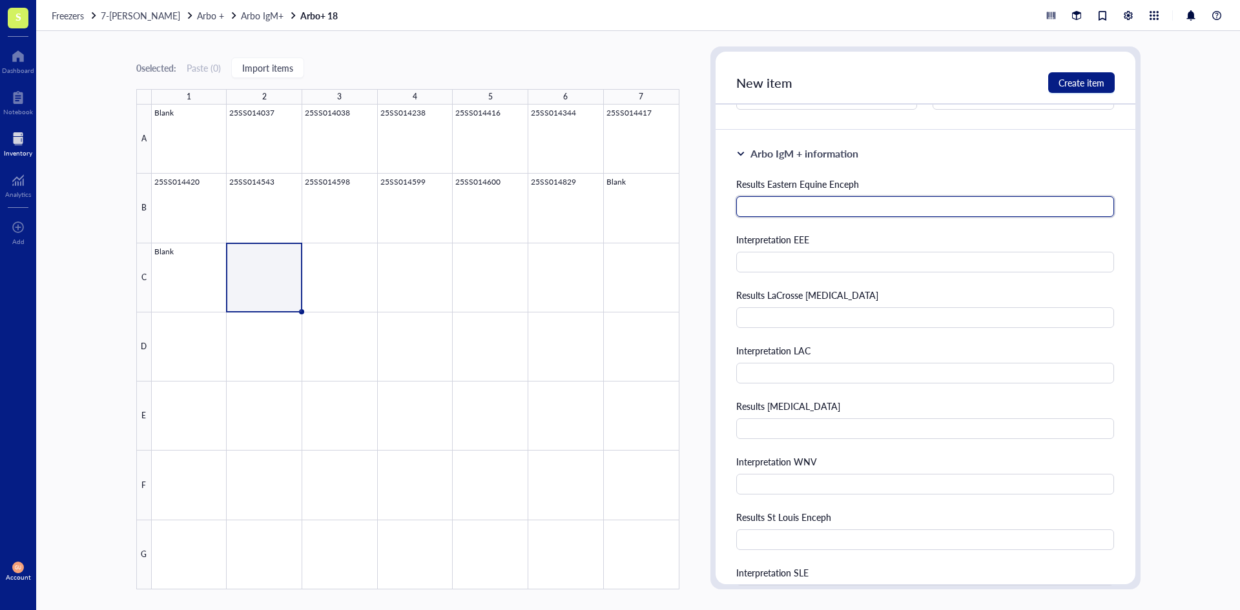
click at [747, 212] on input "text" at bounding box center [925, 206] width 379 height 21
type input "QNS"
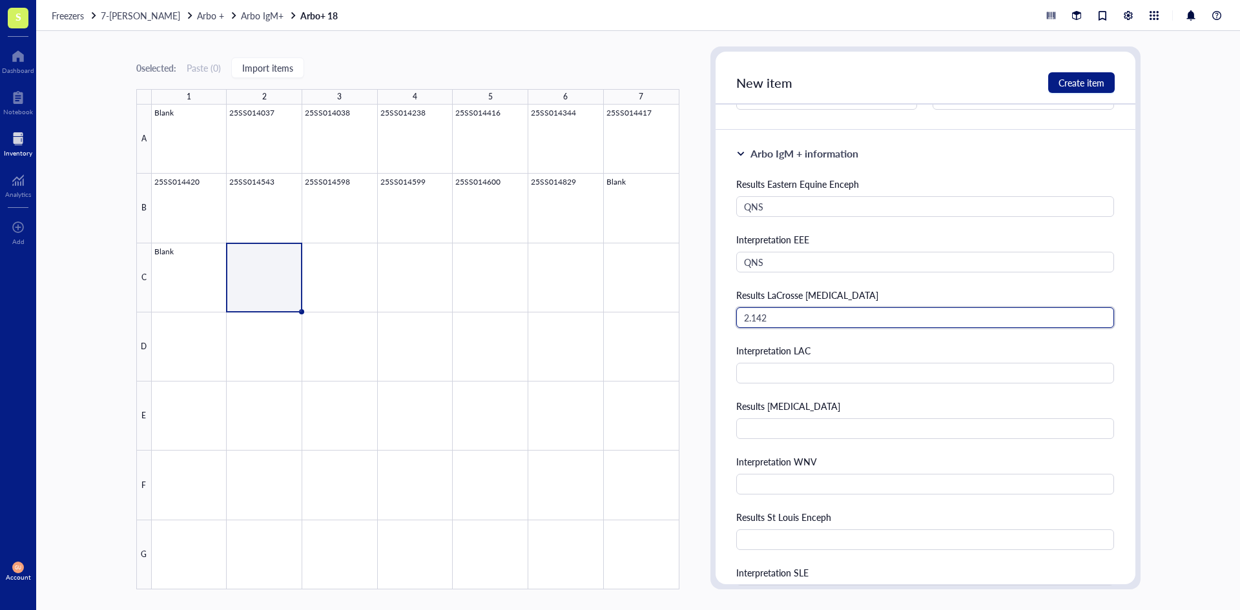
type input "2.142"
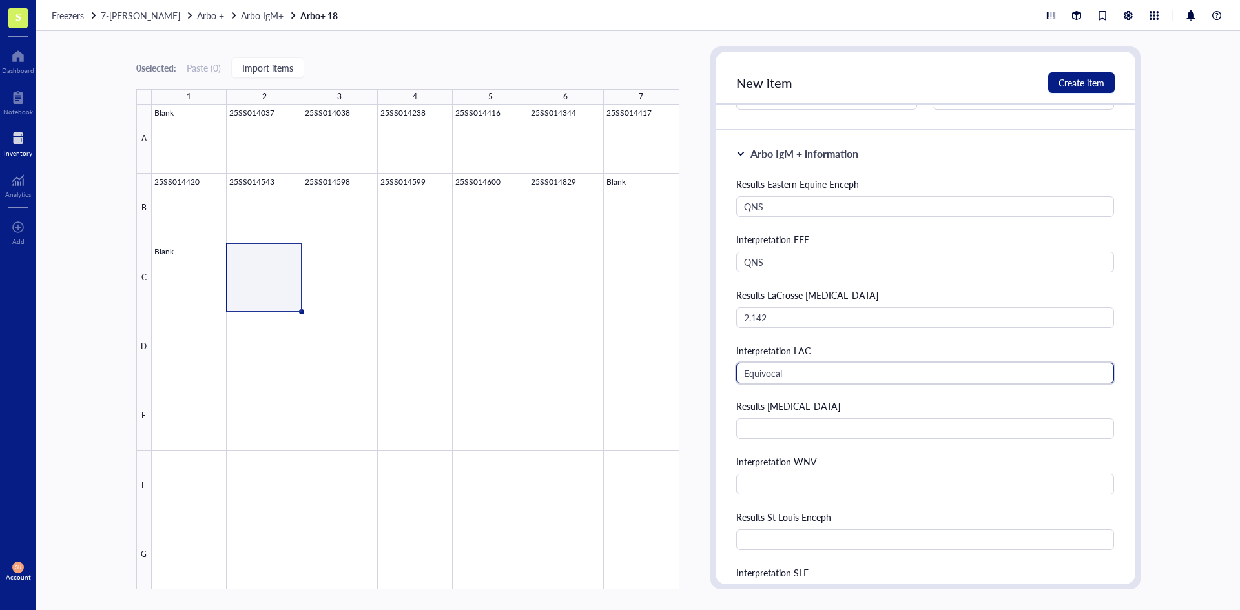
type input "Equivocal"
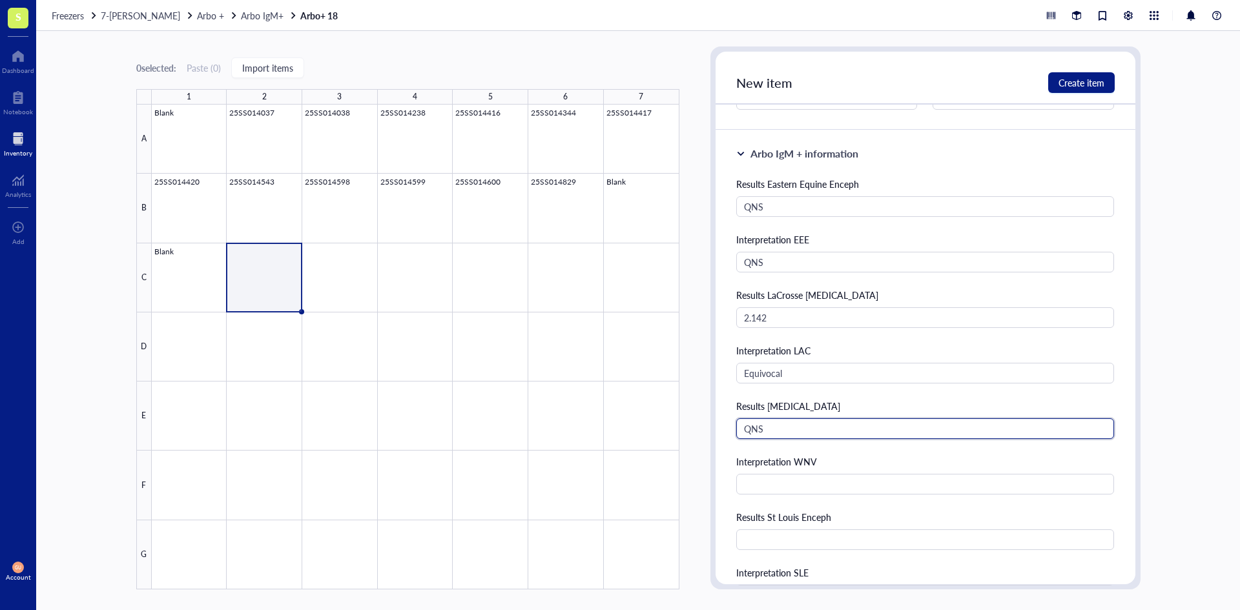
type input "QNS"
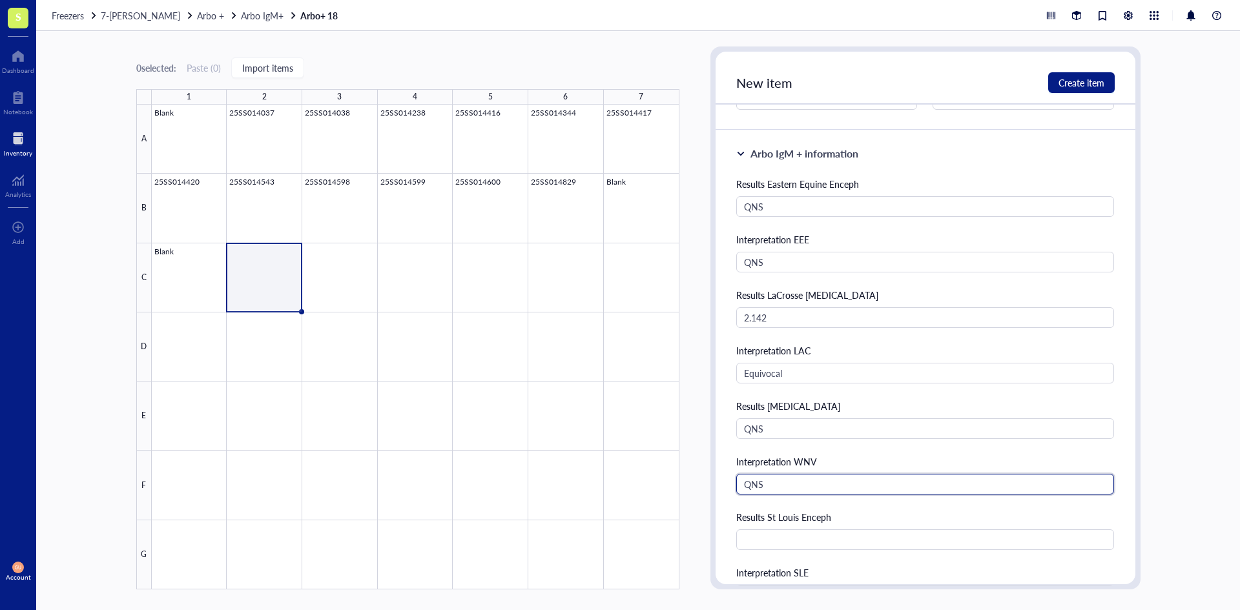
type input "QNS"
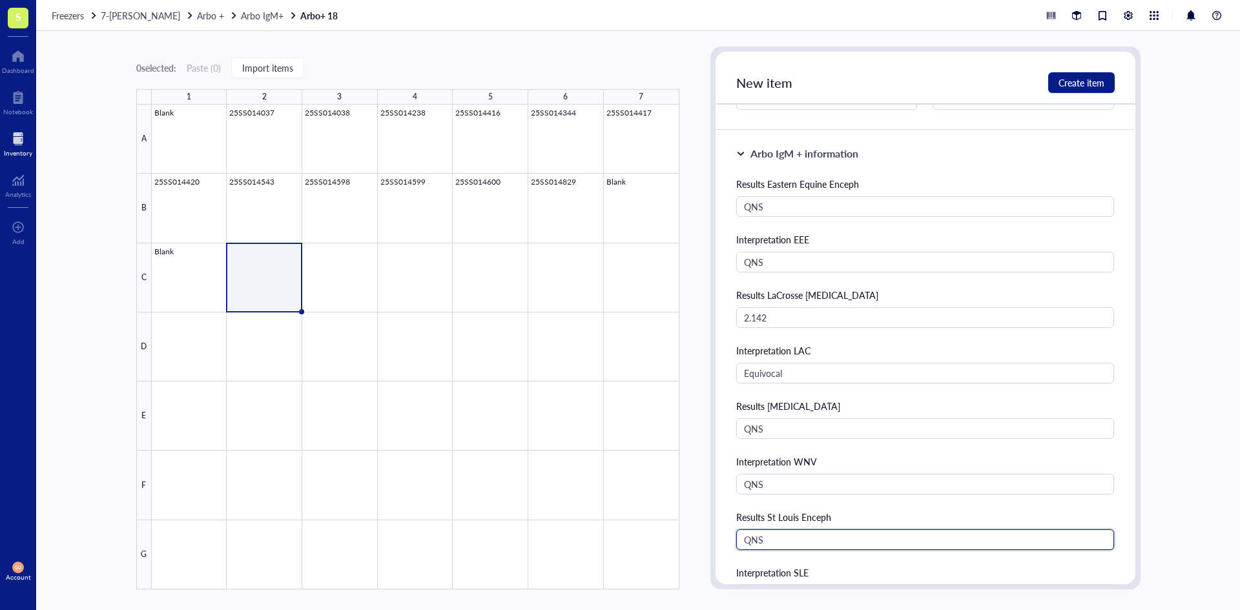
type input "QNS"
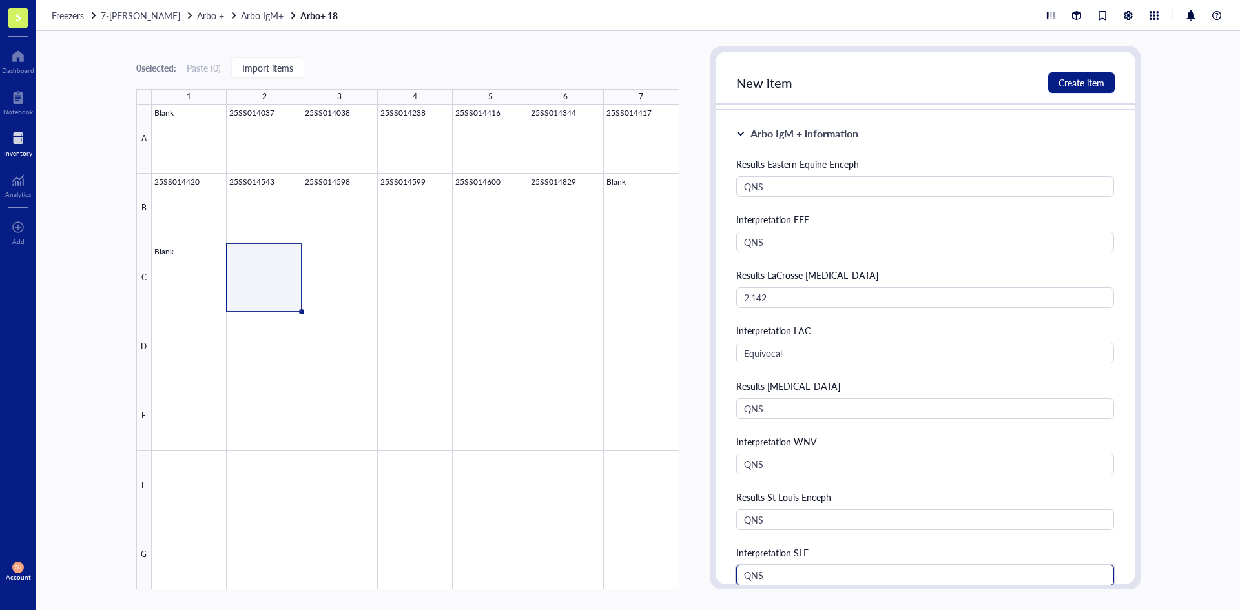
type input "QNS"
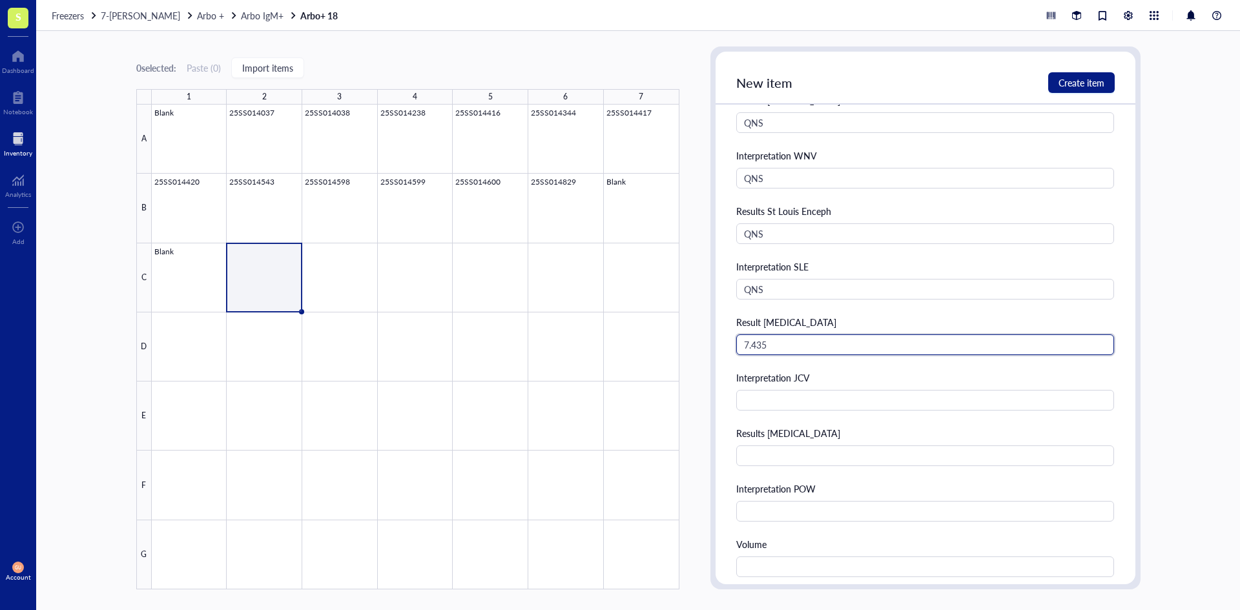
type input "7.435"
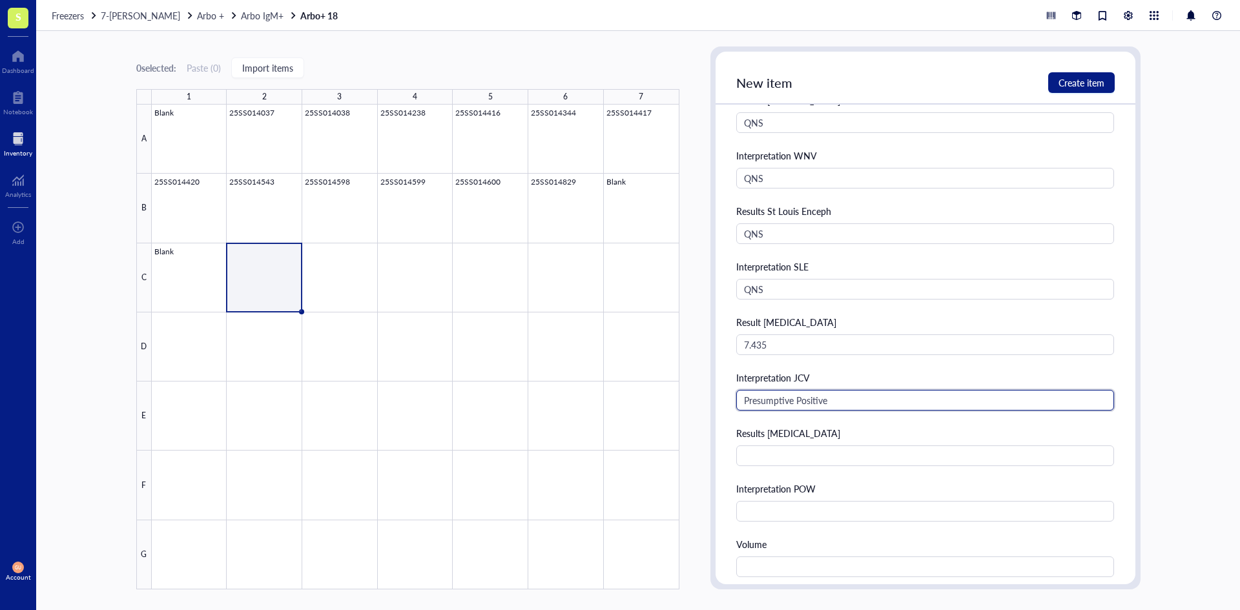
type input "Presumptive Positive"
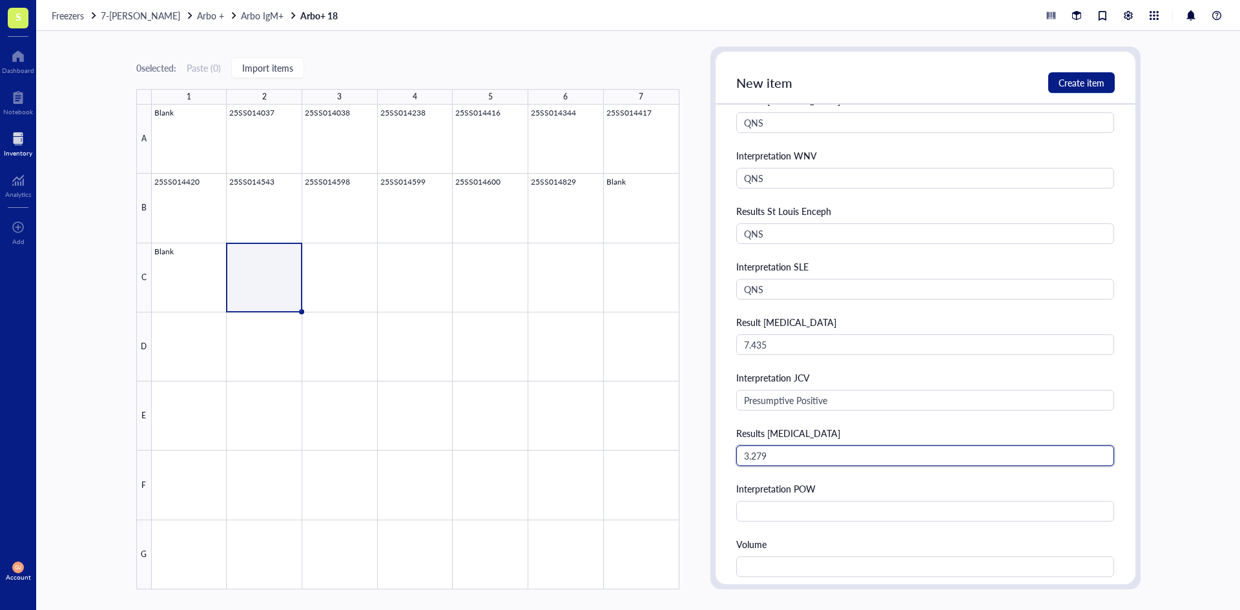
type input "3.279"
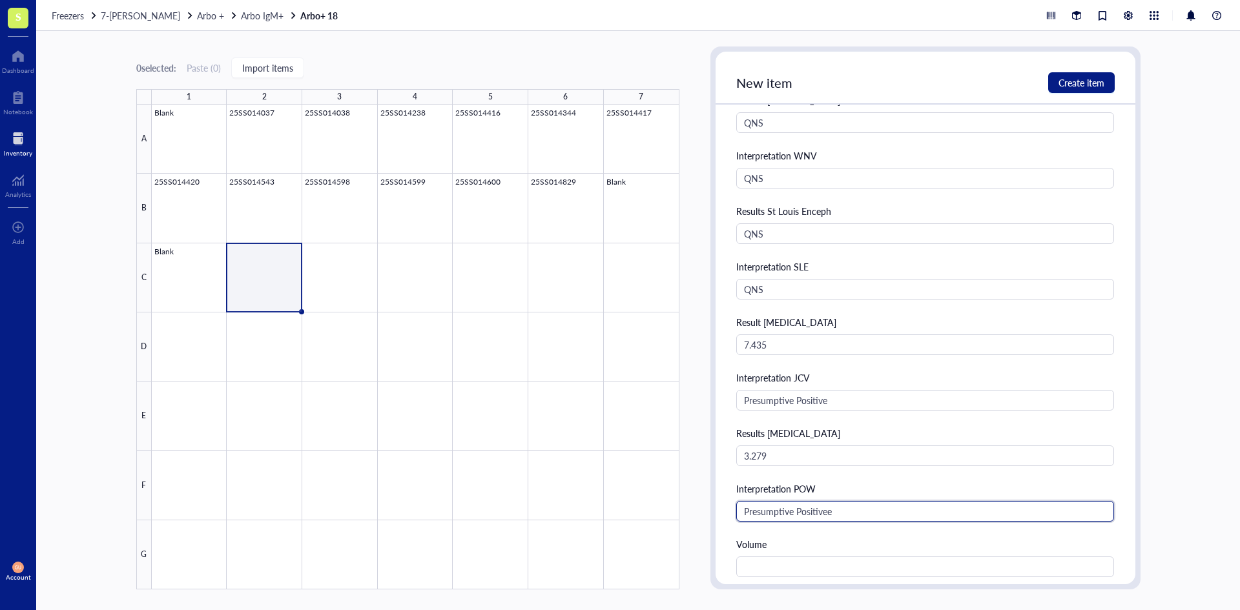
click at [841, 514] on input "Presumptive Positivee" at bounding box center [925, 511] width 379 height 21
type input "Presumptive Positive"
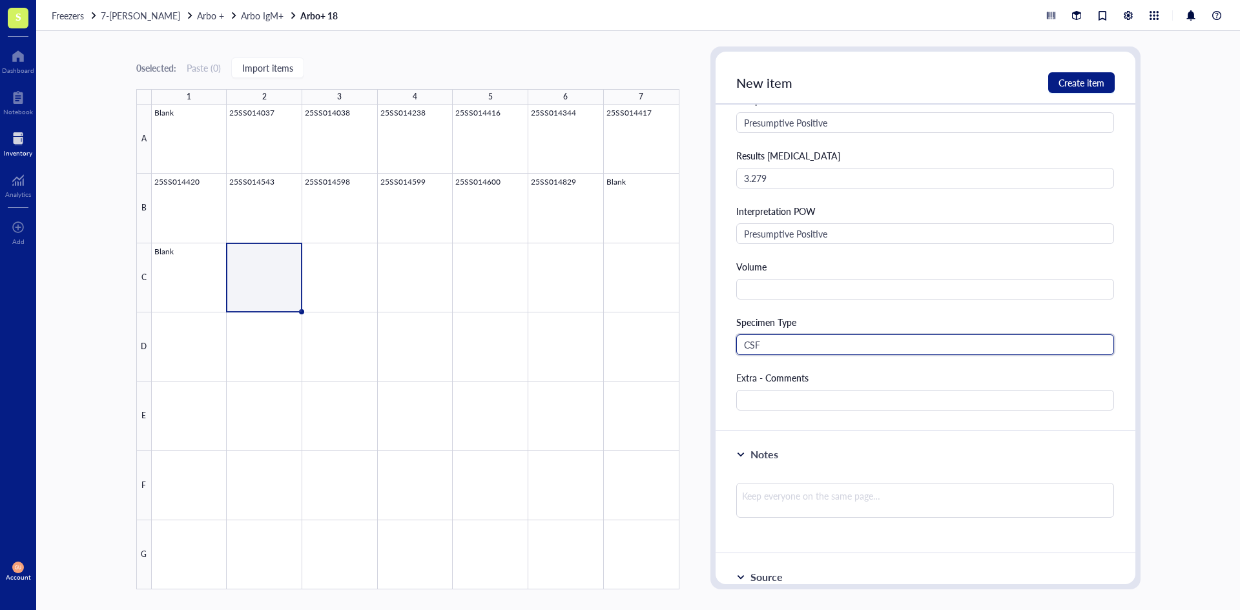
type input "CSF"
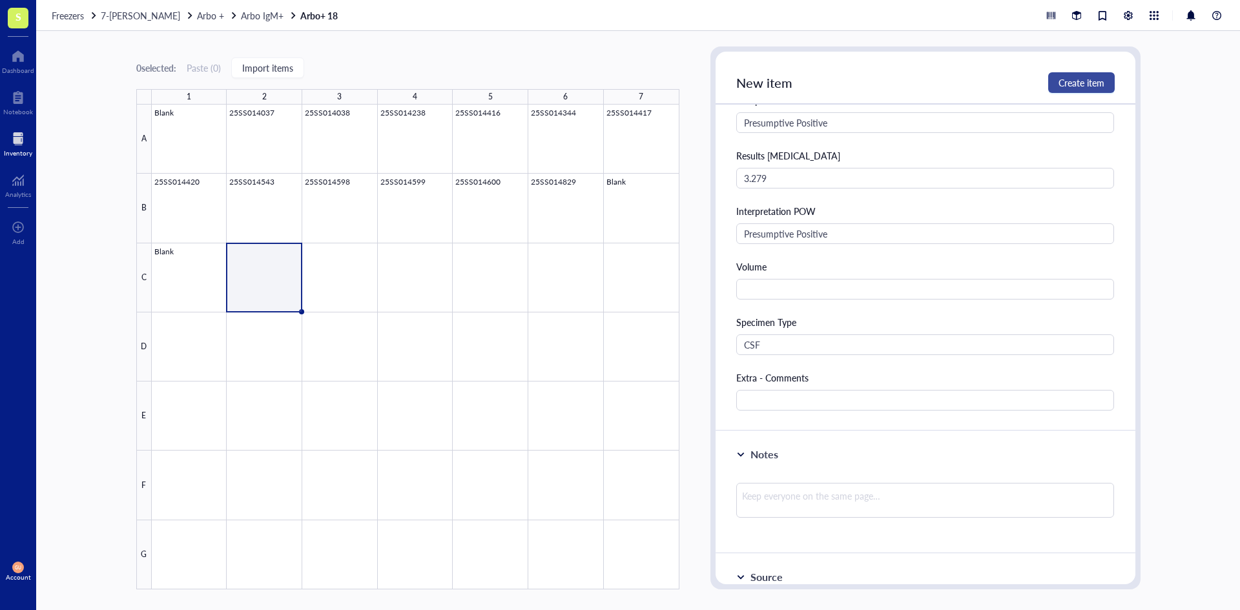
click at [1059, 84] on span "Create item" at bounding box center [1082, 83] width 46 height 10
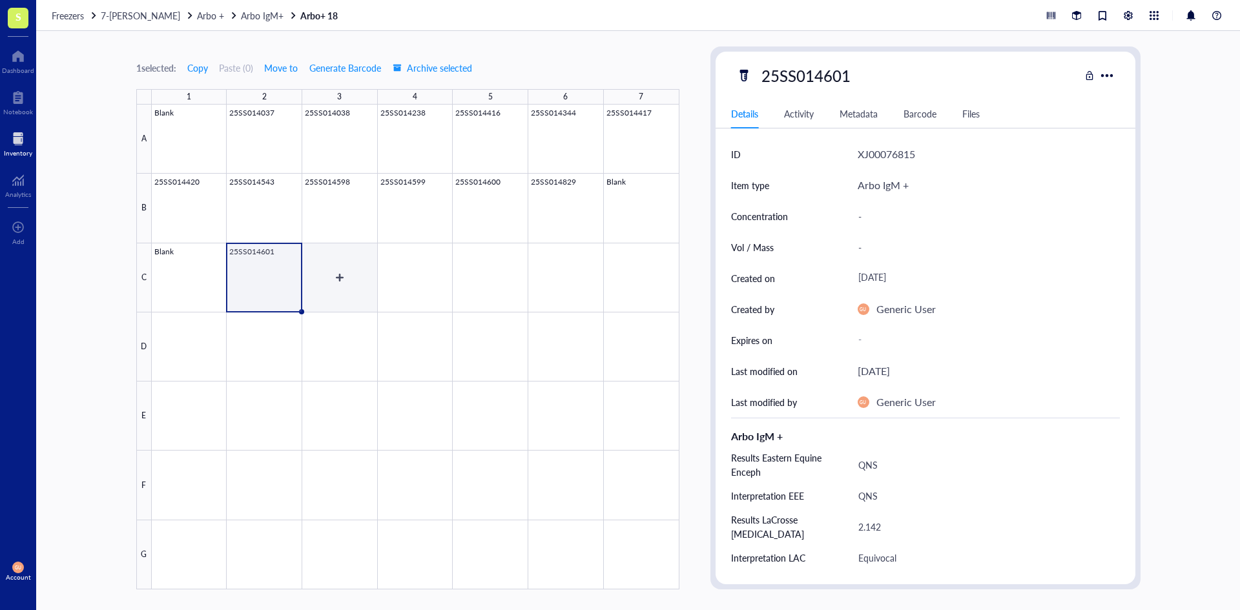
click at [349, 282] on div at bounding box center [416, 347] width 528 height 485
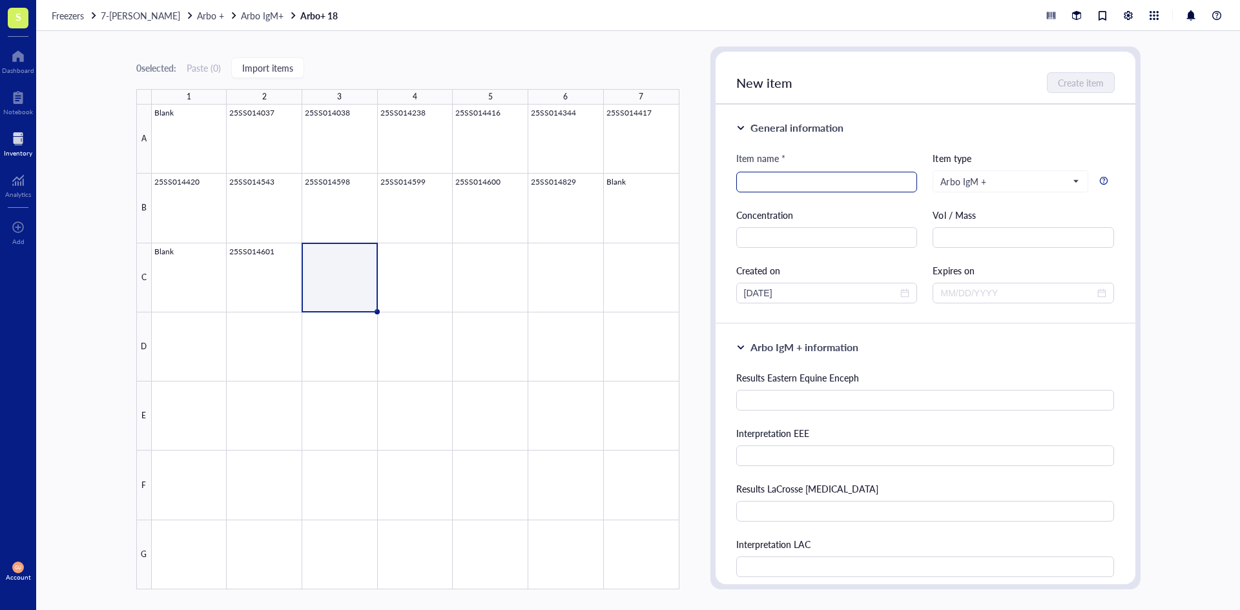
click at [775, 181] on input "search" at bounding box center [827, 181] width 166 height 19
paste input "25SS014419"
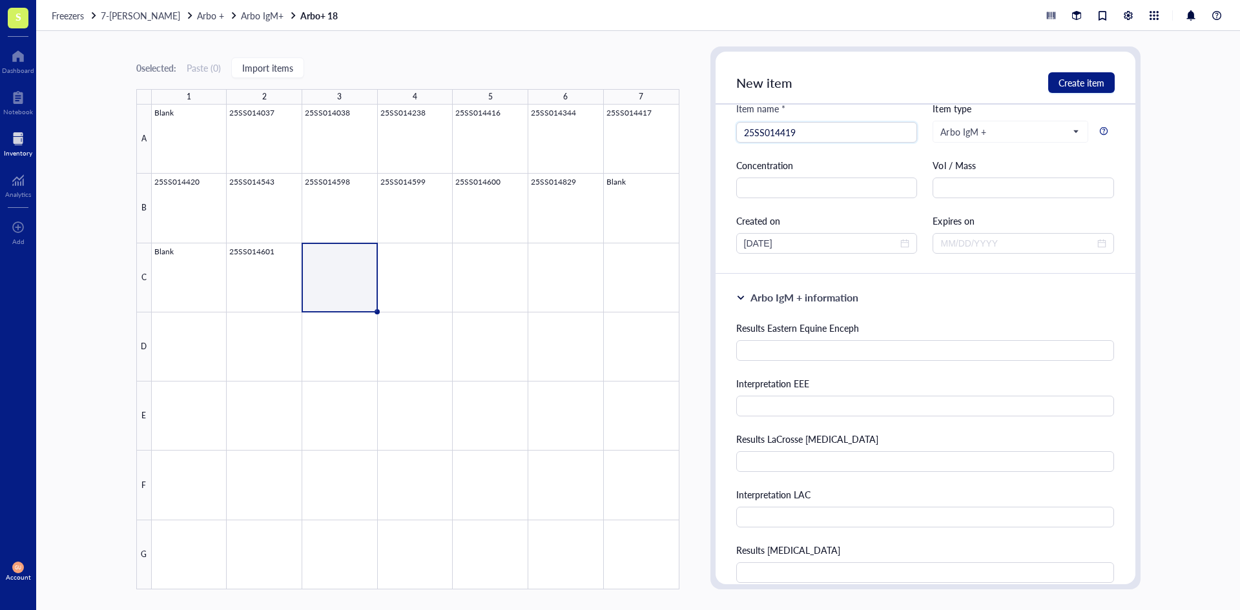
scroll to position [258, 0]
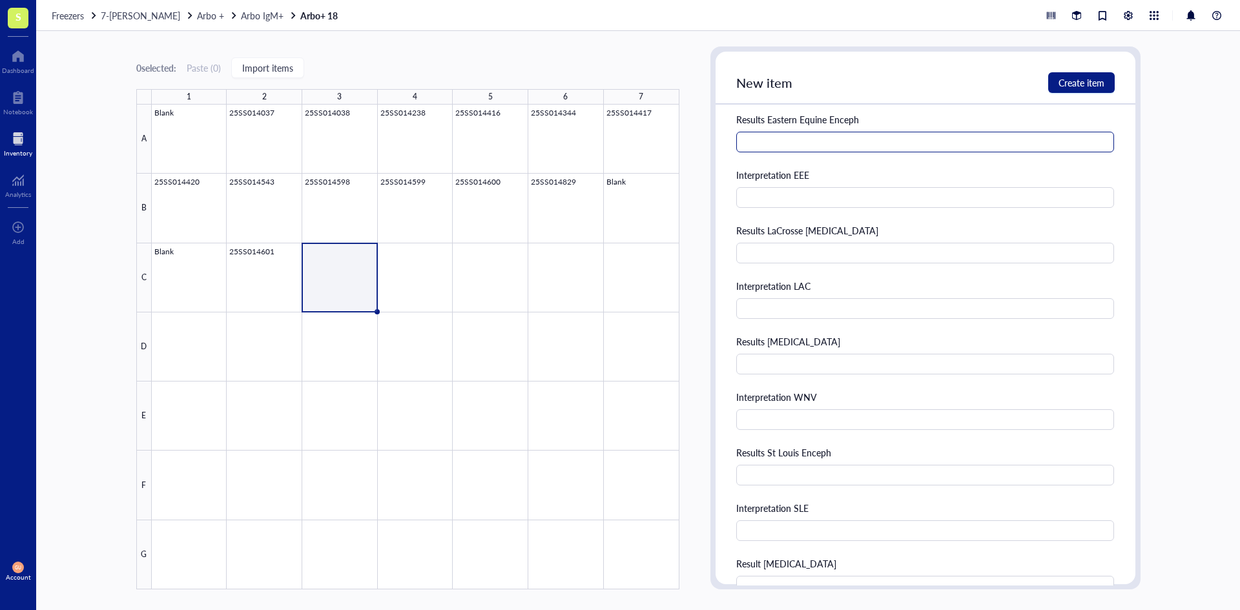
type input "25SS014419"
click at [802, 144] on input "text" at bounding box center [925, 142] width 379 height 21
click at [784, 149] on input "123" at bounding box center [925, 142] width 379 height 21
type input "1"
type input "23"
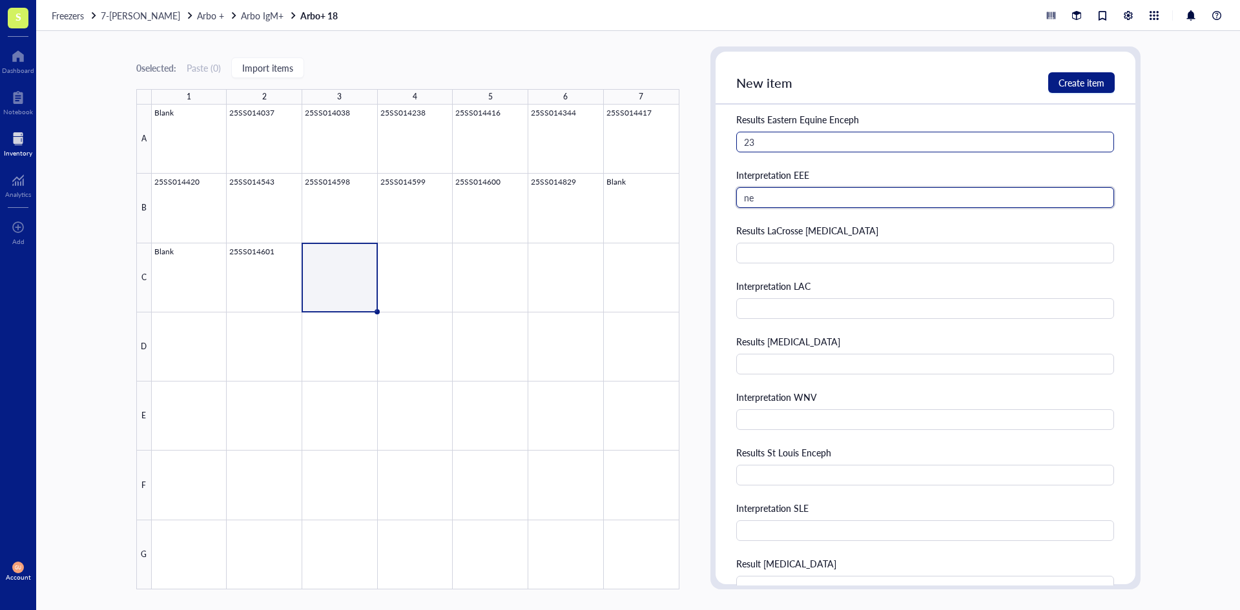
type input "n"
type input "Negative"
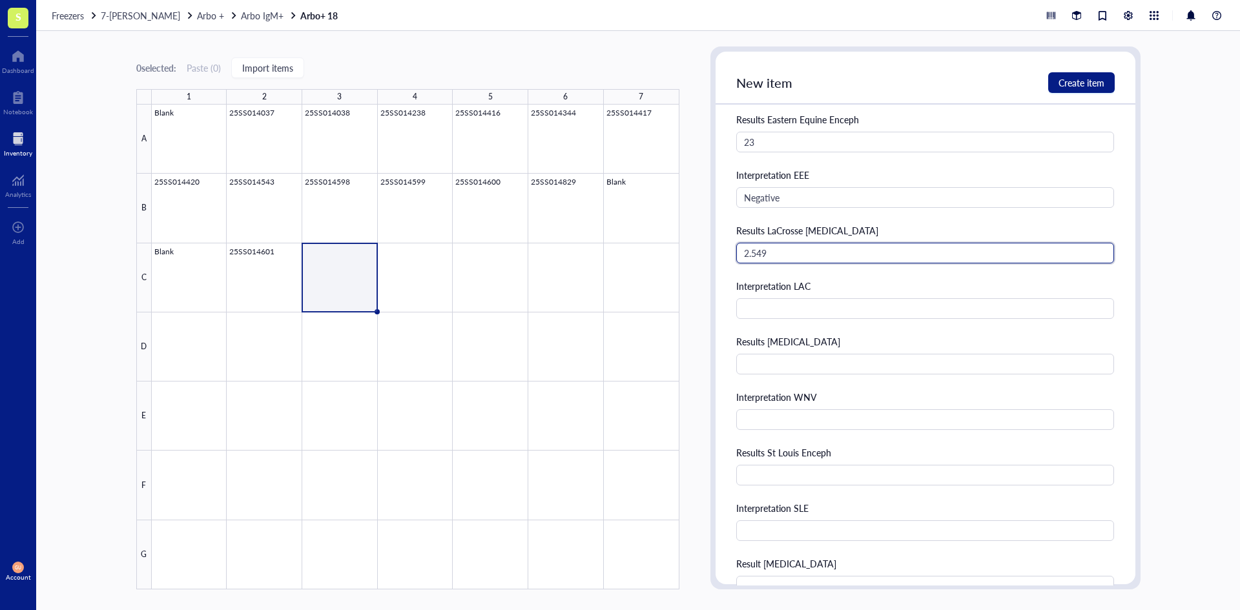
type input "2.549"
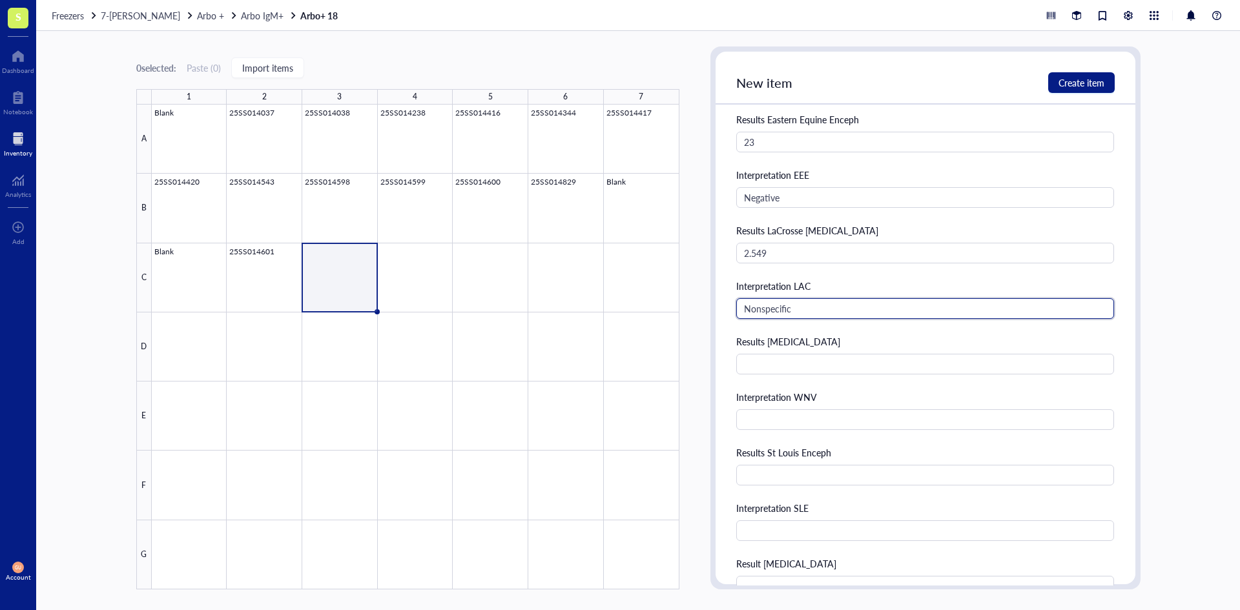
type input "Nonspecific"
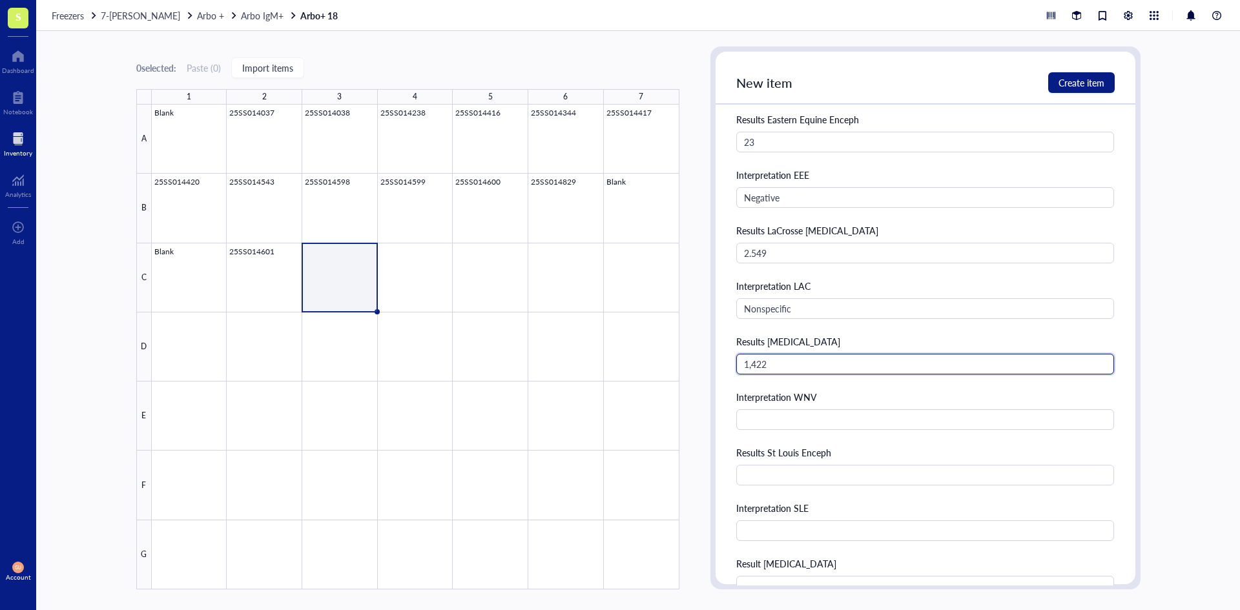
type input "1,422"
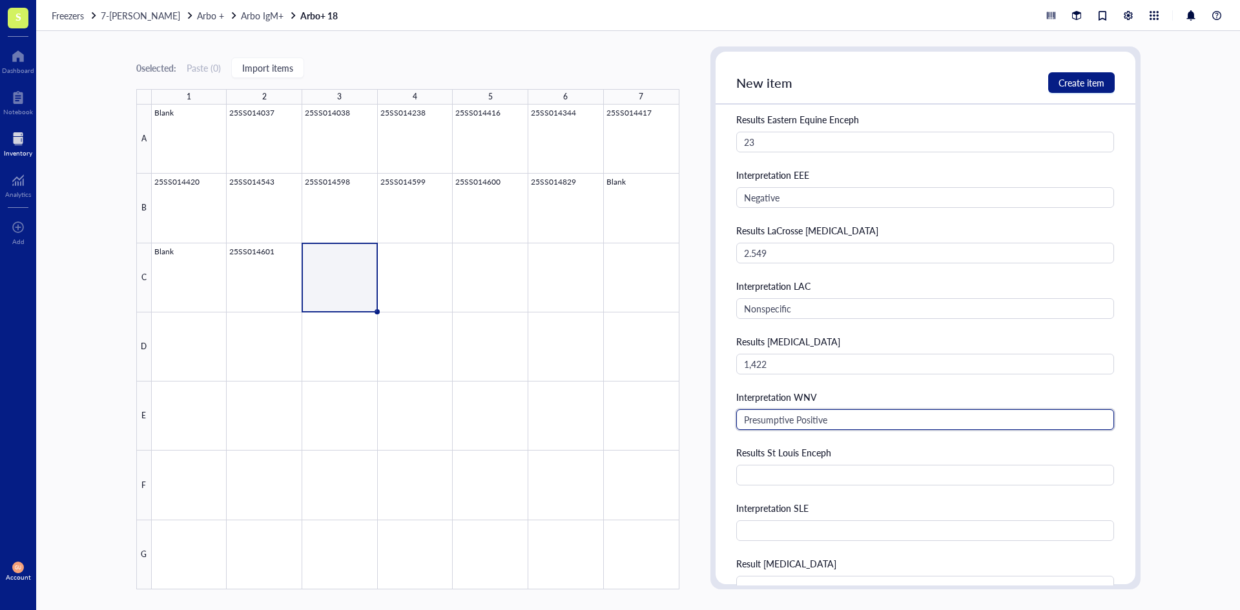
type input "Presumptive Positive"
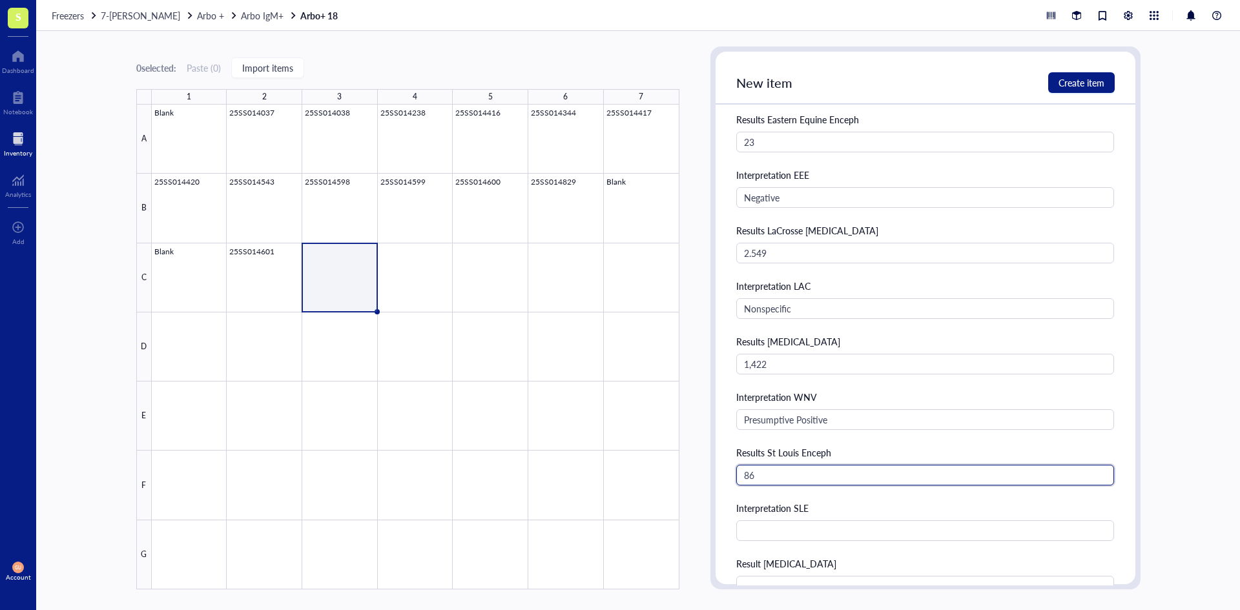
type input "86"
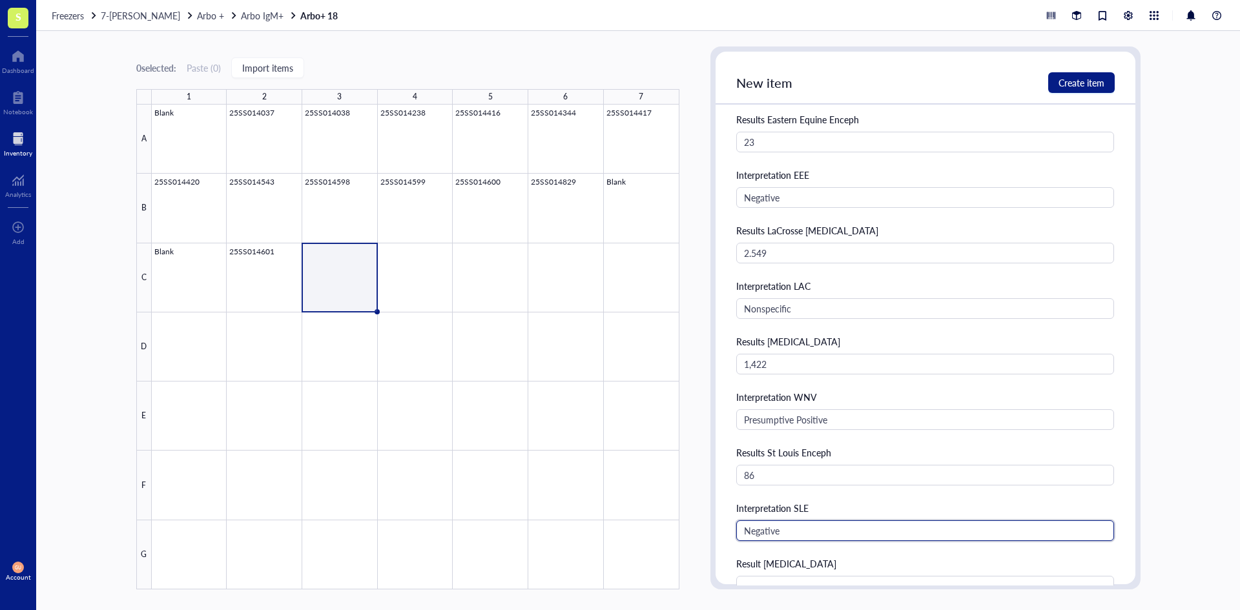
type input "Negative"
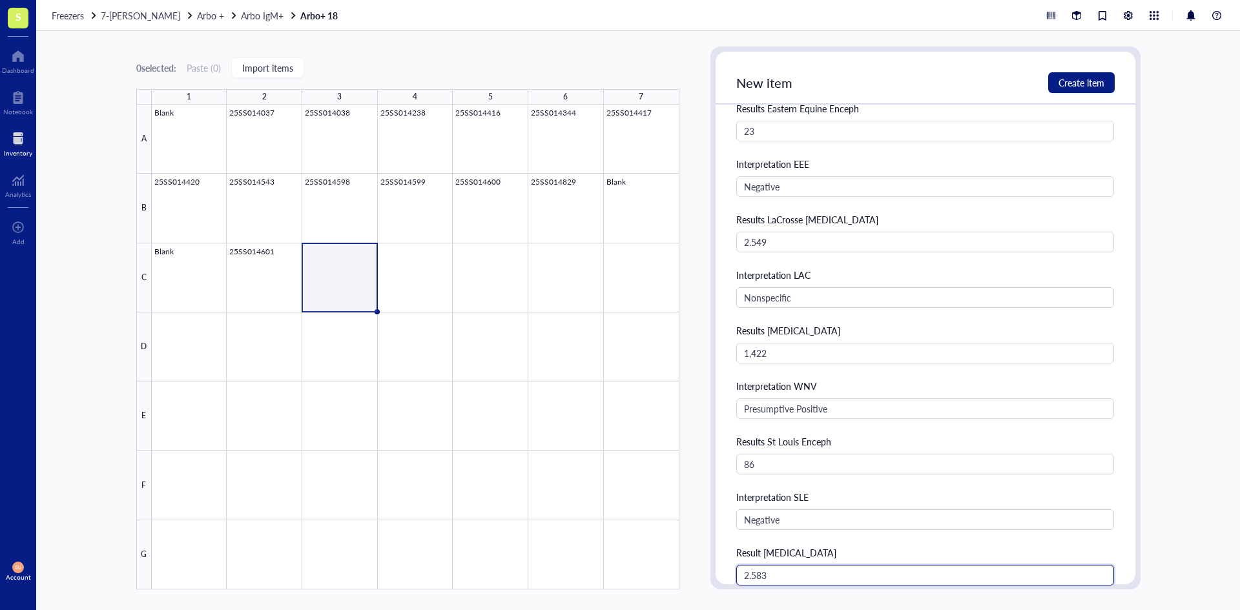
type input "2.583"
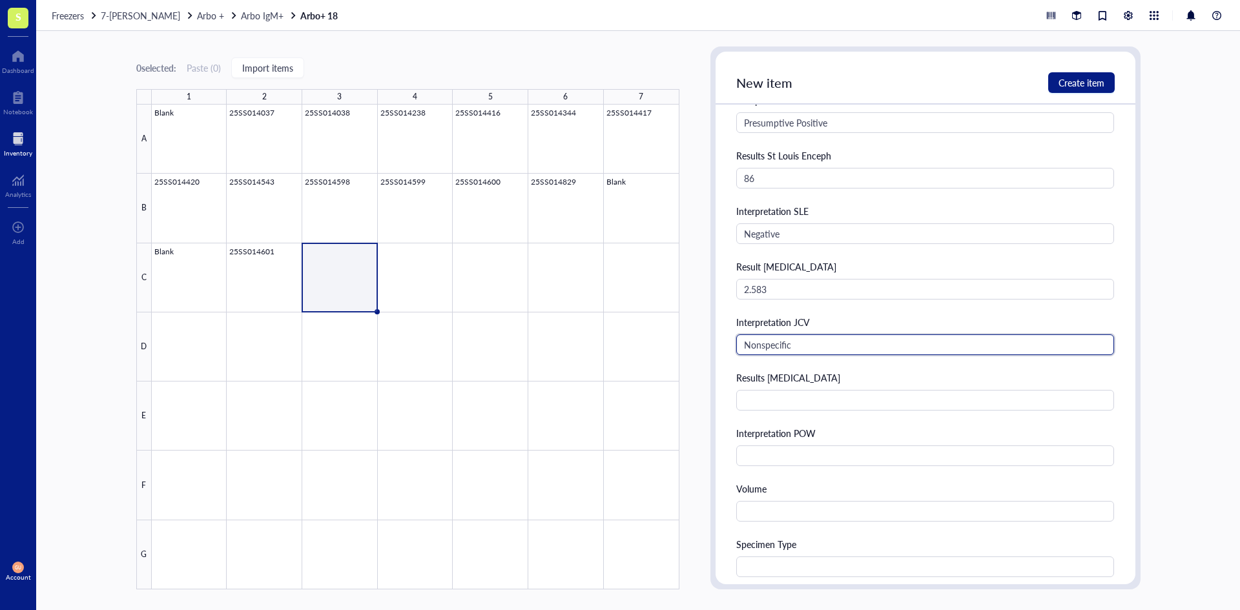
type input "Nonspecific"
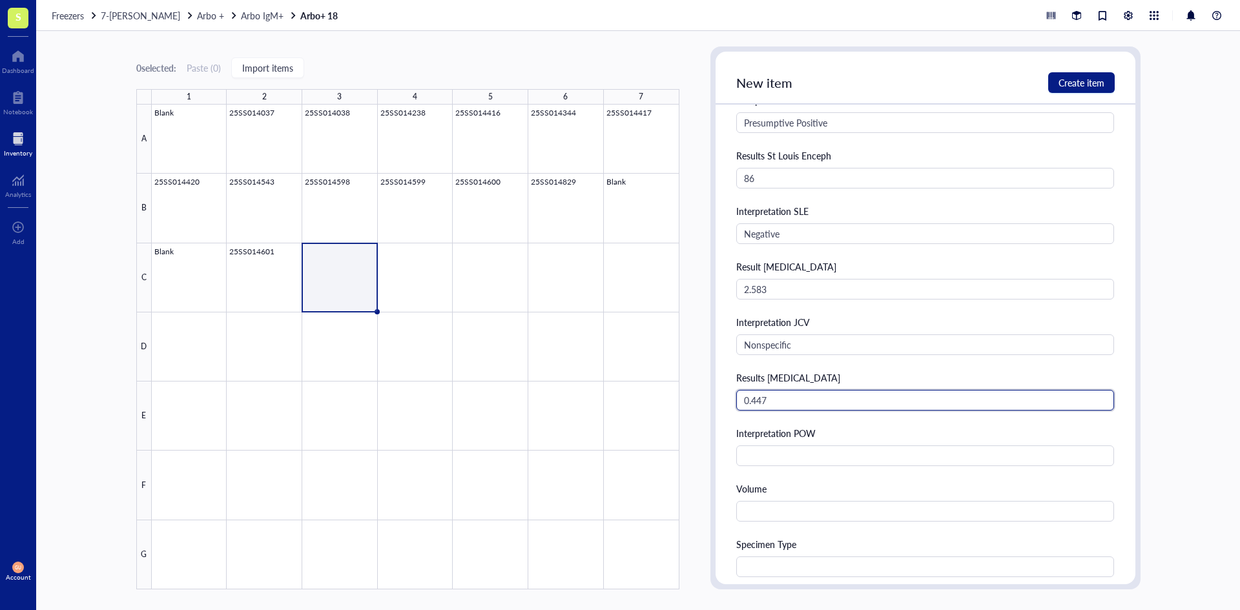
type input "0.447"
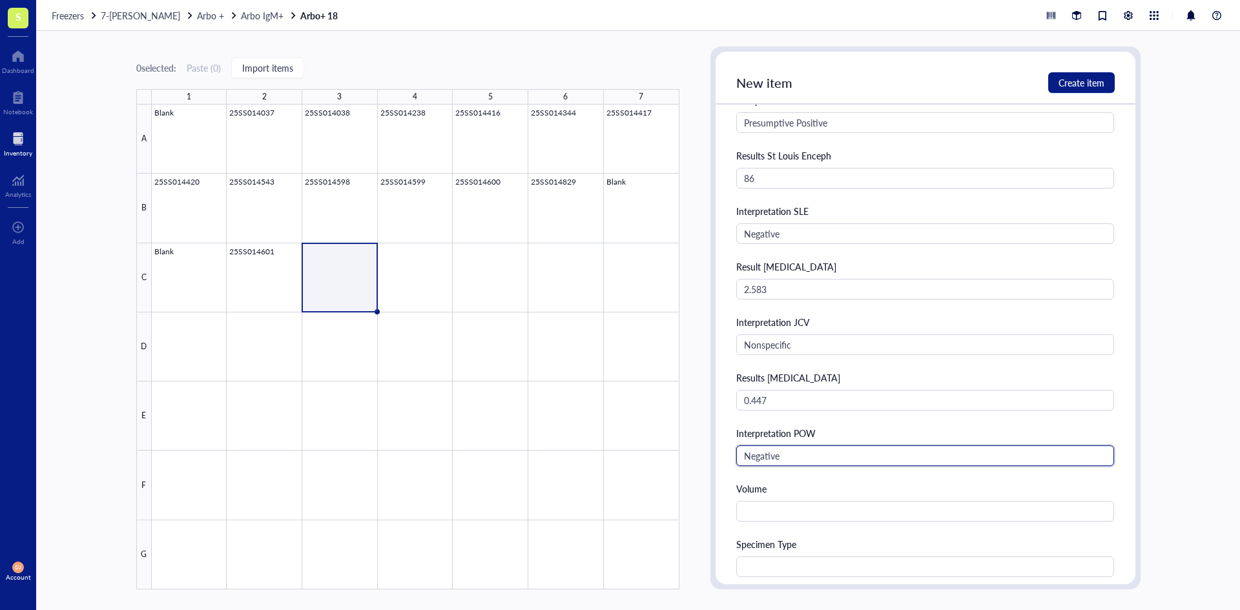
type input "Negative"
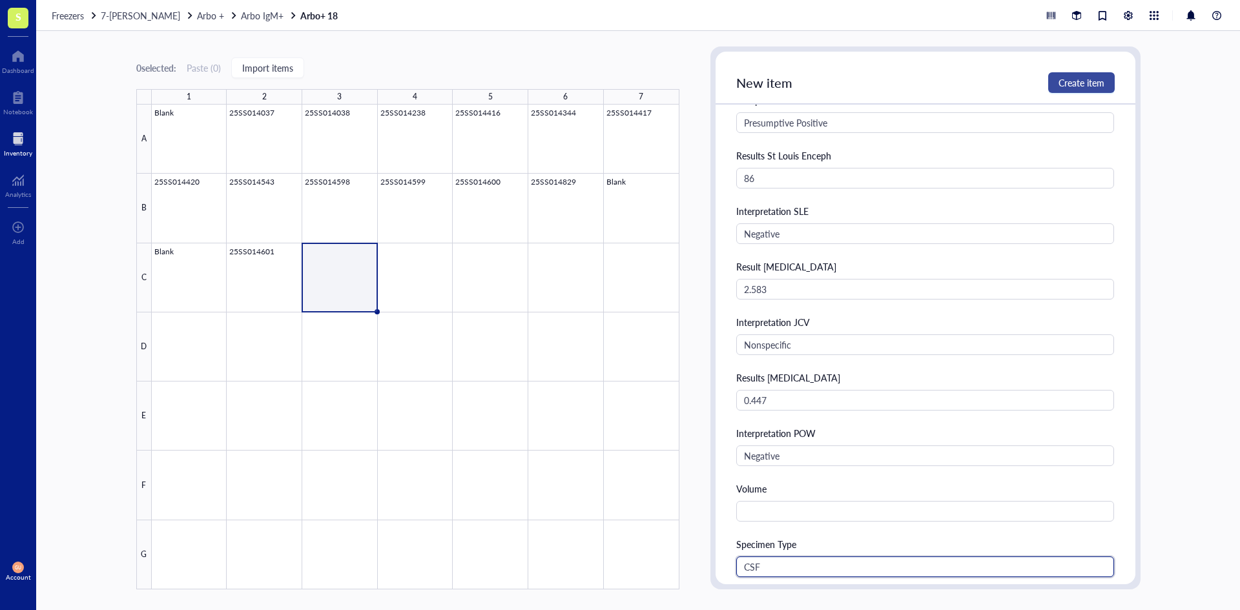
type input "CSF"
click at [1083, 83] on span "Create item" at bounding box center [1082, 83] width 46 height 10
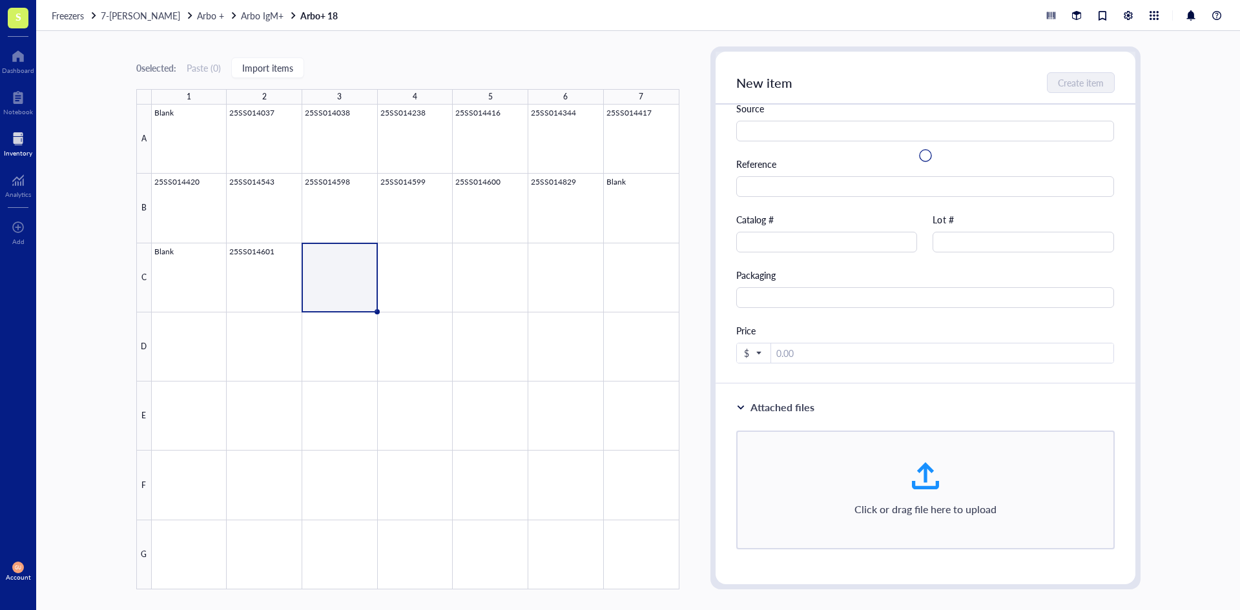
scroll to position [392, 0]
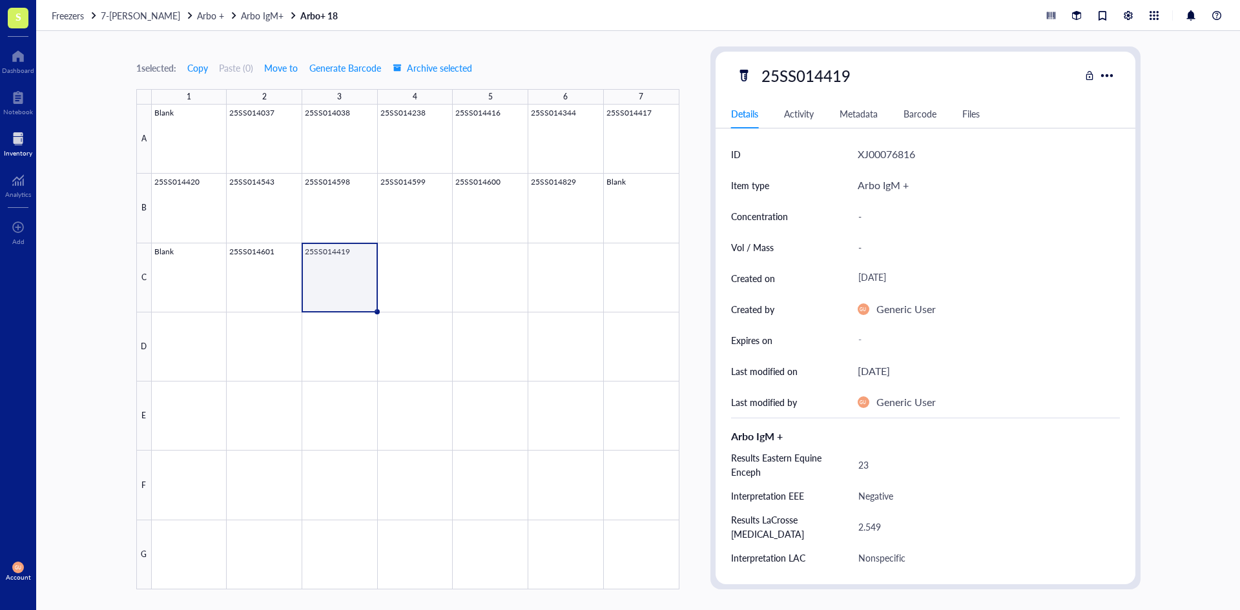
click at [400, 273] on div at bounding box center [416, 347] width 528 height 485
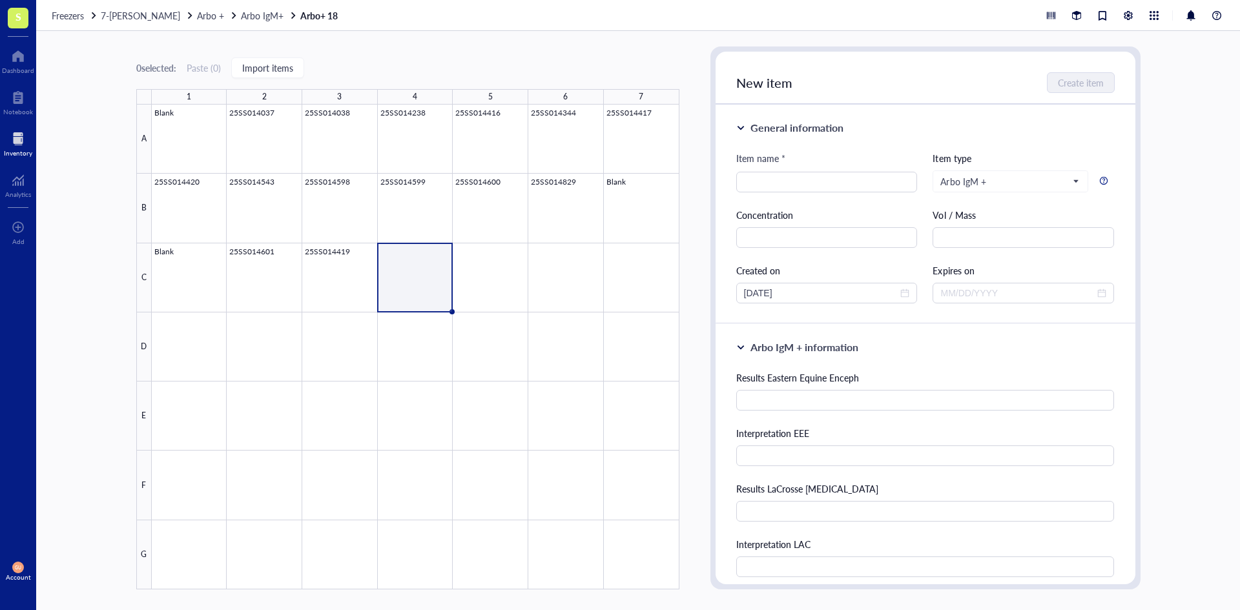
click at [732, 173] on div "General information Item name * Item type Arbo IgM + Concentration Vol / Mass C…" at bounding box center [926, 215] width 420 height 220
click at [751, 186] on input "search" at bounding box center [827, 181] width 166 height 19
paste input "25SS014602"
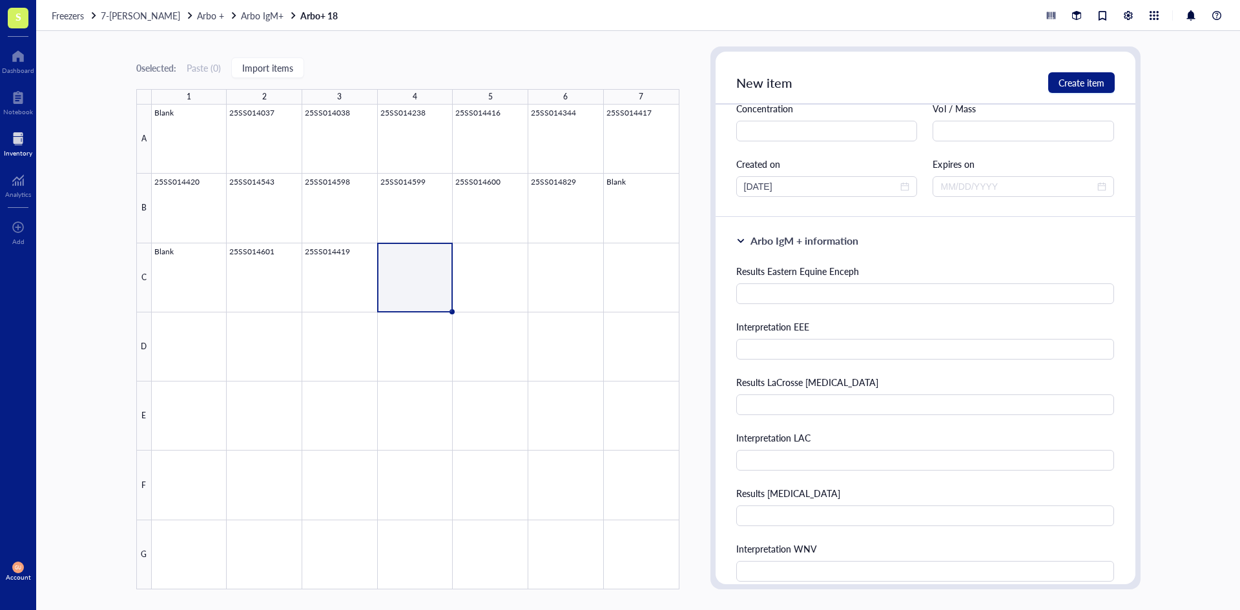
scroll to position [129, 0]
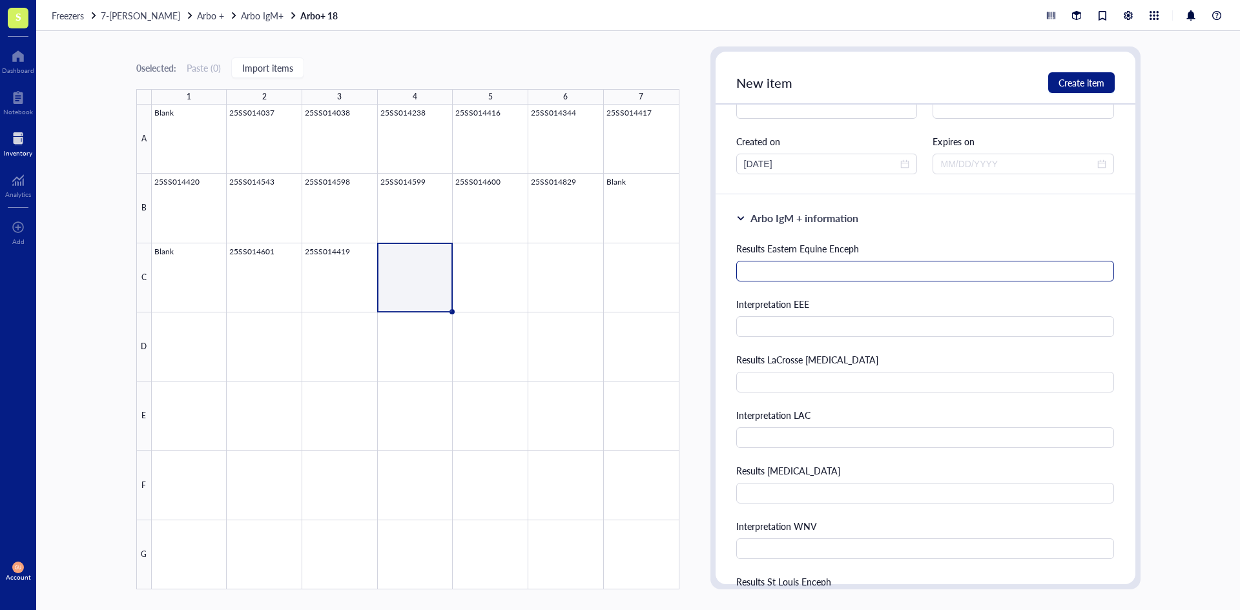
type input "25SS014602"
click at [836, 272] on input "text" at bounding box center [925, 271] width 379 height 21
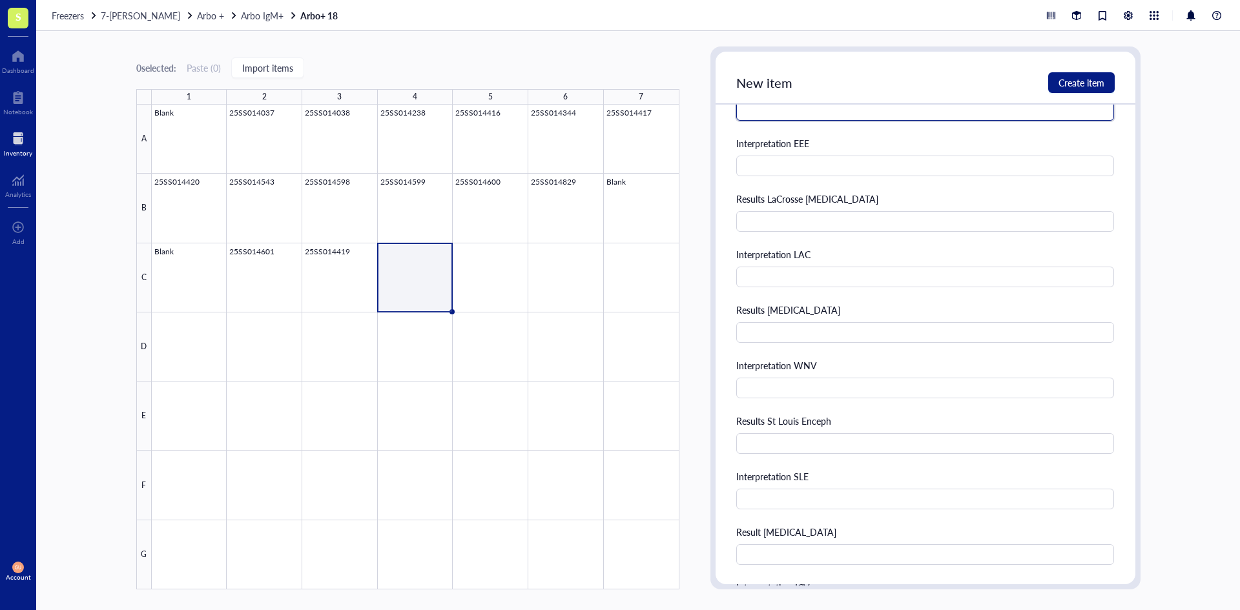
scroll to position [258, 0]
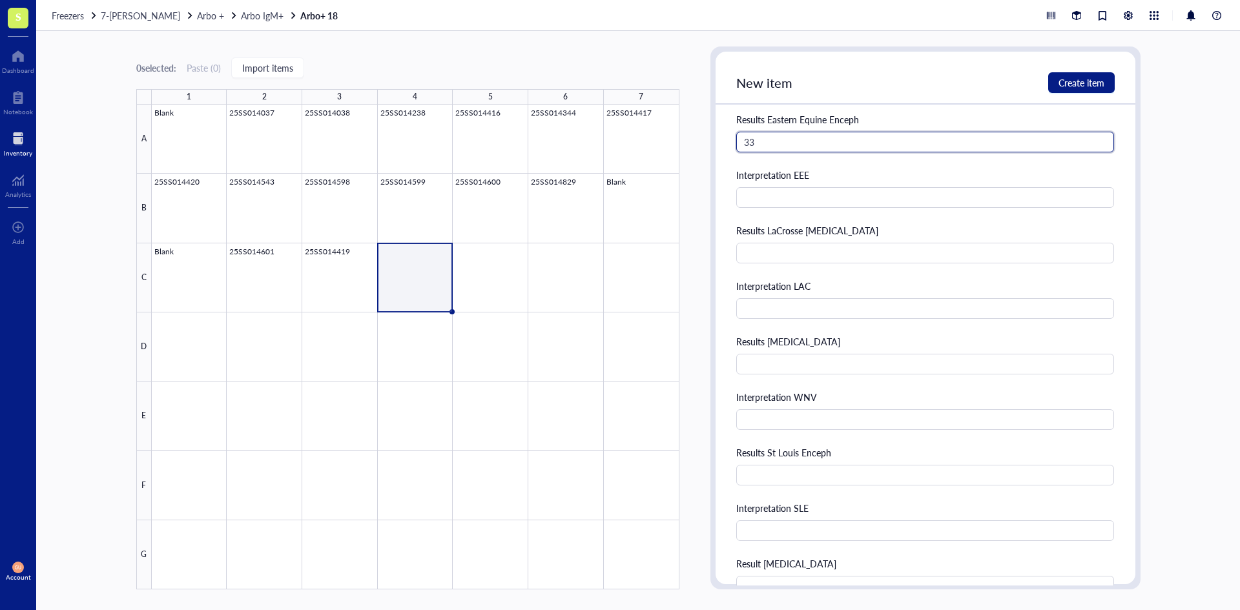
type input "33"
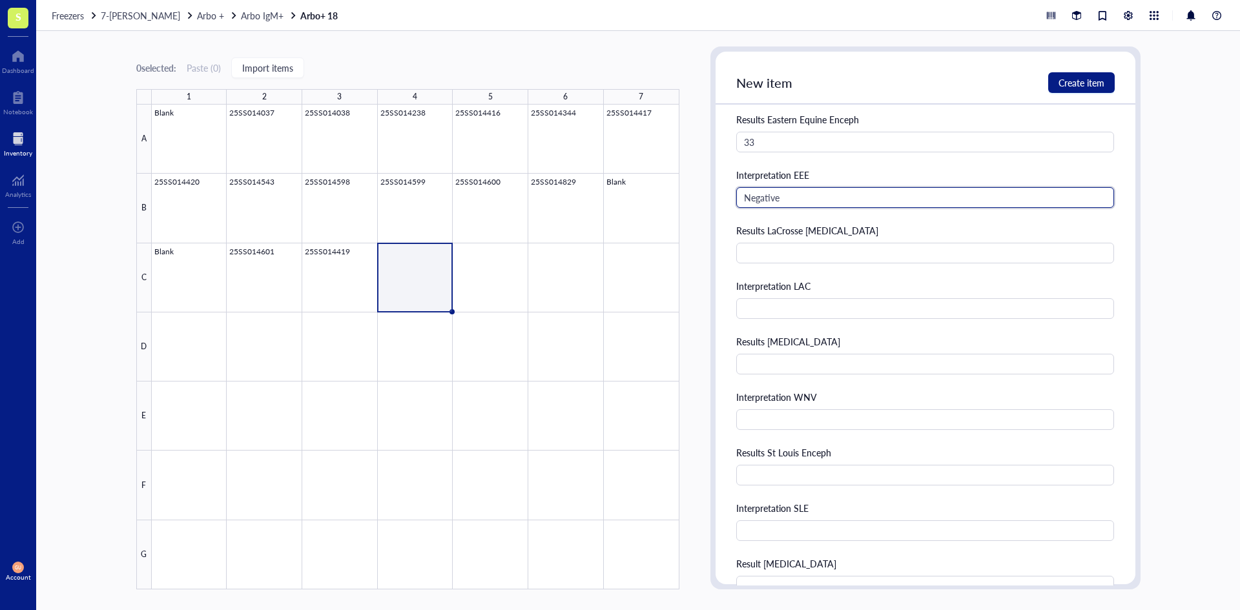
type input "Negative"
click at [894, 239] on div "Results LaCrosse [MEDICAL_DATA] 0.847" at bounding box center [925, 244] width 379 height 40
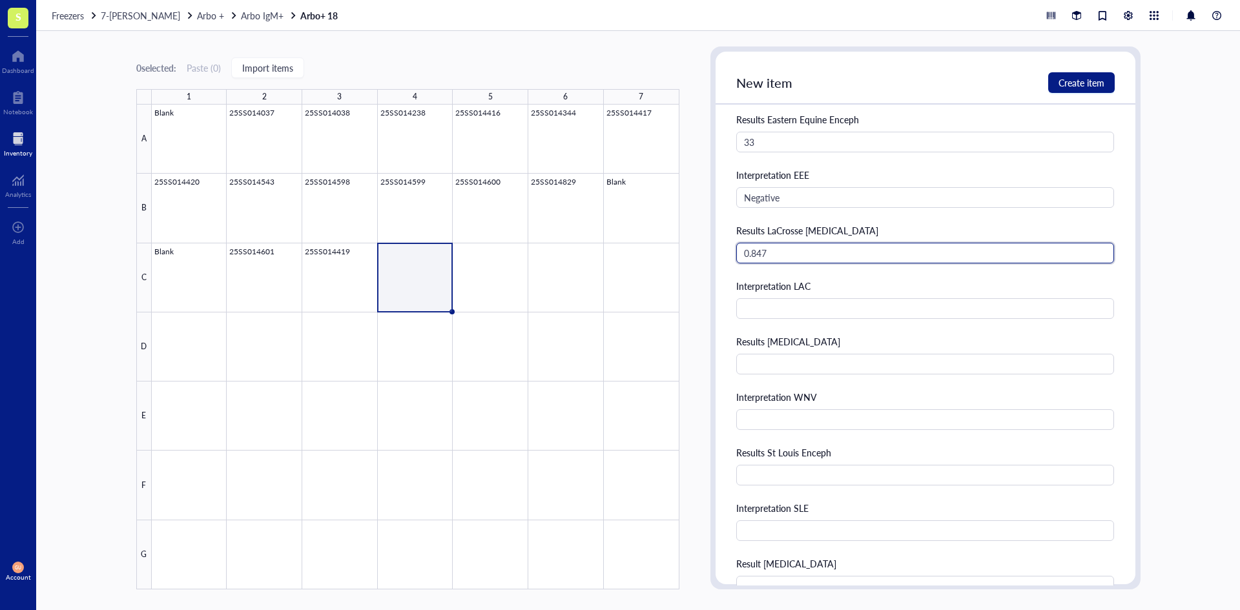
click at [869, 256] on input "0.847" at bounding box center [925, 253] width 379 height 21
type input "0.84"
type input "Negative"
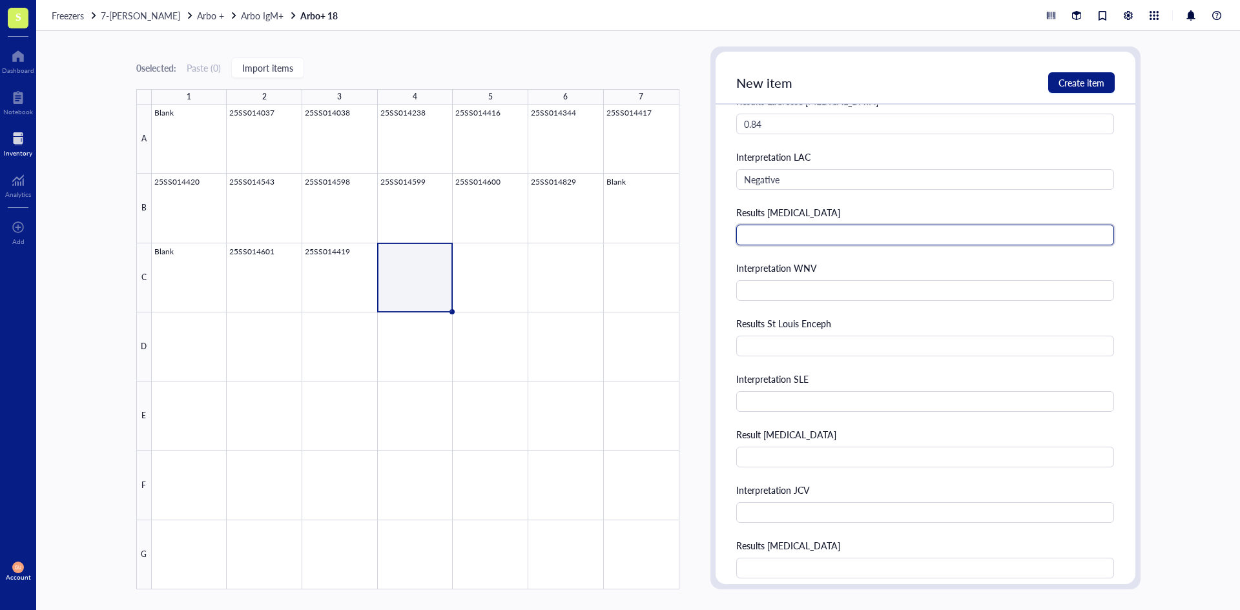
scroll to position [452, 0]
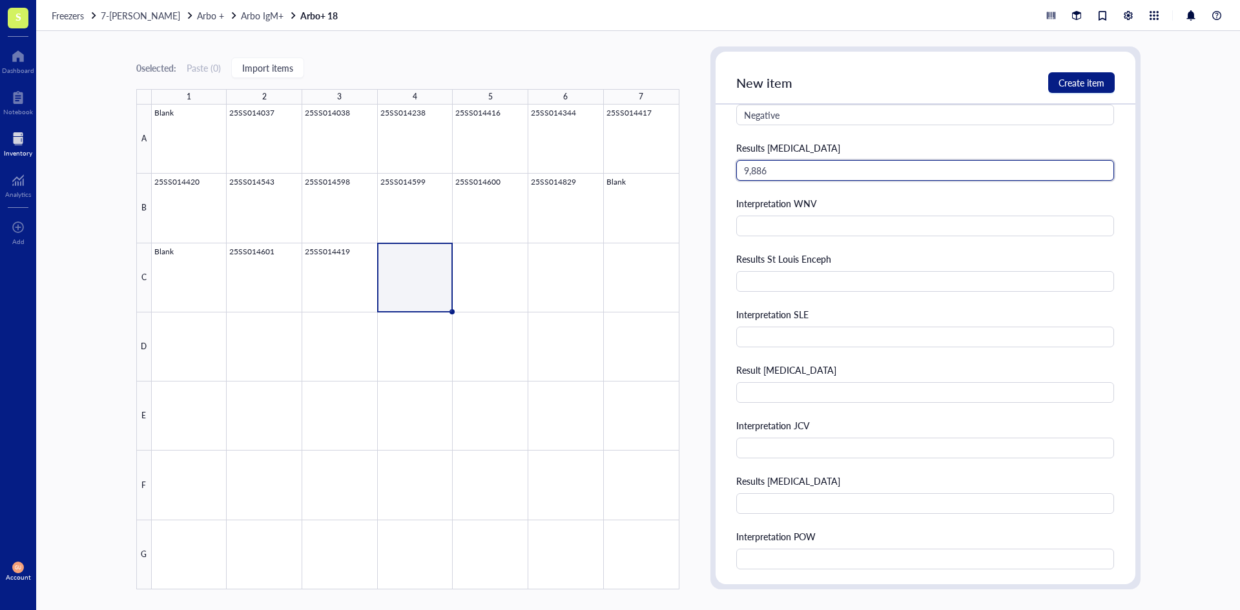
type input "9,886"
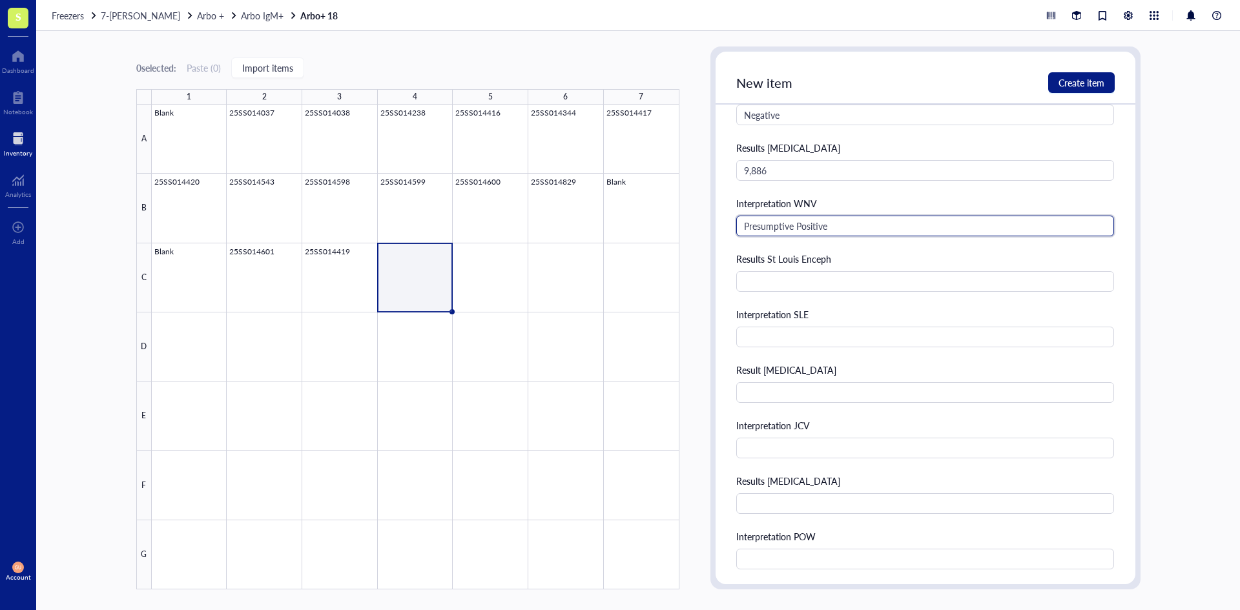
type input "Presumptive Positive"
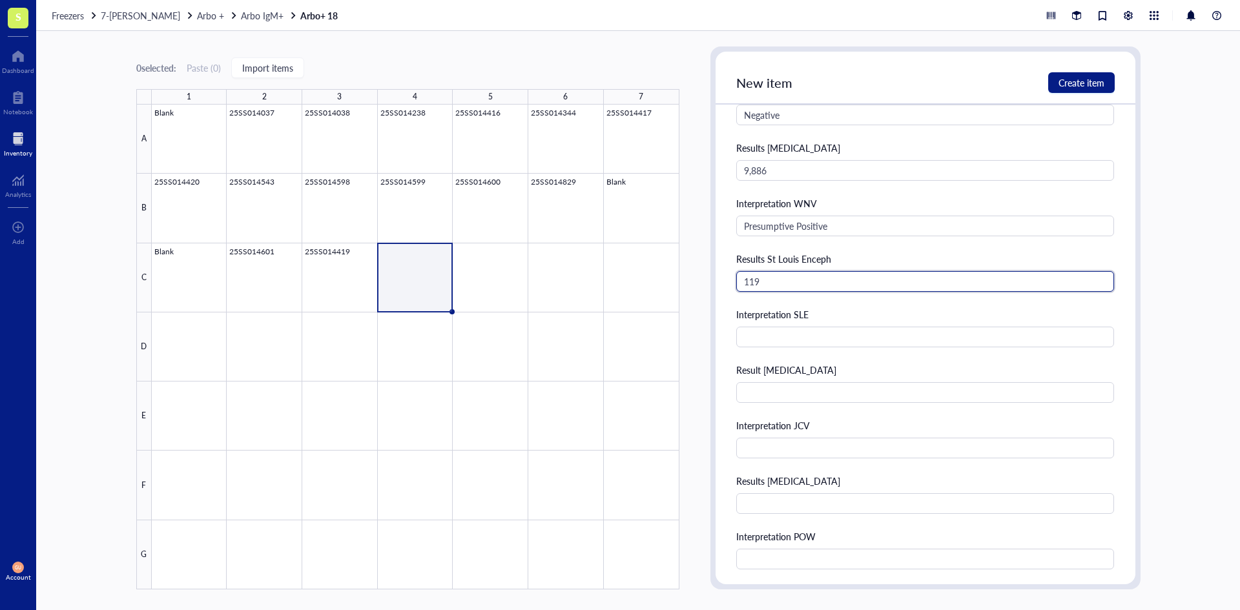
type input "119"
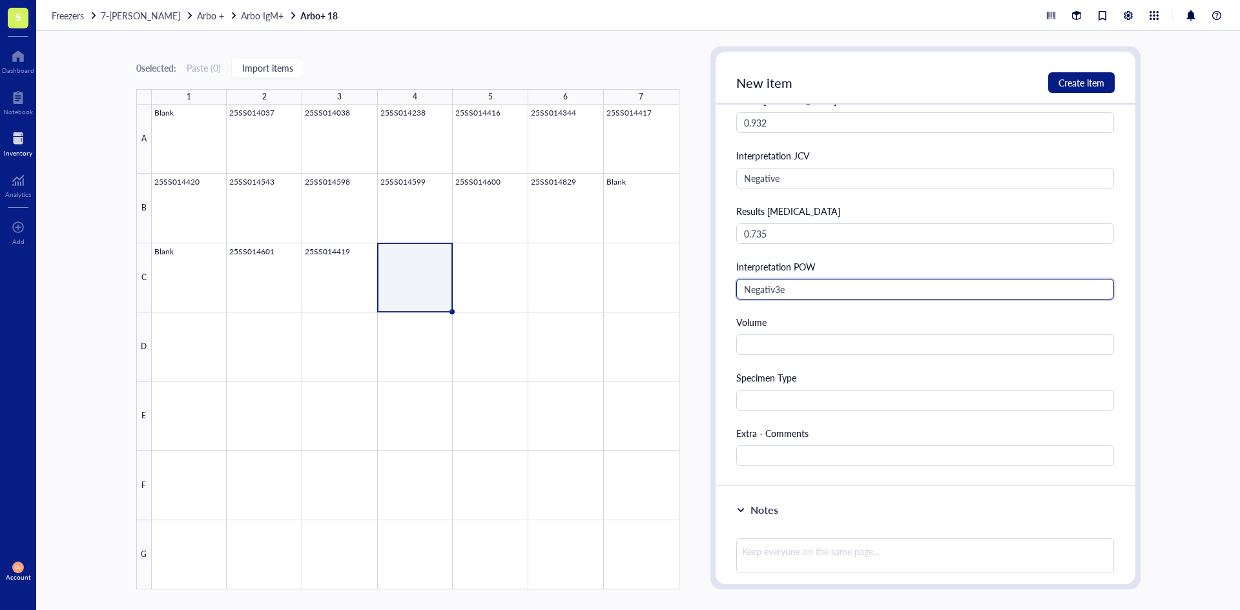
click at [806, 284] on input "Negativ3e" at bounding box center [925, 289] width 379 height 21
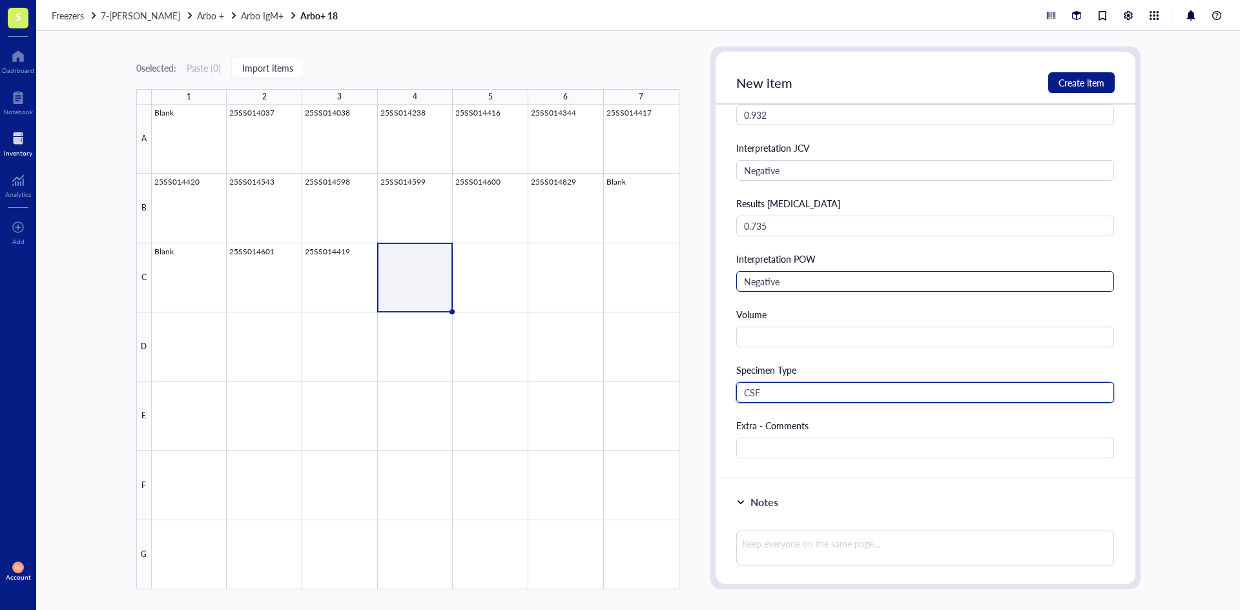
scroll to position [737, 0]
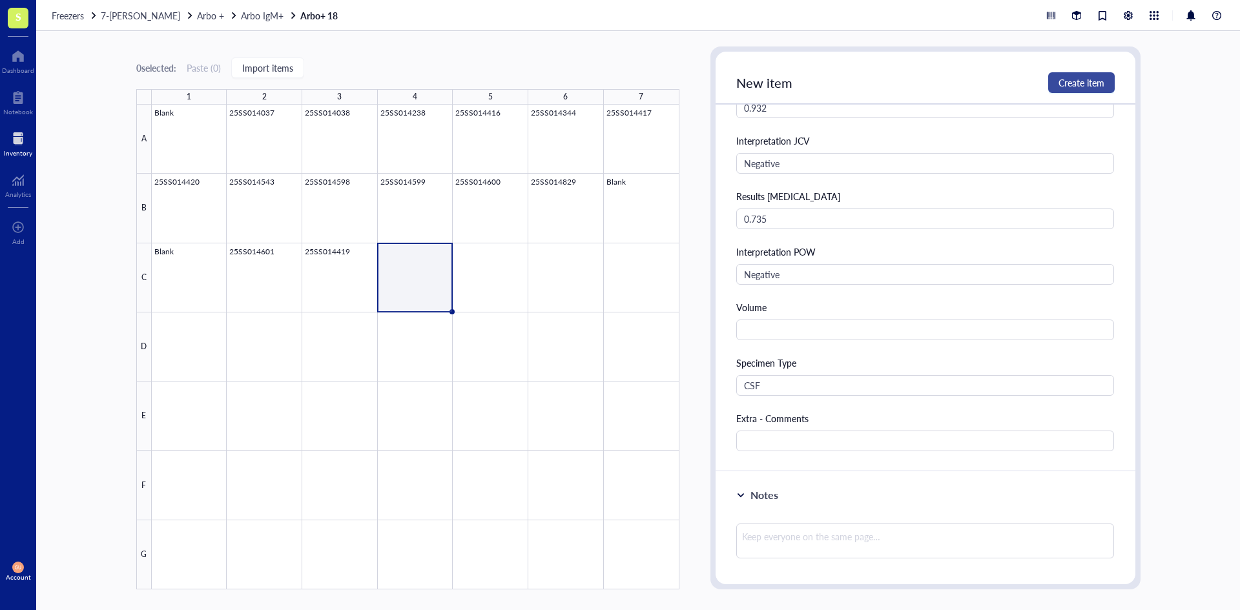
click at [1083, 84] on span "Create item" at bounding box center [1082, 83] width 46 height 10
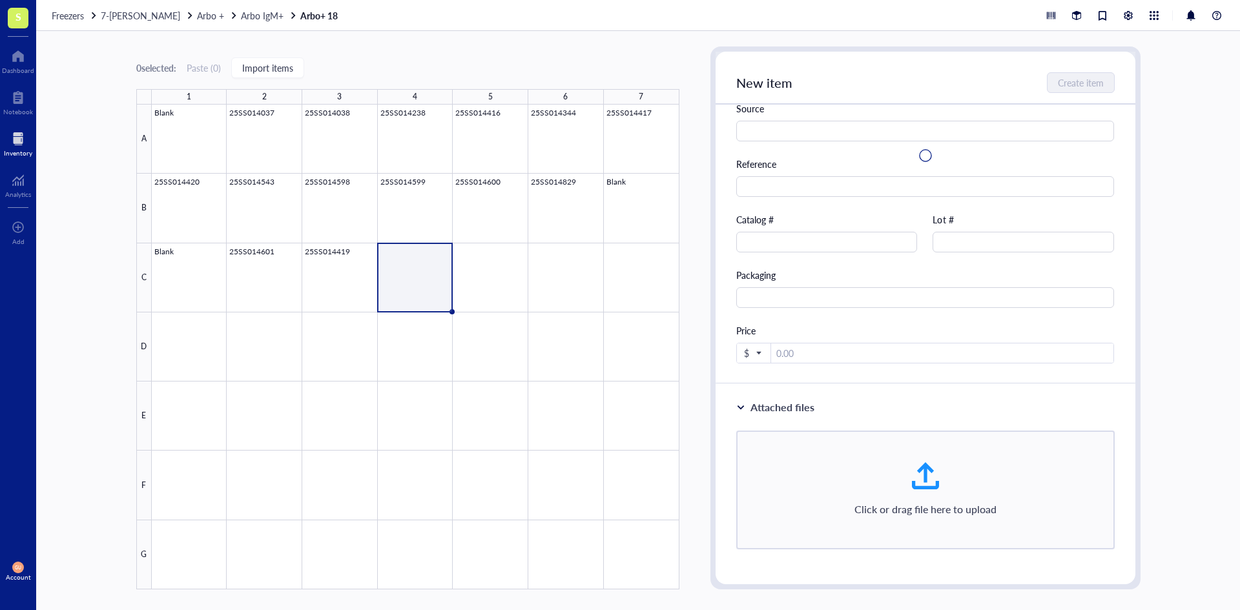
scroll to position [0, 0]
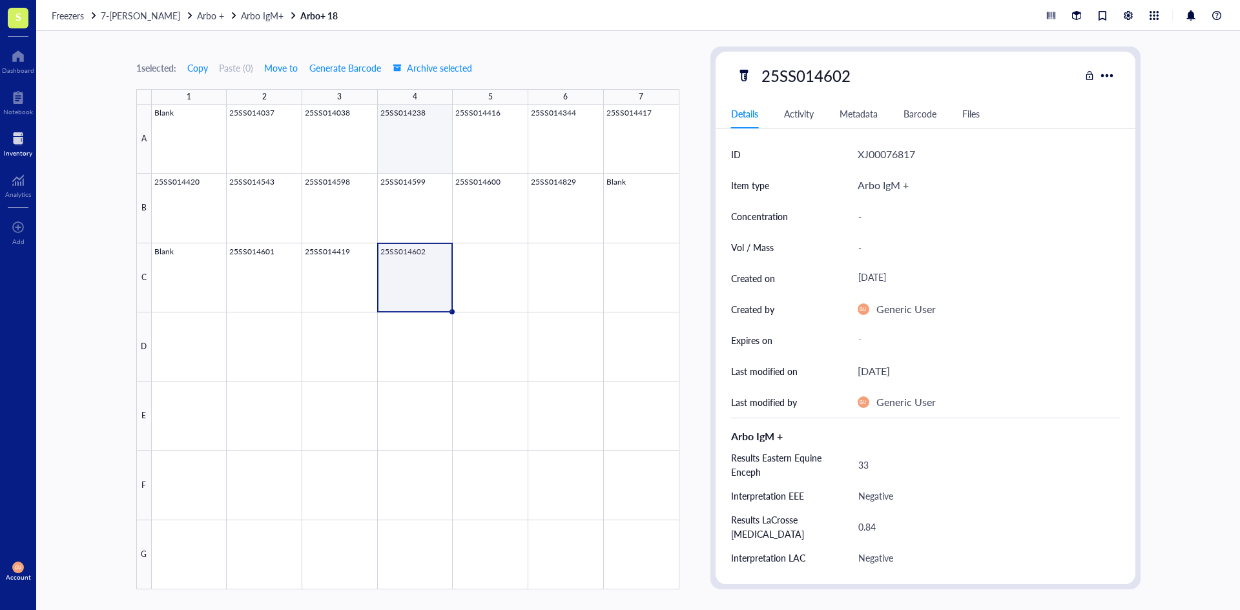
click at [399, 130] on div at bounding box center [416, 347] width 528 height 485
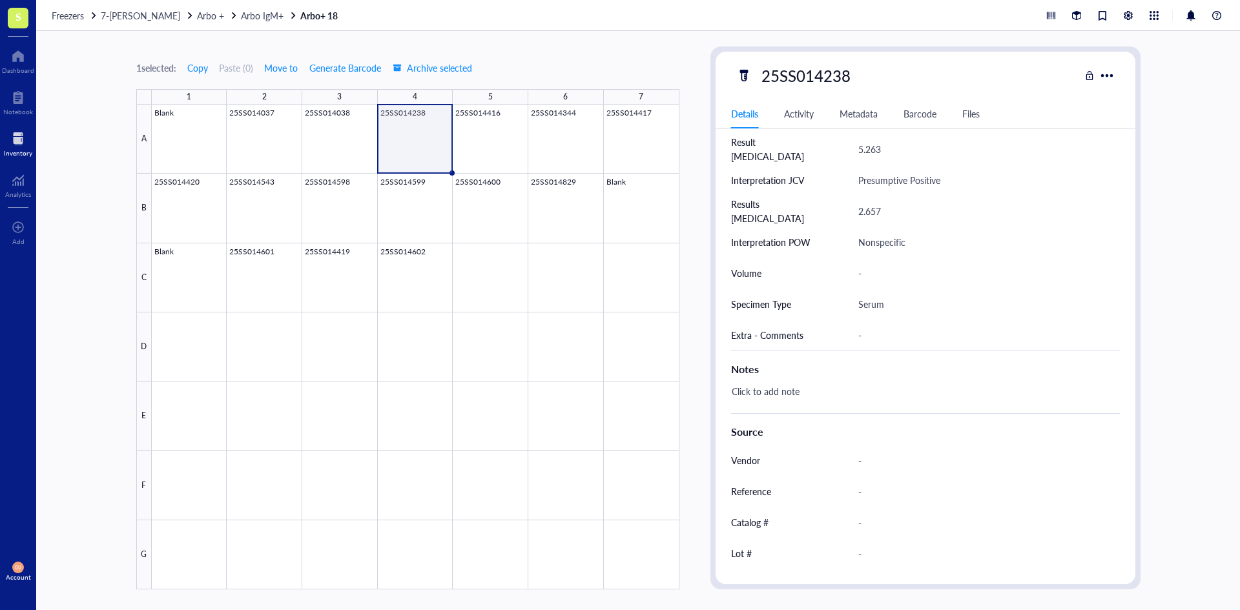
scroll to position [621, 0]
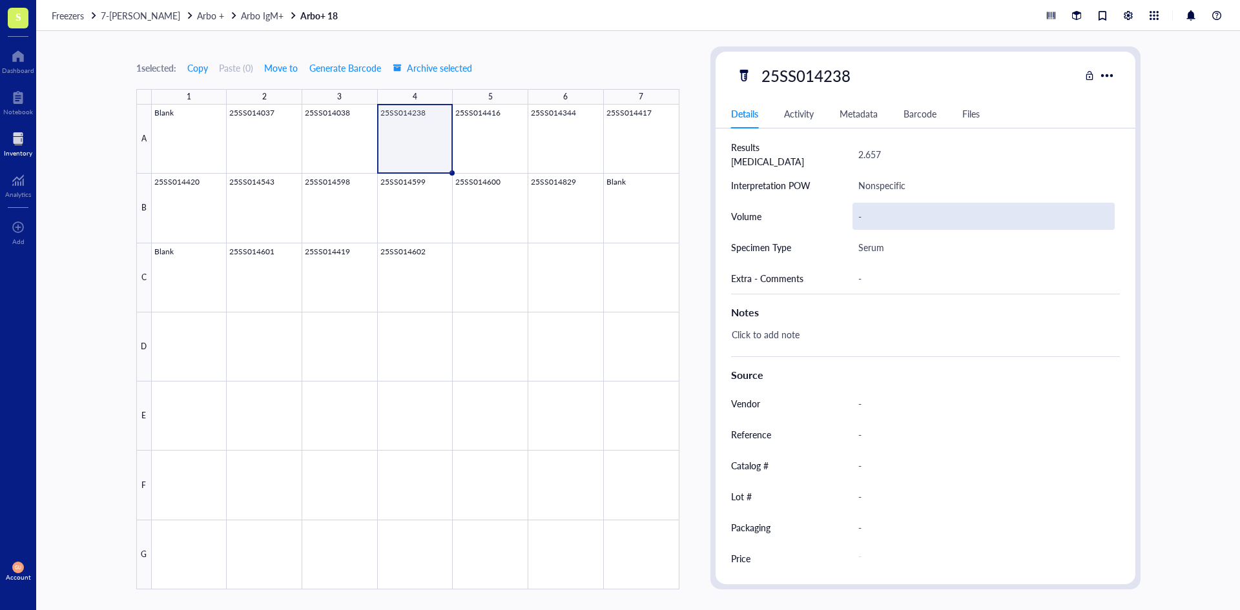
click at [872, 211] on div "-" at bounding box center [984, 216] width 262 height 27
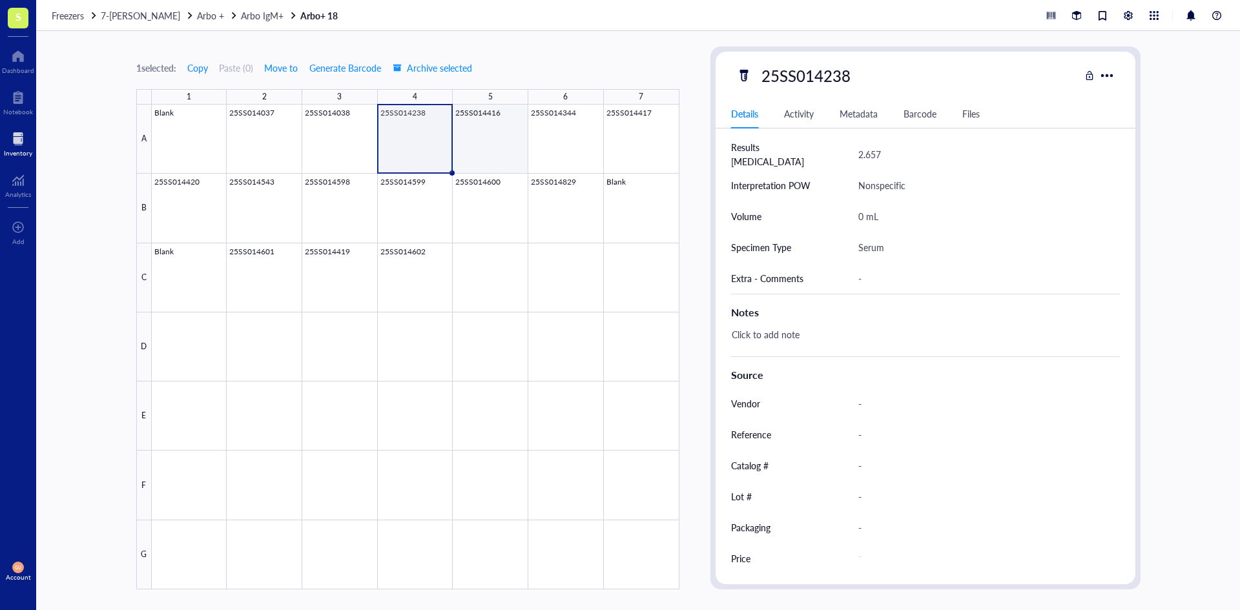
click at [494, 155] on div at bounding box center [416, 347] width 528 height 485
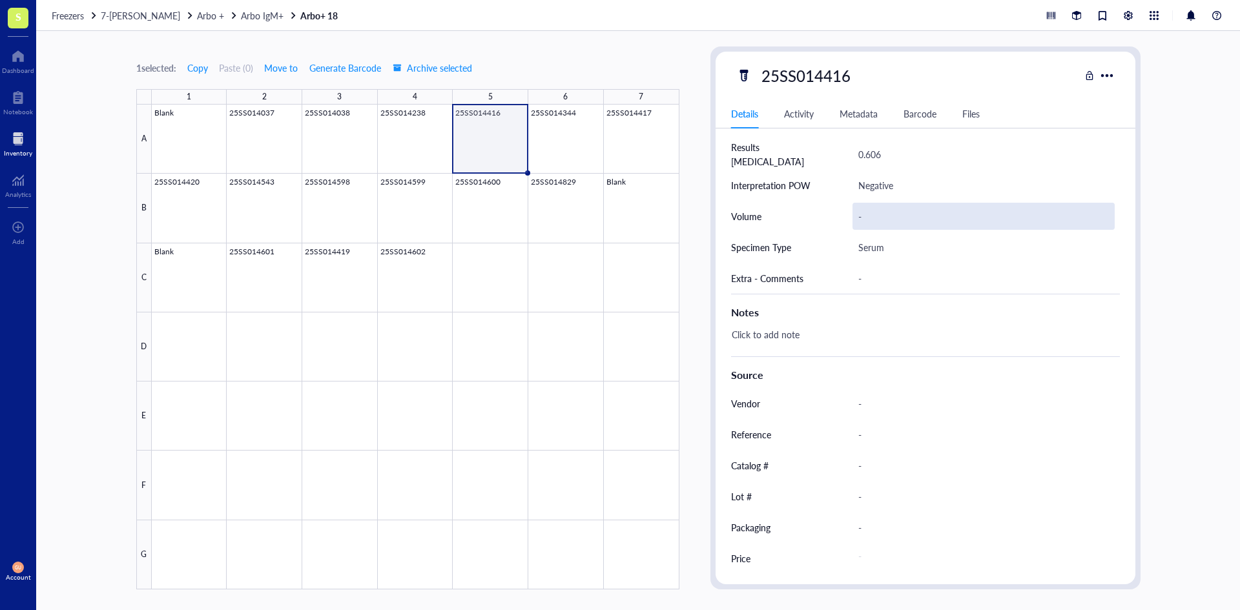
click at [864, 218] on div "-" at bounding box center [984, 216] width 262 height 27
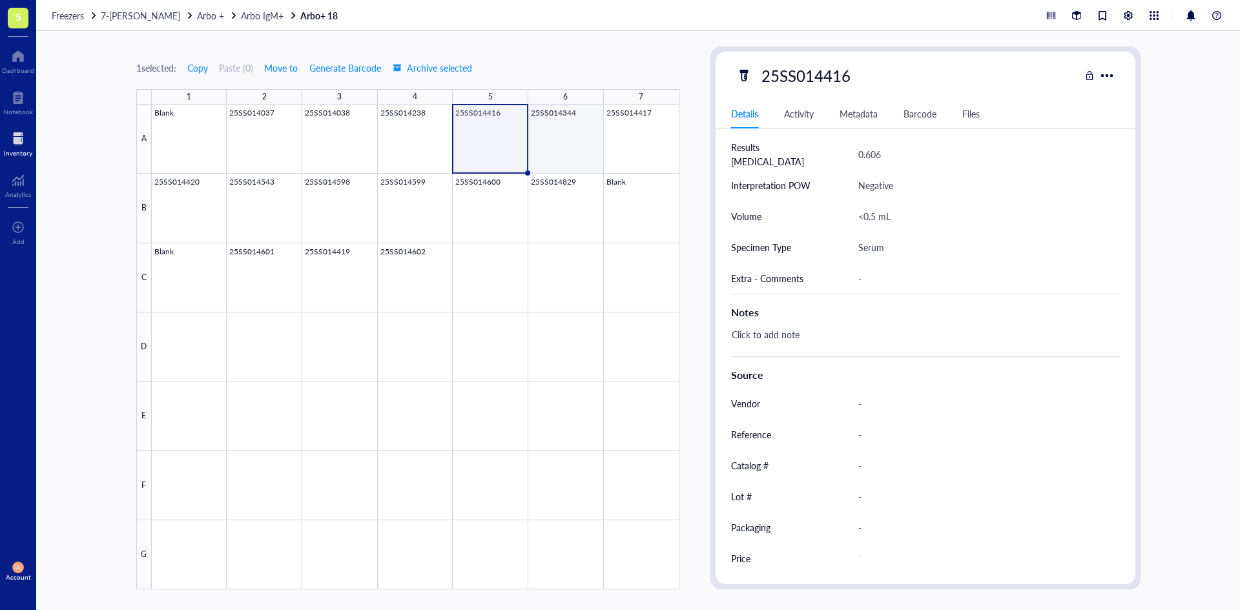
click at [559, 147] on div at bounding box center [416, 347] width 528 height 485
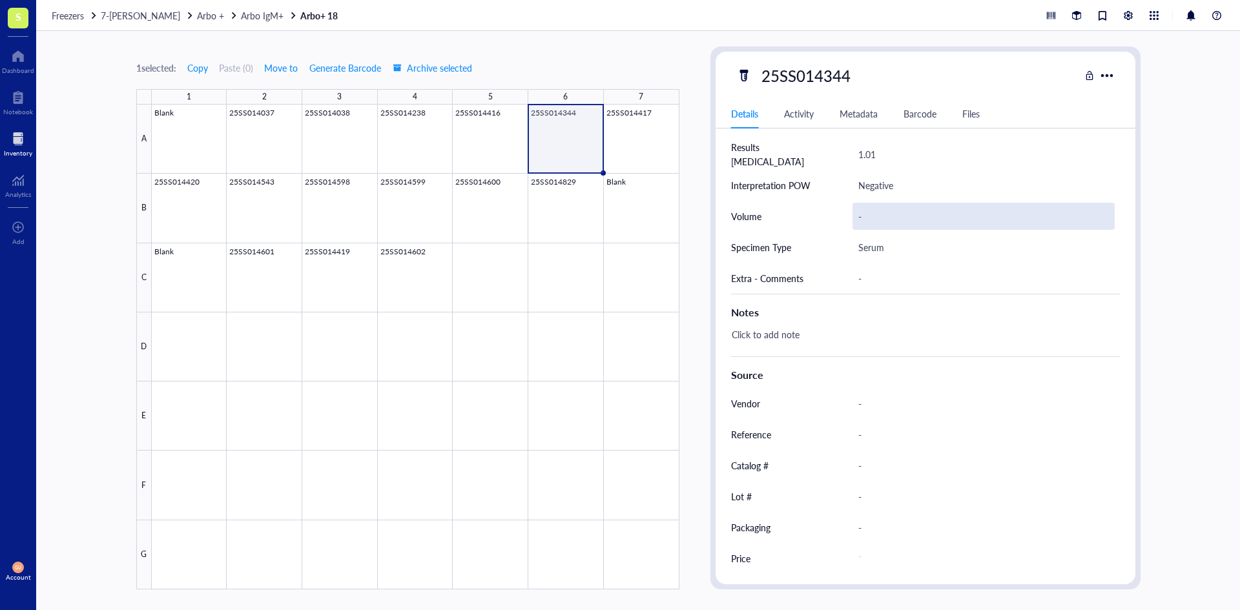
click at [884, 213] on div "-" at bounding box center [984, 216] width 262 height 27
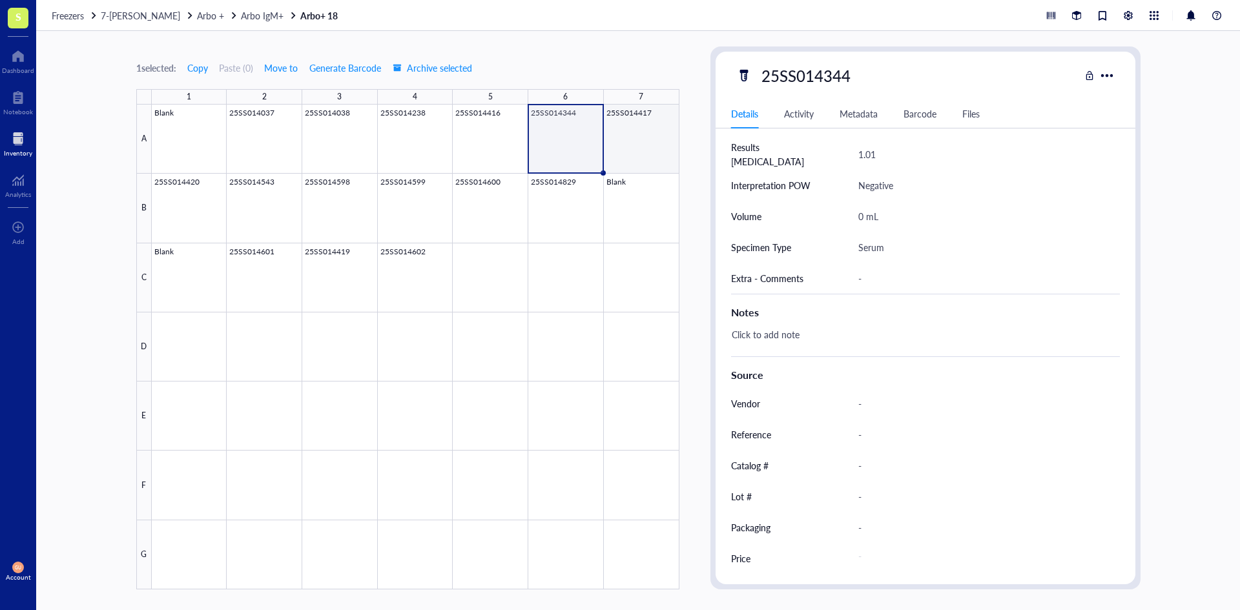
click at [660, 156] on div at bounding box center [416, 347] width 528 height 485
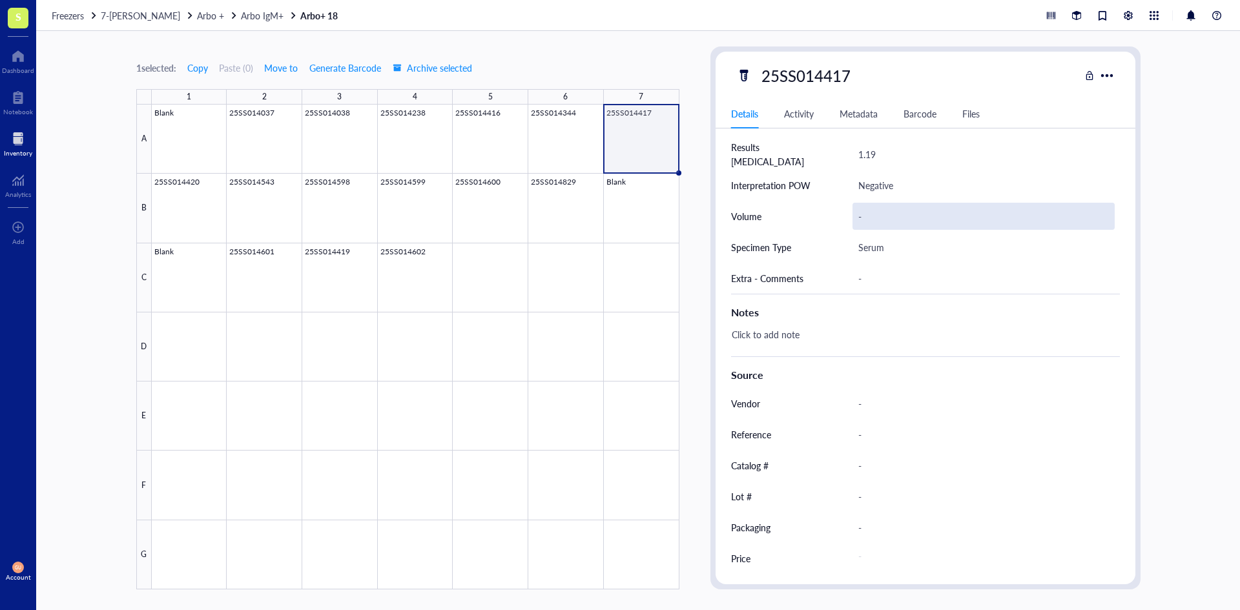
click at [886, 217] on div "-" at bounding box center [984, 216] width 262 height 27
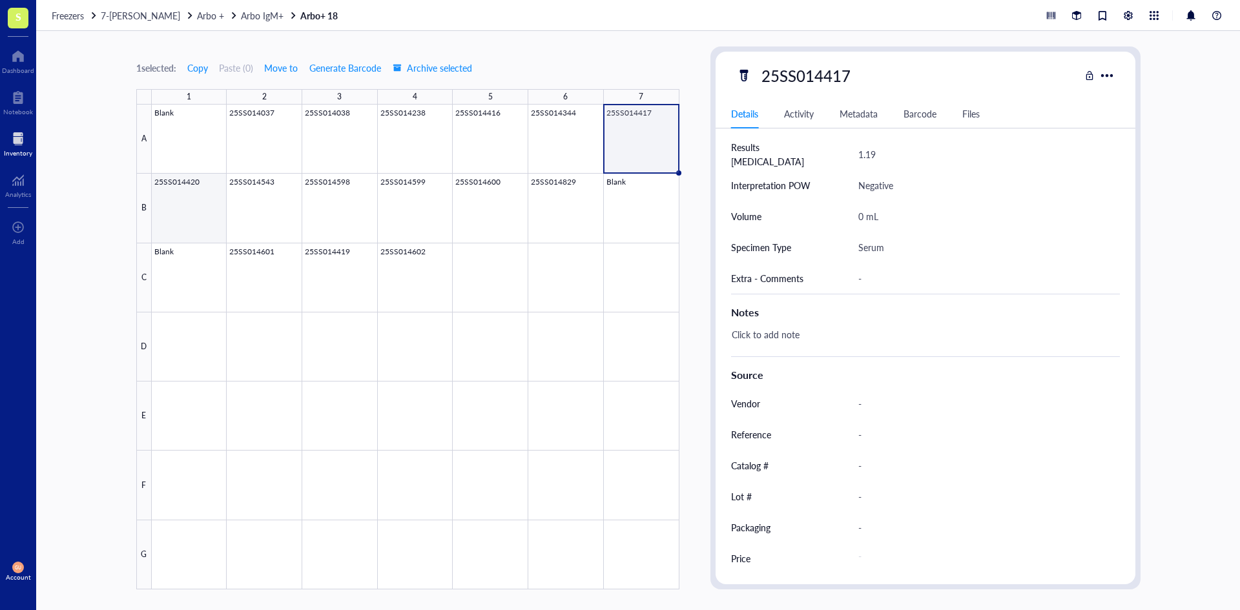
click at [184, 194] on div at bounding box center [416, 347] width 528 height 485
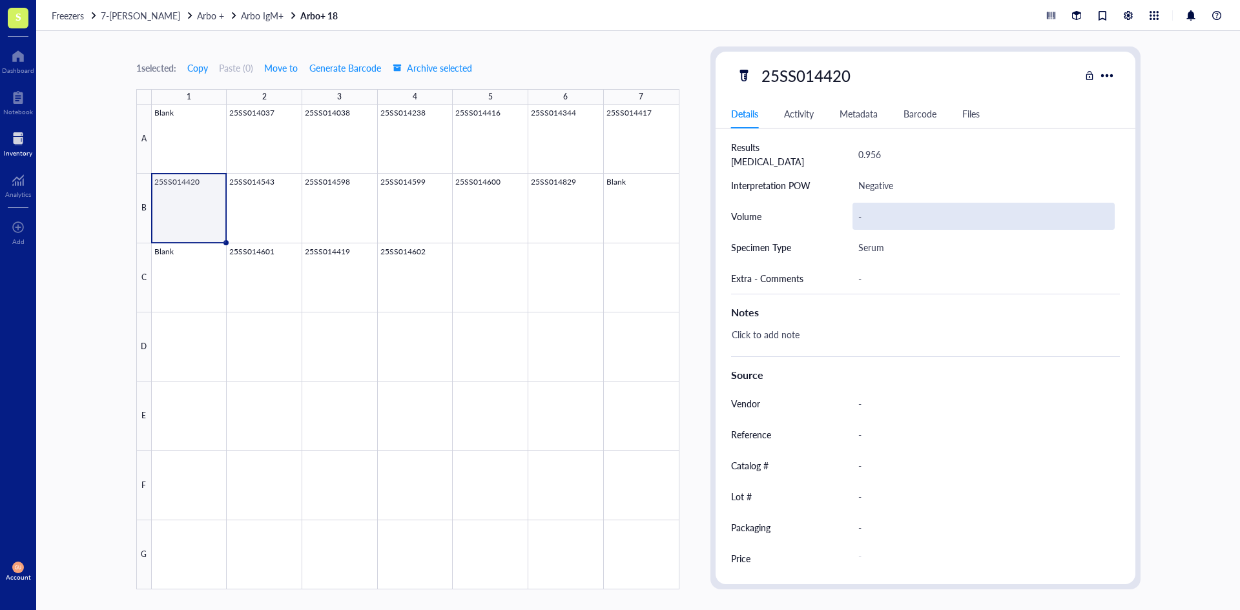
click at [887, 216] on div "-" at bounding box center [984, 216] width 262 height 27
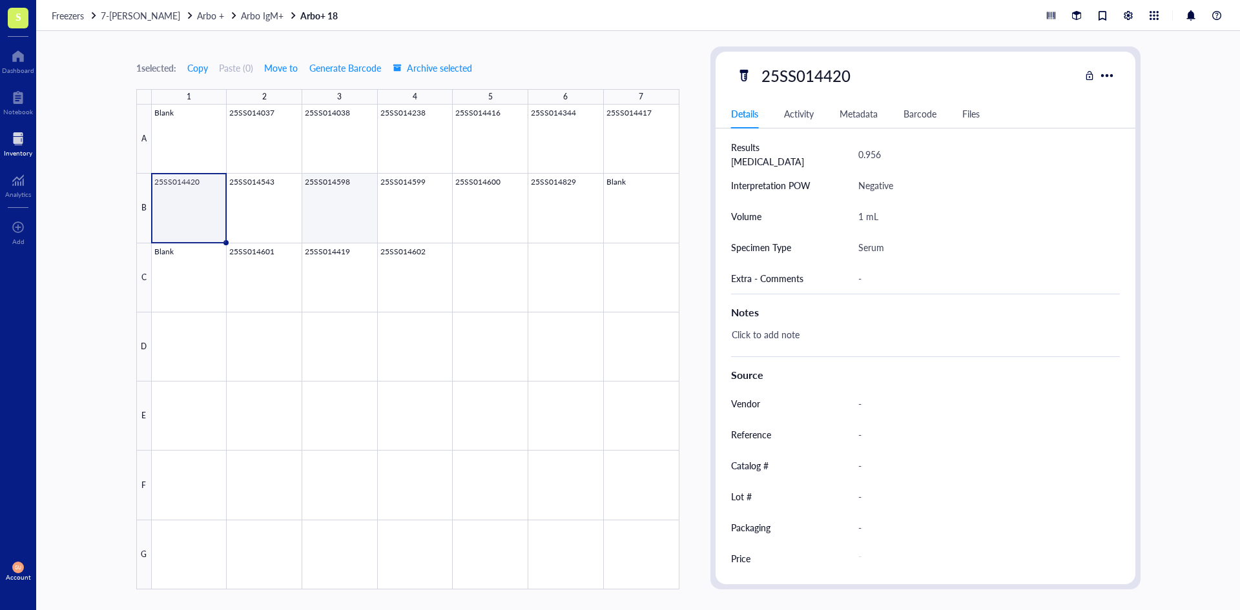
click at [264, 215] on div at bounding box center [416, 347] width 528 height 485
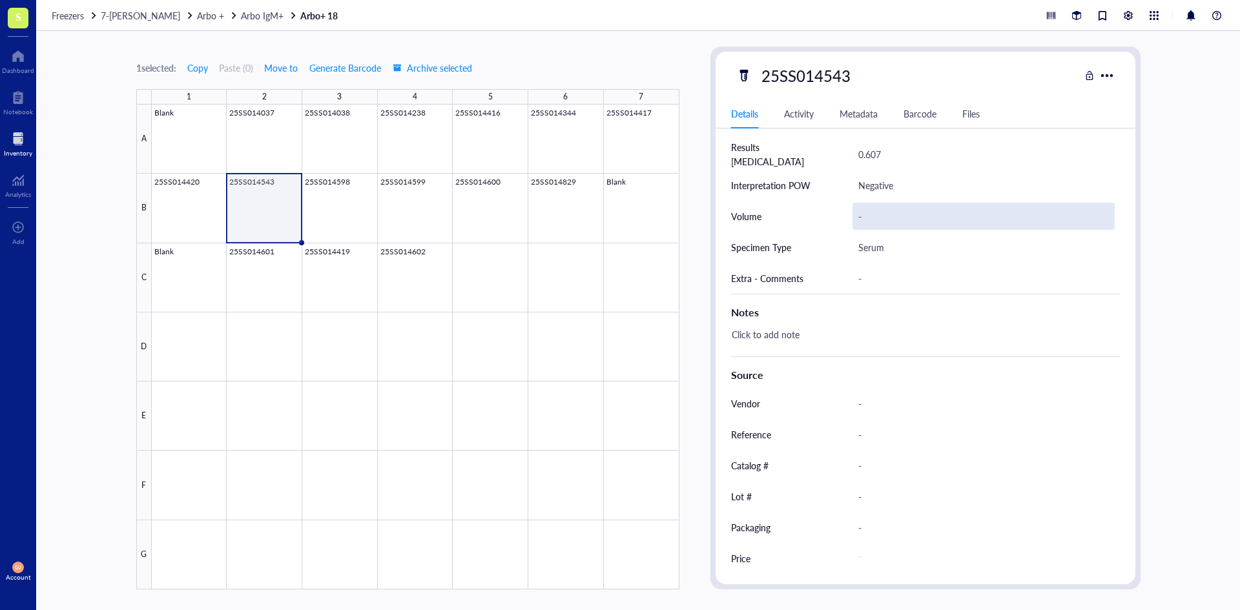
click at [852, 216] on div "Volume -" at bounding box center [925, 216] width 389 height 31
click at [861, 216] on div "-" at bounding box center [984, 216] width 262 height 27
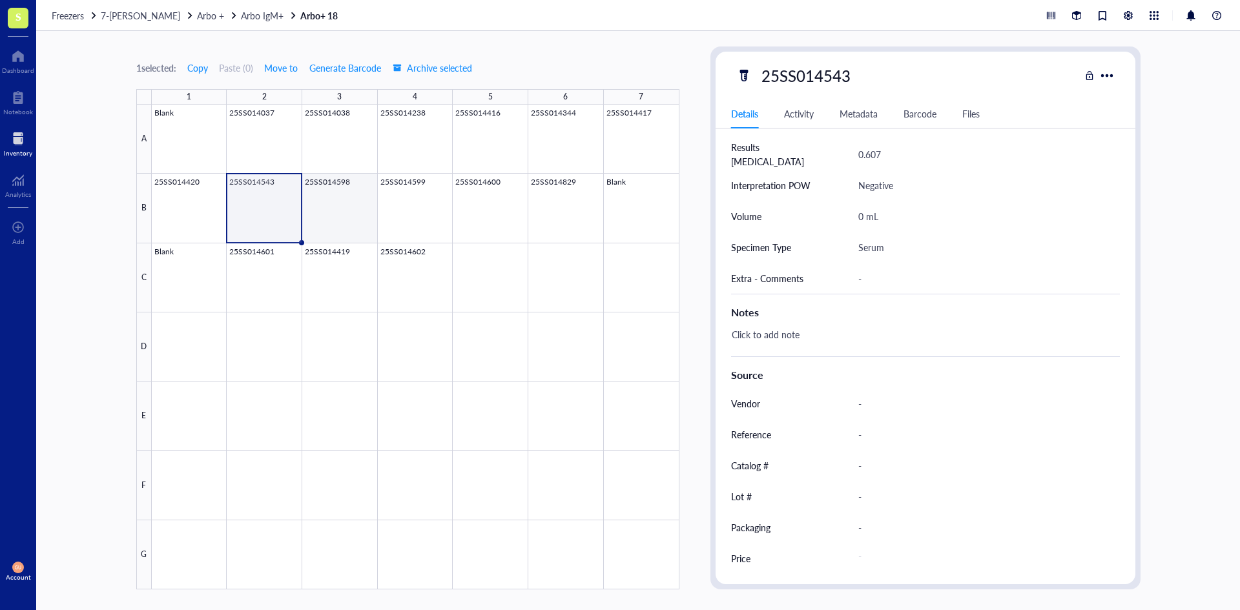
click at [342, 214] on div at bounding box center [416, 347] width 528 height 485
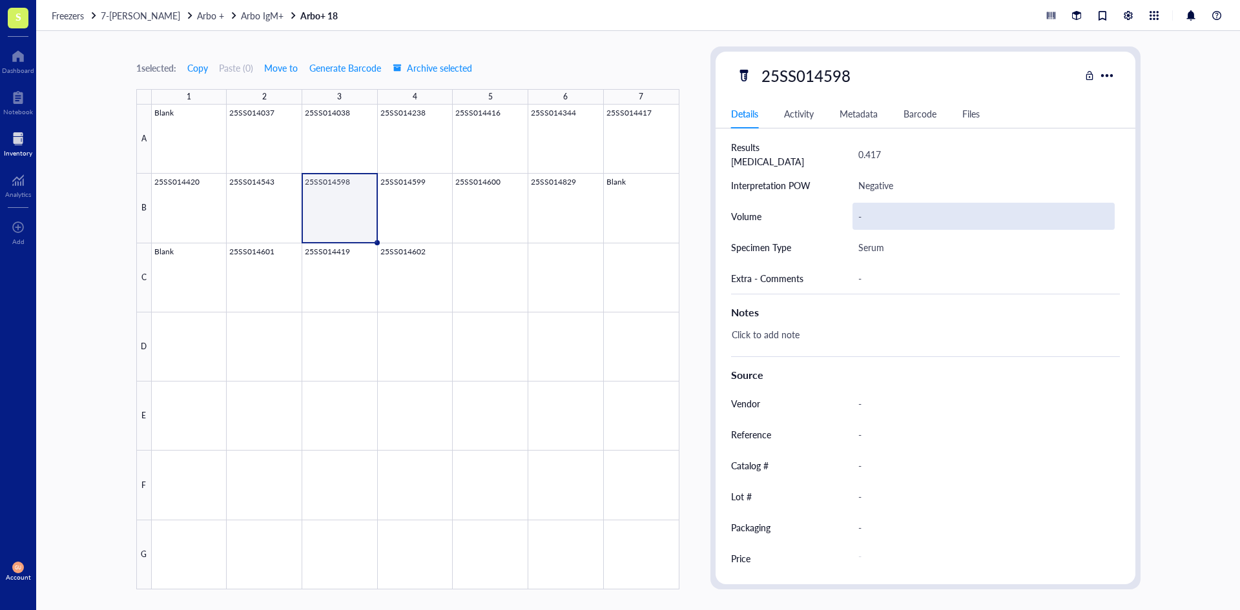
click at [864, 213] on div "-" at bounding box center [984, 216] width 262 height 27
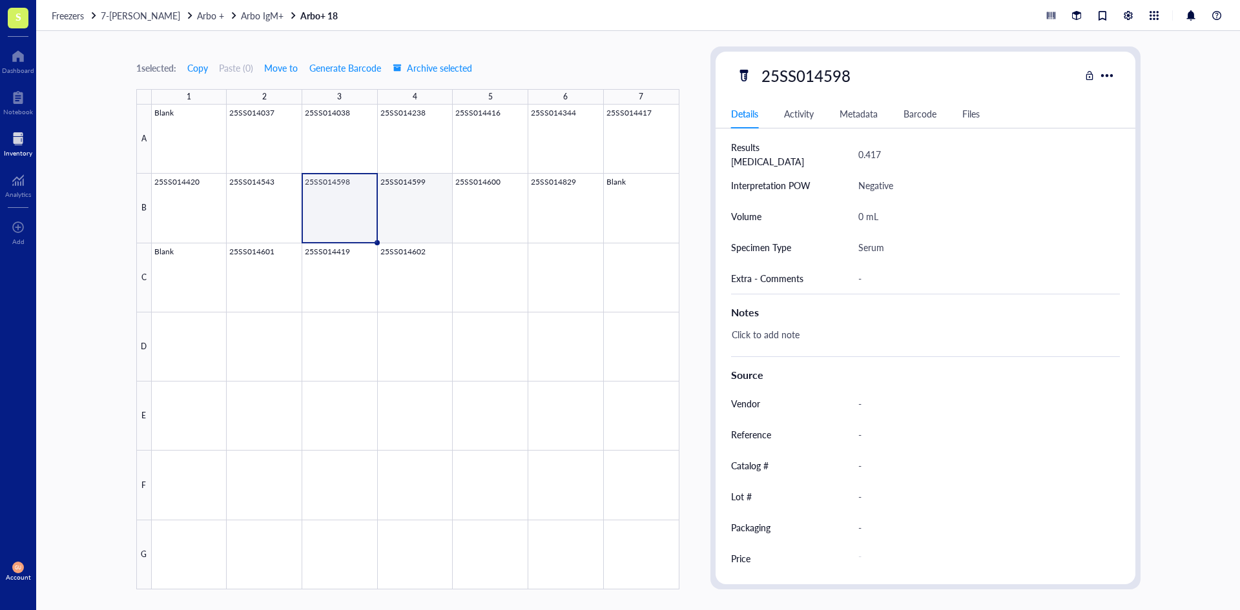
click at [423, 214] on div at bounding box center [416, 347] width 528 height 485
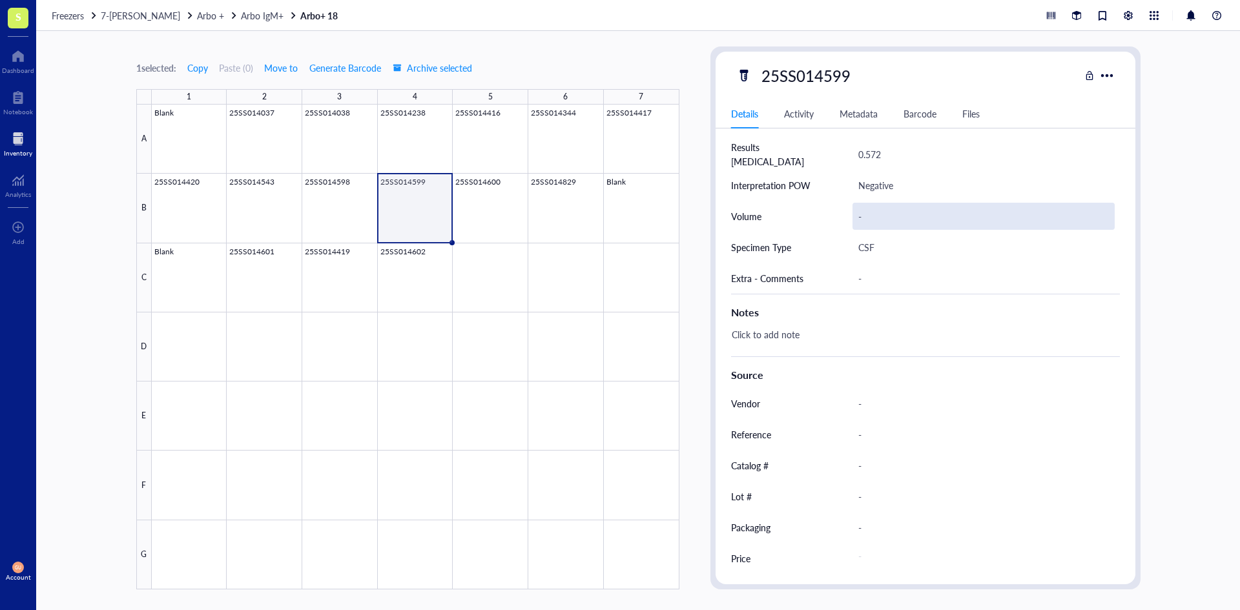
click at [877, 216] on div "-" at bounding box center [984, 216] width 262 height 27
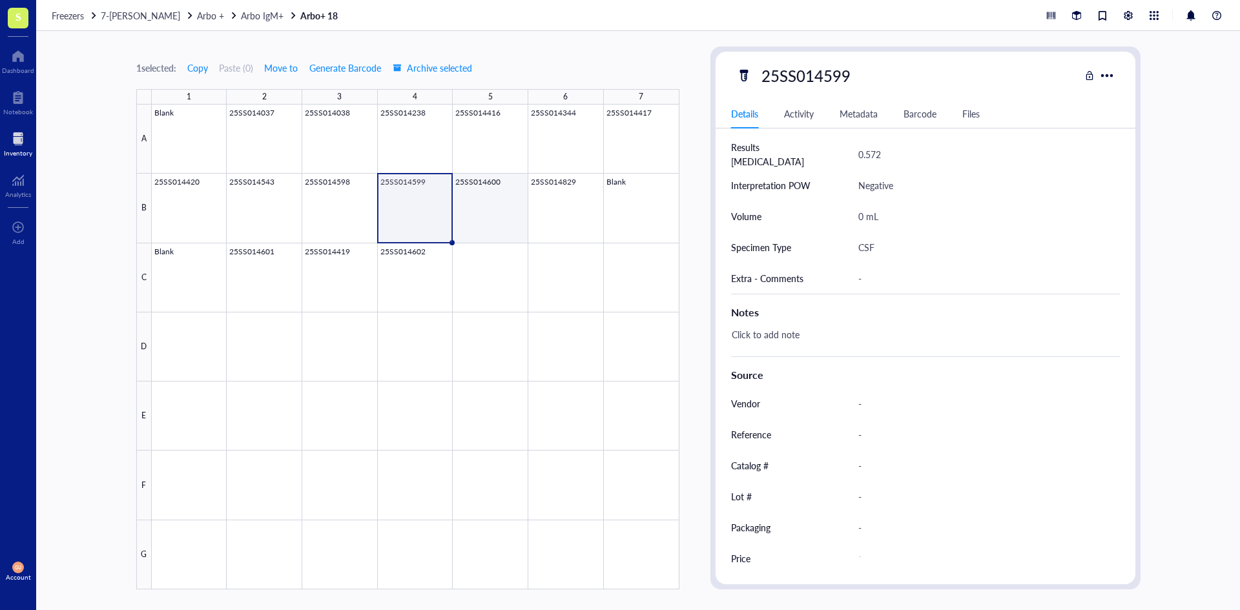
click at [486, 206] on div at bounding box center [416, 347] width 528 height 485
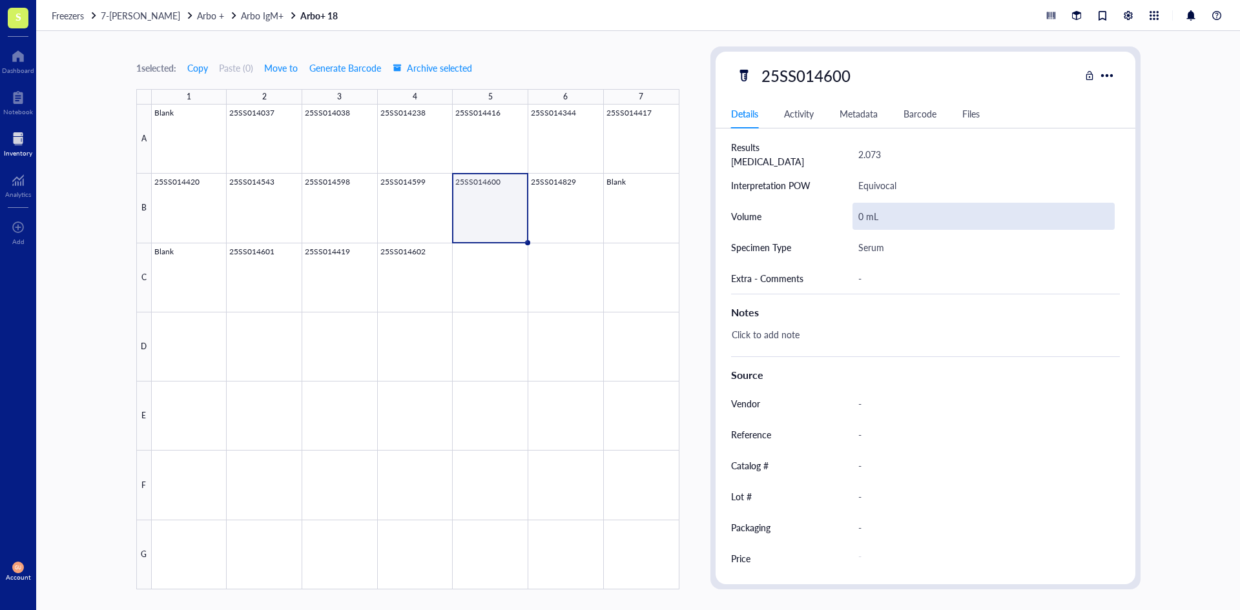
click at [886, 218] on div "0 mL" at bounding box center [984, 216] width 262 height 27
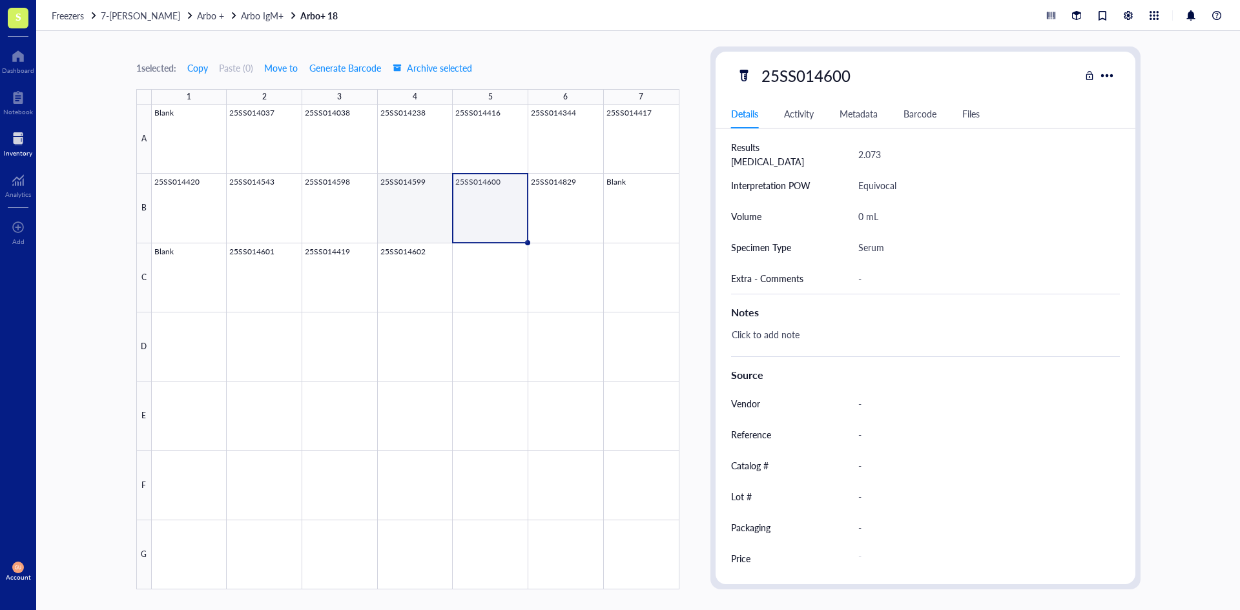
click at [430, 205] on div at bounding box center [416, 347] width 528 height 485
click at [509, 209] on div at bounding box center [416, 347] width 528 height 485
click at [548, 209] on div at bounding box center [416, 347] width 528 height 485
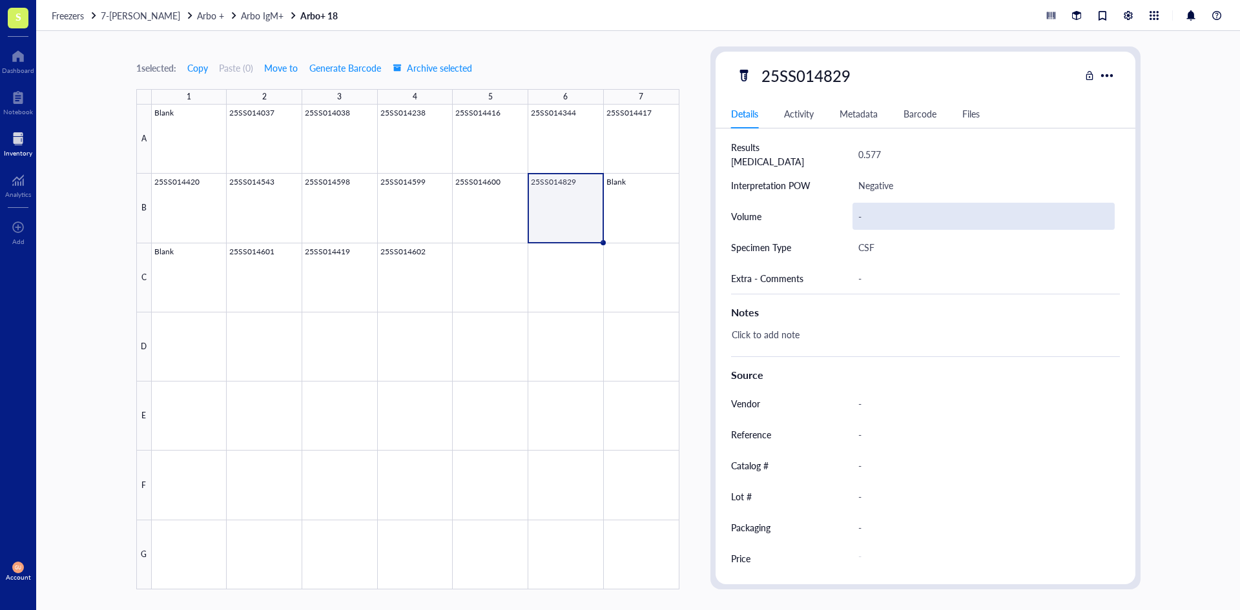
click at [853, 217] on div "-" at bounding box center [984, 216] width 262 height 27
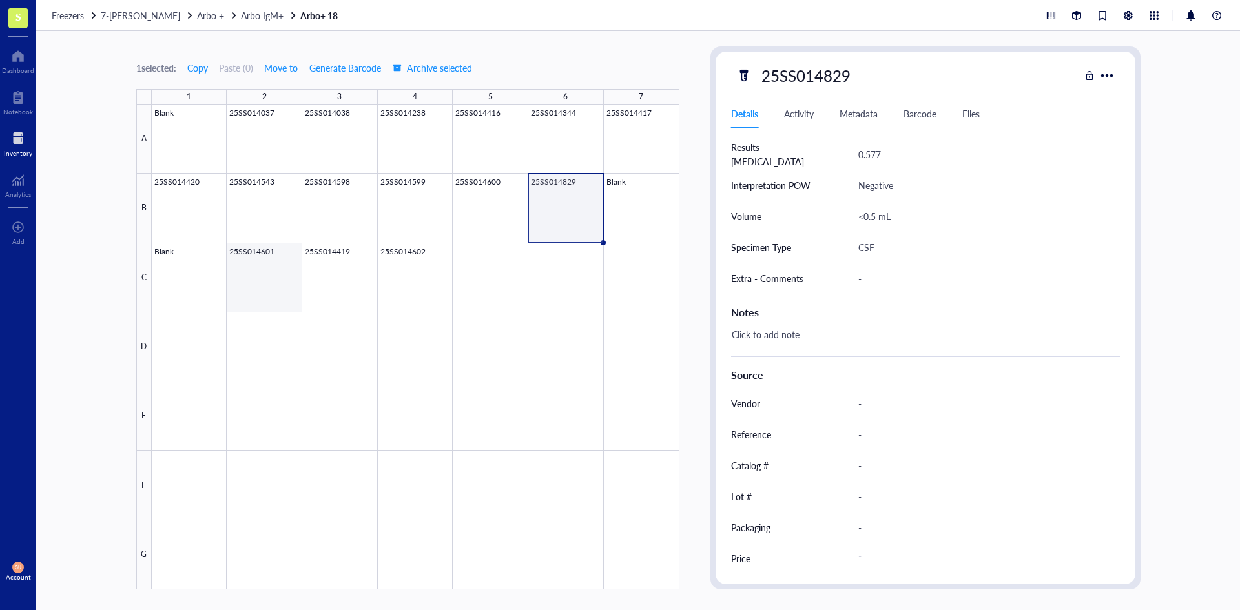
click at [278, 272] on div at bounding box center [416, 347] width 528 height 485
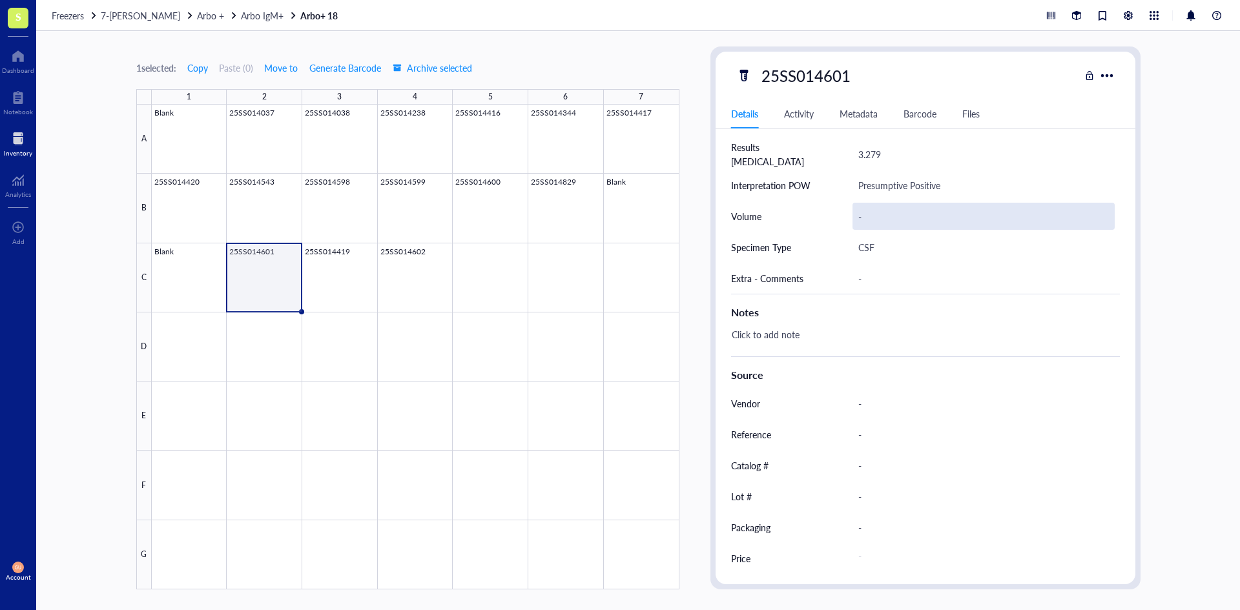
click at [867, 210] on div "-" at bounding box center [984, 216] width 262 height 27
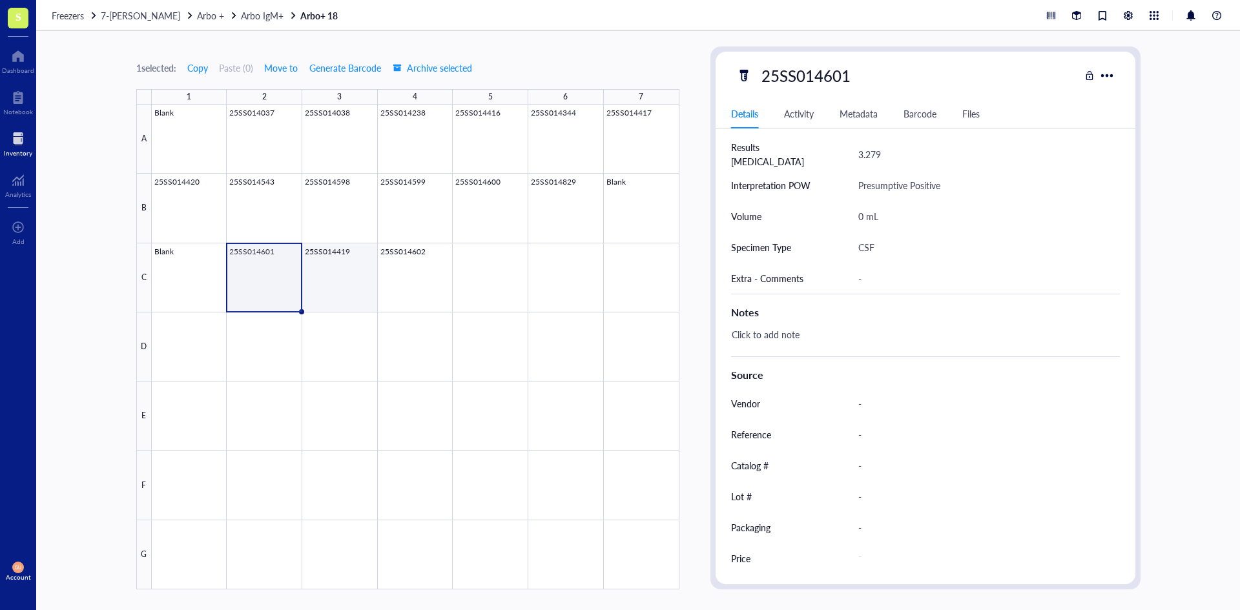
click at [331, 271] on div at bounding box center [416, 347] width 528 height 485
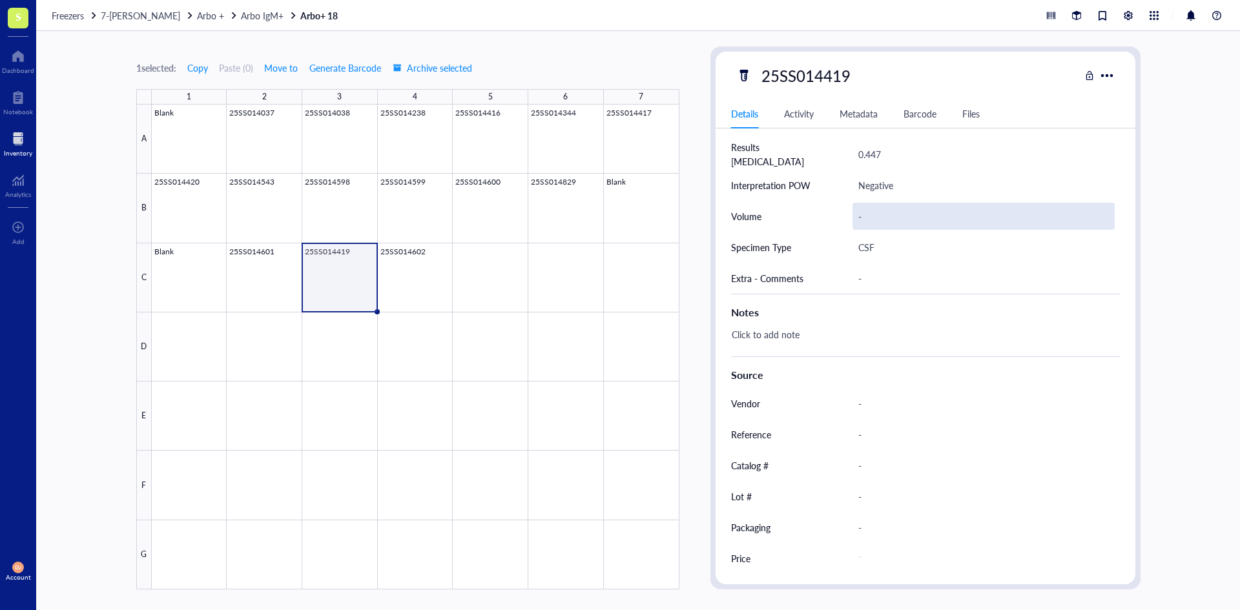
click at [898, 204] on div "-" at bounding box center [984, 216] width 262 height 27
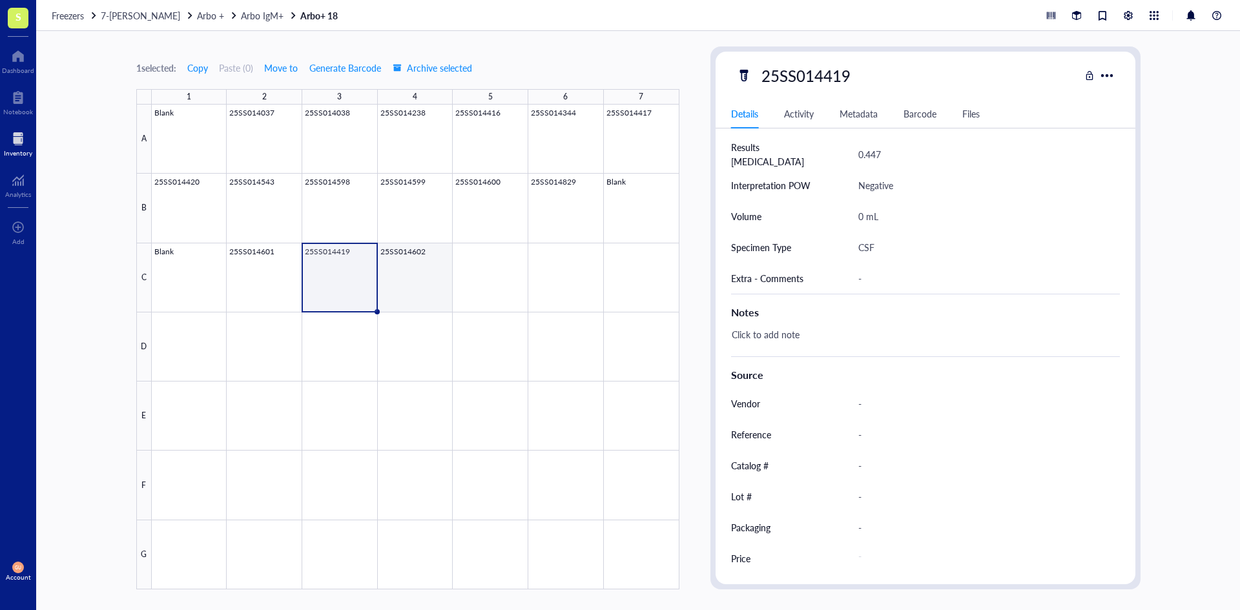
click at [414, 292] on div at bounding box center [416, 347] width 528 height 485
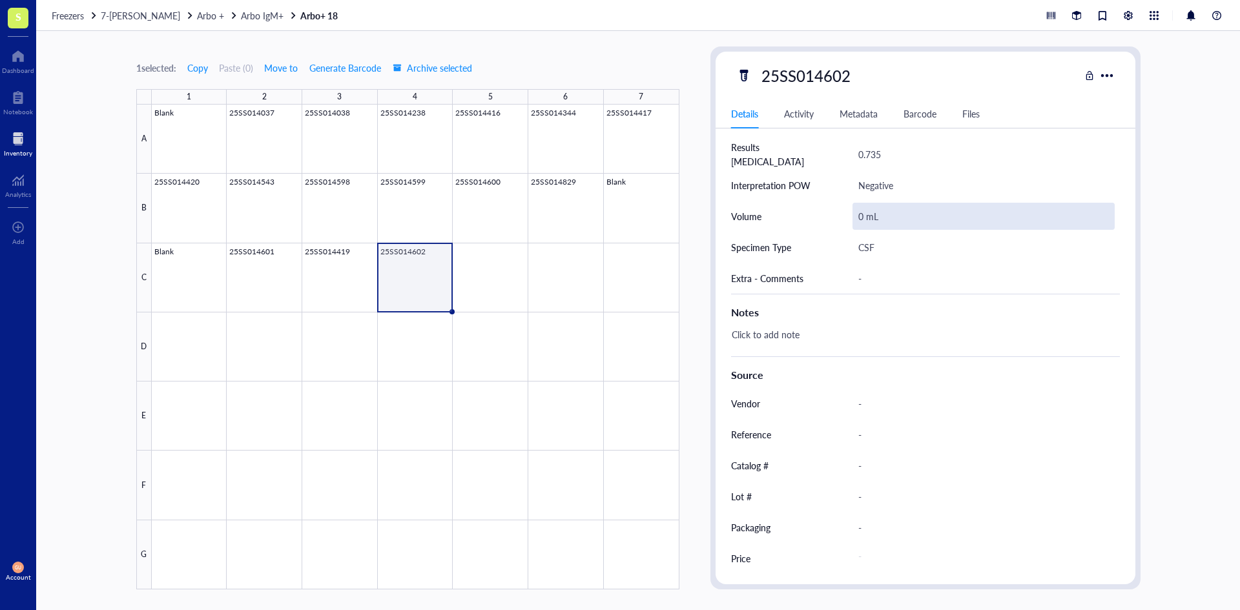
click at [897, 214] on div "0 mL" at bounding box center [984, 216] width 262 height 27
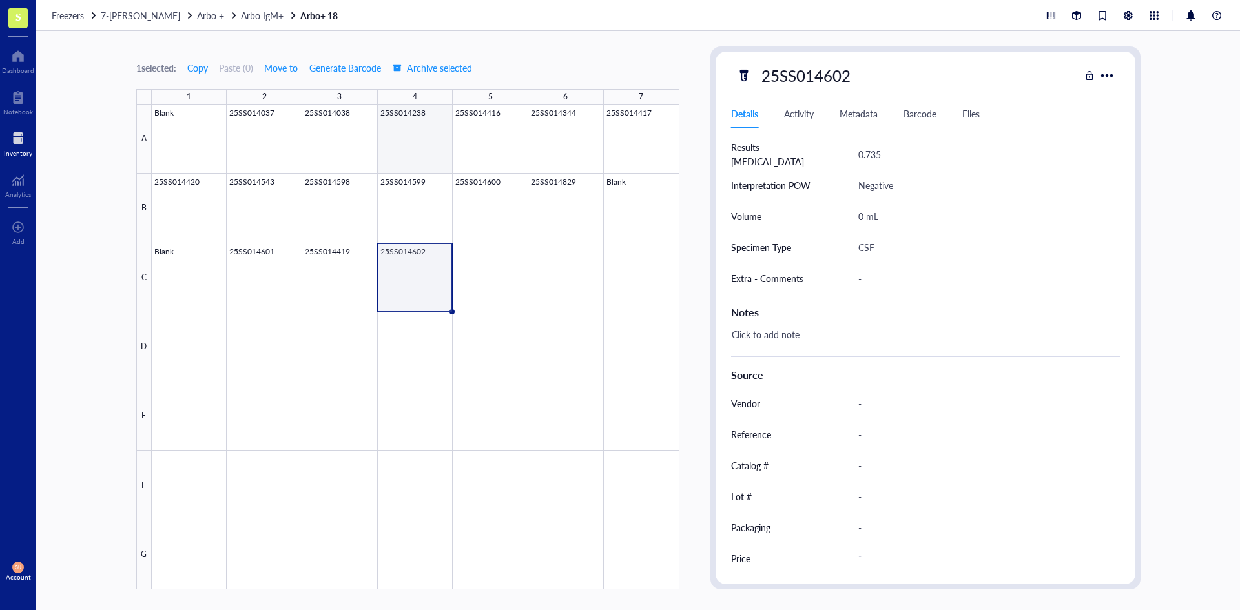
click at [402, 132] on div at bounding box center [416, 347] width 528 height 485
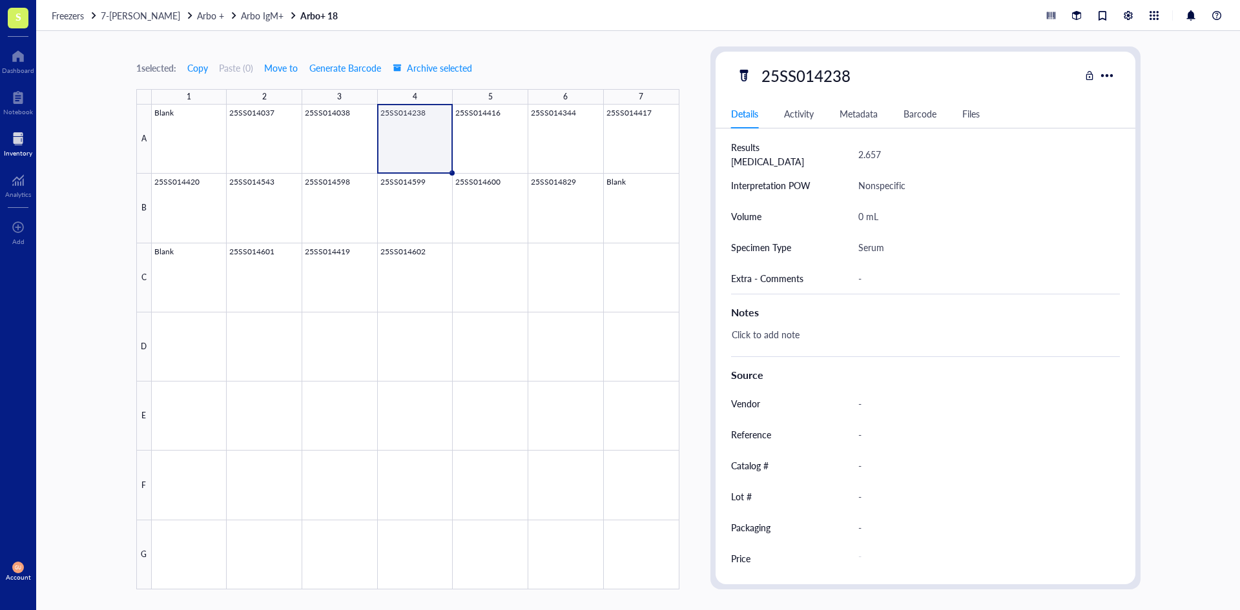
click at [497, 144] on div at bounding box center [416, 347] width 528 height 485
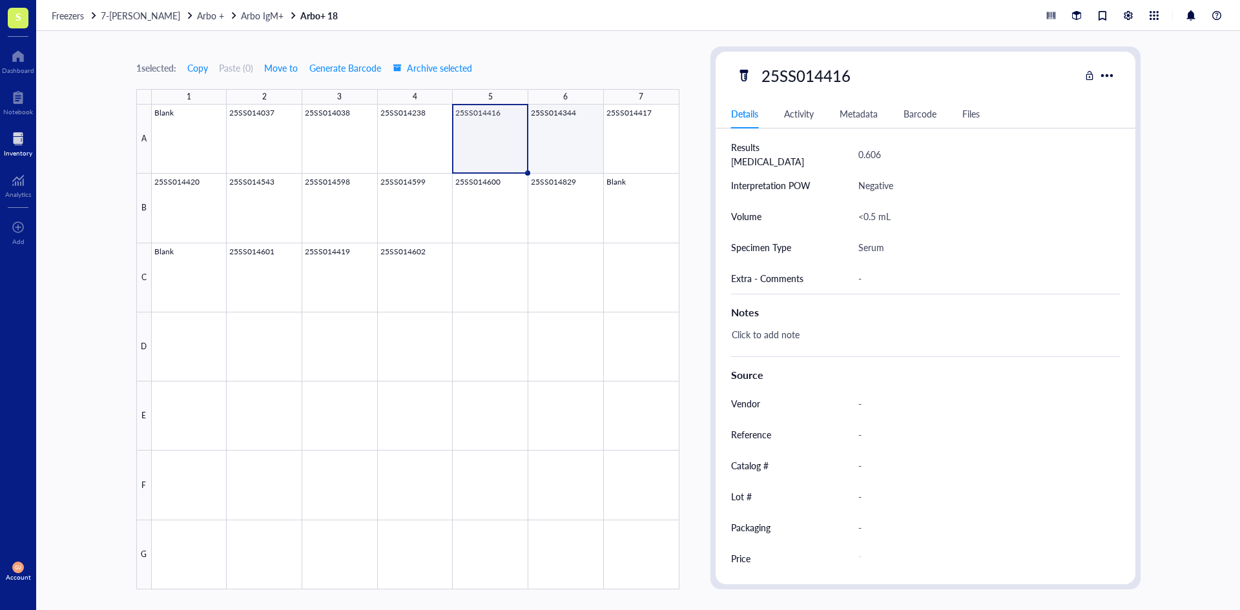
click at [565, 144] on div at bounding box center [416, 347] width 528 height 485
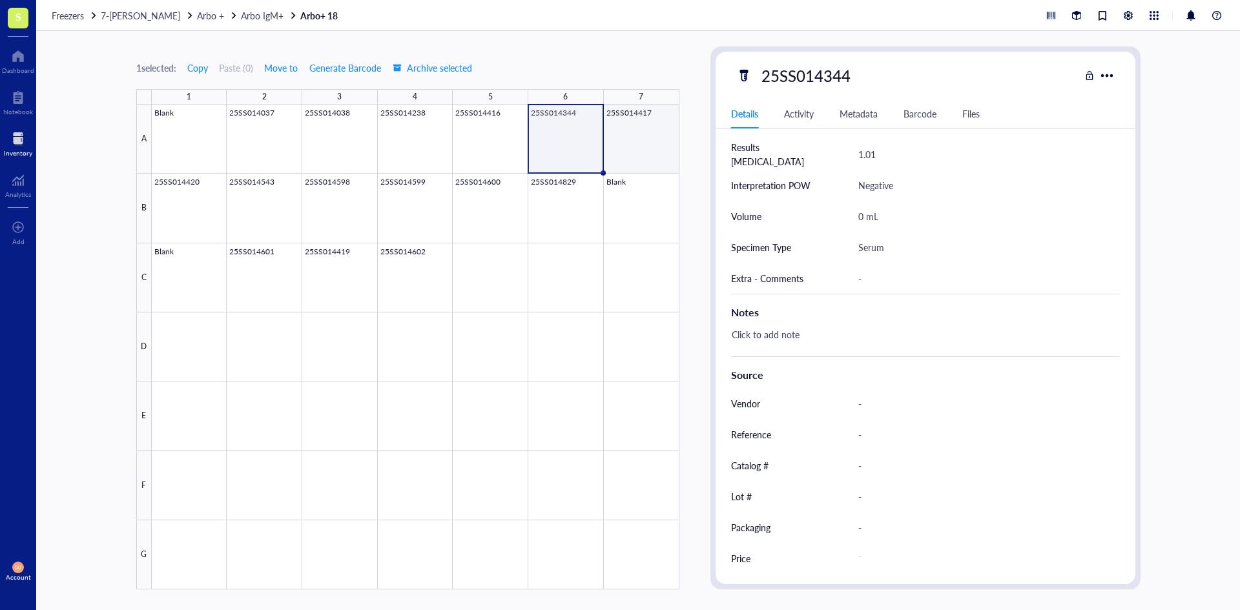
click at [635, 143] on div at bounding box center [416, 347] width 528 height 485
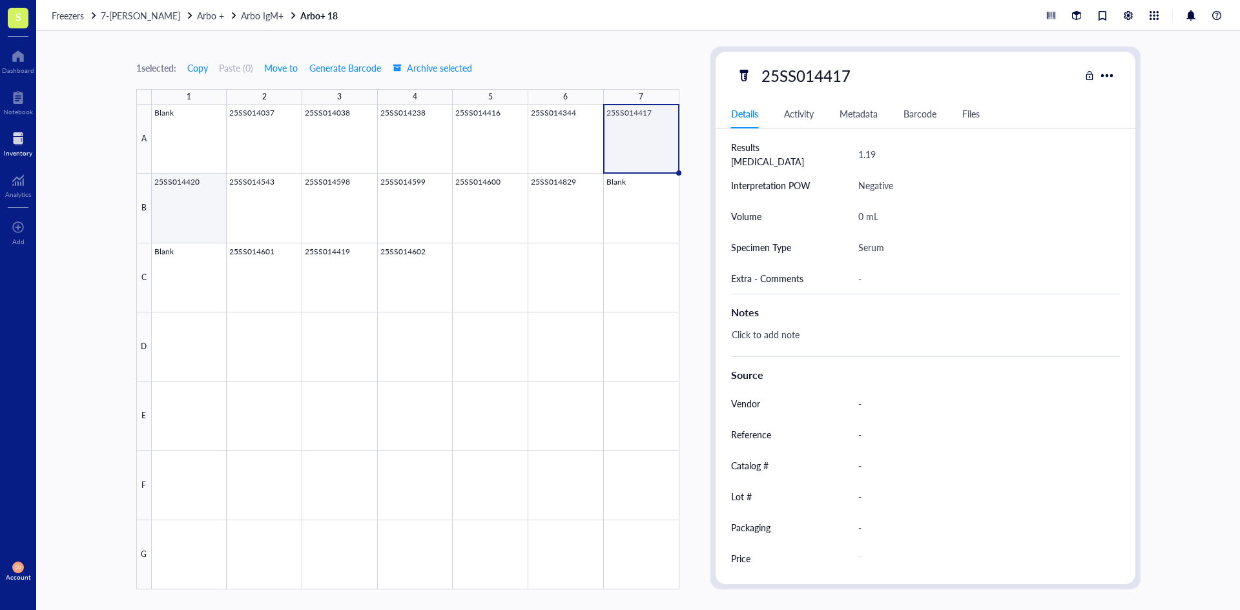
click at [184, 210] on div at bounding box center [416, 347] width 528 height 485
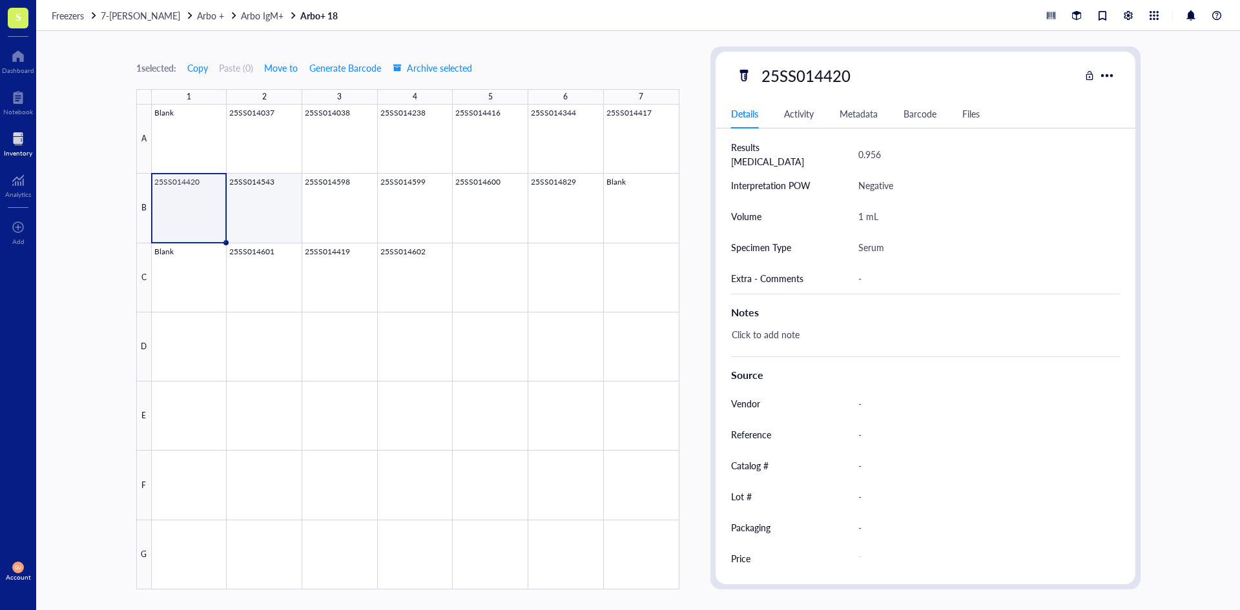
click at [265, 213] on div at bounding box center [416, 347] width 528 height 485
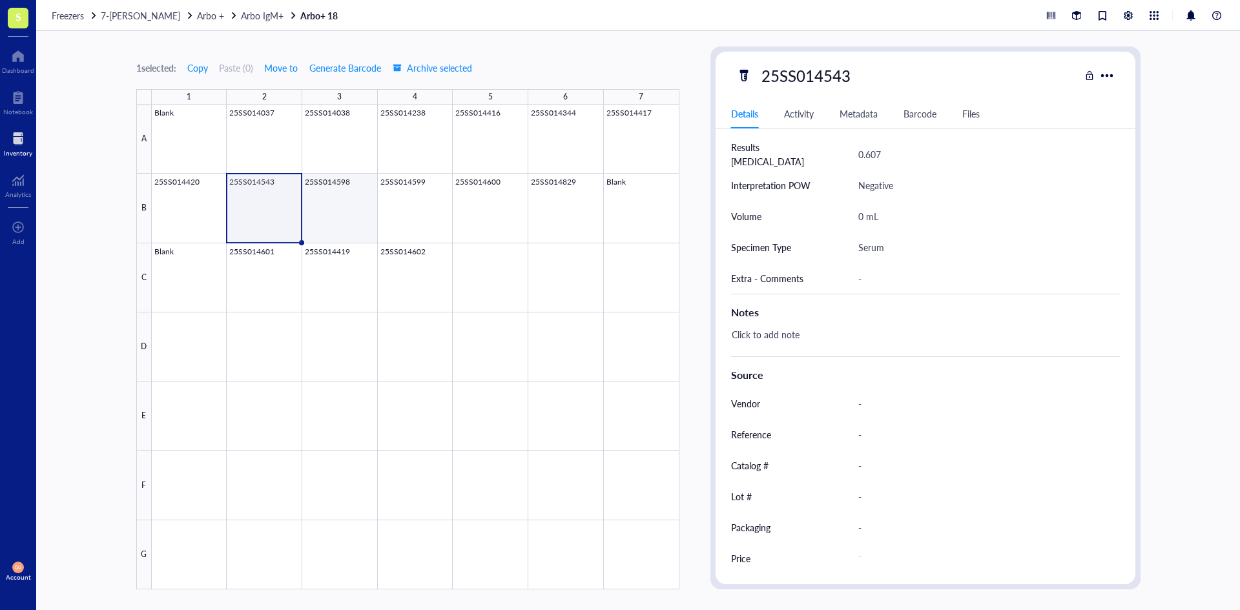
click at [340, 215] on div at bounding box center [416, 347] width 528 height 485
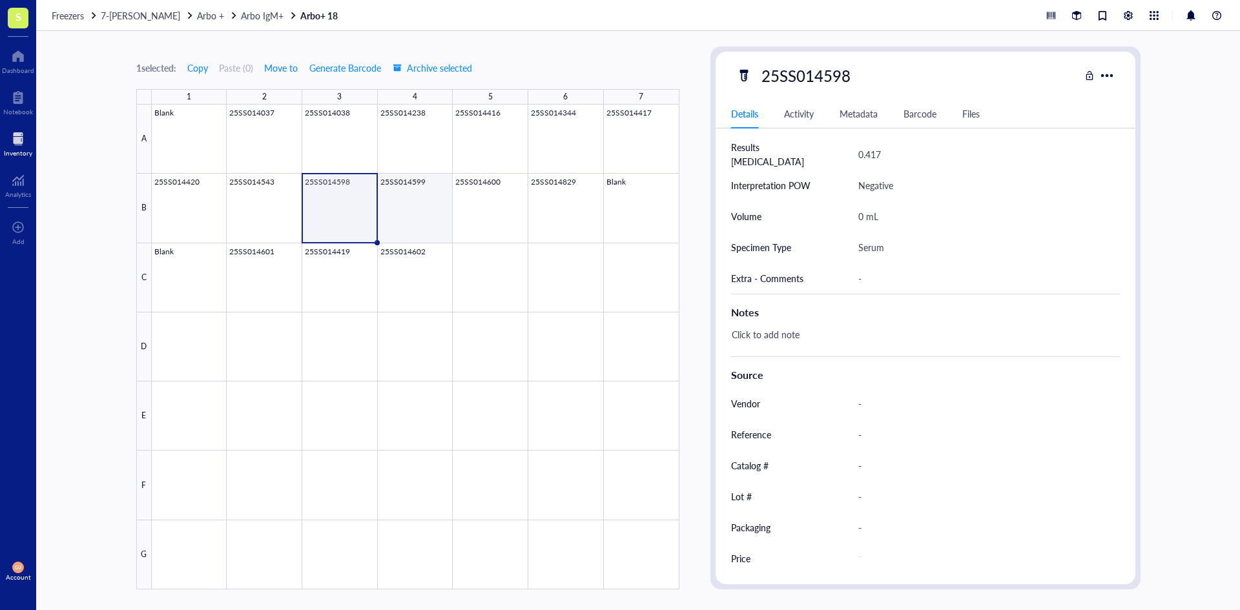
click at [399, 213] on div at bounding box center [416, 347] width 528 height 485
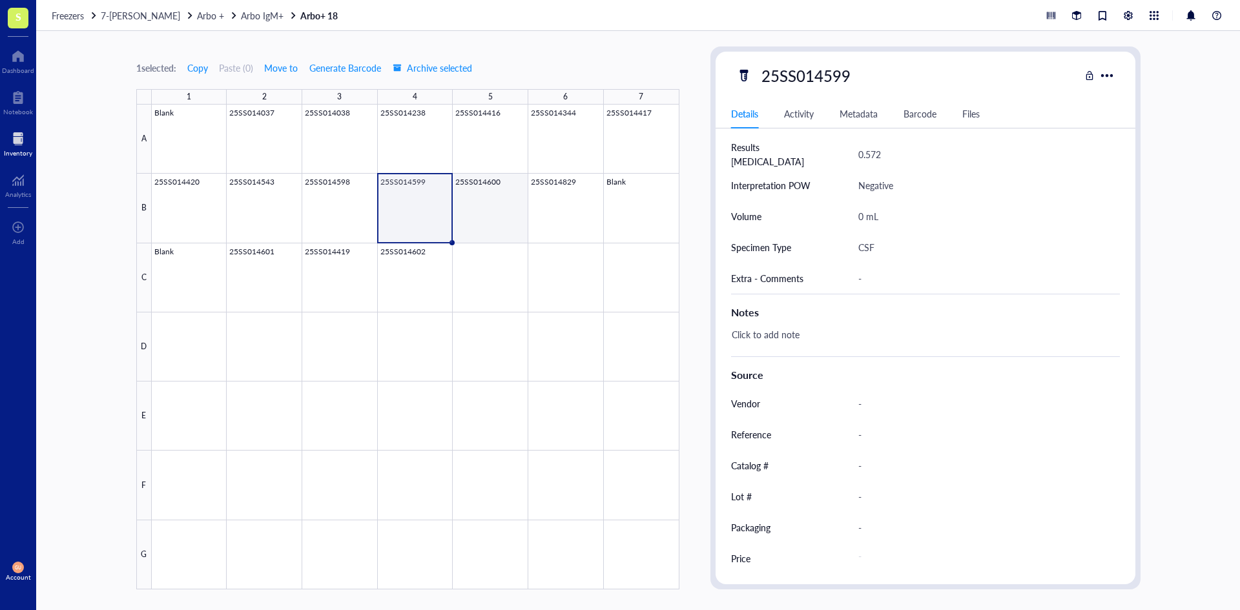
click at [483, 209] on div at bounding box center [416, 347] width 528 height 485
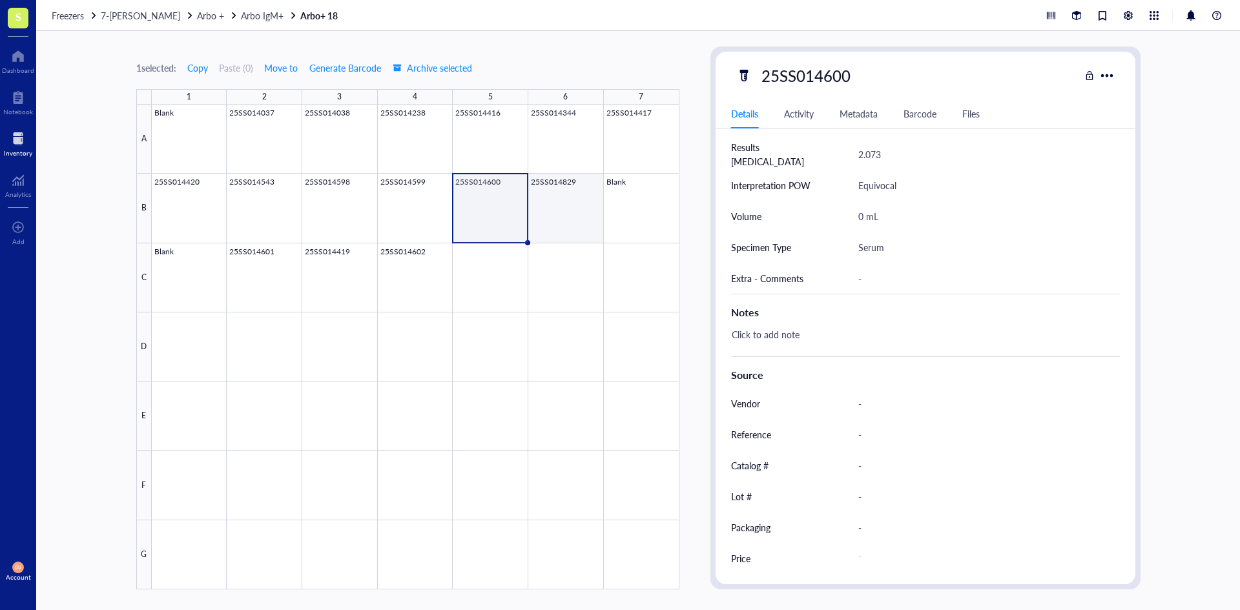
click at [568, 215] on div at bounding box center [416, 347] width 528 height 485
click at [488, 207] on div at bounding box center [416, 347] width 528 height 485
click at [557, 209] on div at bounding box center [416, 347] width 528 height 485
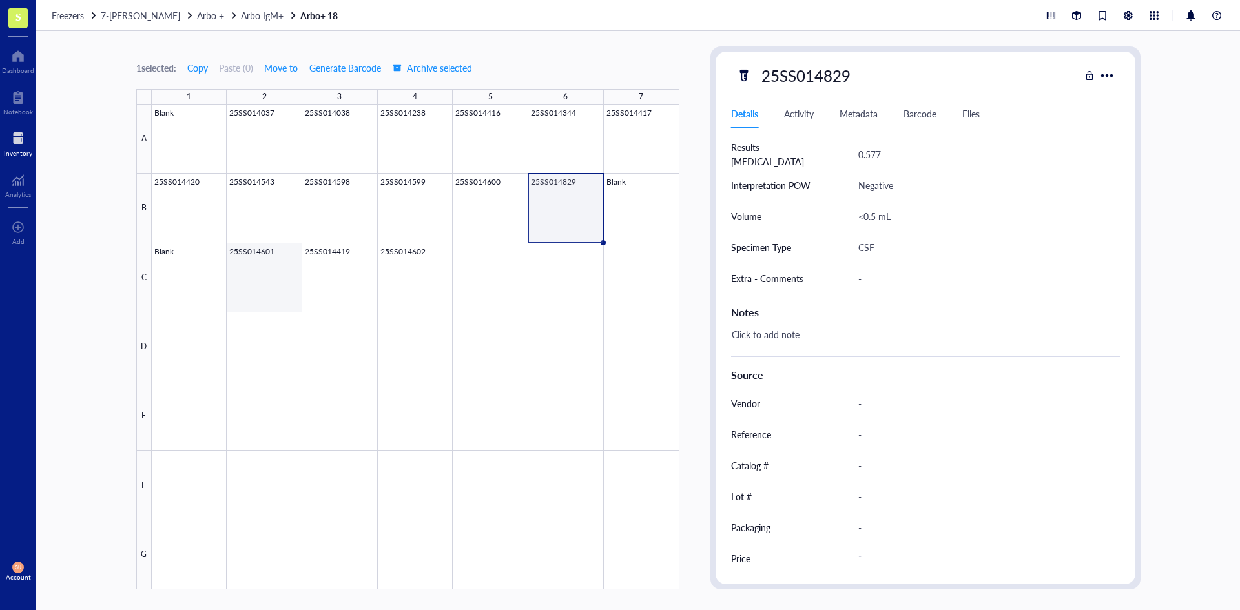
click at [260, 284] on div at bounding box center [416, 347] width 528 height 485
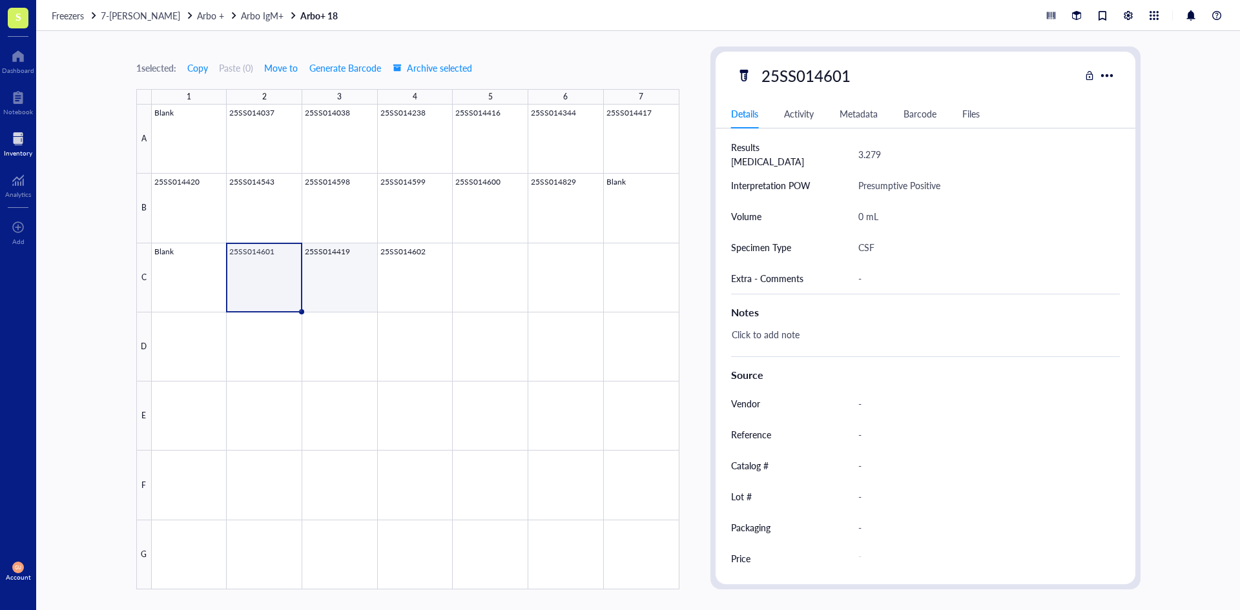
click at [335, 278] on div at bounding box center [416, 347] width 528 height 485
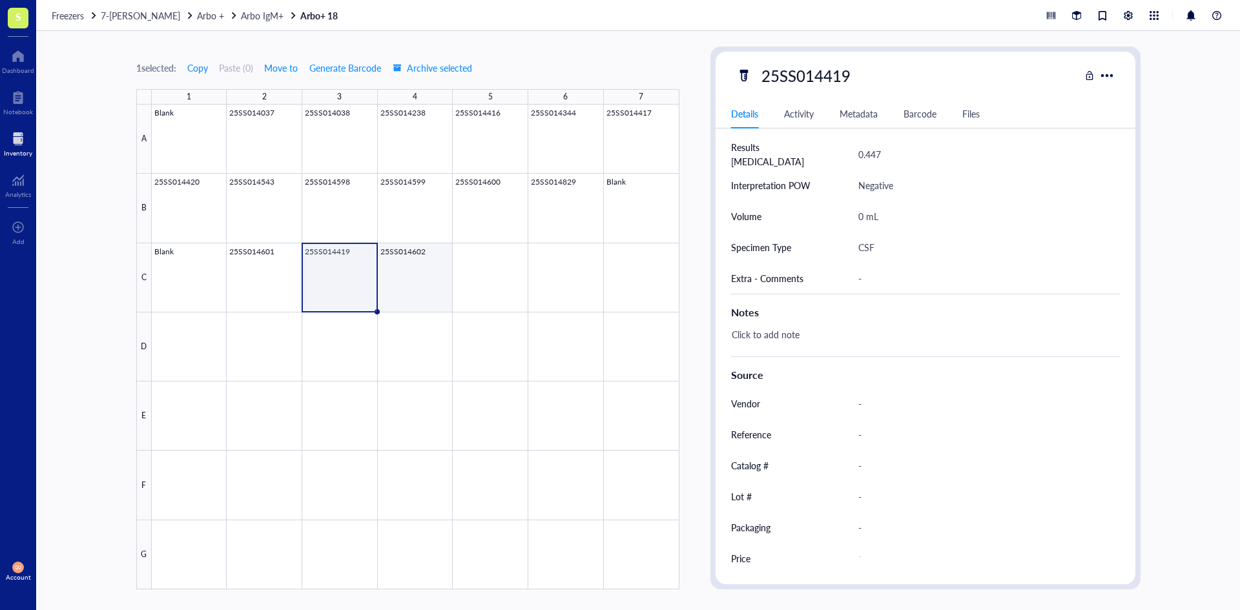
click at [402, 270] on div at bounding box center [416, 347] width 528 height 485
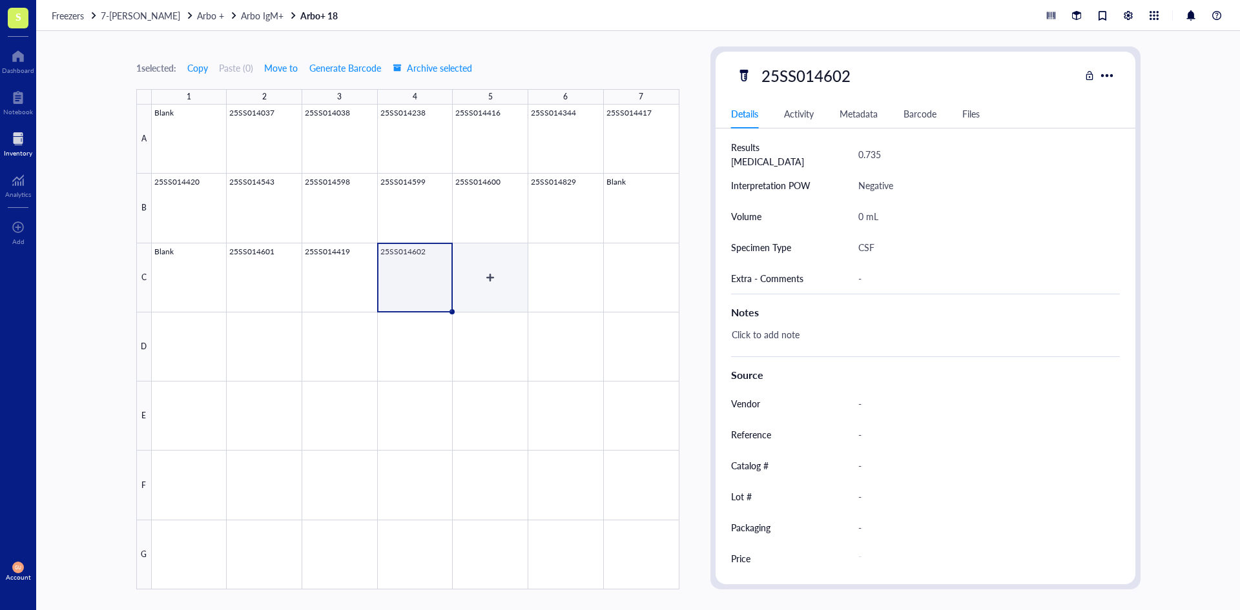
click at [492, 272] on div at bounding box center [416, 347] width 528 height 485
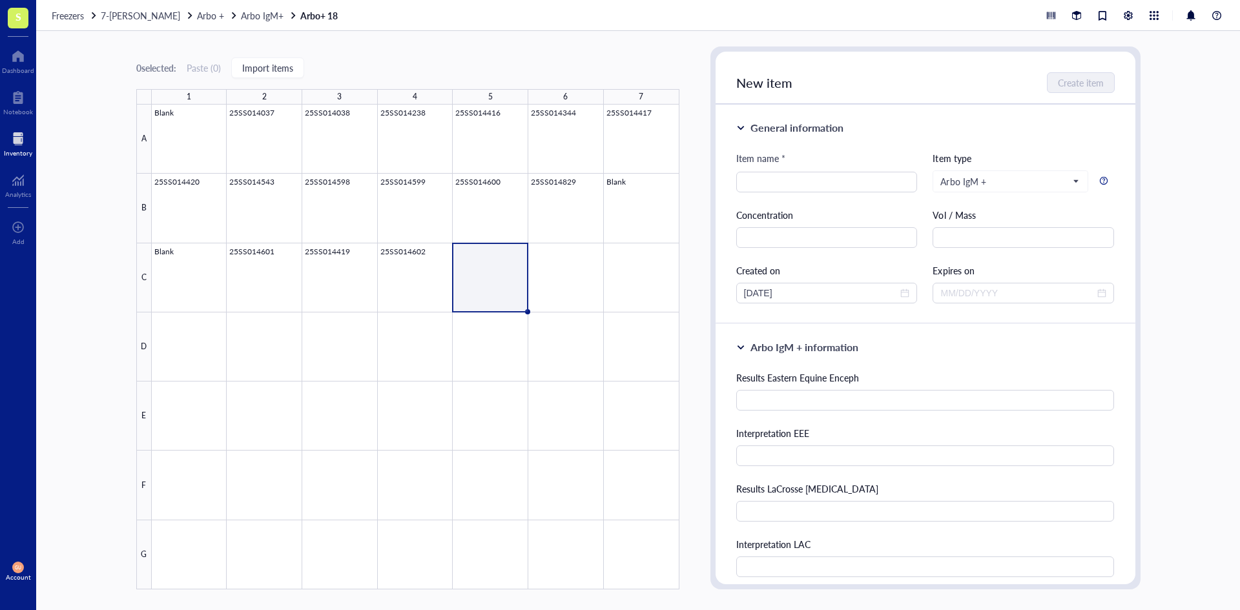
click at [575, 40] on div "0 selected: Paste ( 0 ) Import items 1 2 3 4 5 6 7 A B C D E F G Blank 25SS0140…" at bounding box center [638, 320] width 1204 height 579
click at [414, 291] on div at bounding box center [416, 347] width 528 height 485
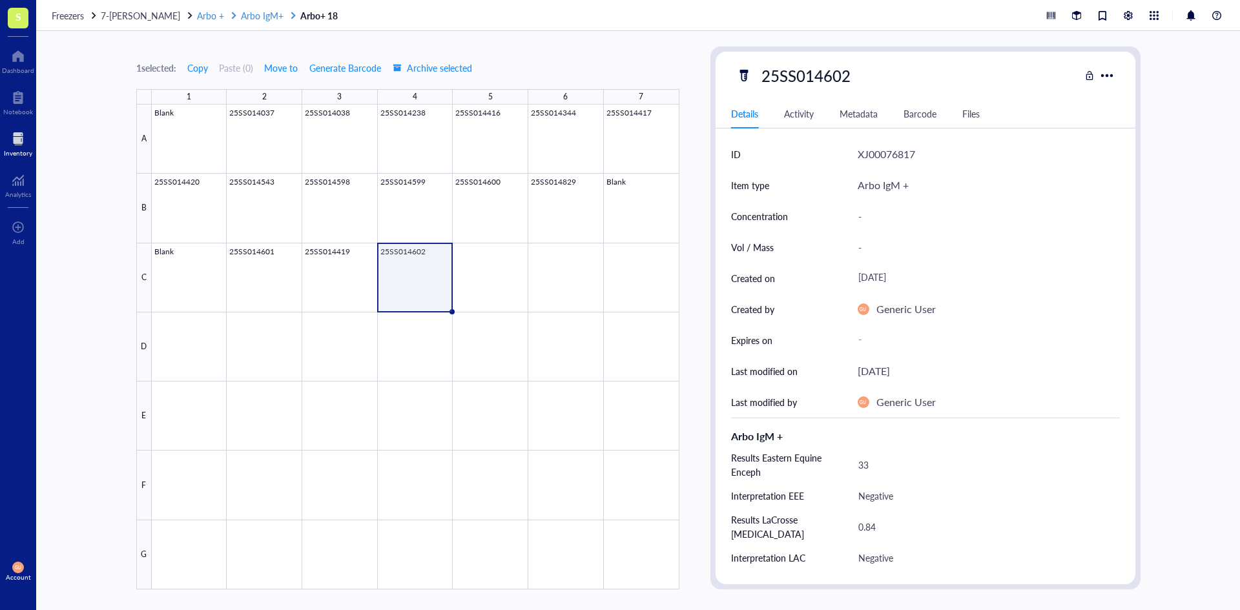
click at [269, 20] on span "Arbo IgM+" at bounding box center [262, 15] width 43 height 13
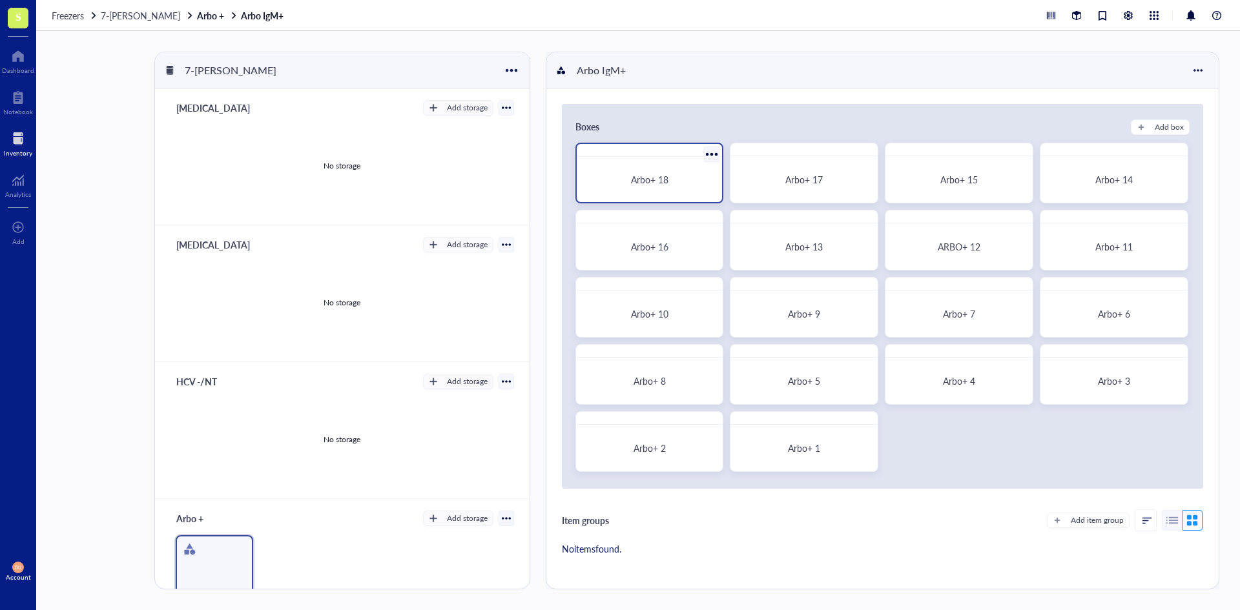
click at [615, 182] on div "Arbo+ 18" at bounding box center [649, 180] width 115 height 12
